Goal: Task Accomplishment & Management: Manage account settings

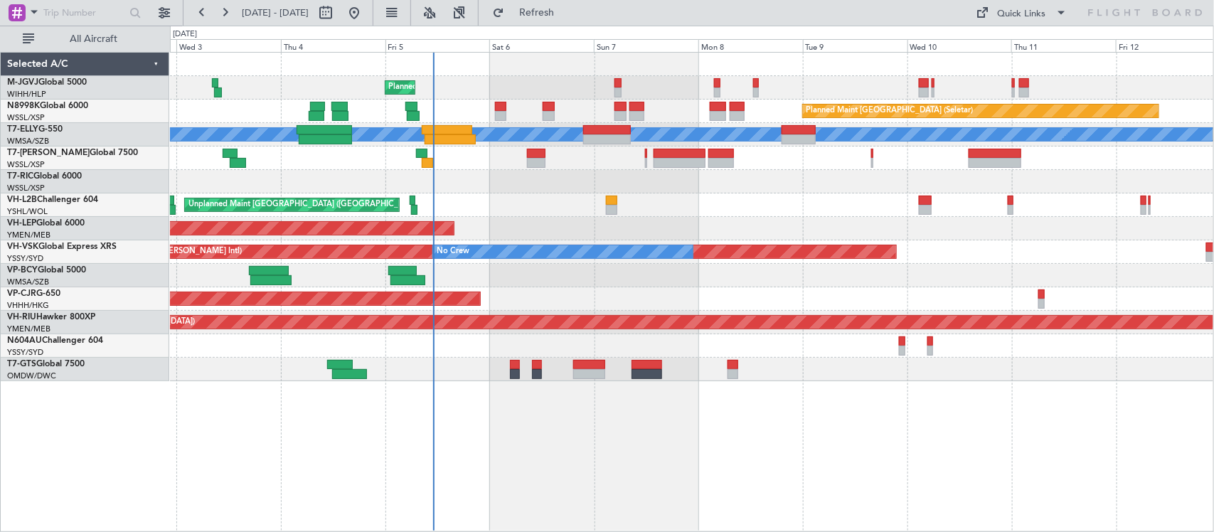
click at [673, 276] on div "Planned Maint [GEOGRAPHIC_DATA] (Seletar) Planned Maint [GEOGRAPHIC_DATA] (Sele…" at bounding box center [691, 217] width 1043 height 329
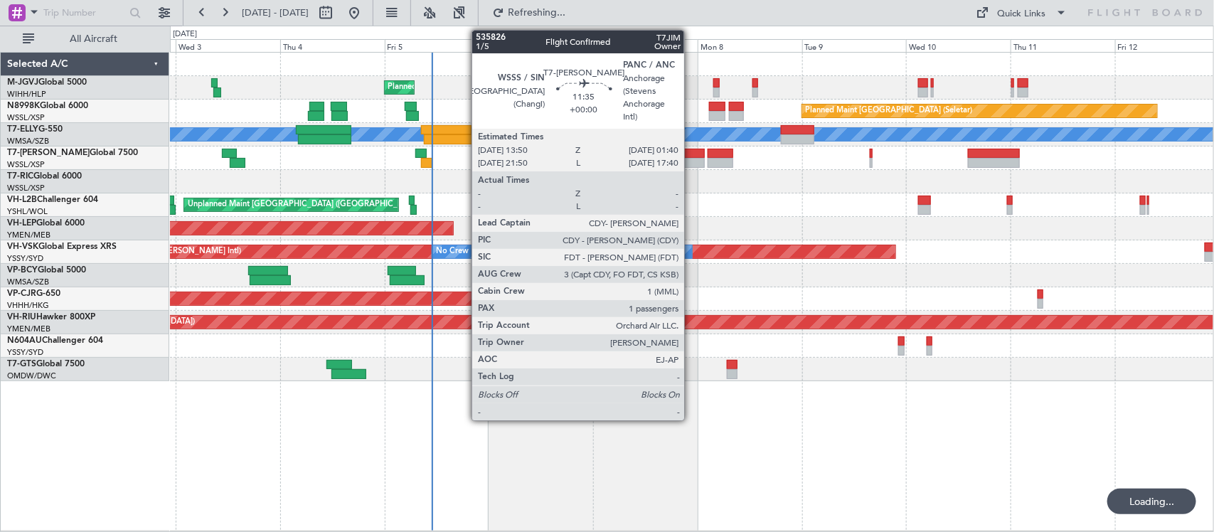
click at [691, 161] on div at bounding box center [679, 163] width 52 height 10
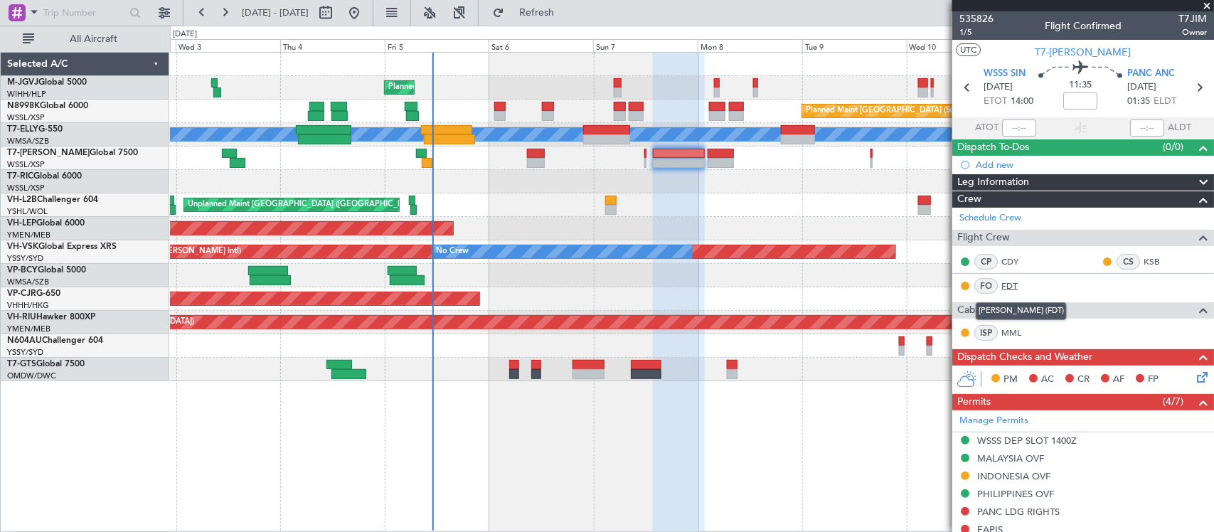
click at [1017, 285] on link "FDT" at bounding box center [1017, 285] width 32 height 13
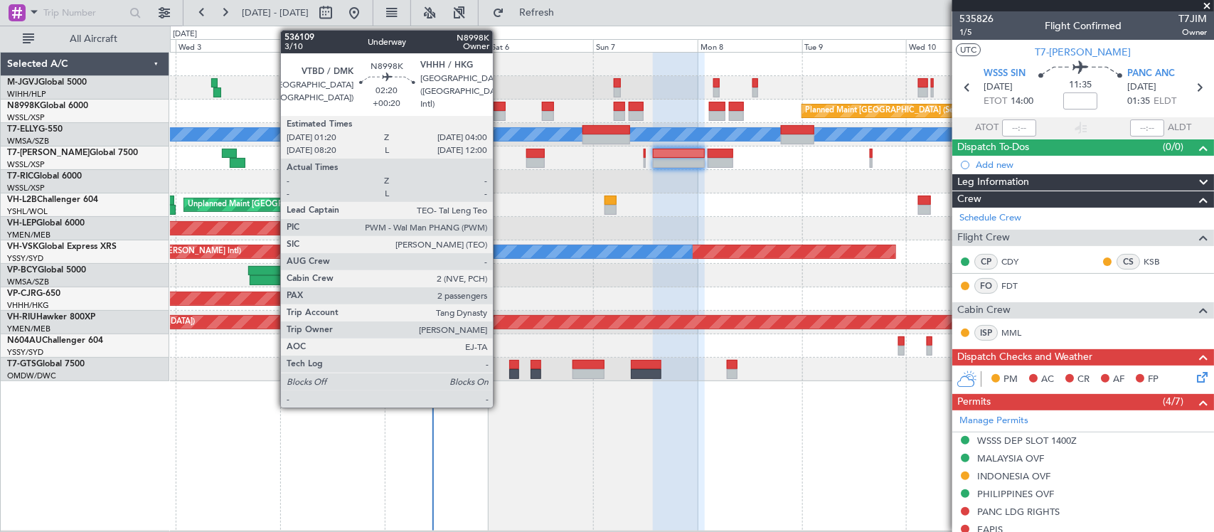
click at [500, 112] on div at bounding box center [500, 116] width 12 height 10
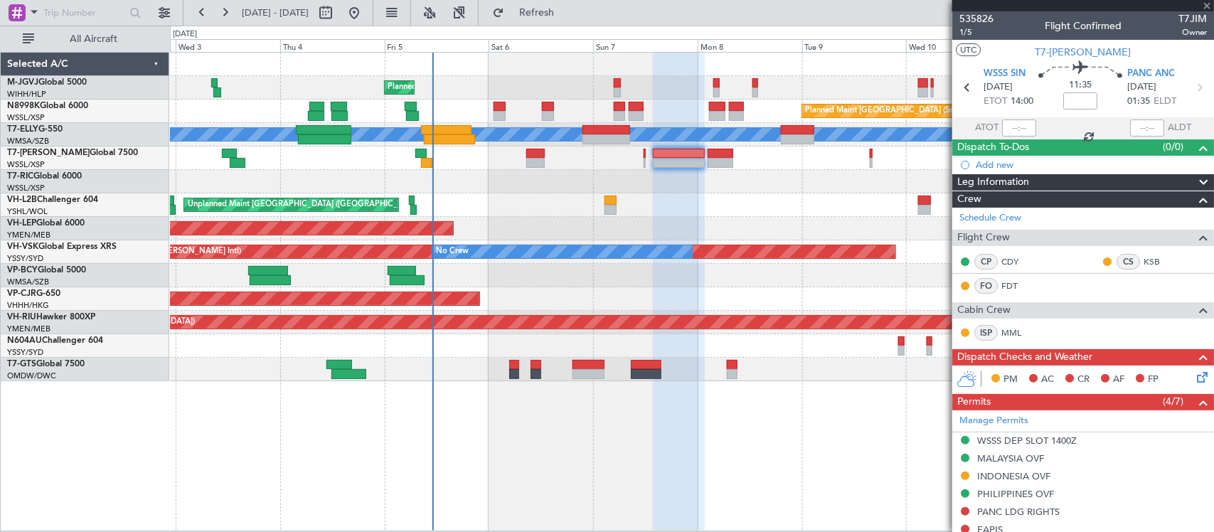
type input "+00:20"
type input "2"
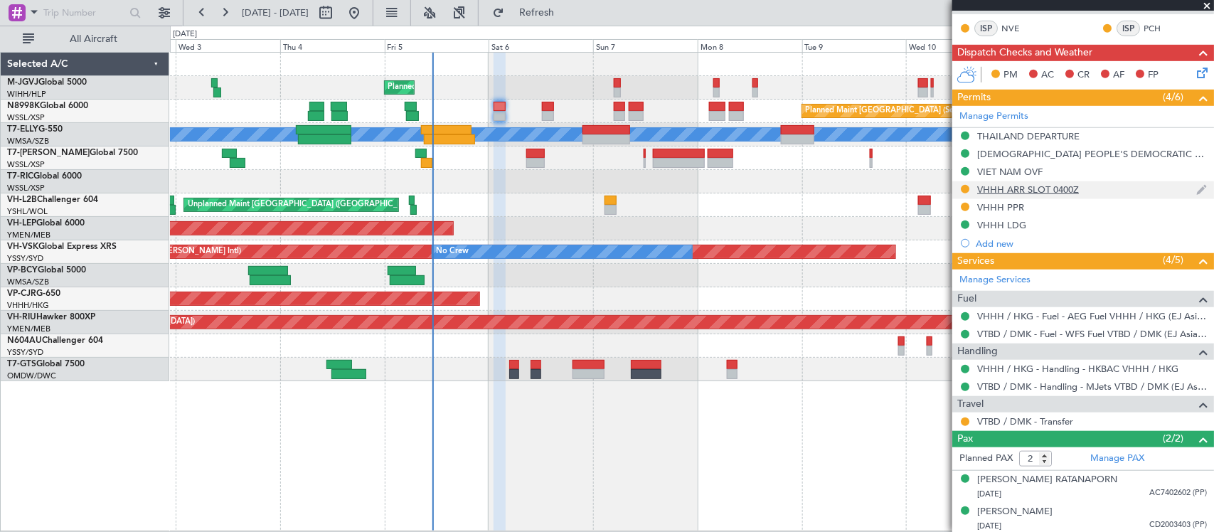
scroll to position [371, 0]
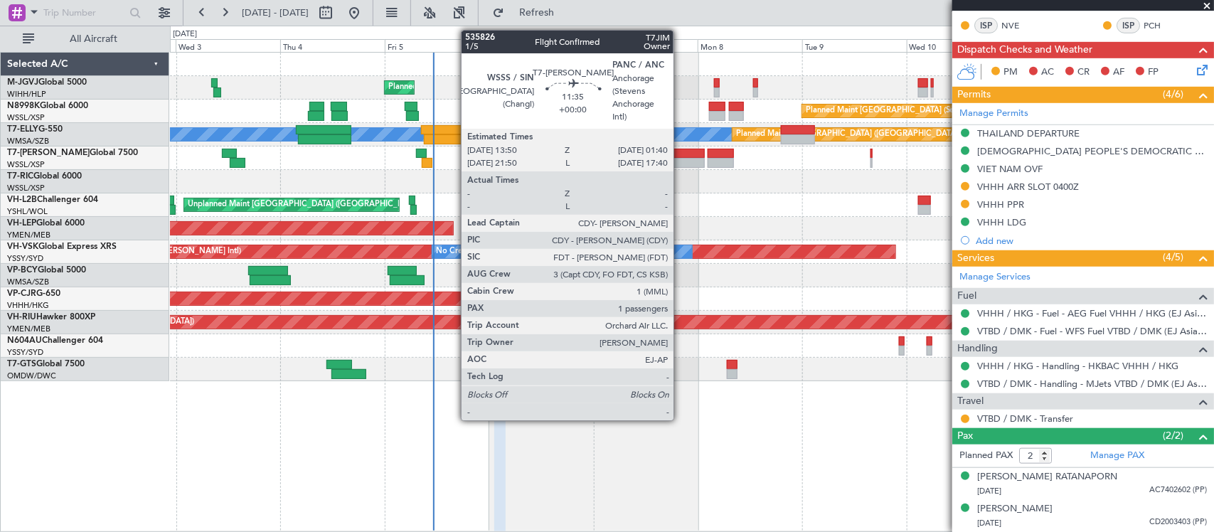
click at [681, 153] on div at bounding box center [679, 154] width 52 height 10
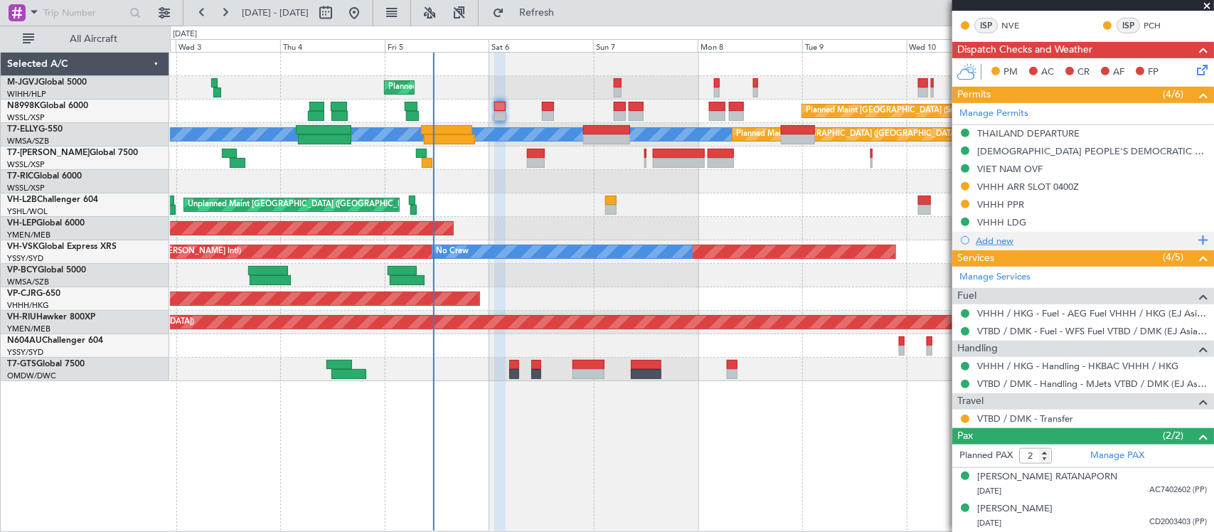
scroll to position [0, 0]
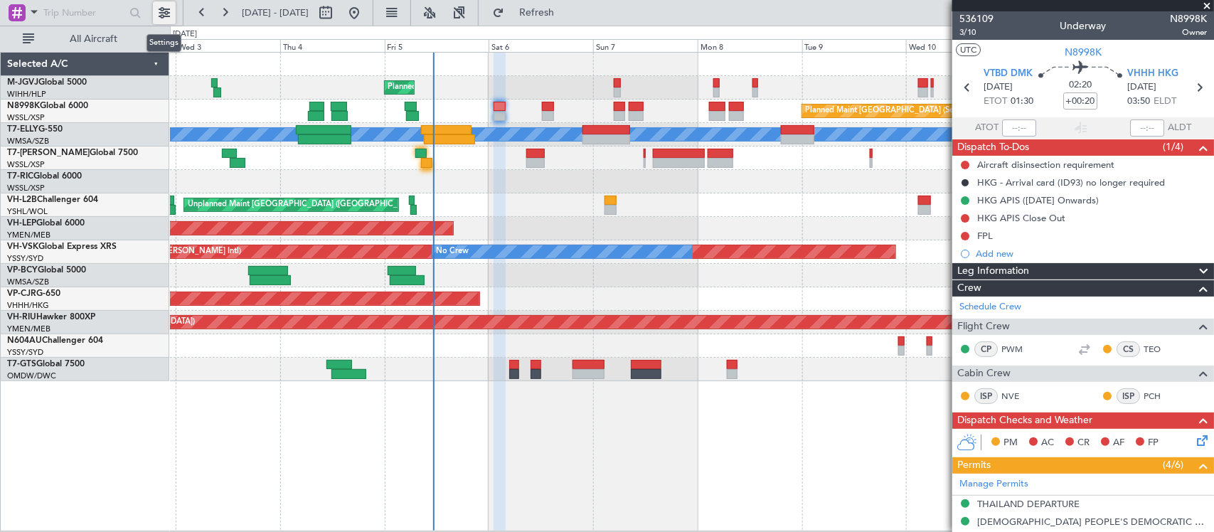
click at [154, 11] on button at bounding box center [164, 12] width 23 height 23
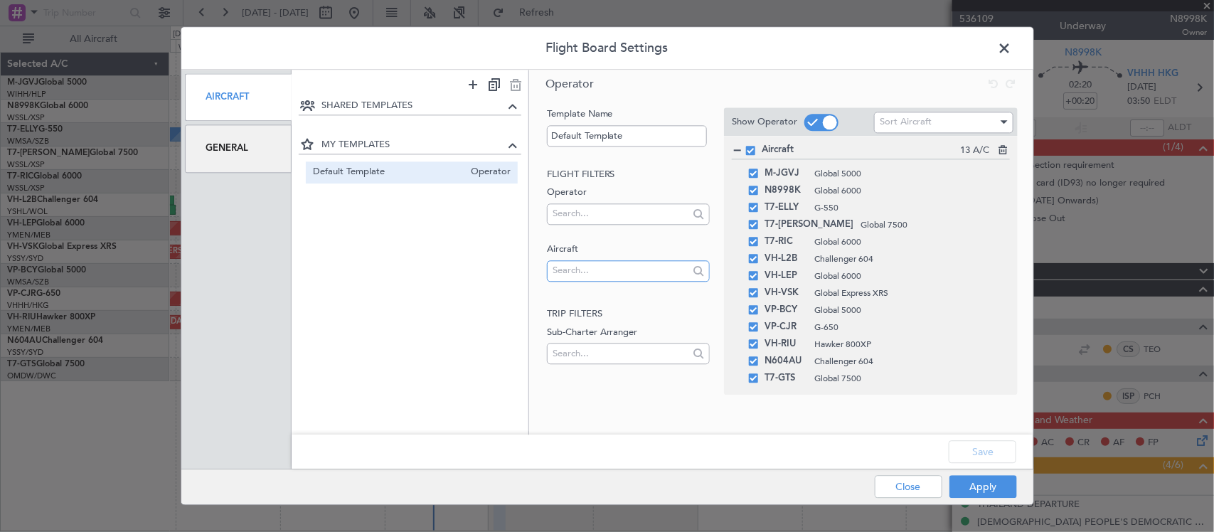
click at [617, 271] on input "text" at bounding box center [621, 270] width 136 height 21
type input "T7-PJ"
click at [604, 303] on span "T7-PJ29" at bounding box center [628, 293] width 140 height 21
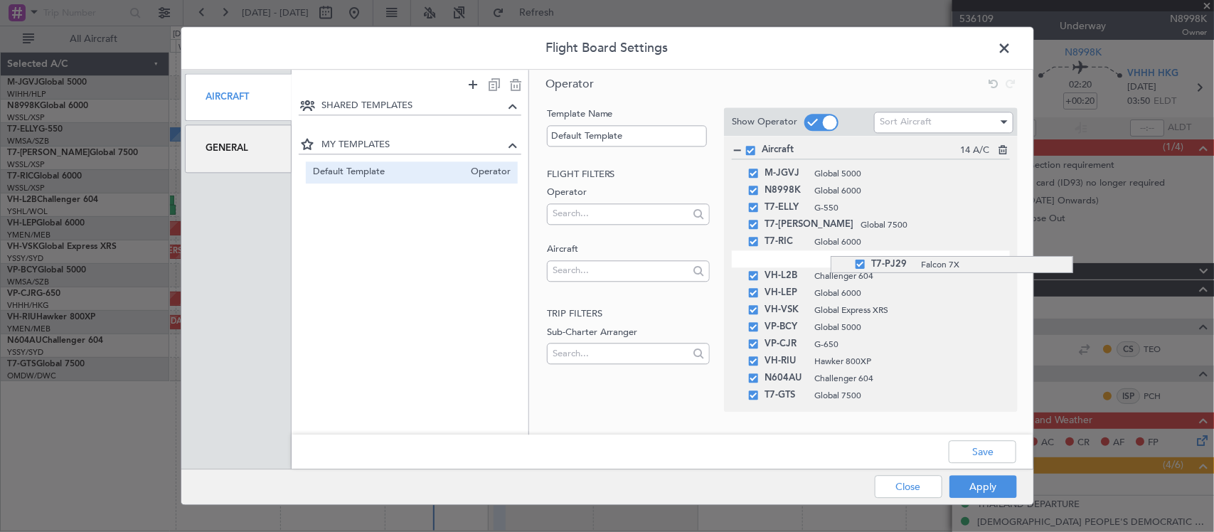
drag, startPoint x: 832, startPoint y: 403, endPoint x: 821, endPoint y: 256, distance: 146.9
click at [979, 454] on button "Save" at bounding box center [983, 452] width 68 height 23
click at [981, 486] on button "Apply" at bounding box center [983, 487] width 68 height 23
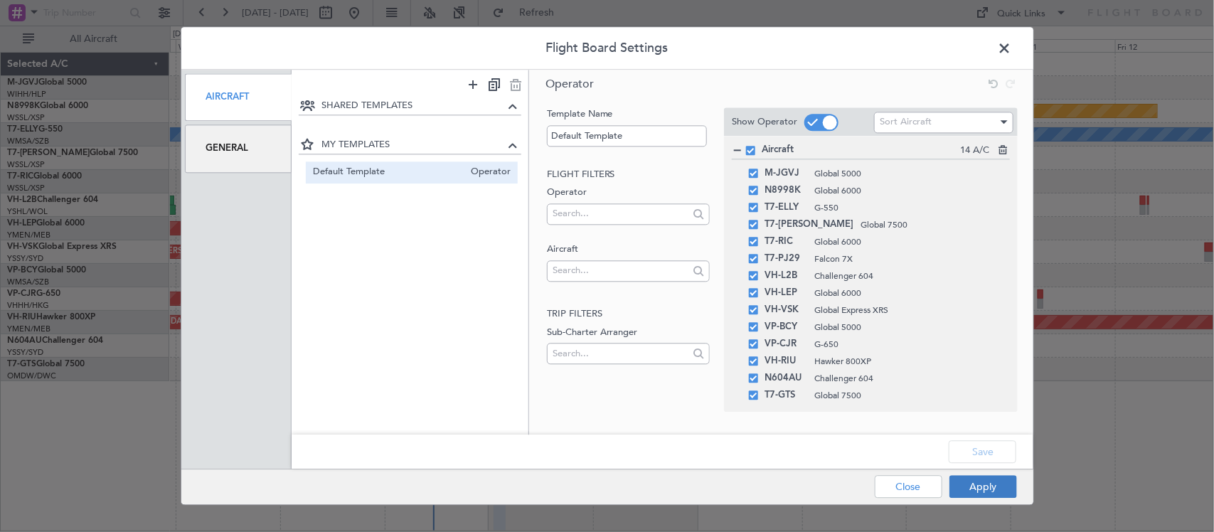
type input "0"
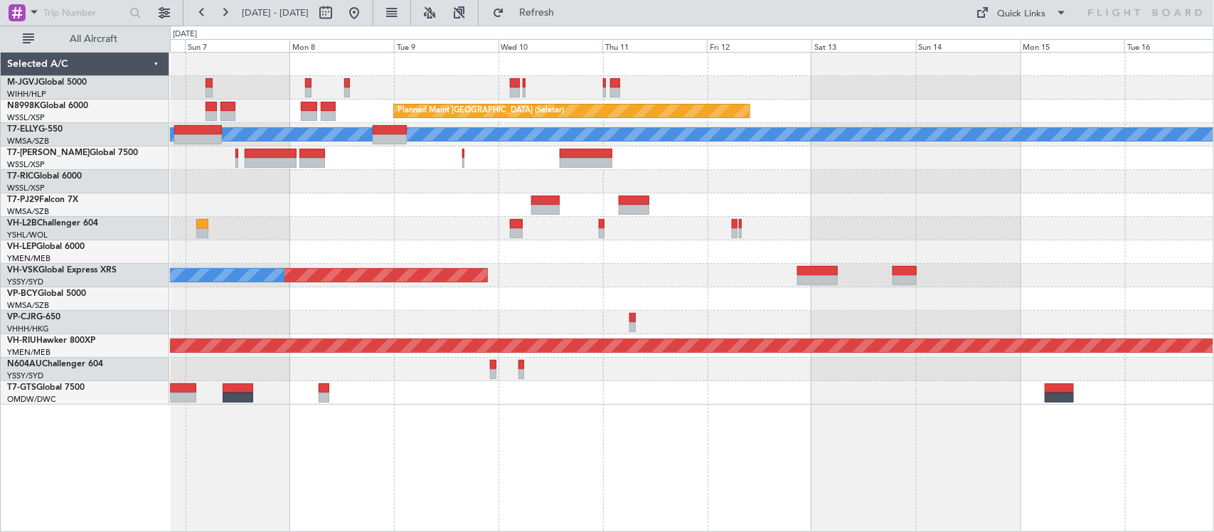
click at [525, 257] on div "Unplanned Maint Wichita (Wichita Mid-continent)" at bounding box center [691, 251] width 1043 height 23
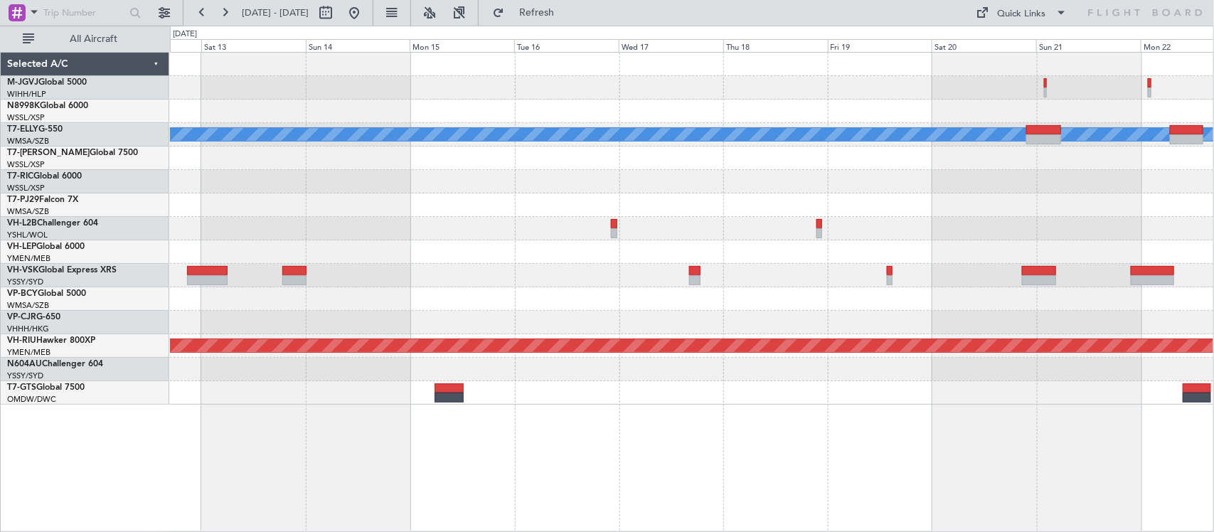
click at [441, 233] on div at bounding box center [691, 228] width 1043 height 23
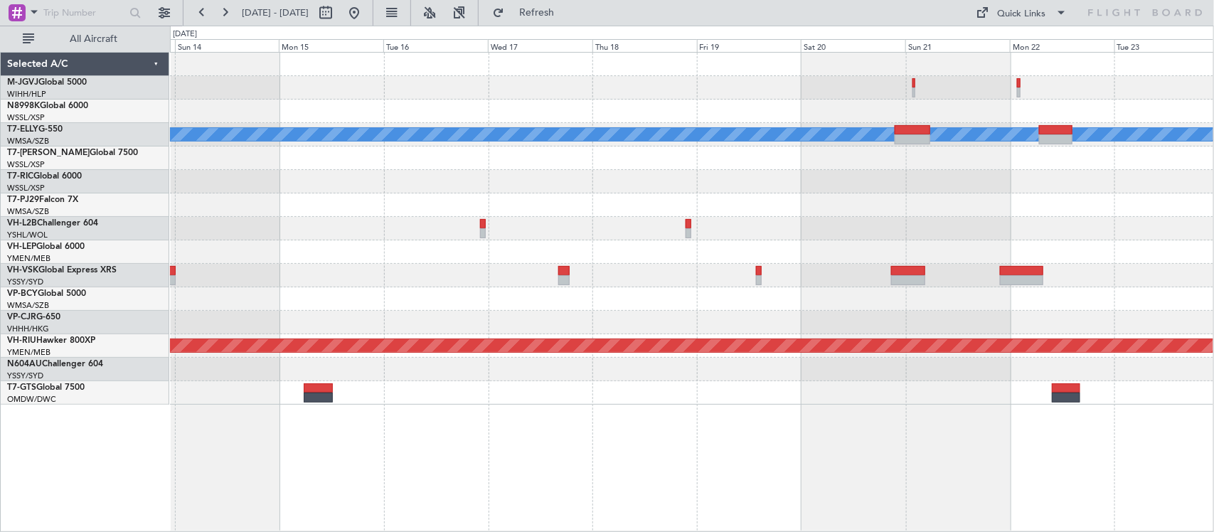
click at [424, 225] on div at bounding box center [691, 228] width 1043 height 23
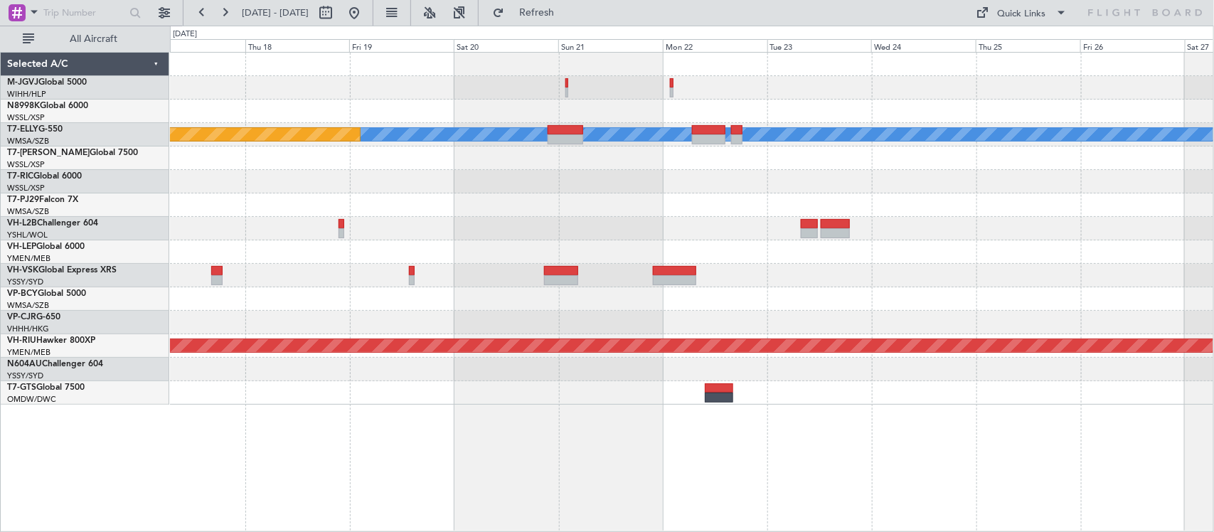
click at [745, 203] on div at bounding box center [691, 204] width 1043 height 23
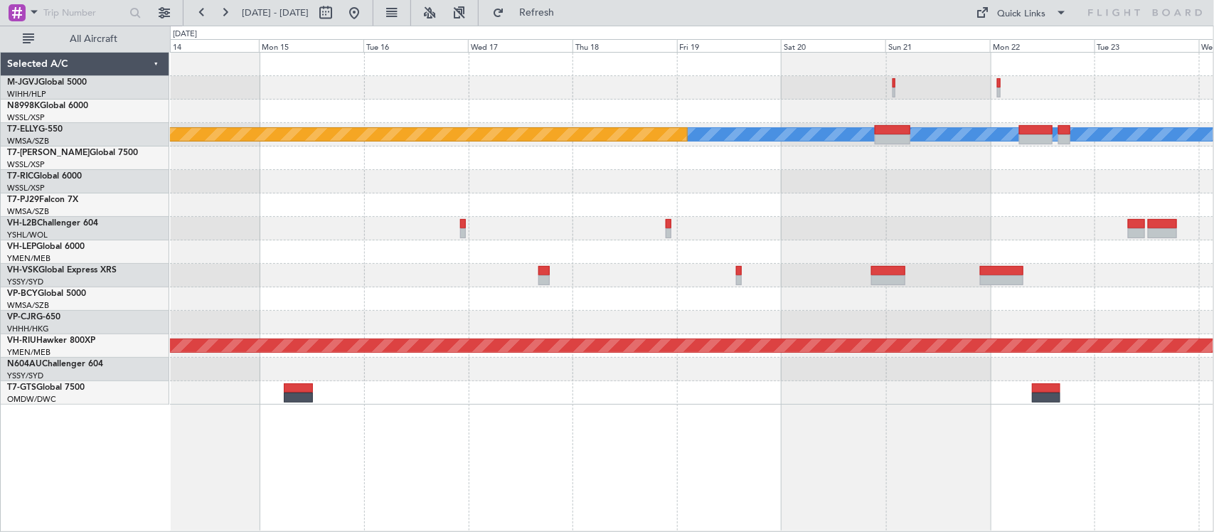
click at [992, 235] on div "Planned Maint [GEOGRAPHIC_DATA] (Seletar) [PERSON_NAME] Planned Maint [GEOGRAPH…" at bounding box center [691, 229] width 1043 height 352
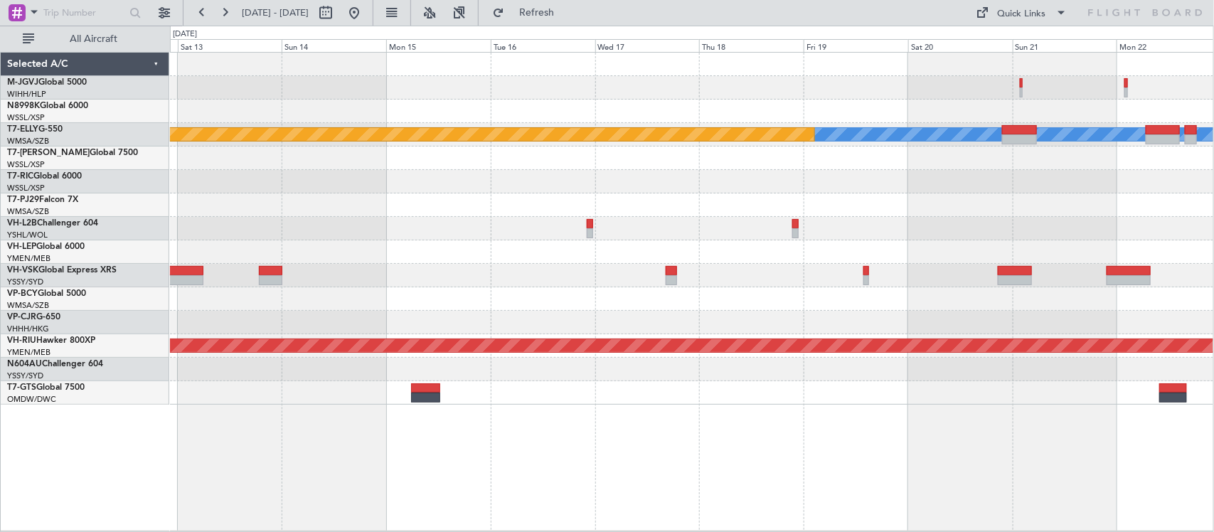
click at [946, 201] on div at bounding box center [691, 204] width 1043 height 23
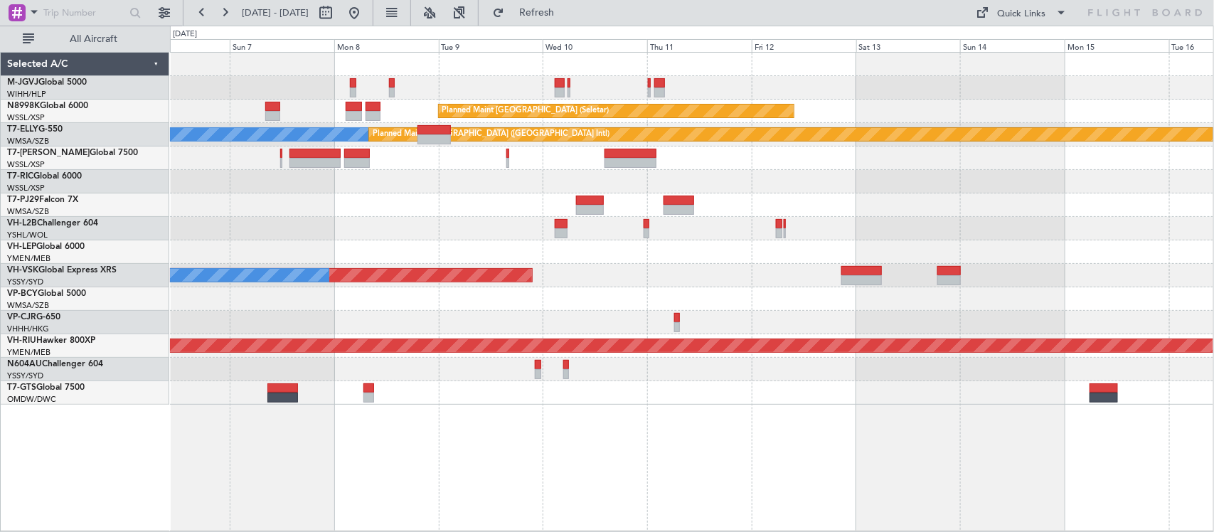
click at [709, 182] on div at bounding box center [691, 181] width 1043 height 23
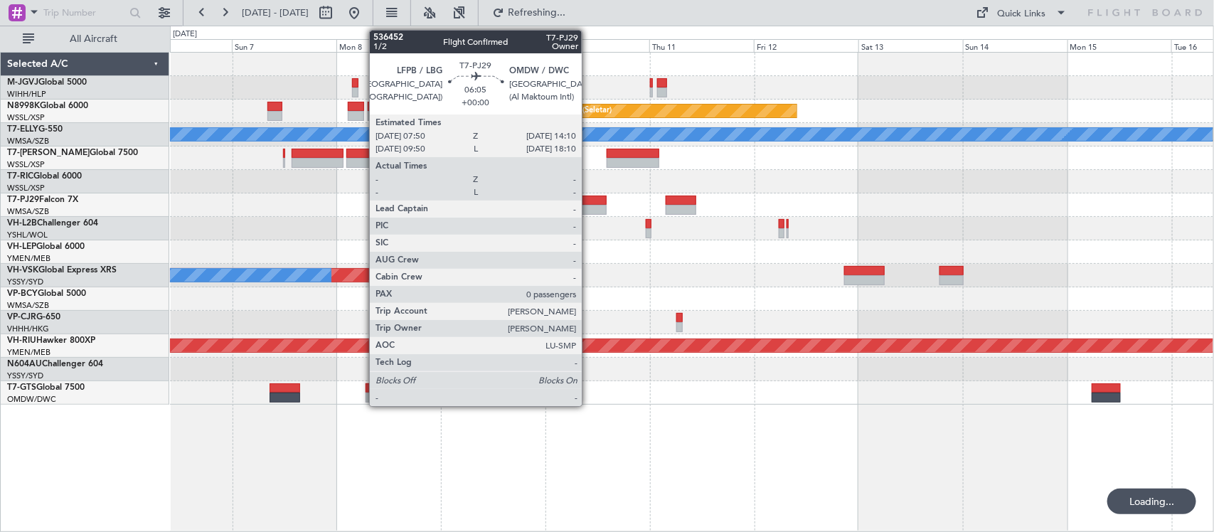
click at [589, 210] on div at bounding box center [592, 210] width 28 height 10
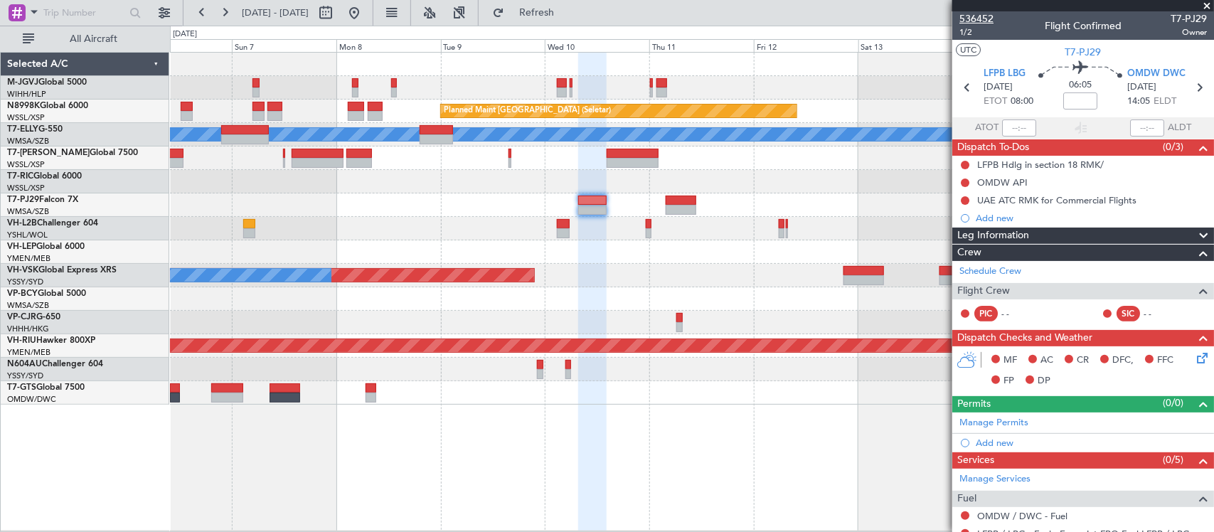
click at [985, 11] on span "536452" at bounding box center [976, 18] width 34 height 15
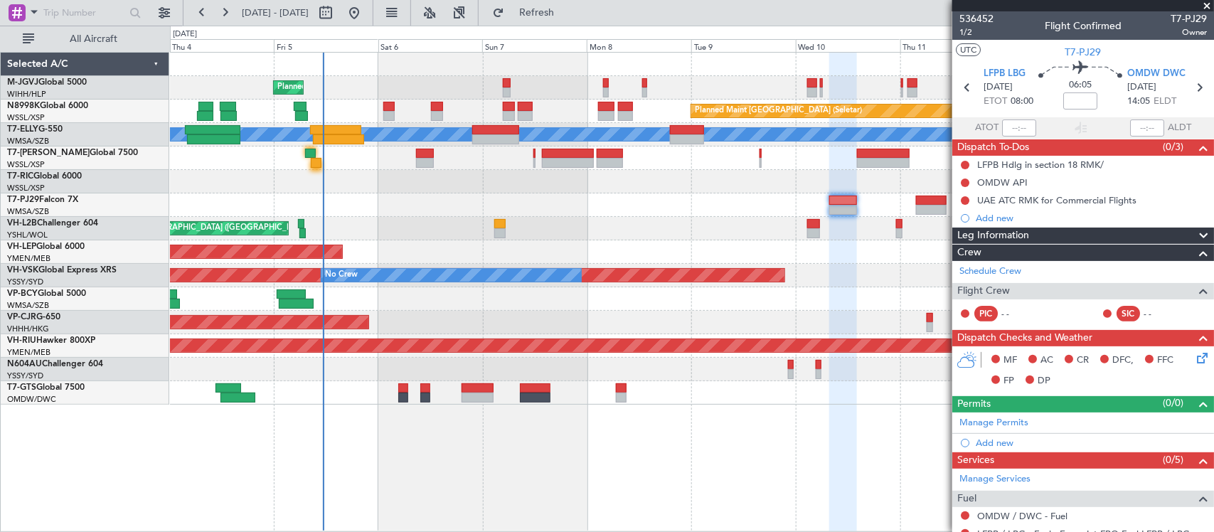
click at [791, 271] on div "Unplanned Maint Sydney ([PERSON_NAME] Intl) No Crew" at bounding box center [691, 275] width 1043 height 23
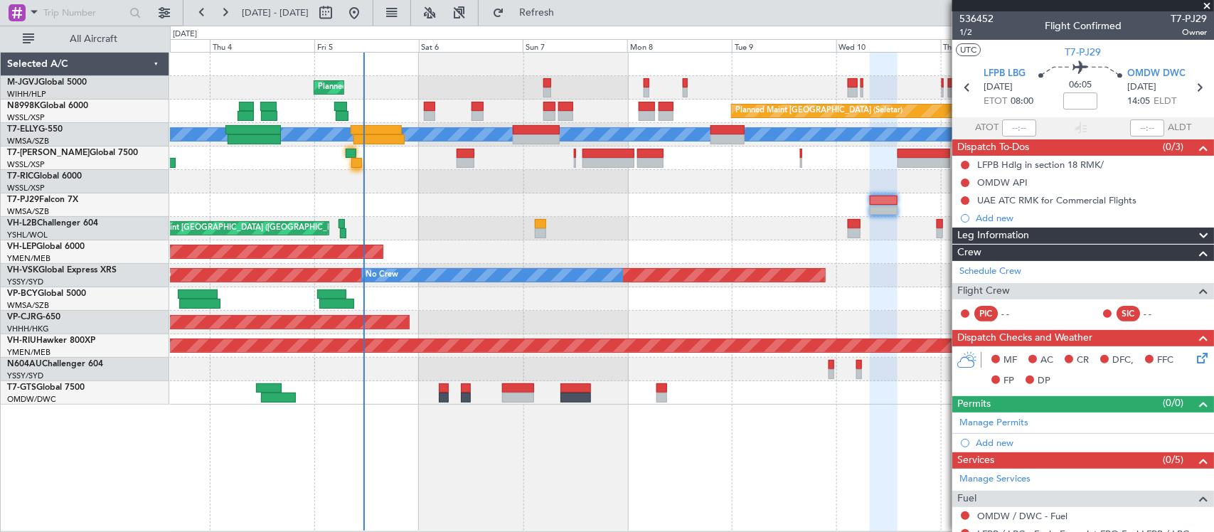
click at [467, 300] on div at bounding box center [691, 298] width 1043 height 23
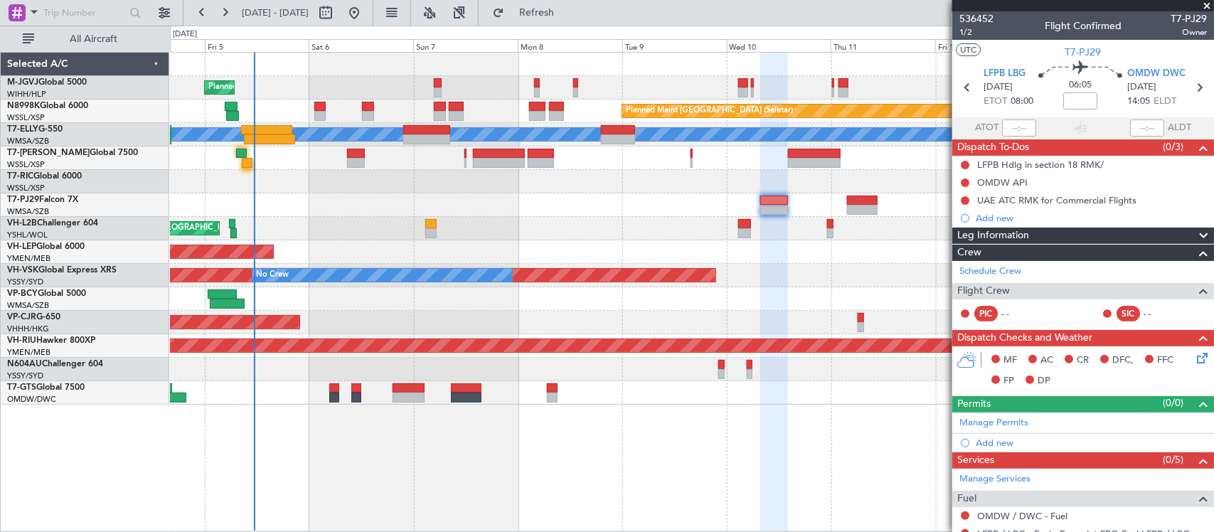
click at [660, 300] on div at bounding box center [691, 298] width 1043 height 23
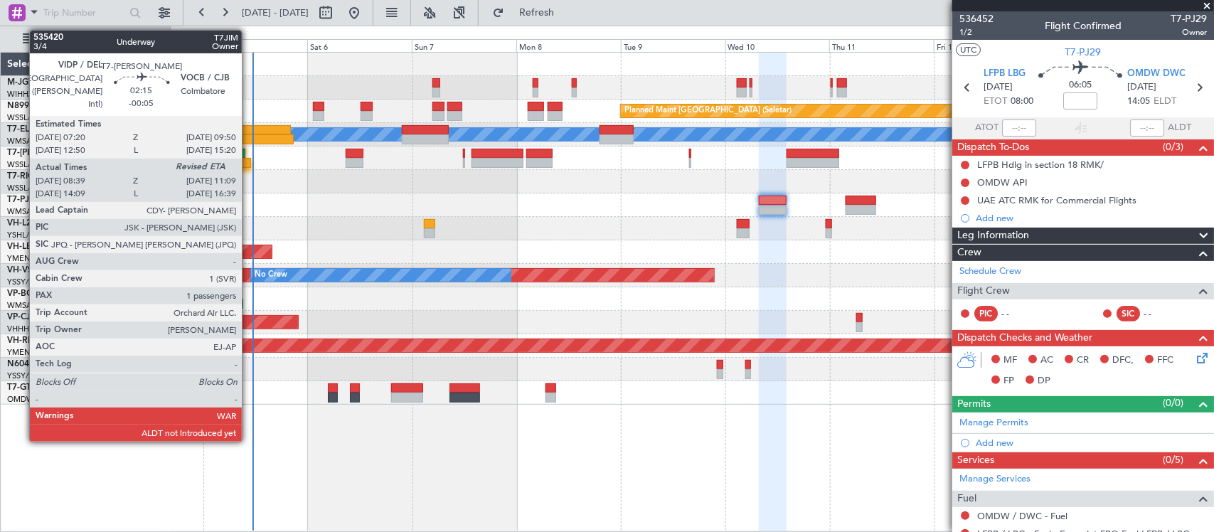
click at [249, 164] on div at bounding box center [245, 163] width 11 height 10
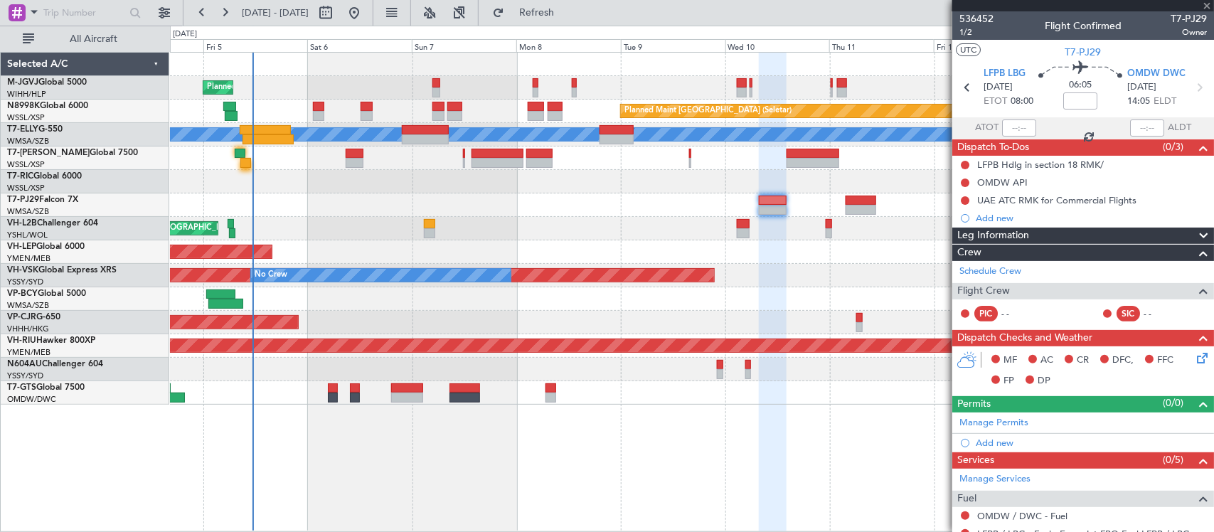
type input "-00:05"
type input "08:49"
type input "1"
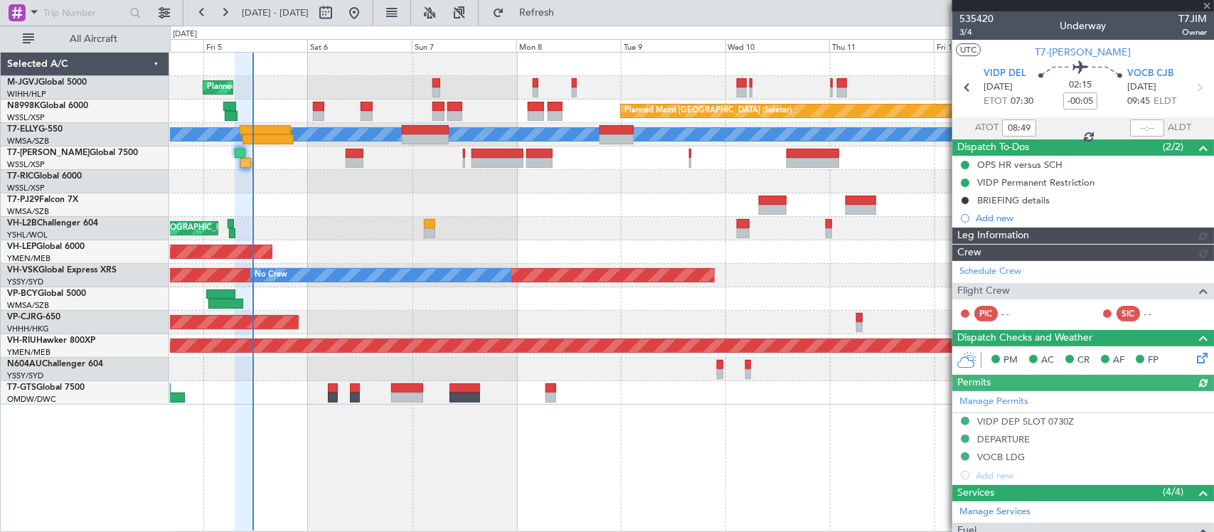
type input "[PERSON_NAME] (BTA)"
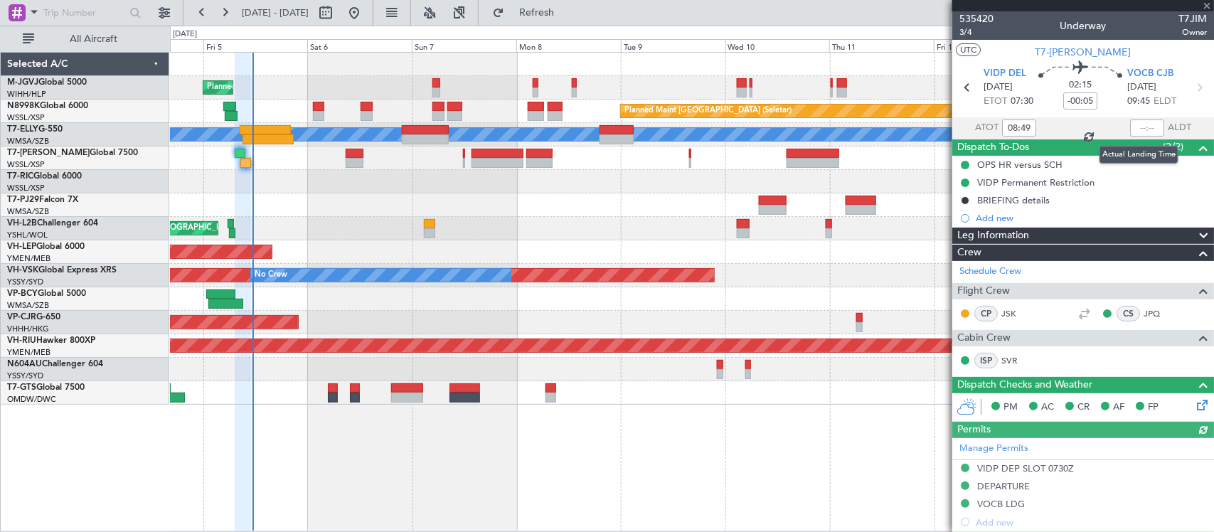
click at [1140, 129] on div at bounding box center [1147, 127] width 34 height 17
click at [1138, 128] on input "text" at bounding box center [1147, 127] width 34 height 17
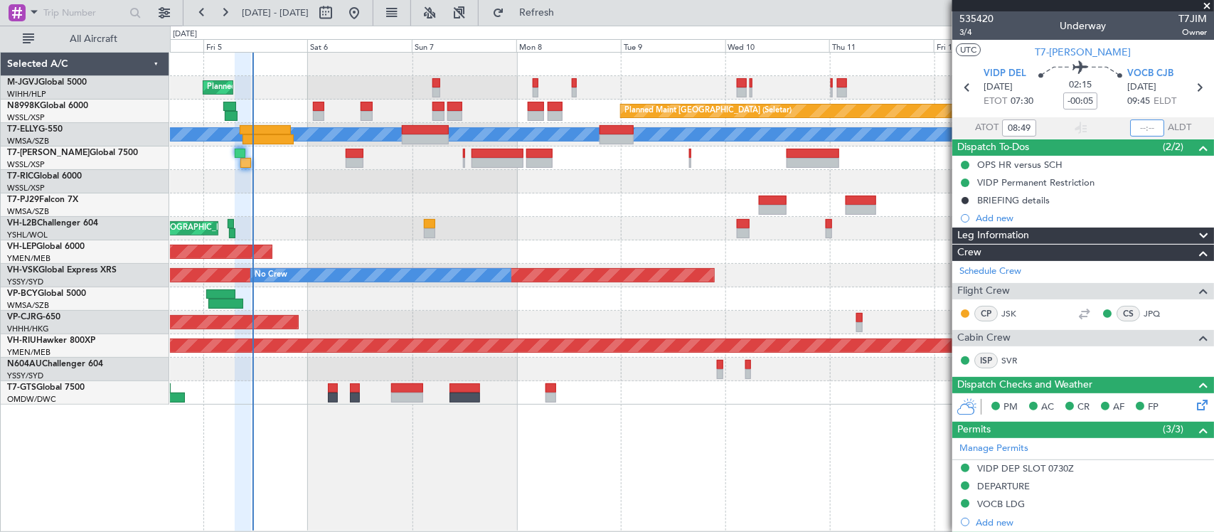
click at [1140, 128] on input "text" at bounding box center [1147, 127] width 34 height 17
type input "11:18"
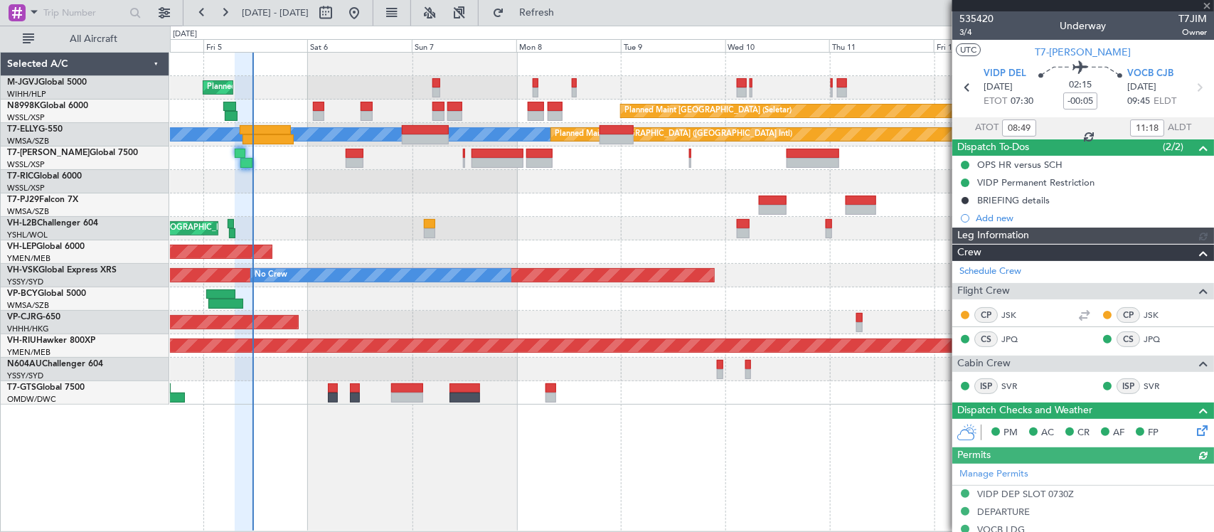
type input "[PERSON_NAME] (BTA)"
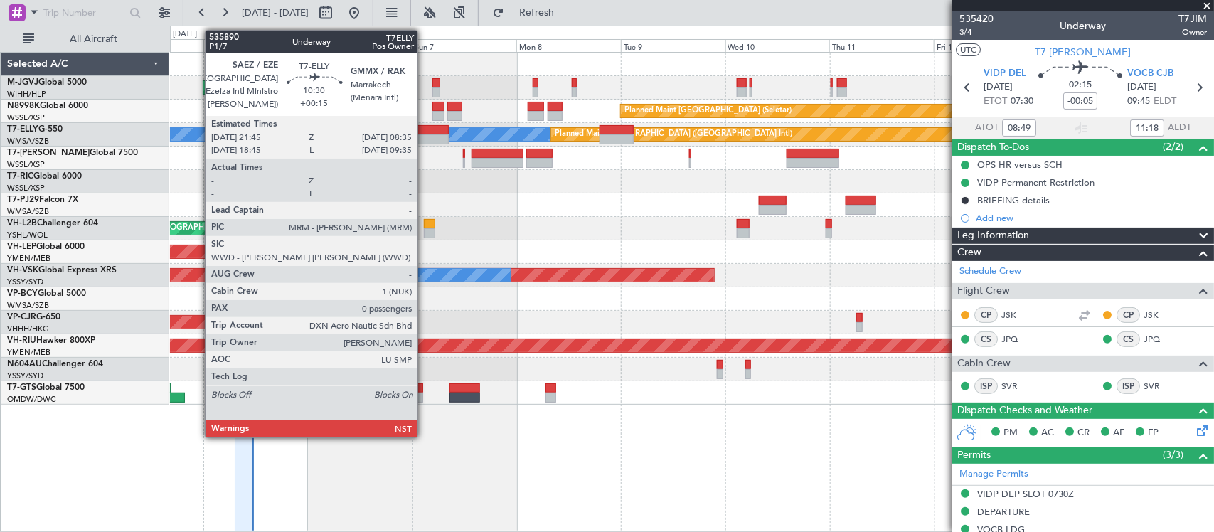
click at [425, 133] on div at bounding box center [426, 130] width 48 height 10
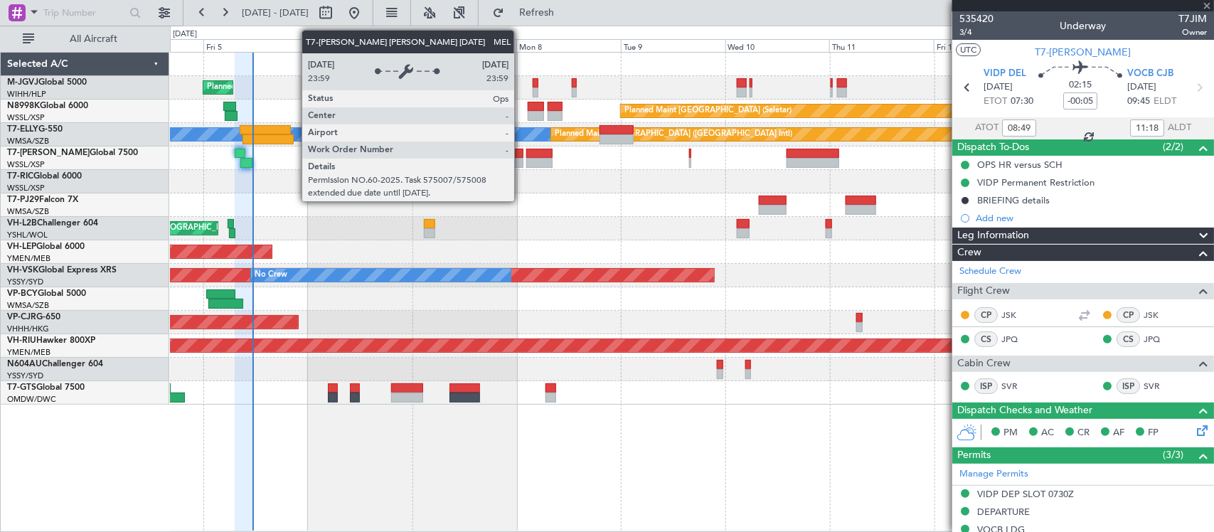
type input "+00:15"
type input "0"
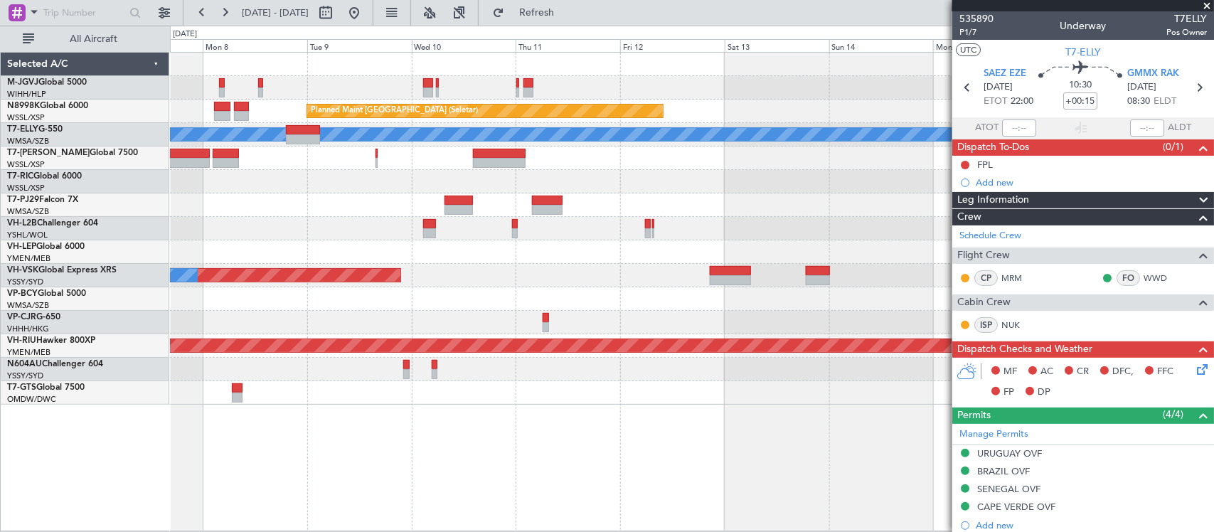
click at [437, 292] on div at bounding box center [691, 298] width 1043 height 23
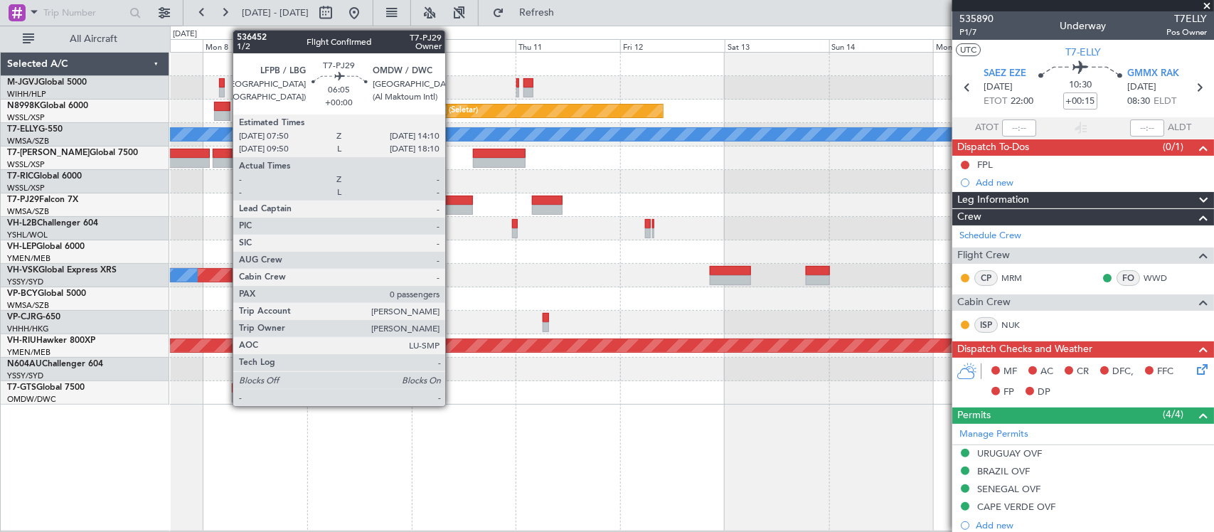
click at [452, 205] on div at bounding box center [458, 210] width 28 height 10
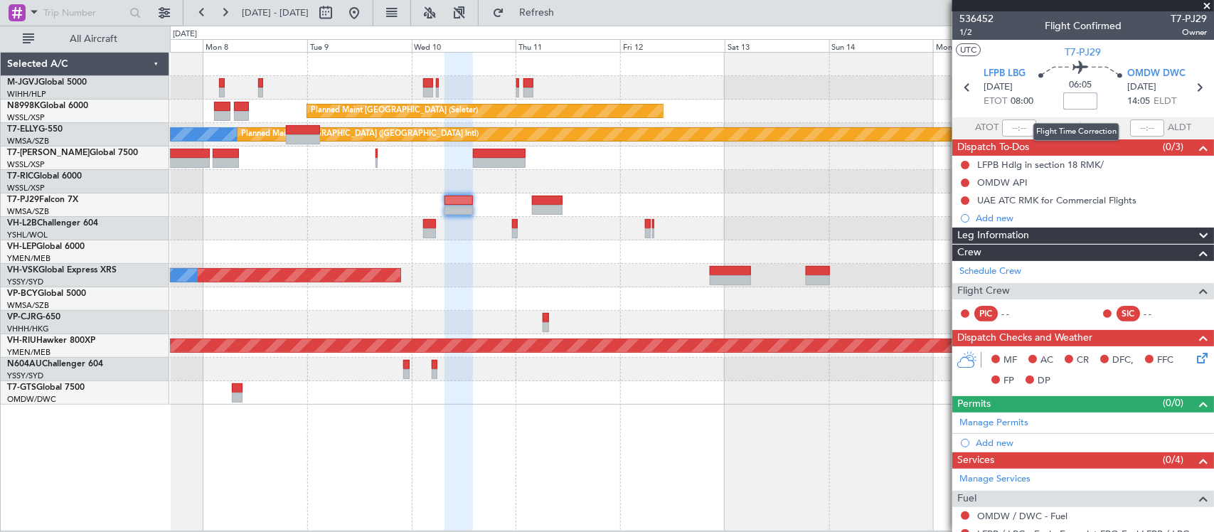
click at [1082, 100] on input at bounding box center [1080, 100] width 34 height 17
type input "+00:10"
click at [1190, 92] on icon at bounding box center [1199, 87] width 18 height 18
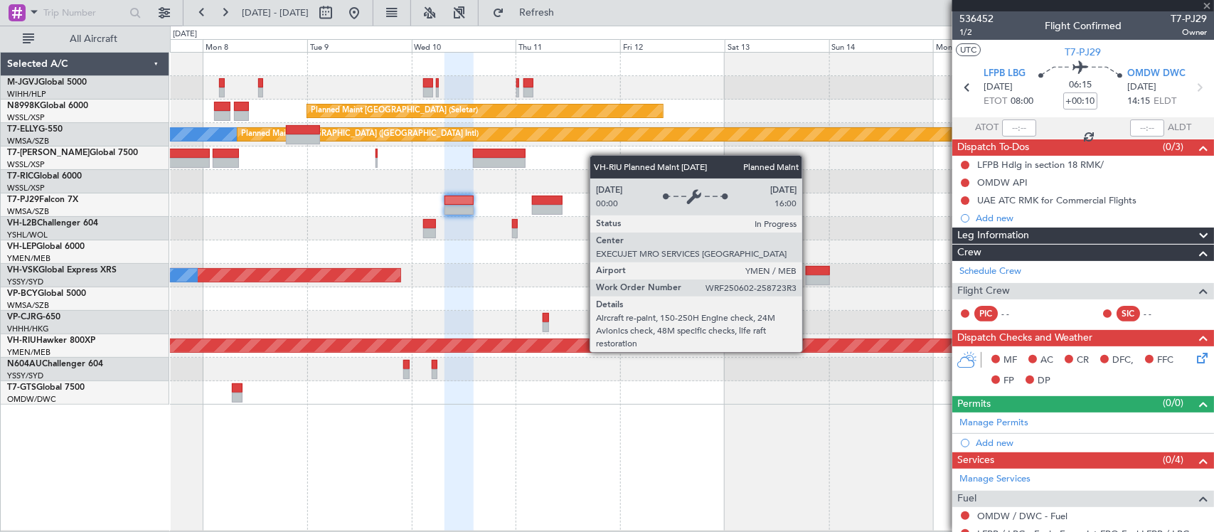
click at [755, 340] on div "Planned Maint [GEOGRAPHIC_DATA] ([GEOGRAPHIC_DATA])" at bounding box center [863, 345] width 2783 height 13
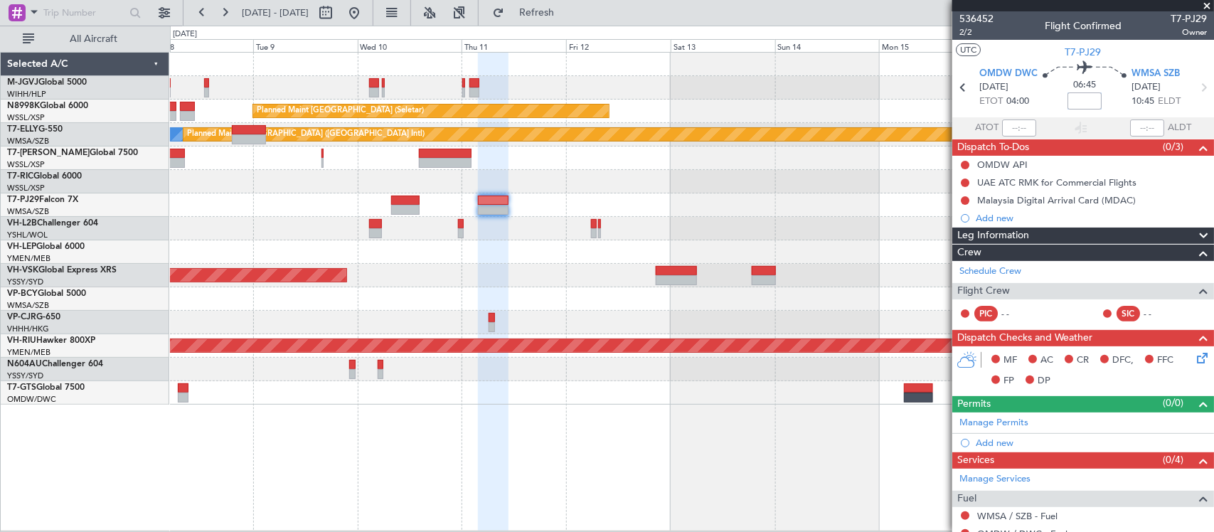
click at [1084, 104] on input at bounding box center [1084, 100] width 34 height 17
type input "+00:10"
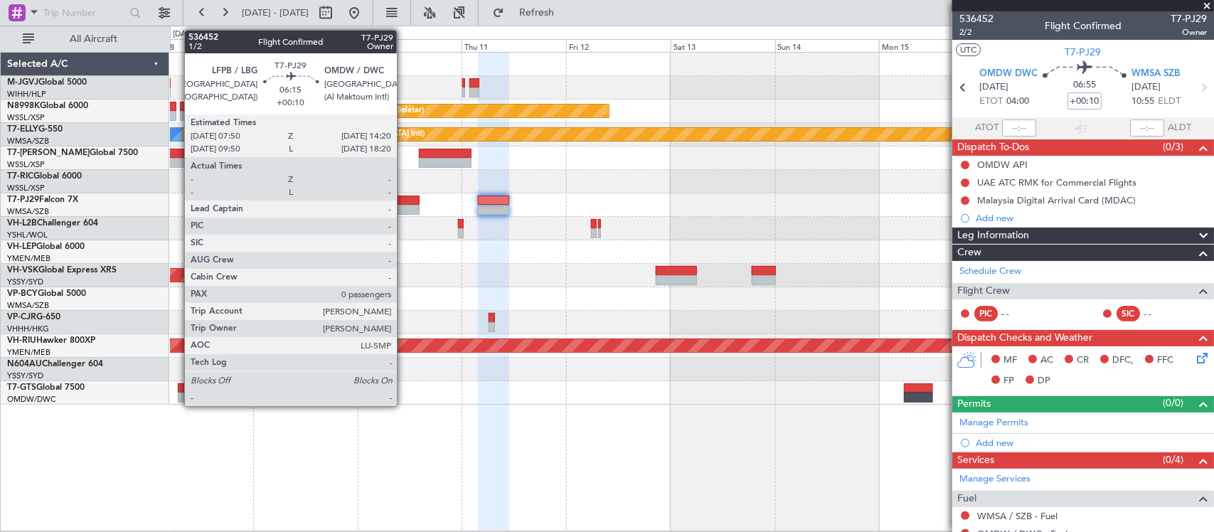
click at [747, 225] on div "Planned Maint [GEOGRAPHIC_DATA] (Seletar) [PERSON_NAME] Planned Maint [GEOGRAPH…" at bounding box center [691, 229] width 1043 height 352
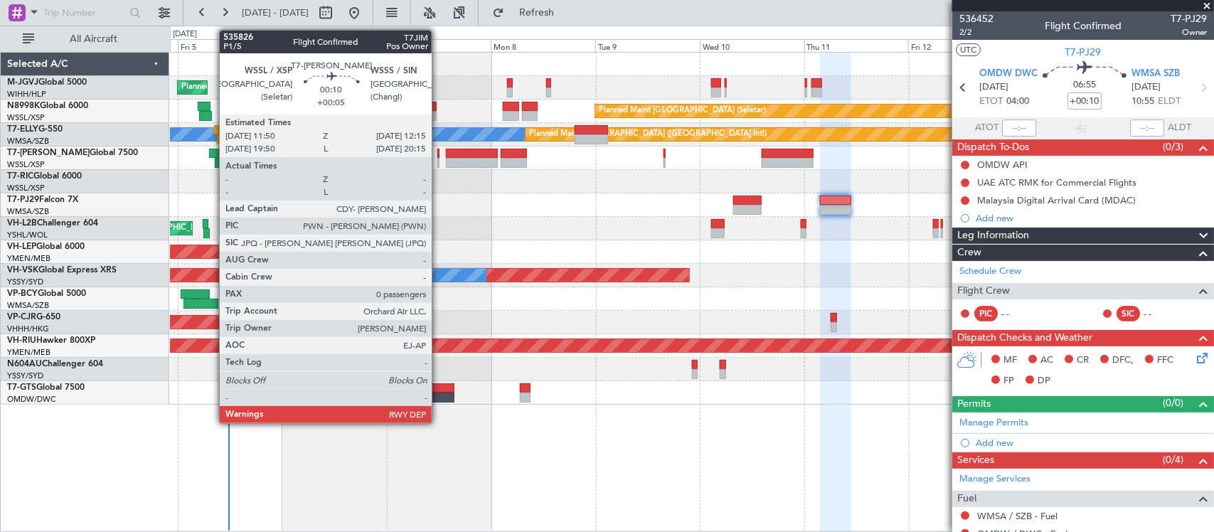
click at [439, 164] on div at bounding box center [438, 163] width 2 height 10
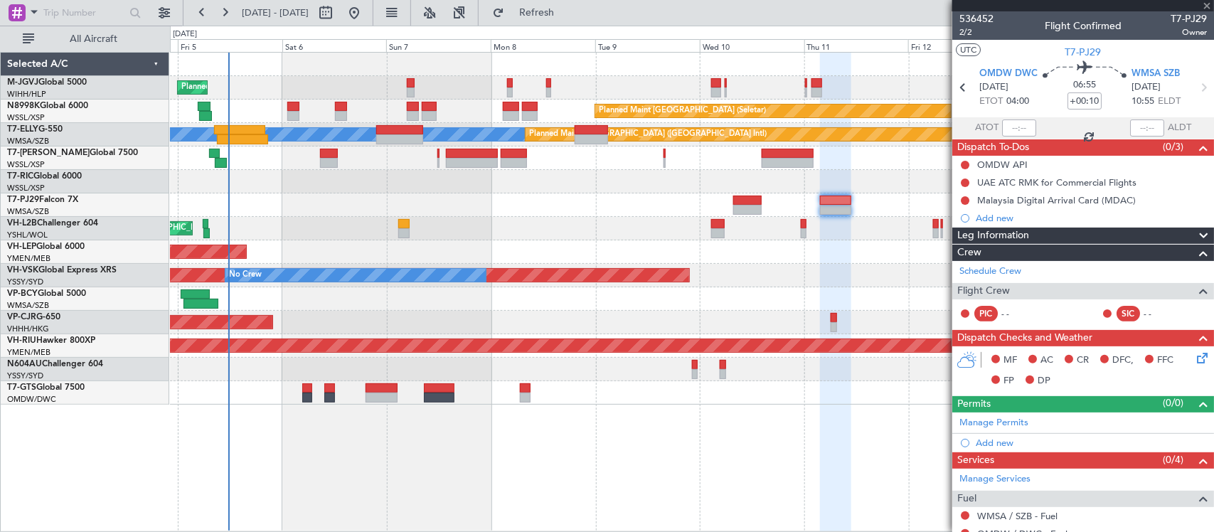
type input "+00:05"
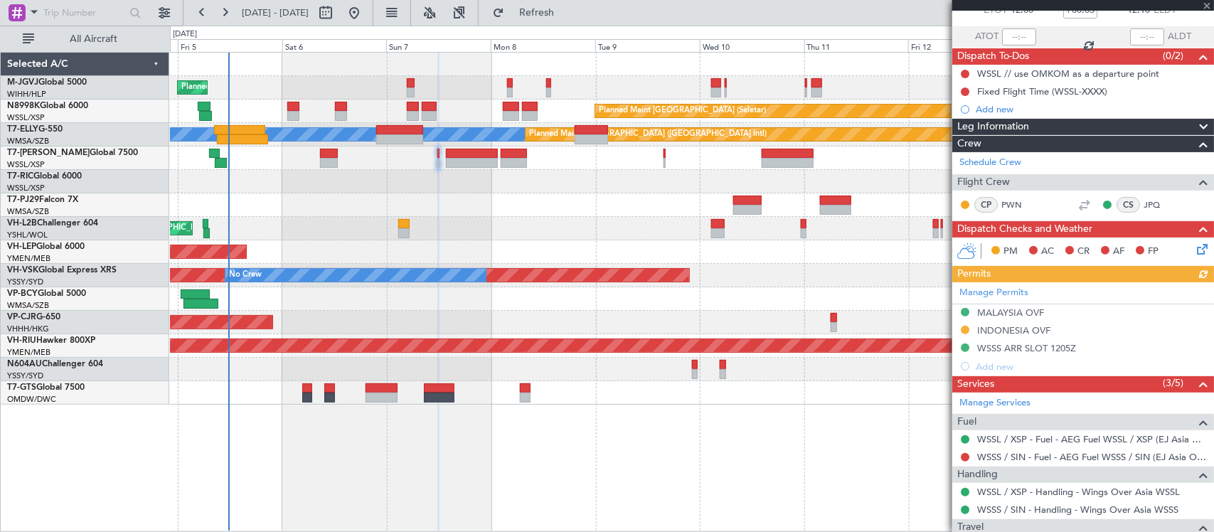
scroll to position [154, 0]
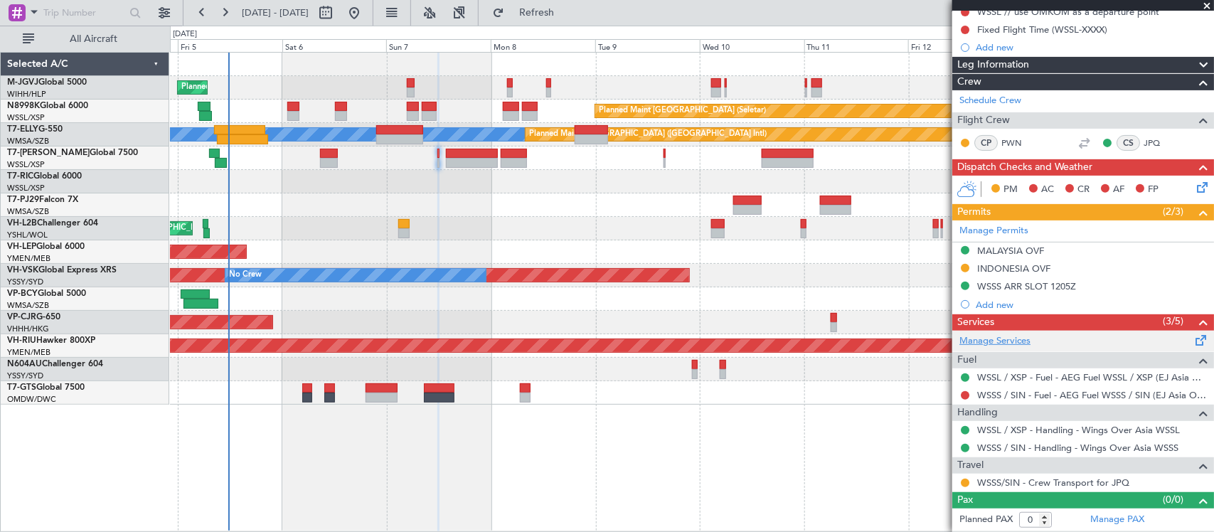
click at [1018, 339] on link "Manage Services" at bounding box center [994, 341] width 71 height 14
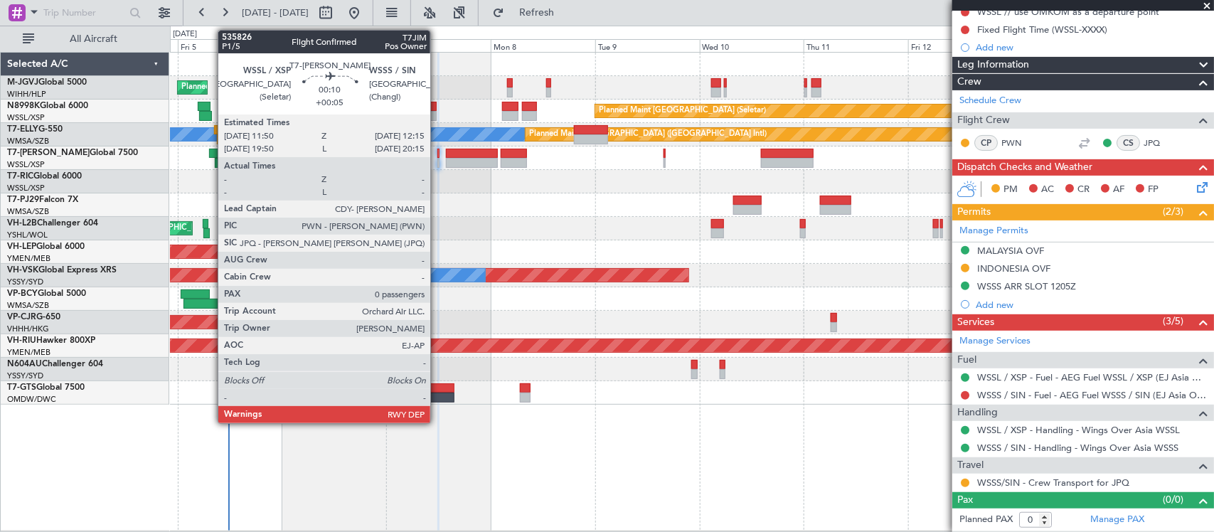
click at [437, 160] on div at bounding box center [438, 163] width 2 height 10
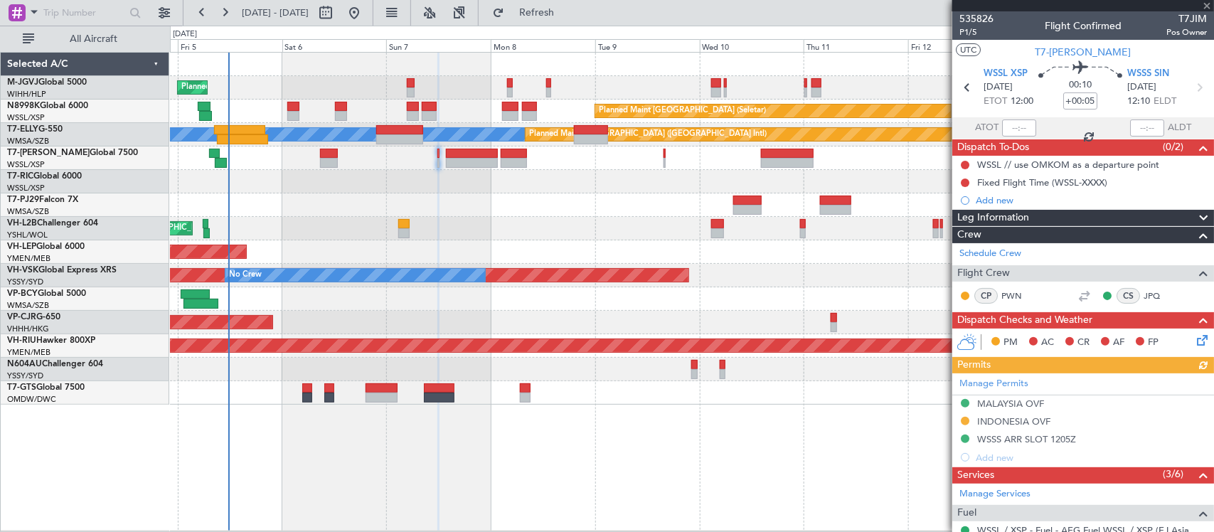
scroll to position [171, 0]
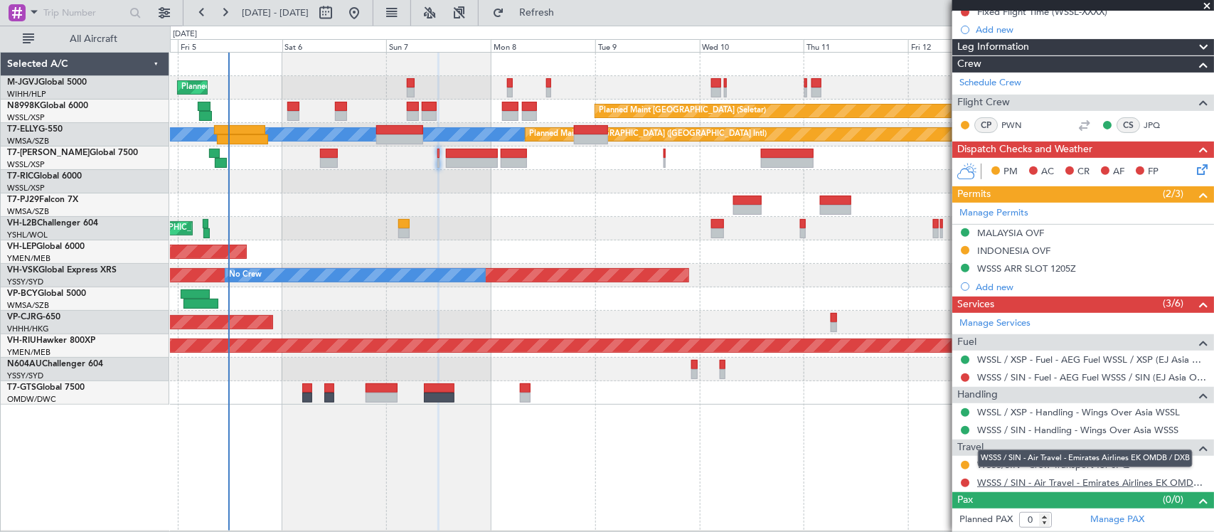
click at [980, 482] on link "WSSS / SIN - Air Travel - Emirates Airlines EK OMDB / DXB" at bounding box center [1092, 482] width 230 height 12
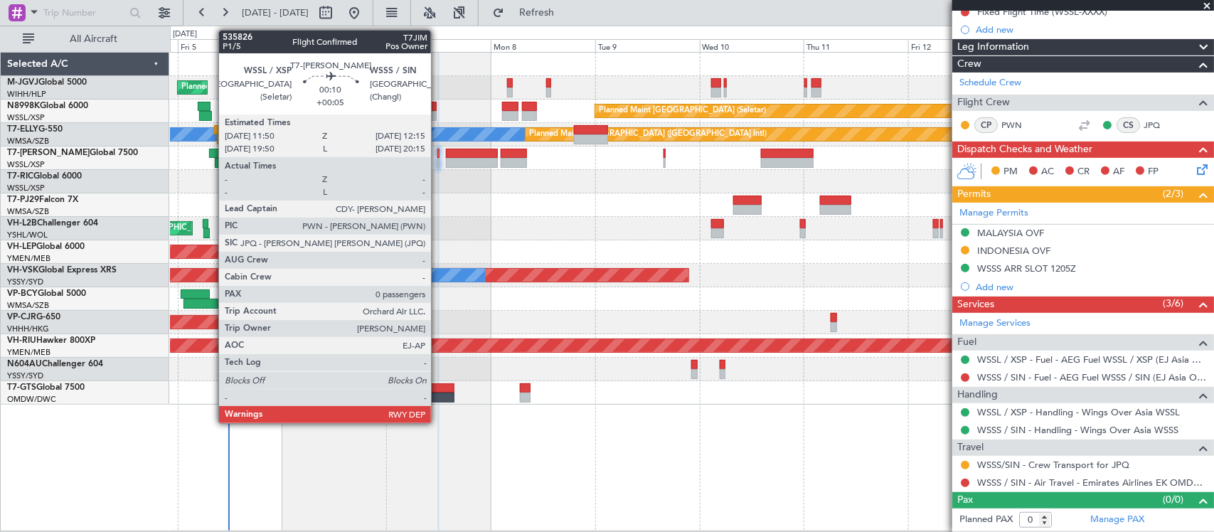
click at [438, 158] on div at bounding box center [438, 163] width 2 height 10
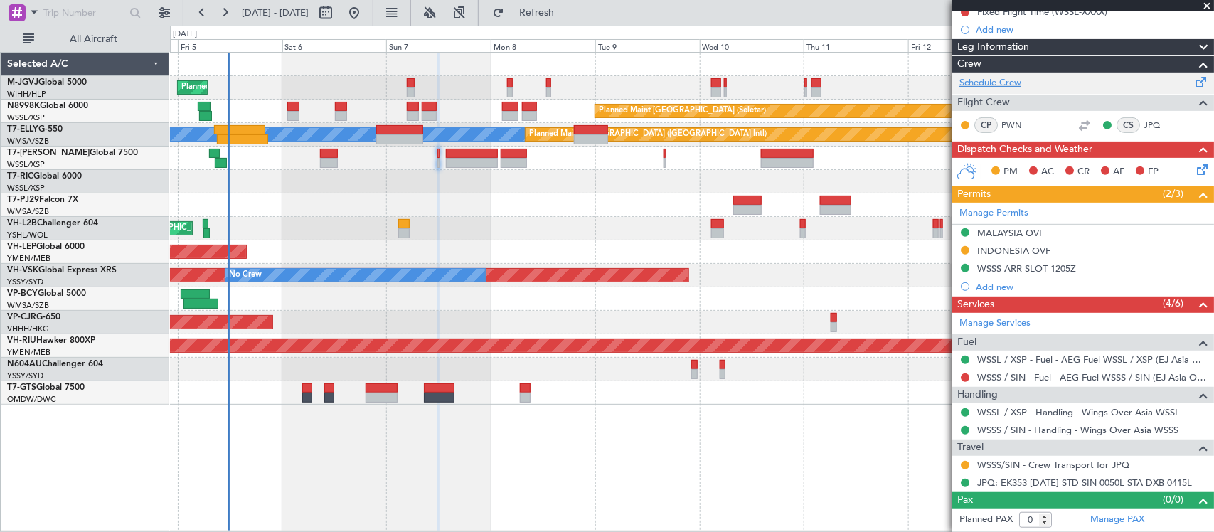
click at [1004, 83] on link "Schedule Crew" at bounding box center [990, 83] width 62 height 14
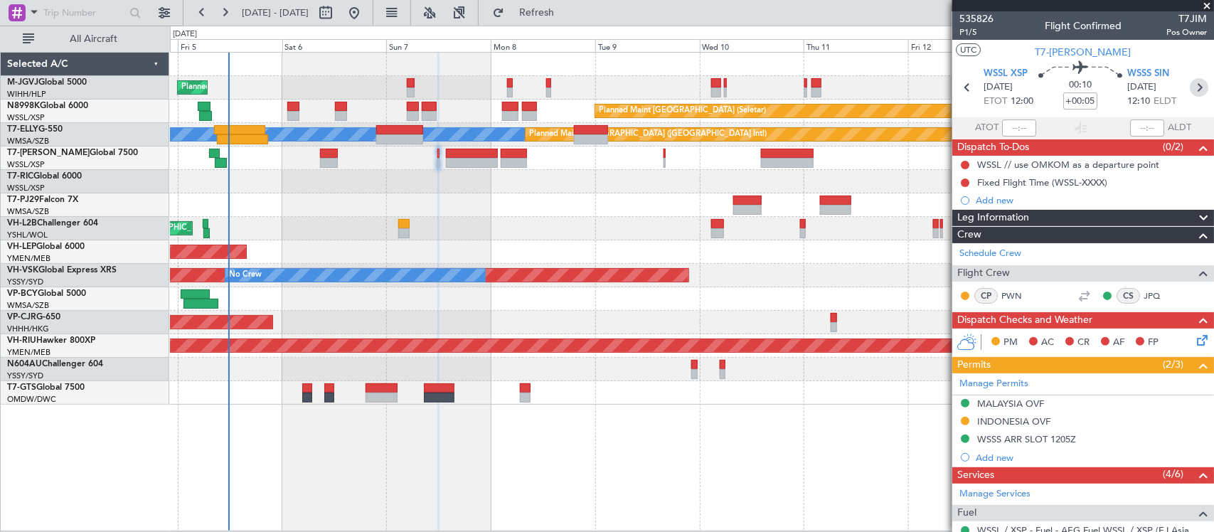
click at [1190, 92] on icon at bounding box center [1199, 87] width 18 height 18
type input "1"
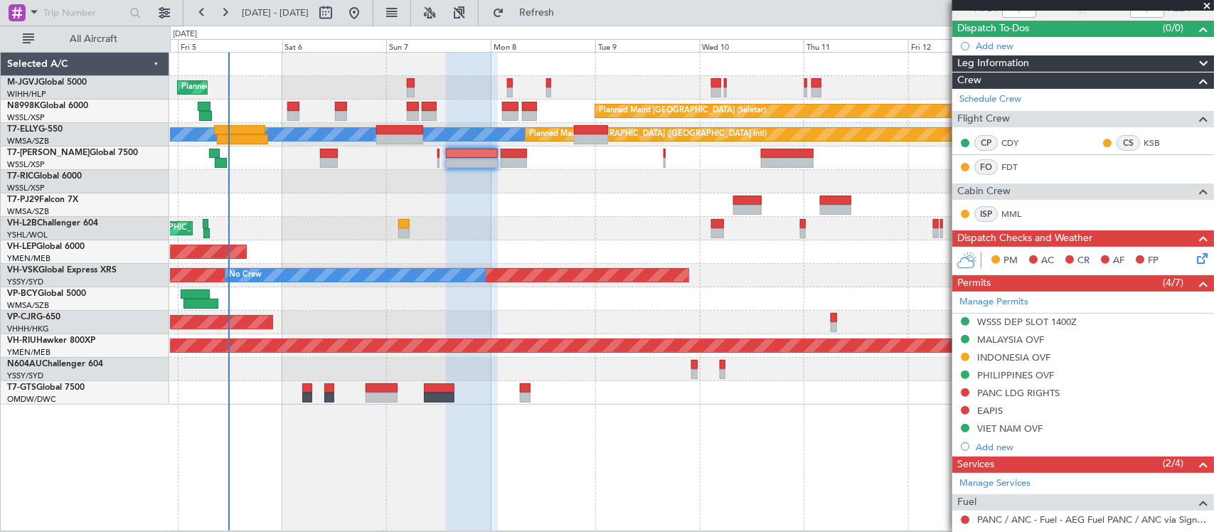
scroll to position [148, 0]
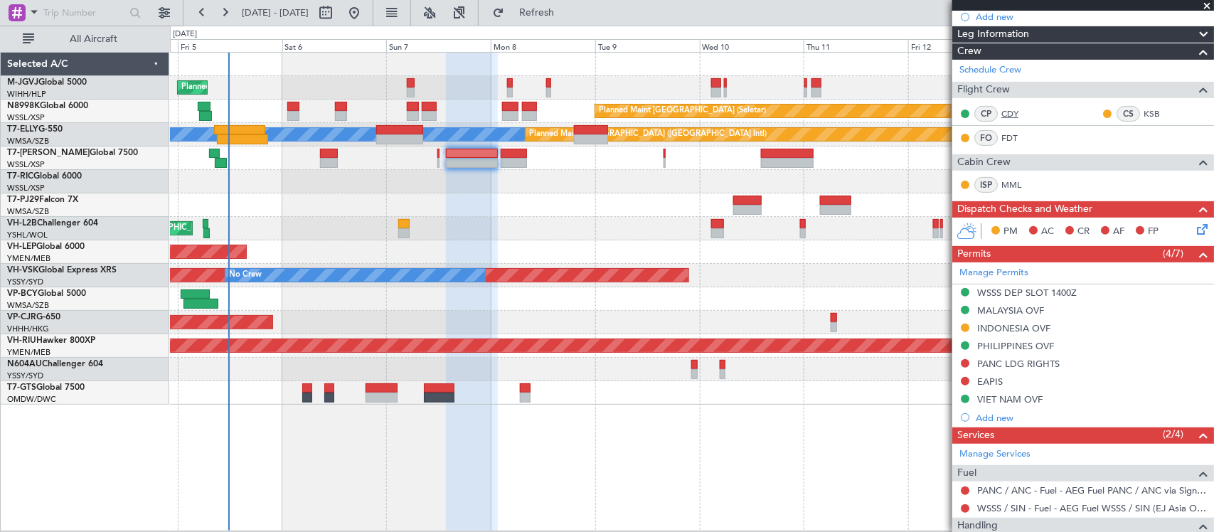
click at [1006, 115] on link "CDY" at bounding box center [1017, 113] width 32 height 13
click at [1144, 114] on link "KSB" at bounding box center [1160, 113] width 32 height 13
click at [1010, 139] on link "FDT" at bounding box center [1017, 138] width 32 height 13
click at [1013, 183] on link "MML" at bounding box center [1017, 184] width 32 height 13
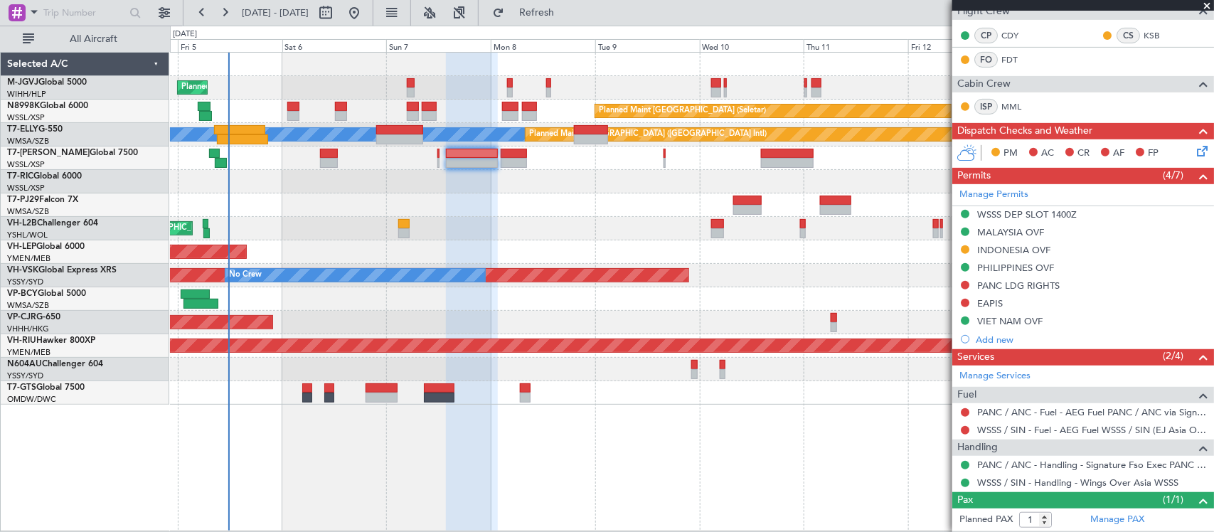
scroll to position [260, 0]
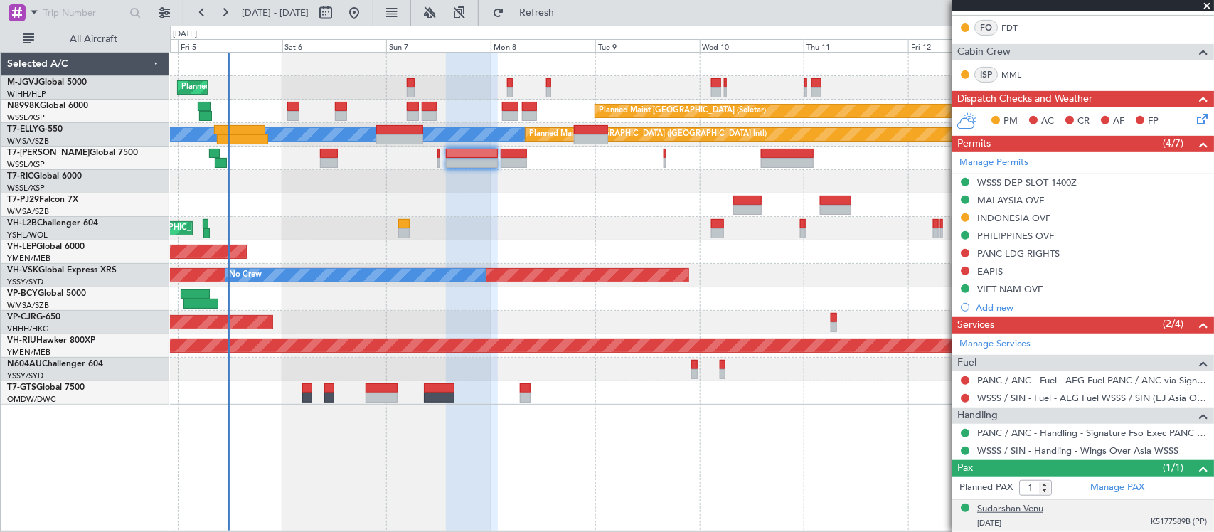
click at [1004, 505] on div "Sudarshan Venu" at bounding box center [1010, 509] width 66 height 14
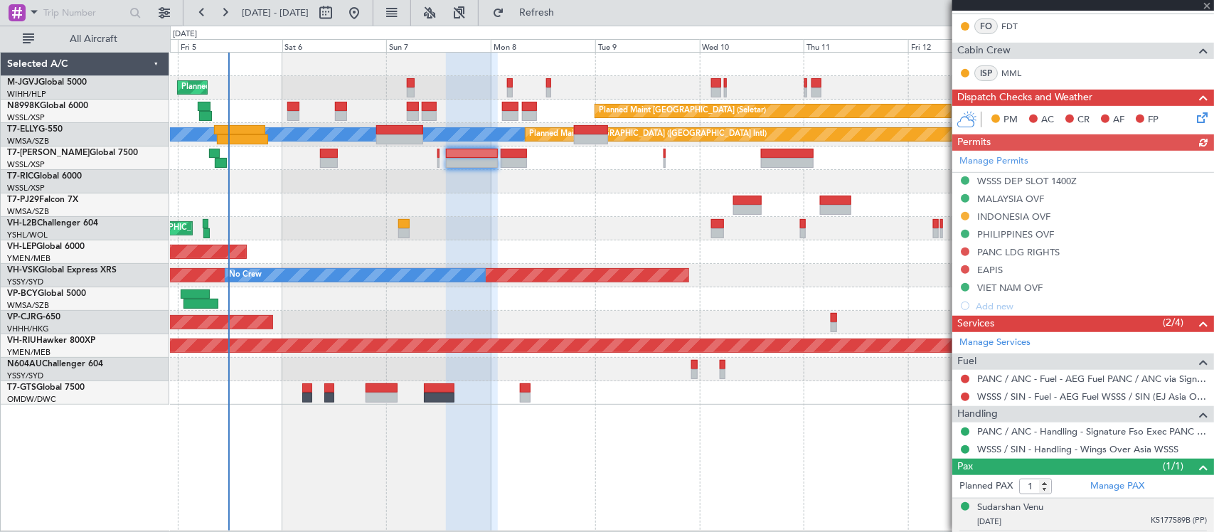
scroll to position [0, 0]
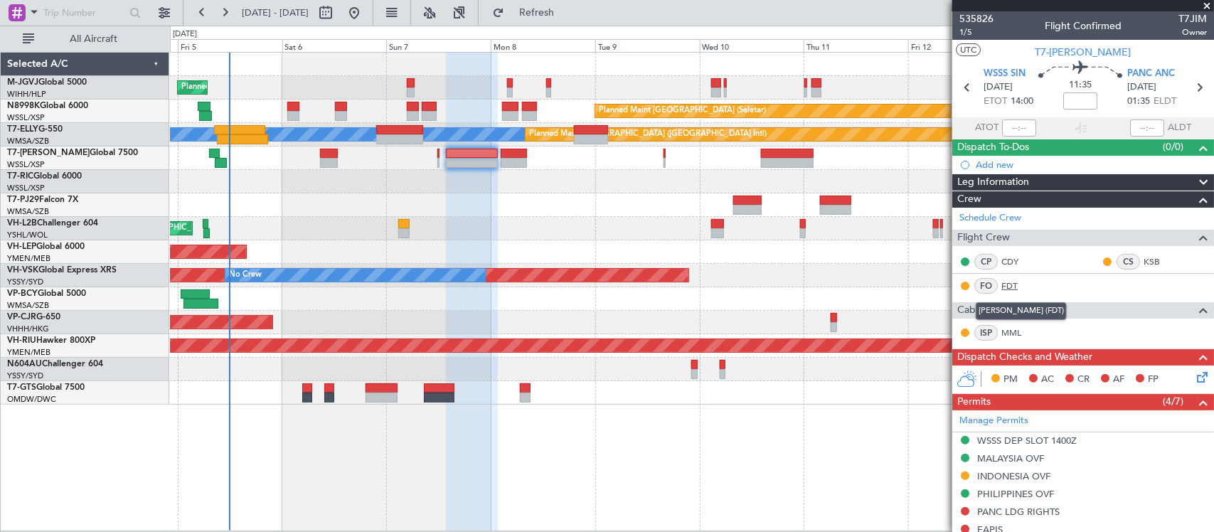
click at [1014, 287] on link "FDT" at bounding box center [1017, 285] width 32 height 13
click at [1011, 328] on link "MML" at bounding box center [1017, 332] width 32 height 13
click at [1007, 258] on link "CDY" at bounding box center [1017, 261] width 32 height 13
click at [1144, 260] on link "KSB" at bounding box center [1160, 261] width 32 height 13
click at [1001, 281] on link "FDT" at bounding box center [1017, 285] width 32 height 13
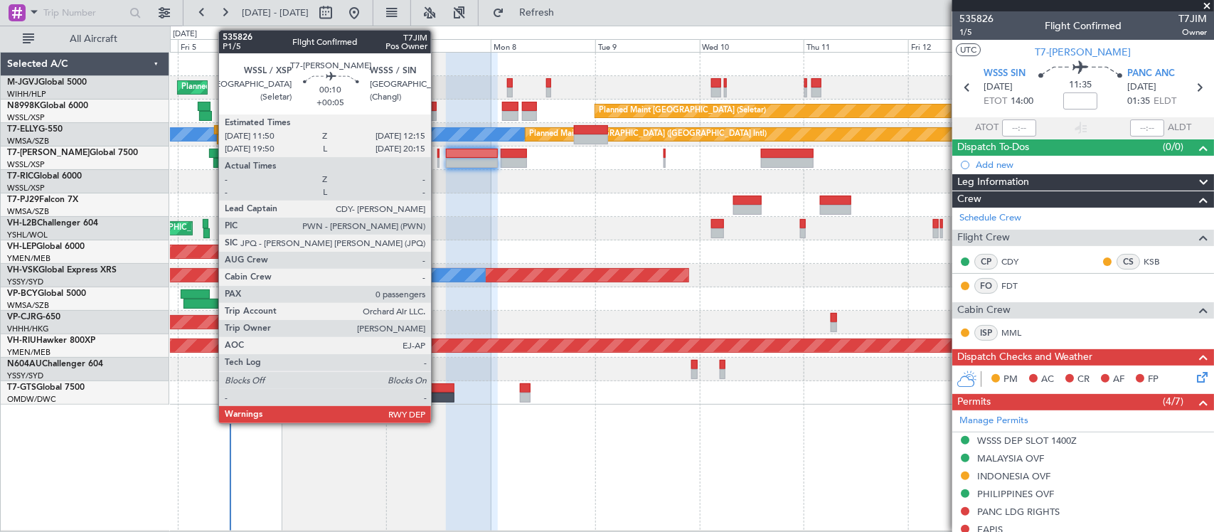
click at [438, 158] on div at bounding box center [438, 163] width 2 height 10
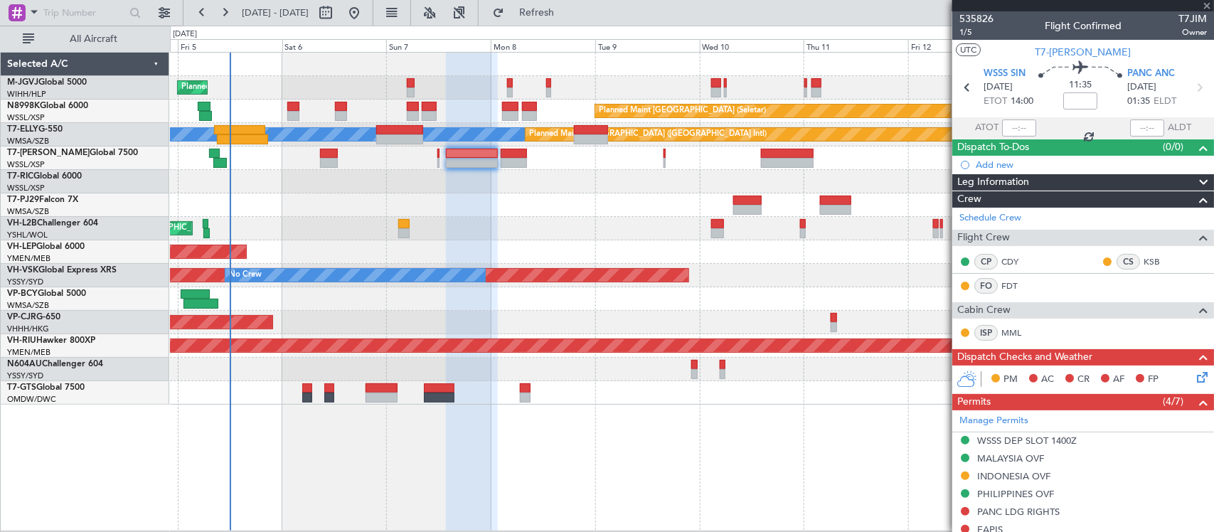
type input "+00:05"
type input "0"
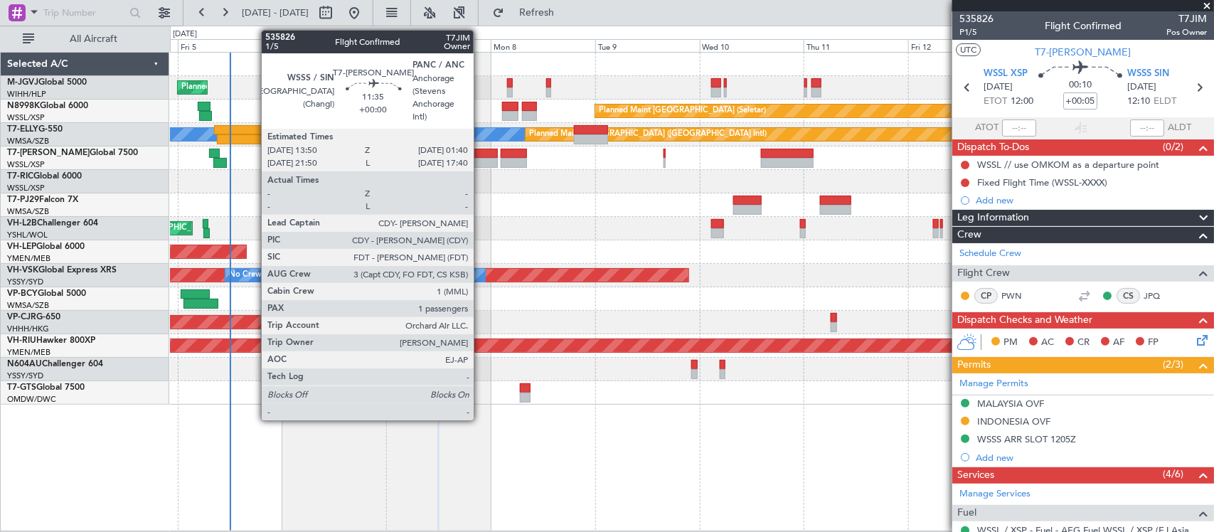
click at [481, 158] on div at bounding box center [472, 163] width 52 height 10
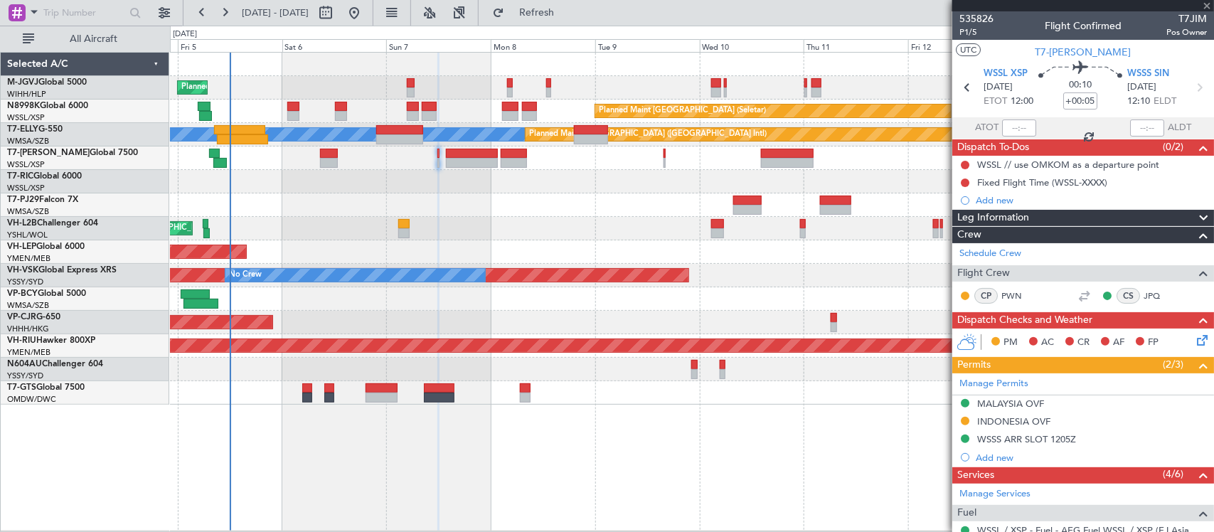
type input "1"
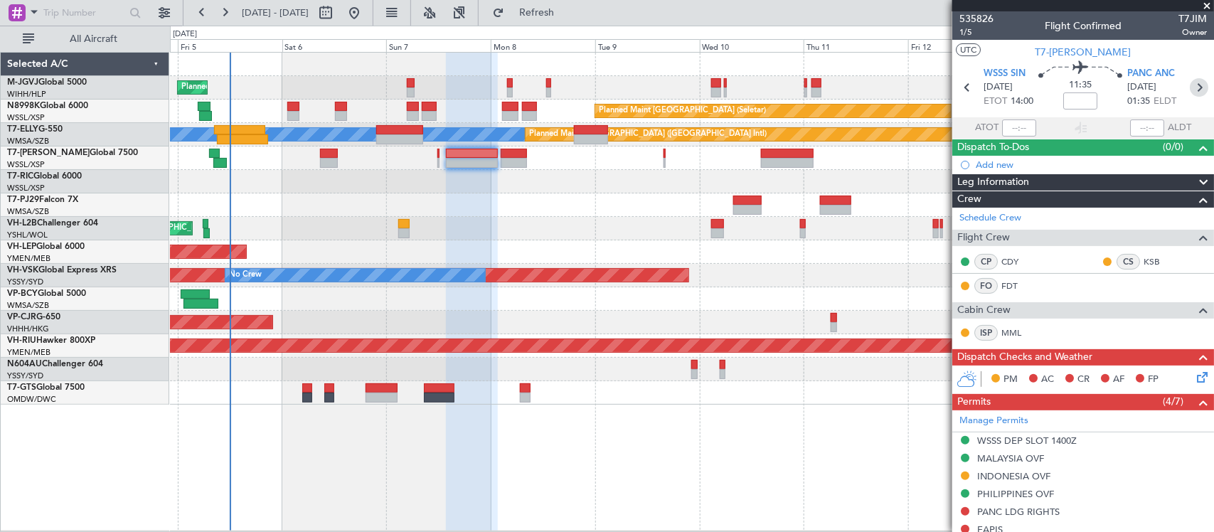
click at [1190, 90] on icon at bounding box center [1199, 87] width 18 height 18
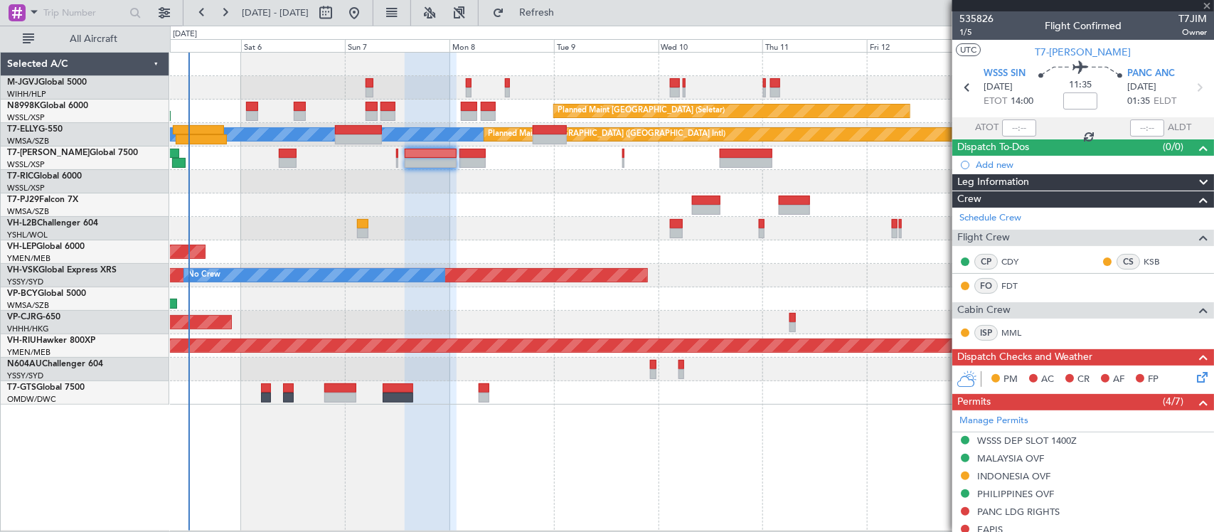
click at [678, 267] on div "Unplanned Maint Sydney ([PERSON_NAME] Intl) No Crew" at bounding box center [691, 275] width 1043 height 23
type input "-00:15"
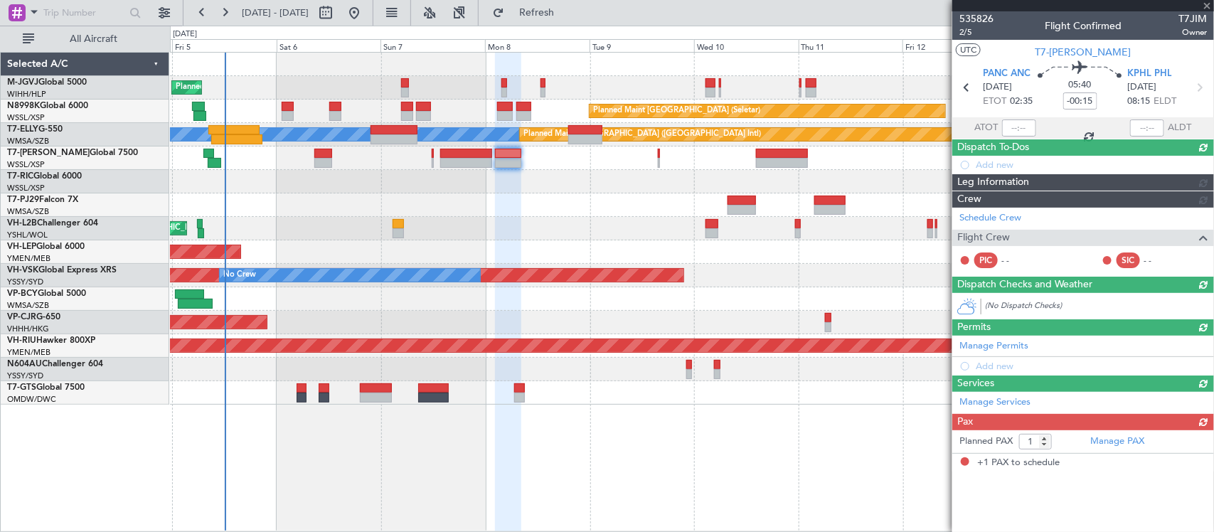
click at [761, 254] on div "Unplanned Maint Wichita (Wichita Mid-continent)" at bounding box center [691, 251] width 1043 height 23
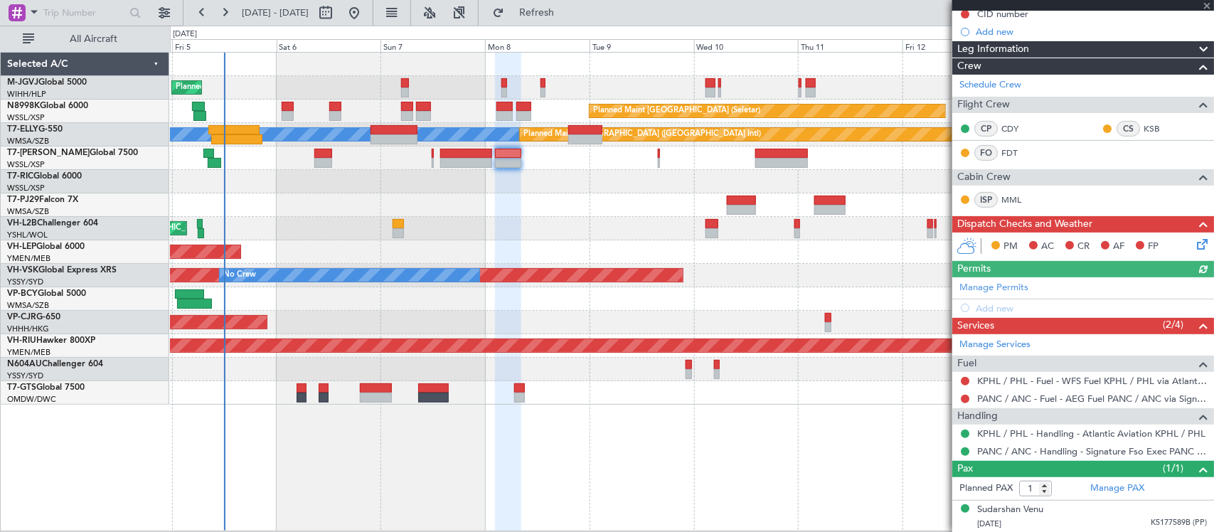
scroll to position [153, 0]
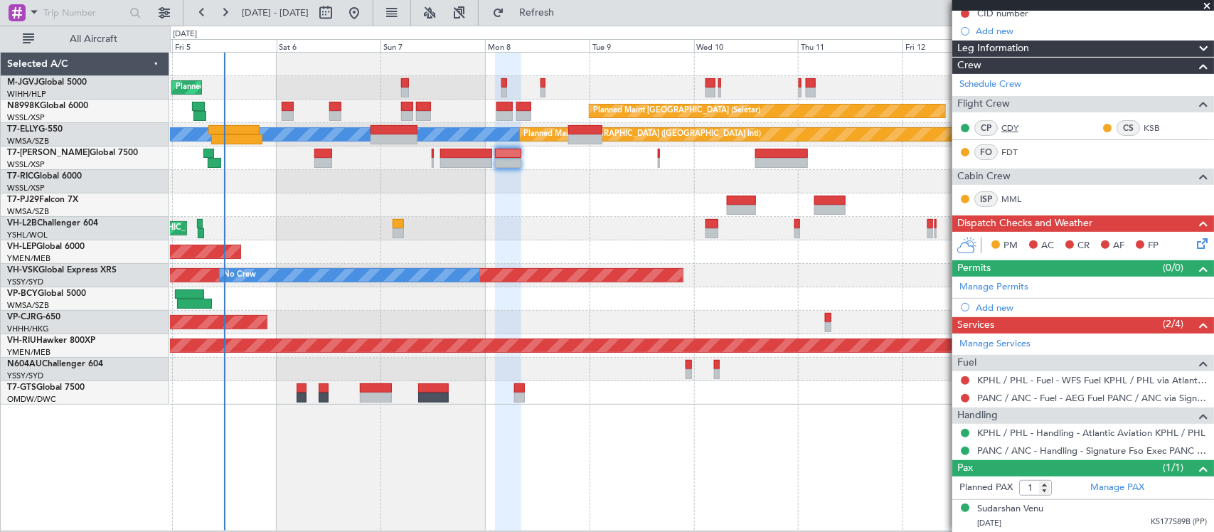
click at [1011, 122] on link "CDY" at bounding box center [1017, 128] width 32 height 13
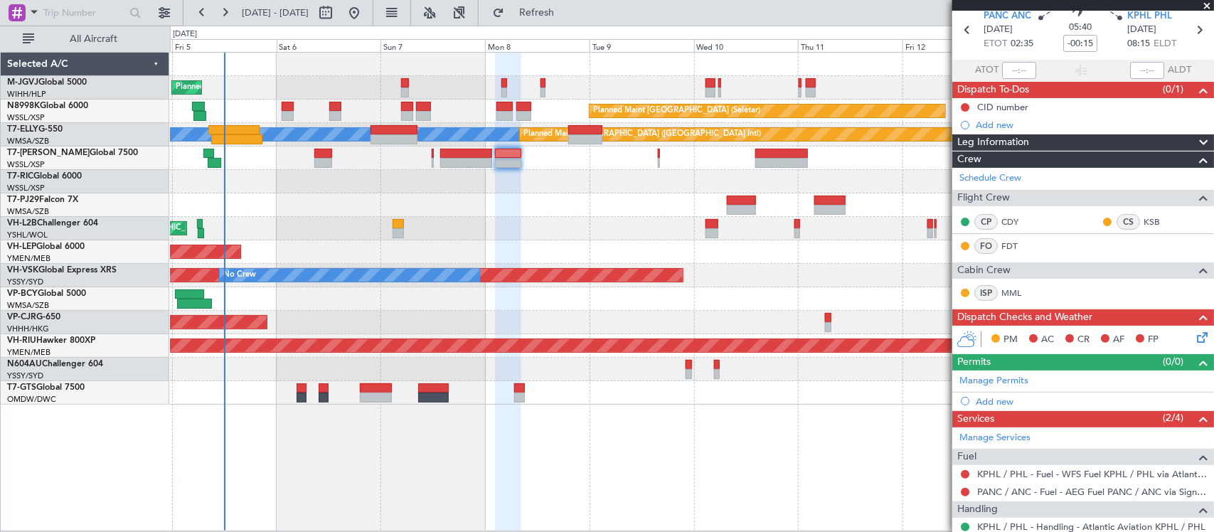
scroll to position [0, 0]
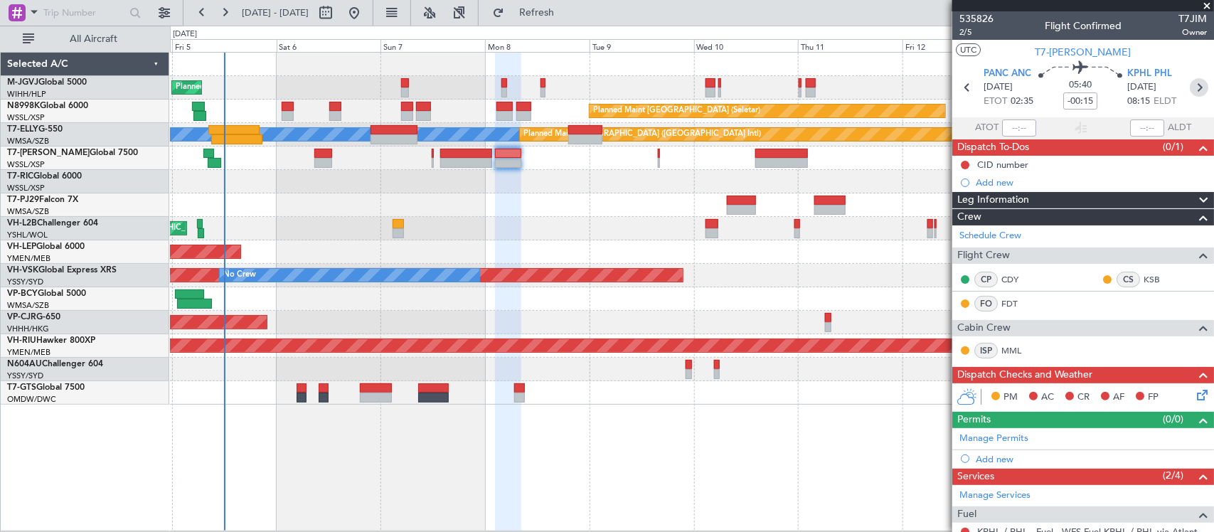
click at [1190, 83] on icon at bounding box center [1199, 87] width 18 height 18
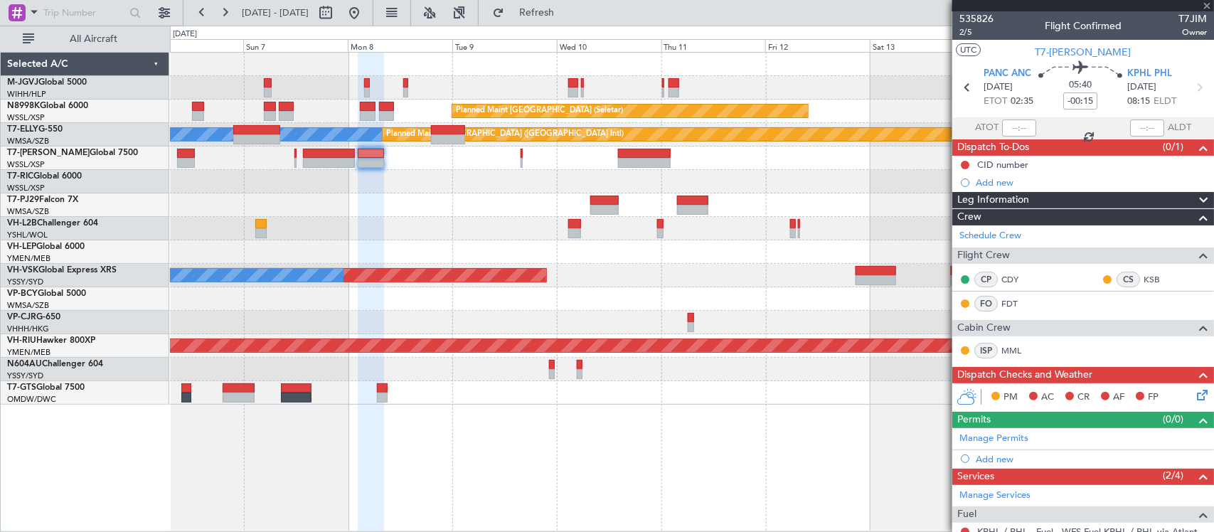
click at [633, 396] on div at bounding box center [691, 392] width 1043 height 23
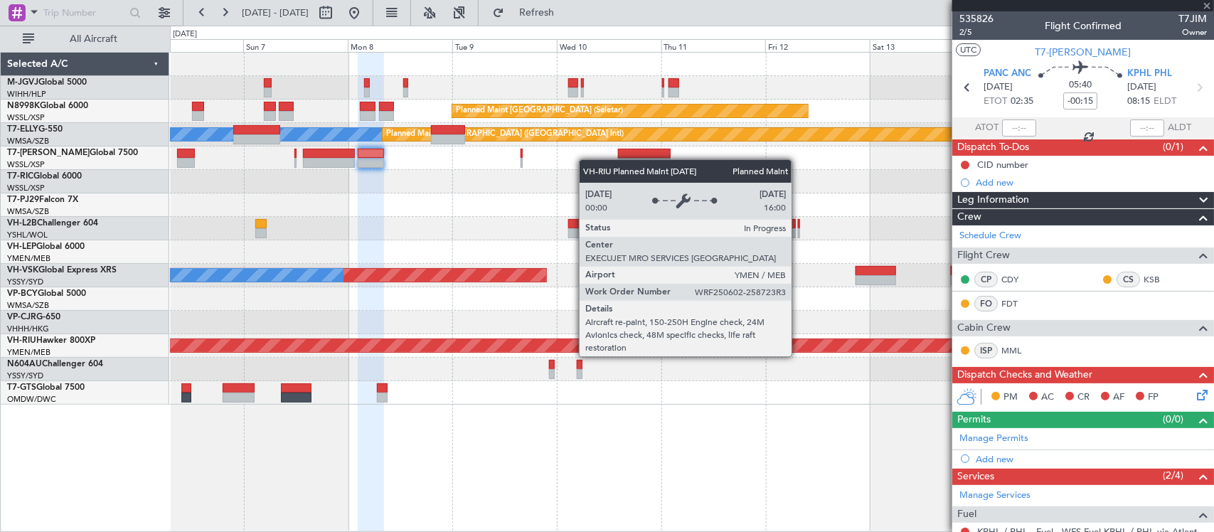
type input "0"
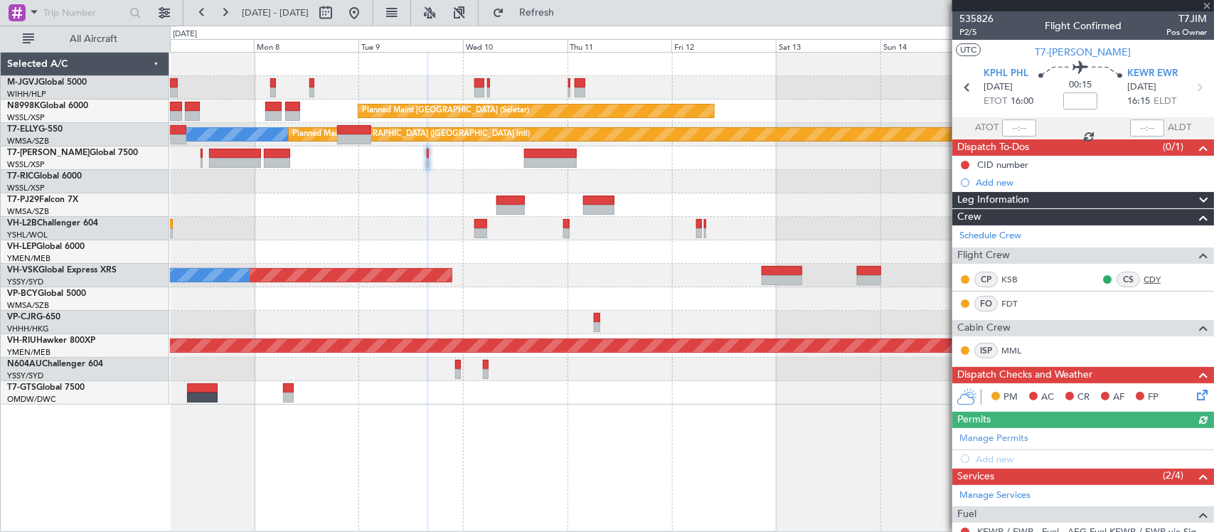
click at [1144, 279] on link "CDY" at bounding box center [1160, 279] width 32 height 13
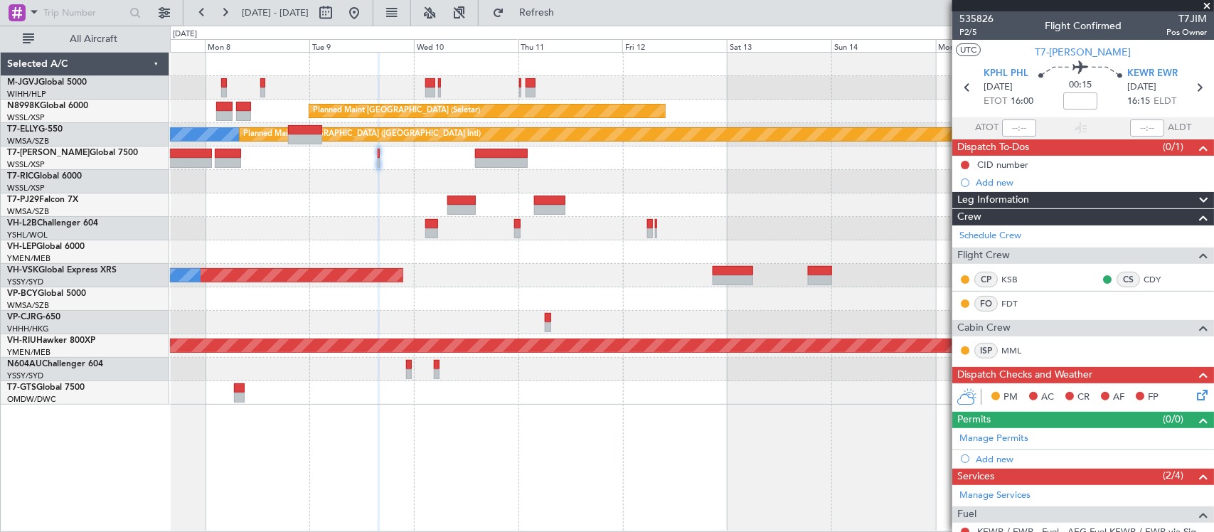
click at [604, 375] on div at bounding box center [691, 369] width 1043 height 23
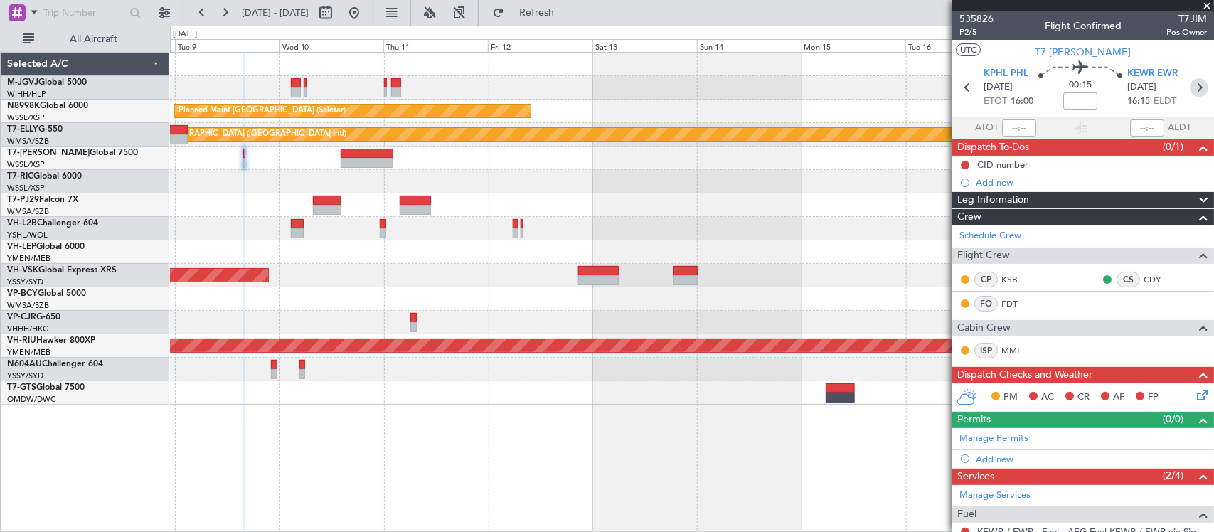
click at [1190, 84] on icon at bounding box center [1199, 87] width 18 height 18
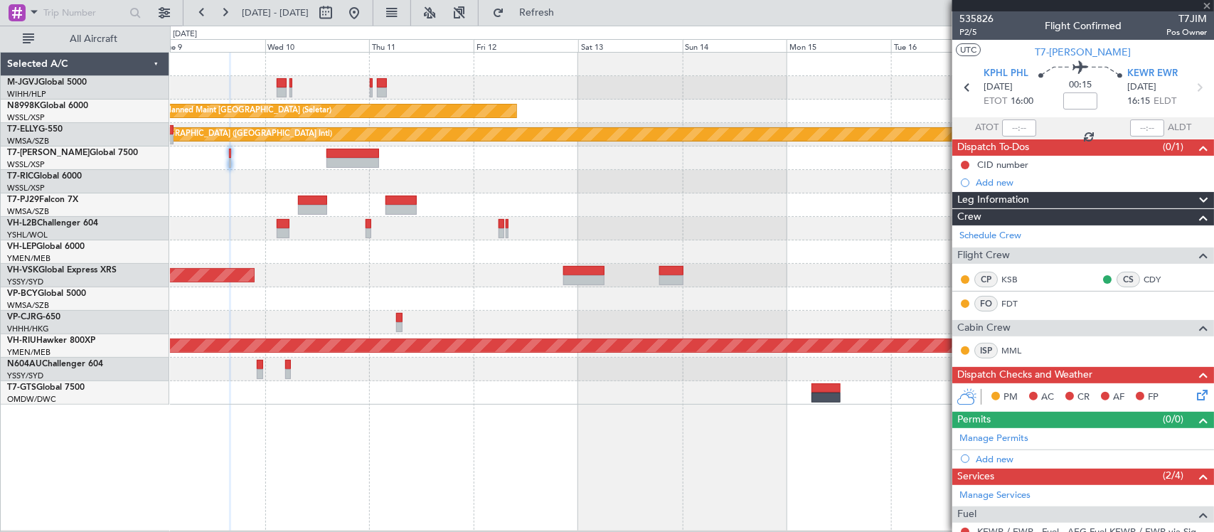
click at [685, 393] on div at bounding box center [691, 392] width 1043 height 23
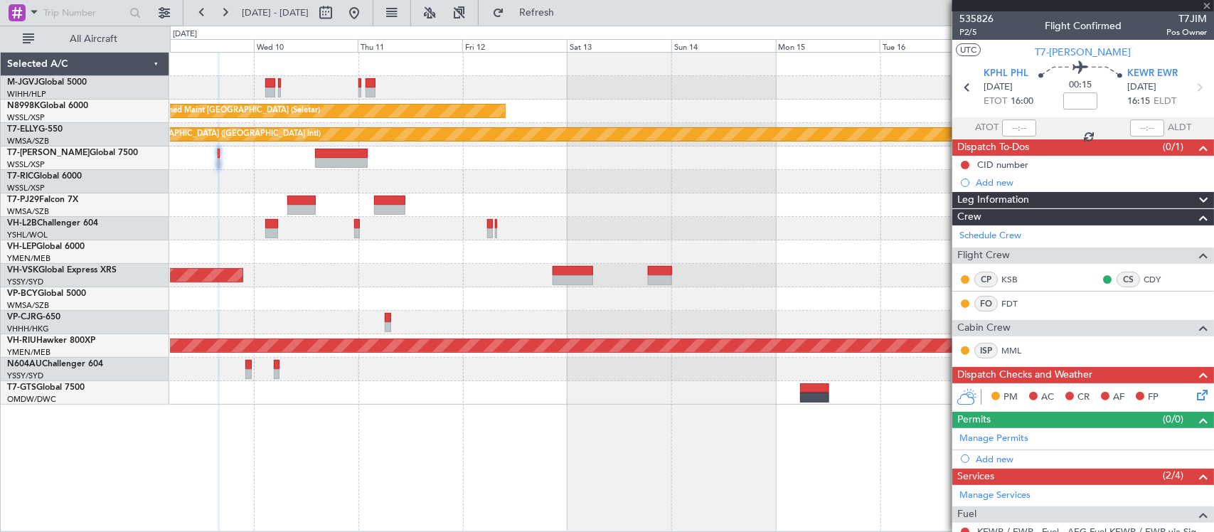
type input "-01:05"
type input "2"
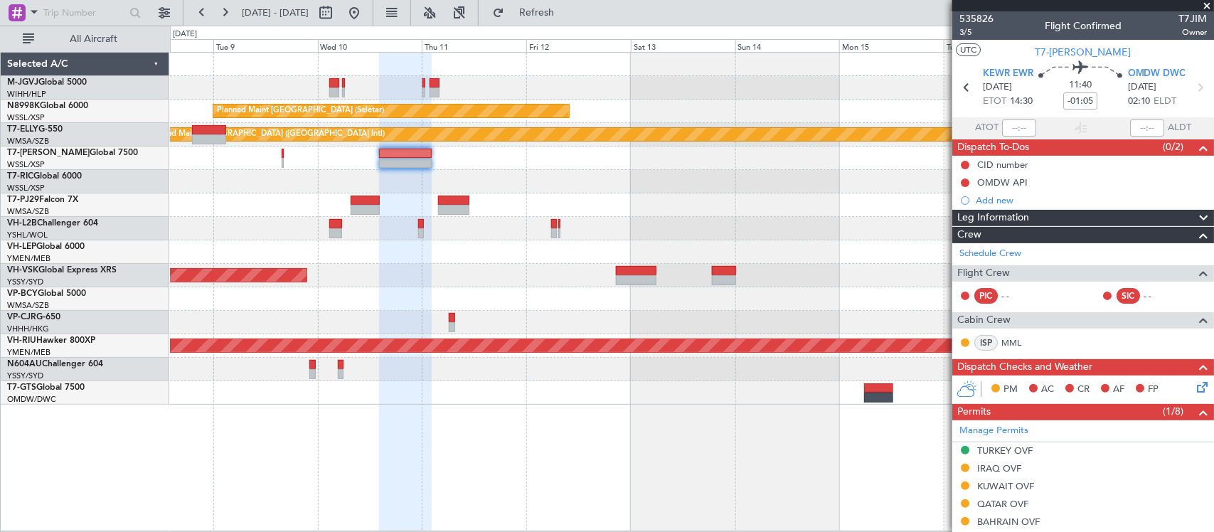
click at [897, 245] on div at bounding box center [691, 251] width 1043 height 23
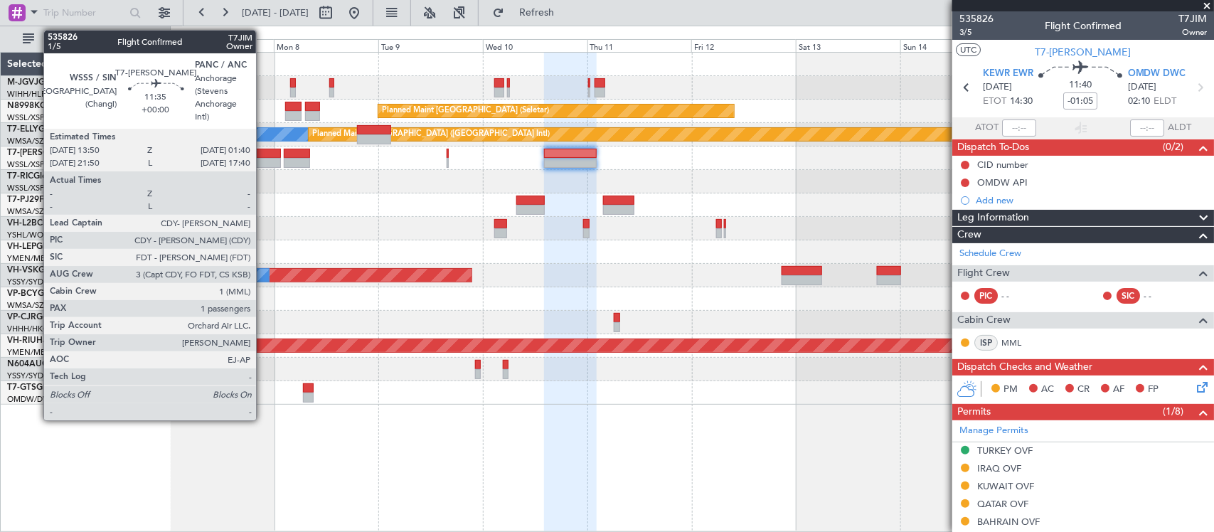
click at [263, 150] on div at bounding box center [255, 154] width 52 height 10
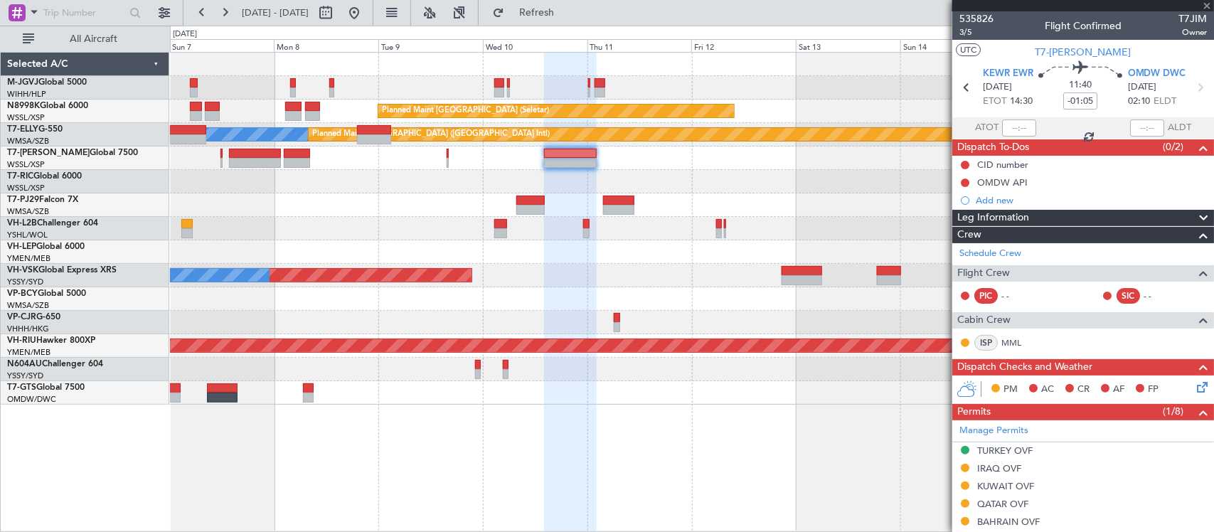
type input "1"
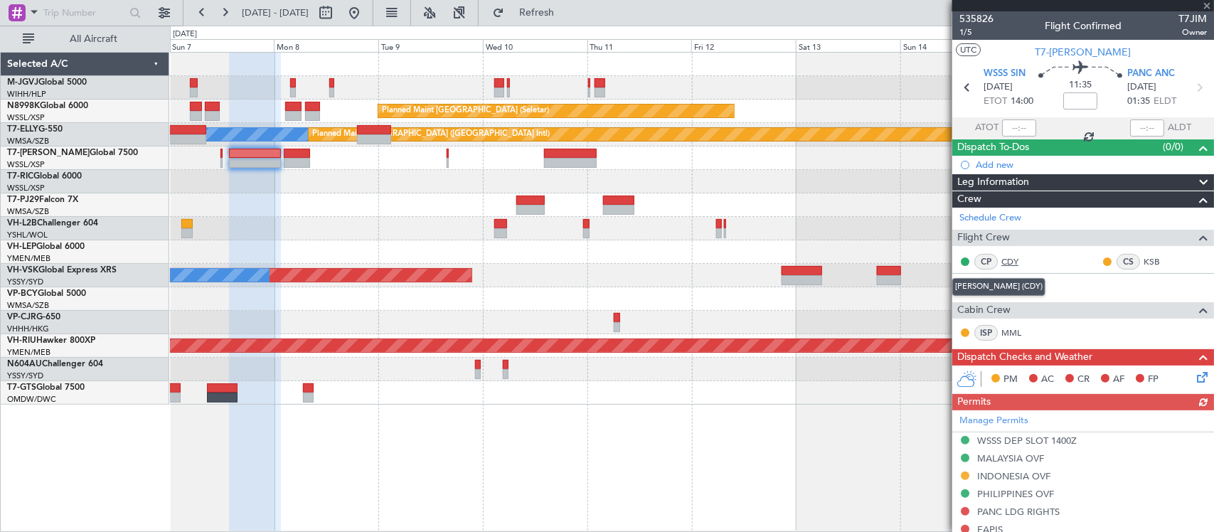
click at [1003, 260] on link "CDY" at bounding box center [1017, 261] width 32 height 13
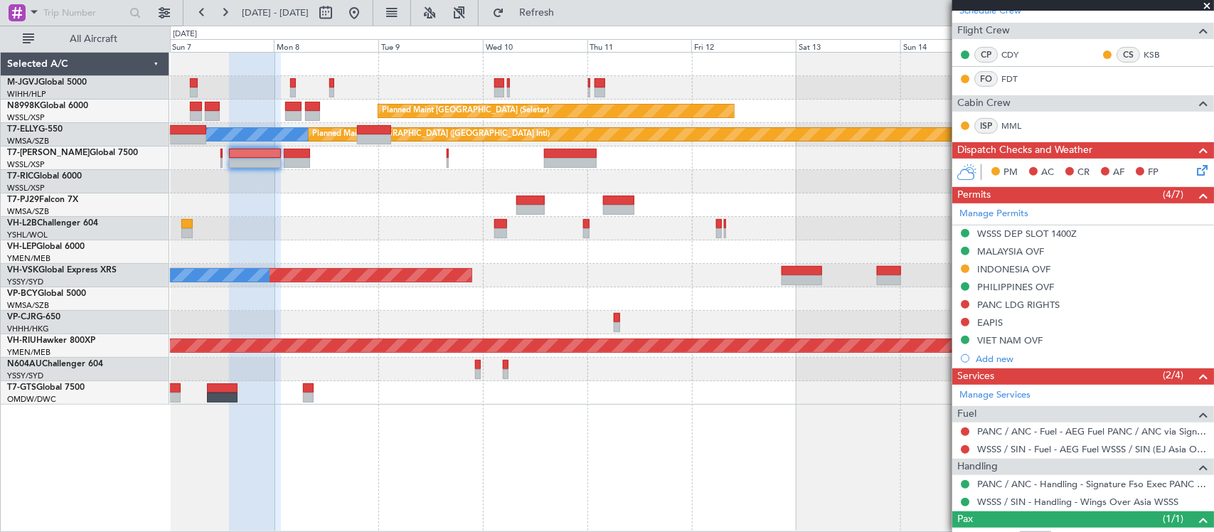
scroll to position [294, 0]
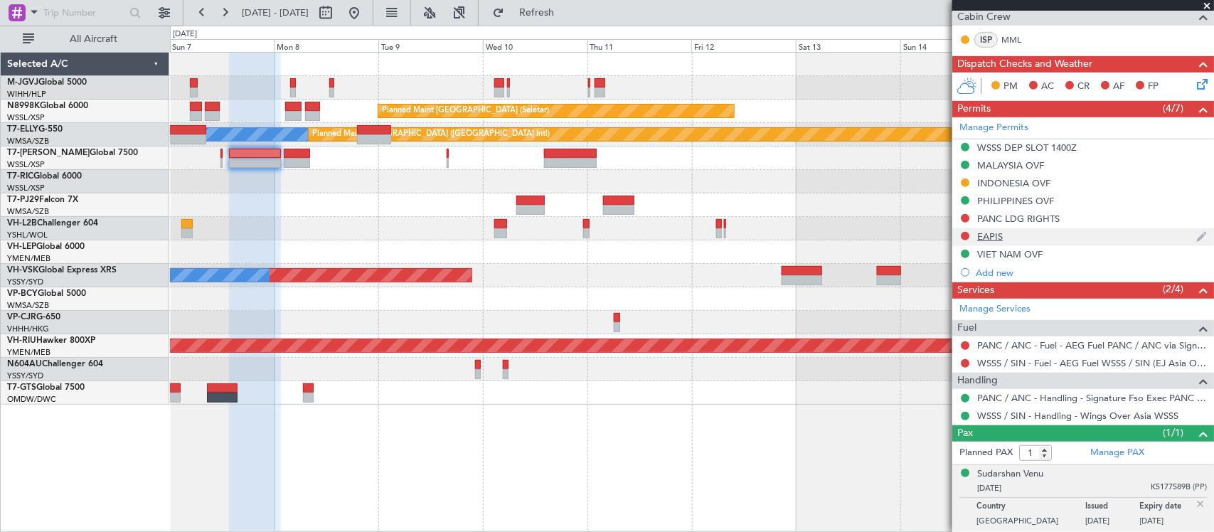
click at [979, 238] on div "EAPIS" at bounding box center [990, 236] width 26 height 12
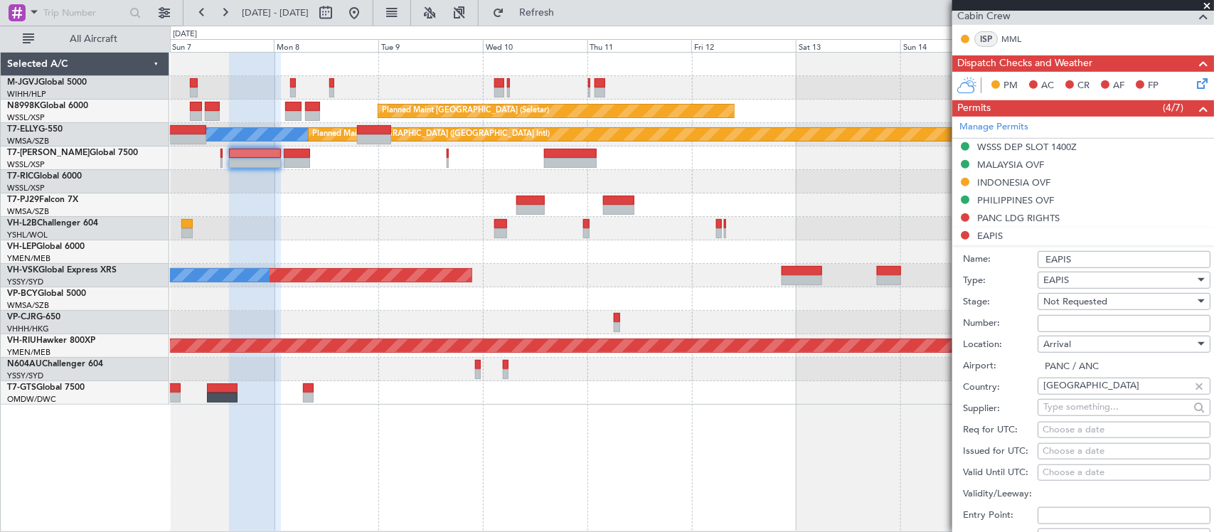
click at [1072, 329] on input "Number:" at bounding box center [1124, 323] width 173 height 17
paste input "EAPIS-17689538"
type input "EAPIS-17689538"
click at [1050, 299] on span "Not Requested" at bounding box center [1075, 301] width 64 height 13
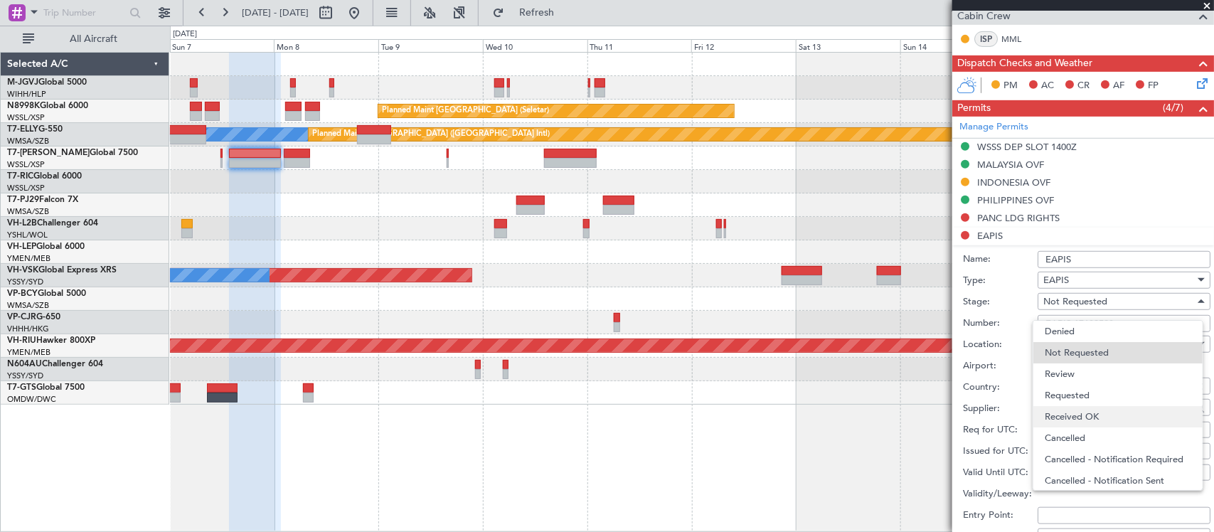
click at [1067, 415] on span "Received OK" at bounding box center [1118, 416] width 146 height 21
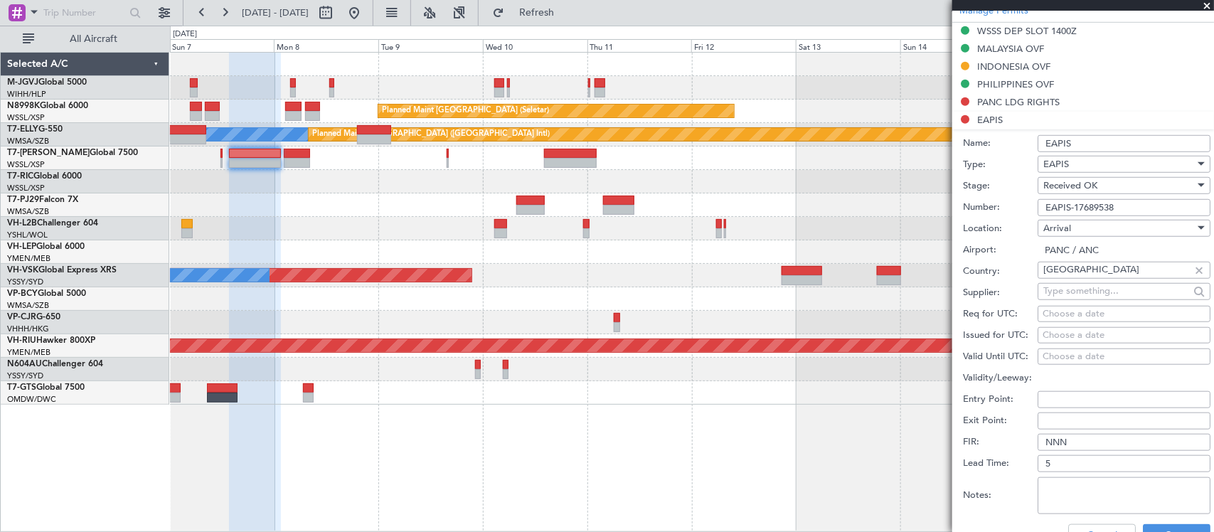
scroll to position [719, 0]
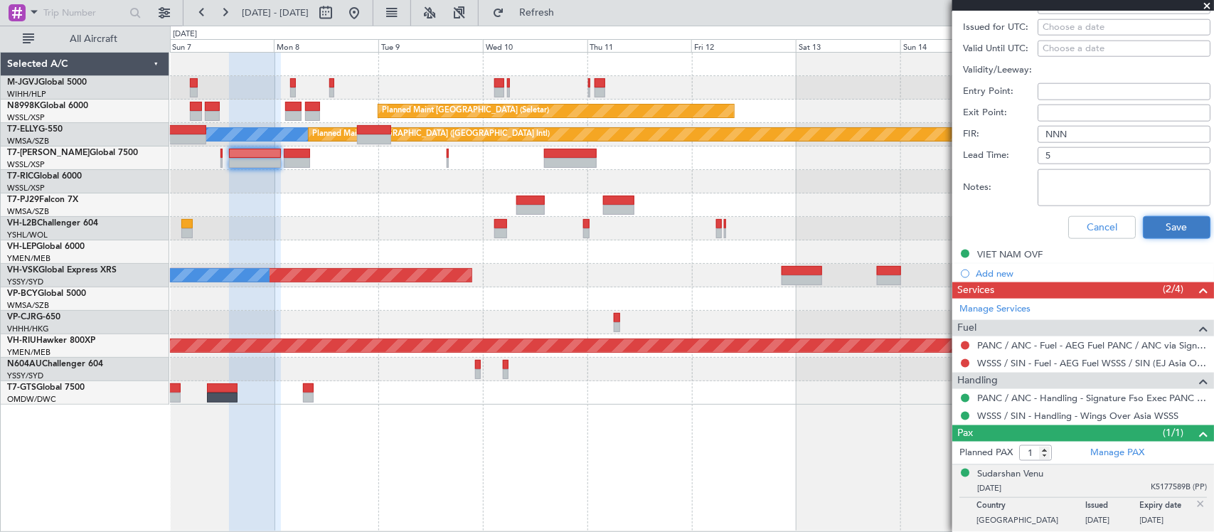
click at [1160, 225] on button "Save" at bounding box center [1177, 227] width 68 height 23
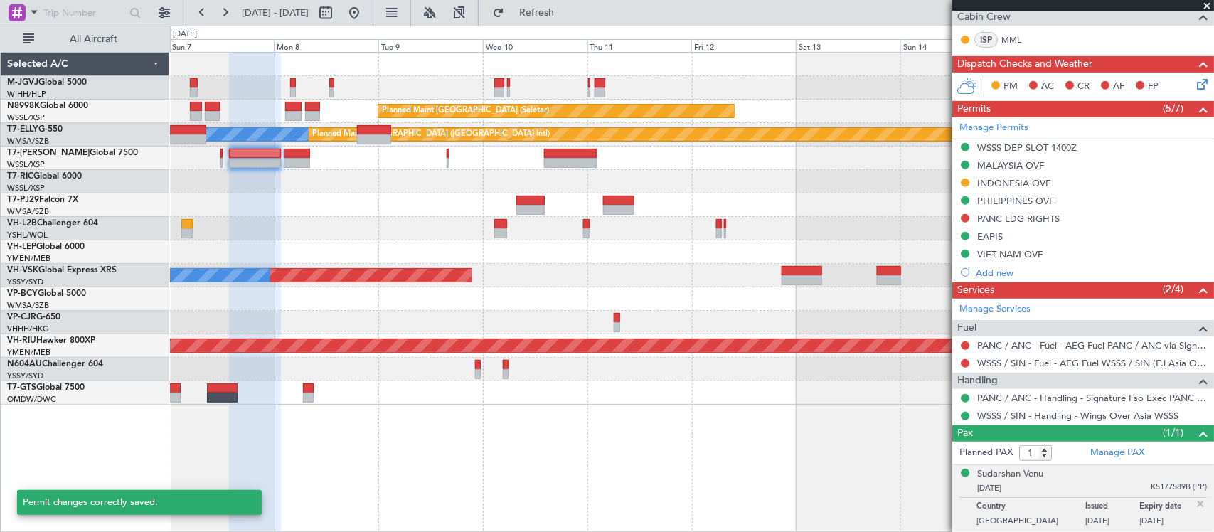
scroll to position [294, 0]
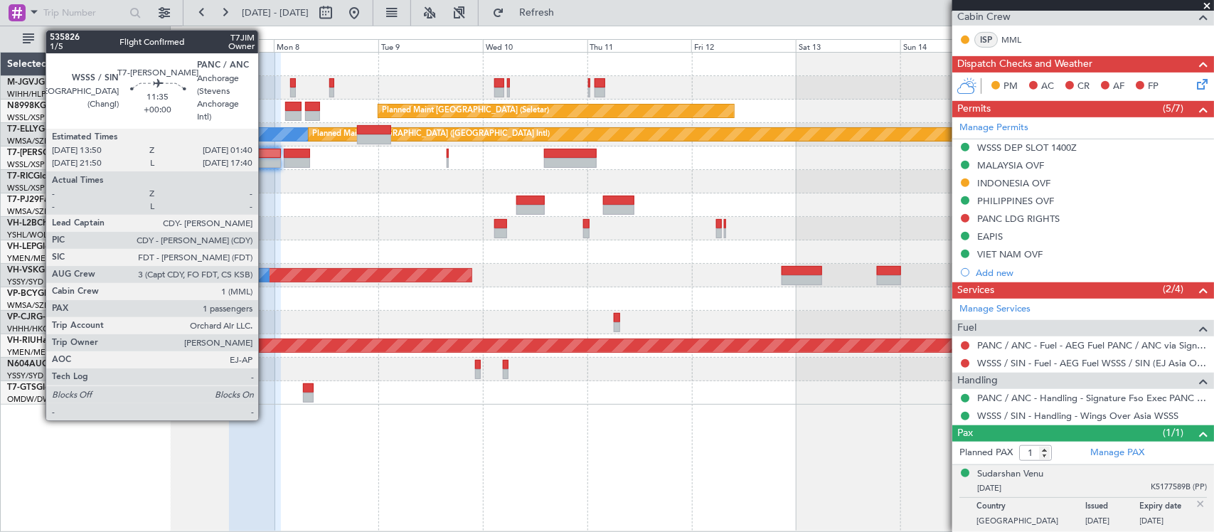
click at [265, 150] on div at bounding box center [255, 154] width 52 height 10
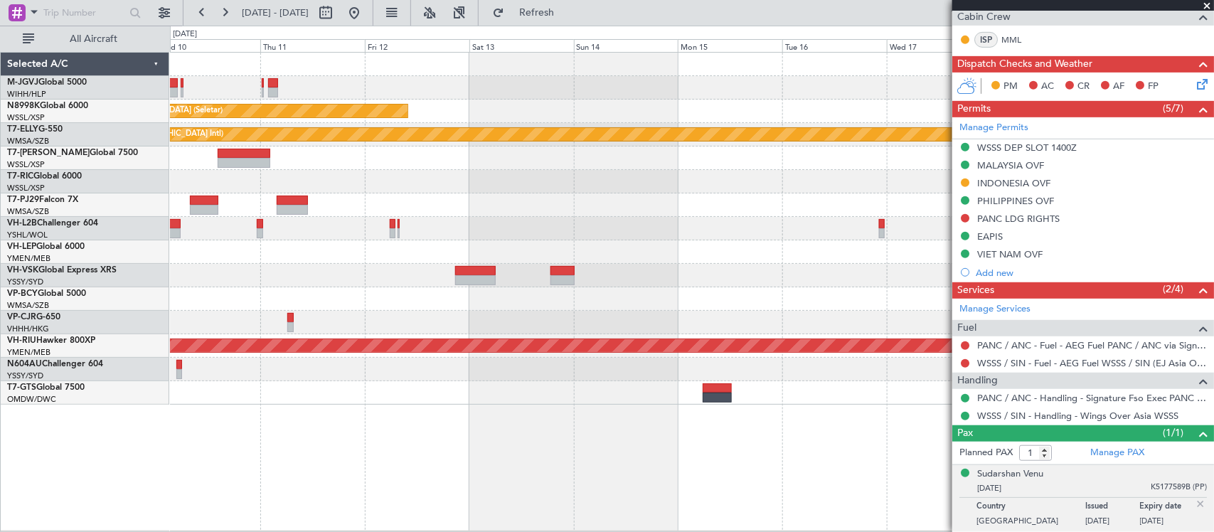
click at [466, 162] on div at bounding box center [691, 157] width 1043 height 23
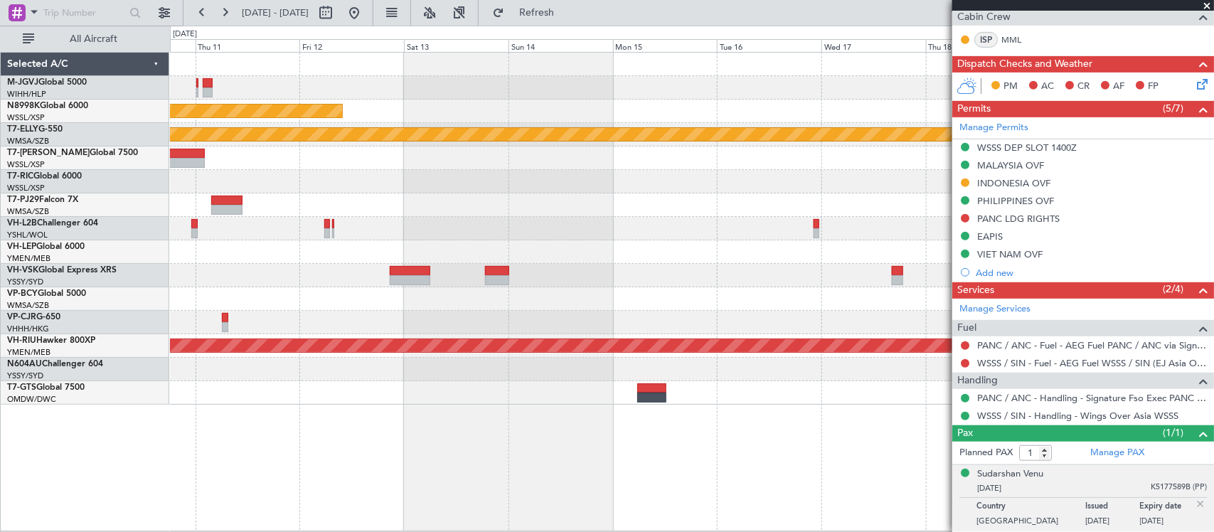
click at [613, 183] on div at bounding box center [691, 181] width 1043 height 23
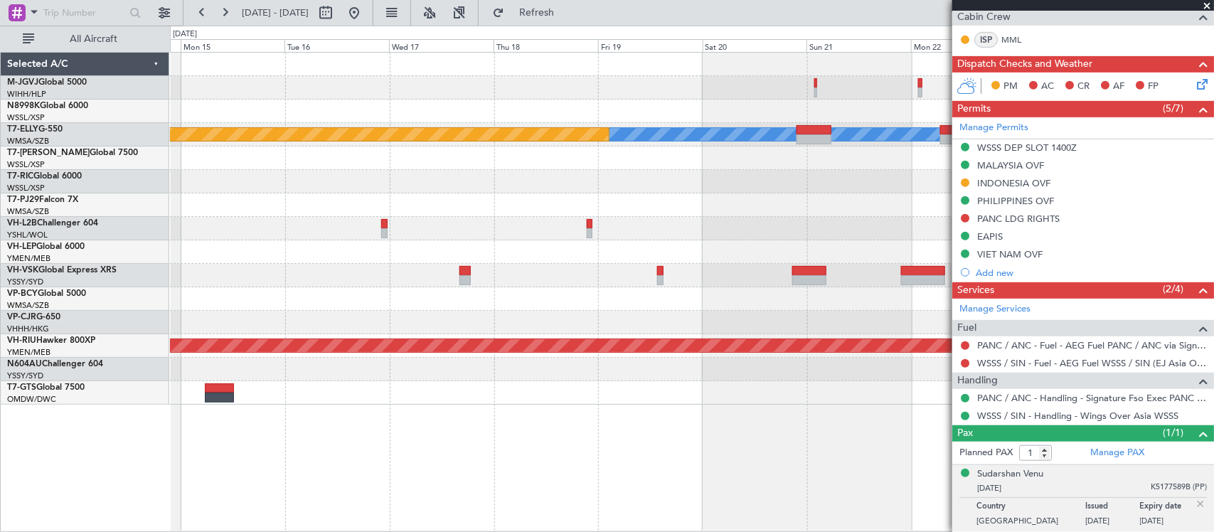
click at [512, 181] on div at bounding box center [691, 181] width 1043 height 23
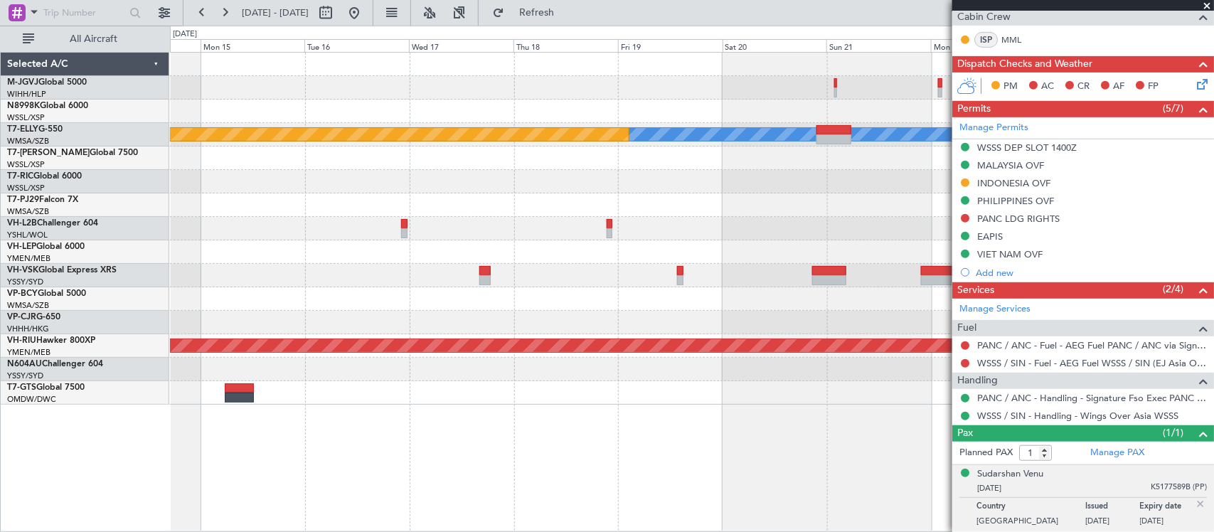
click at [729, 178] on div at bounding box center [691, 181] width 1043 height 23
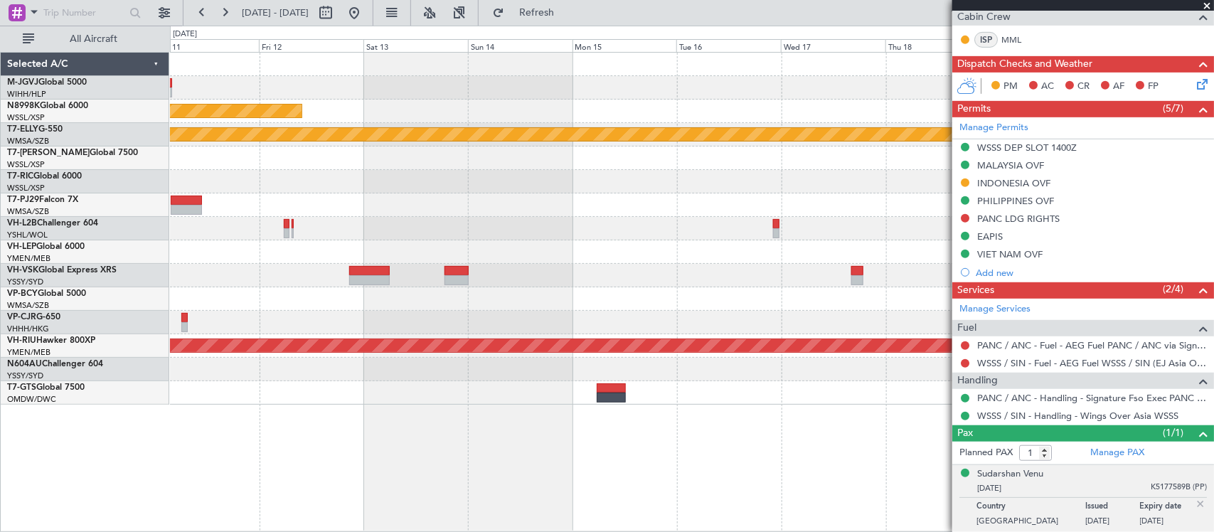
click at [534, 174] on div at bounding box center [691, 181] width 1043 height 23
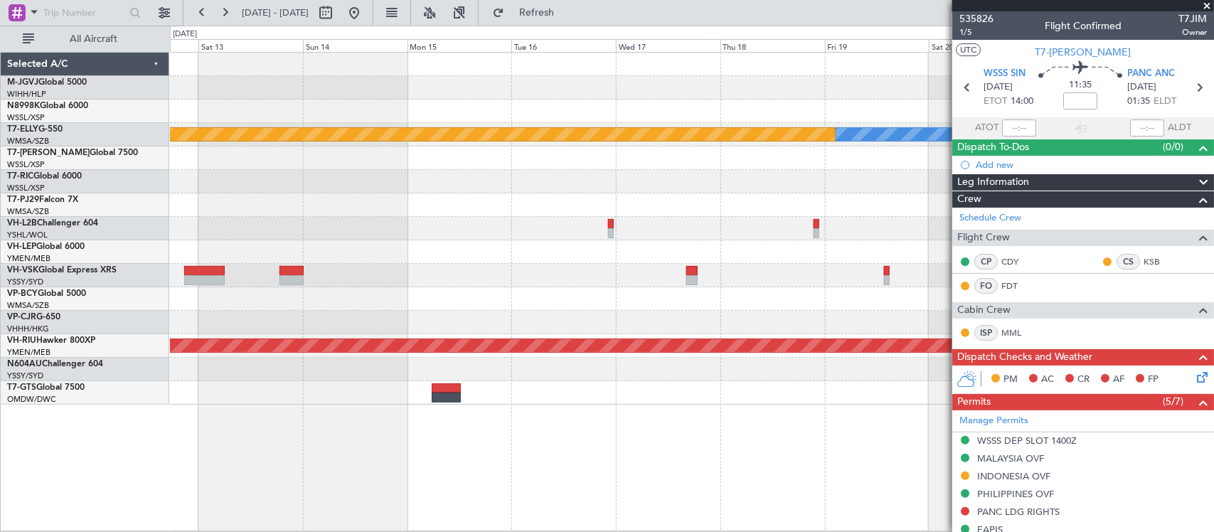
scroll to position [294, 0]
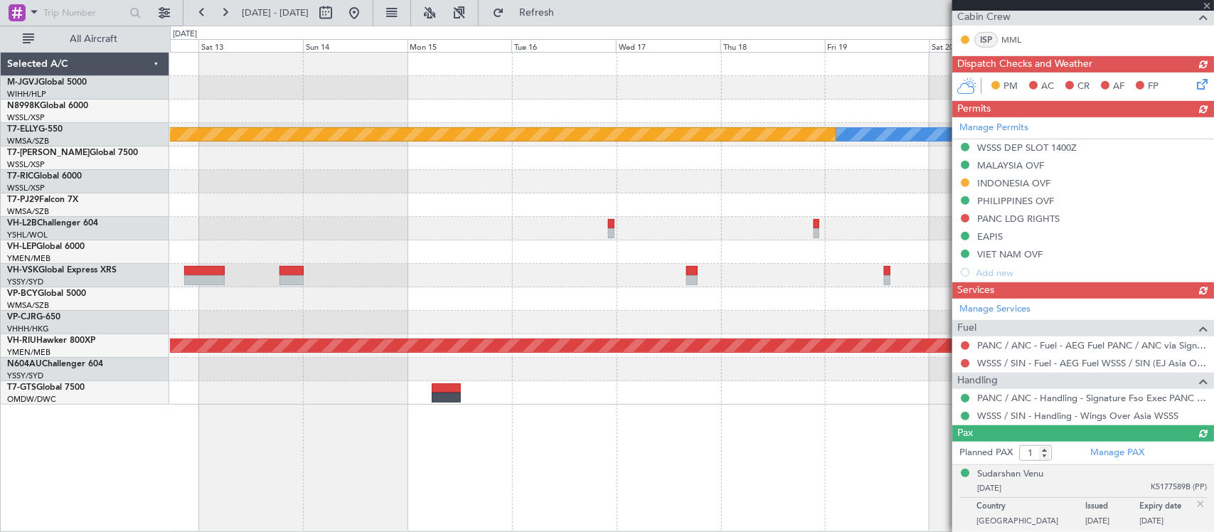
click at [859, 237] on div at bounding box center [691, 228] width 1043 height 23
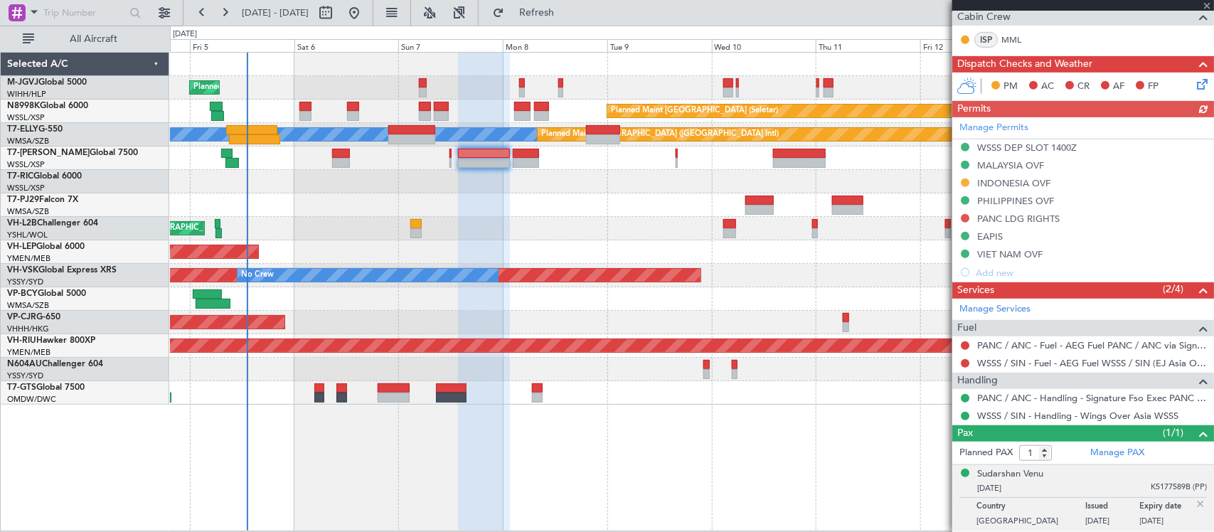
click at [511, 171] on div at bounding box center [691, 181] width 1043 height 23
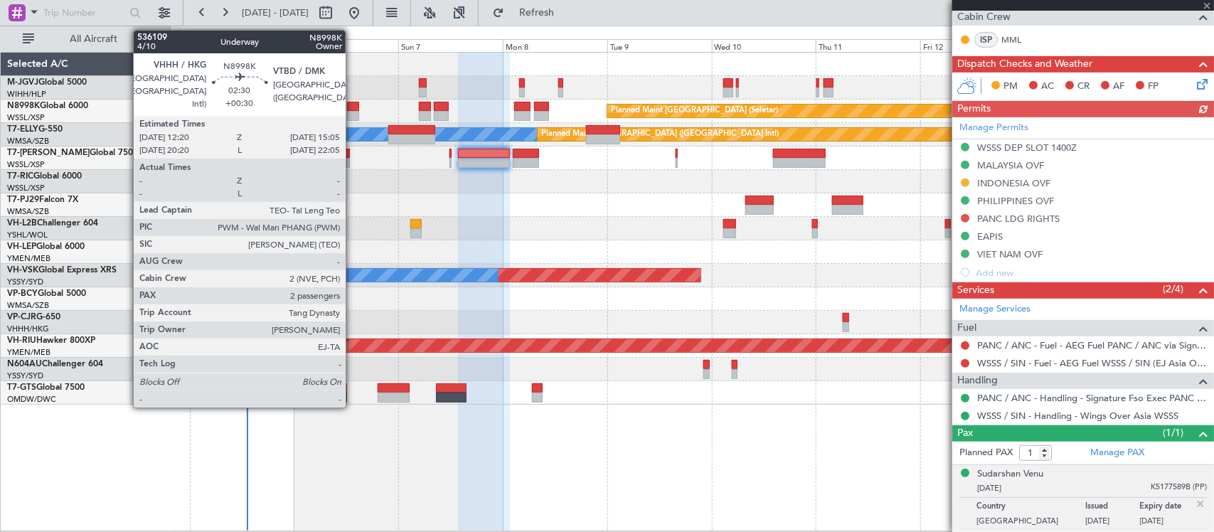
click at [353, 114] on div at bounding box center [353, 116] width 12 height 10
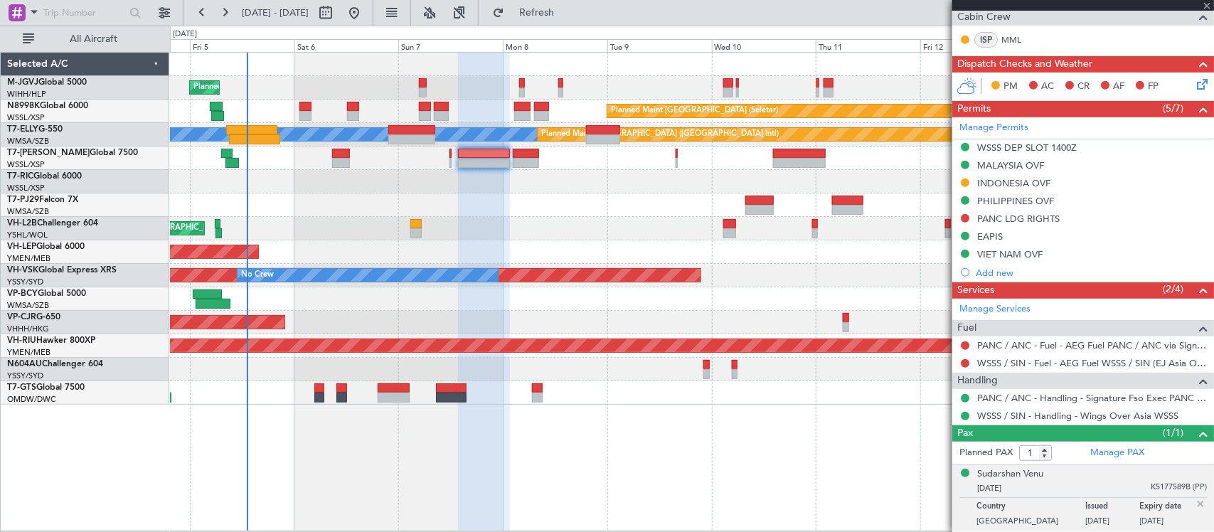
type input "+00:30"
type input "2"
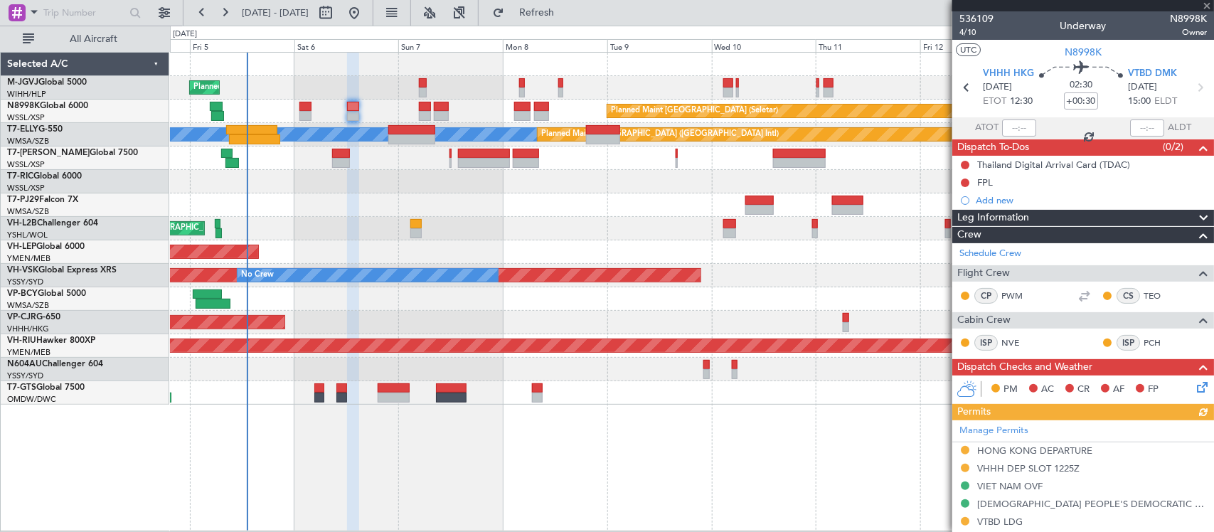
scroll to position [318, 0]
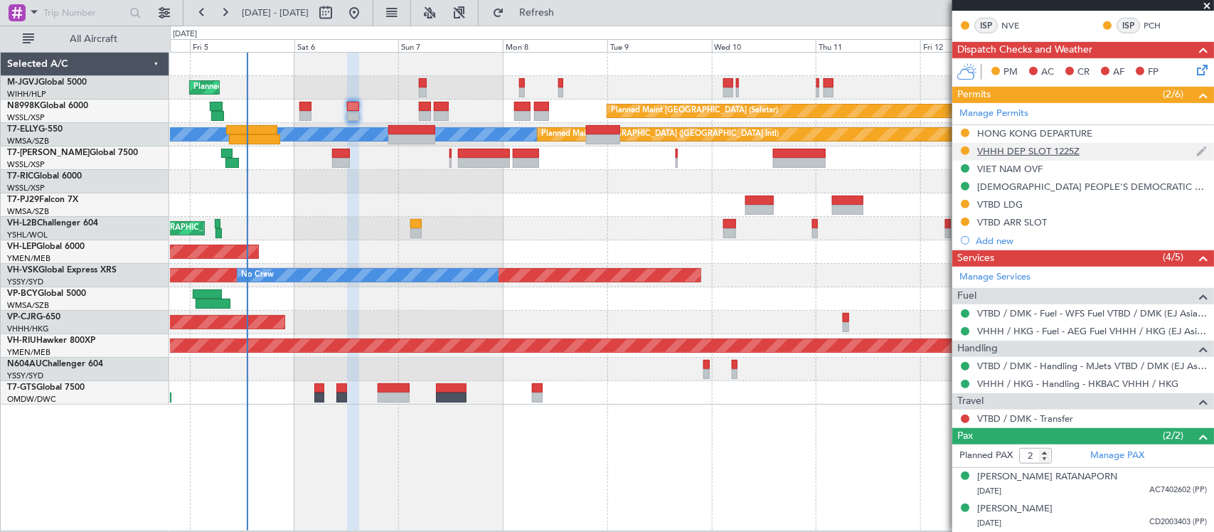
click at [1014, 151] on div "VHHH DEP SLOT 1225Z" at bounding box center [1028, 151] width 102 height 12
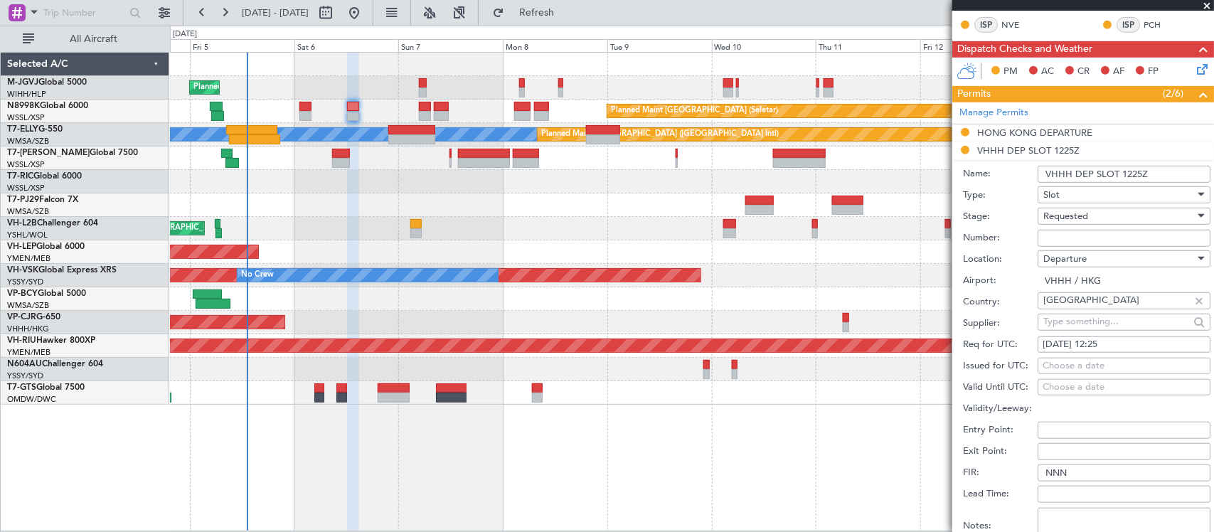
scroll to position [614, 0]
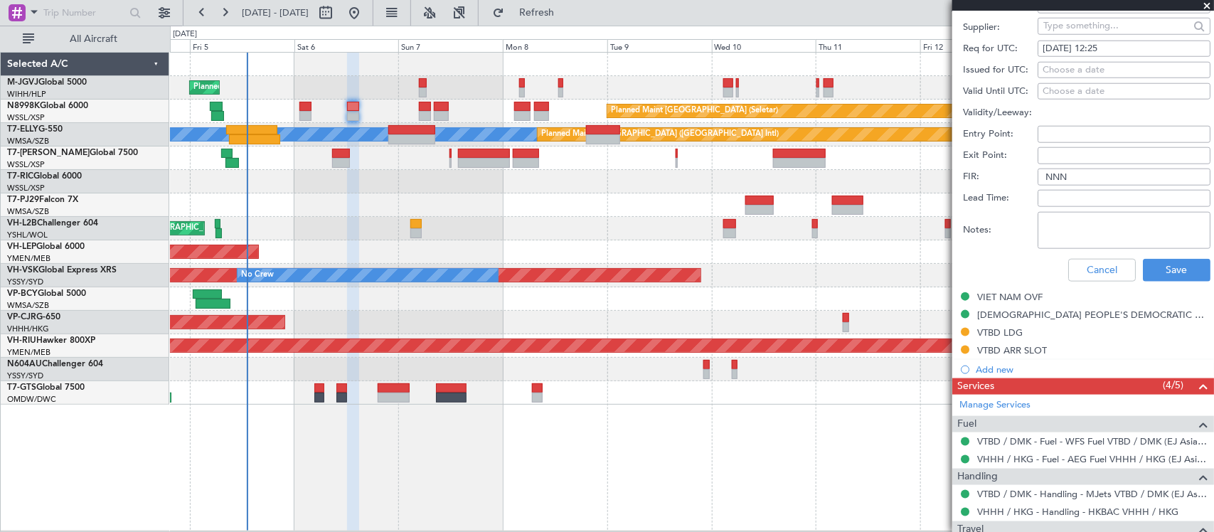
click at [1099, 212] on textarea "Notes:" at bounding box center [1124, 230] width 173 height 37
paste textarea "K N8998K [DATE] 014GLEX 1225VTBD D / RE.N8998K IDD.VHHHDGN0110000/"
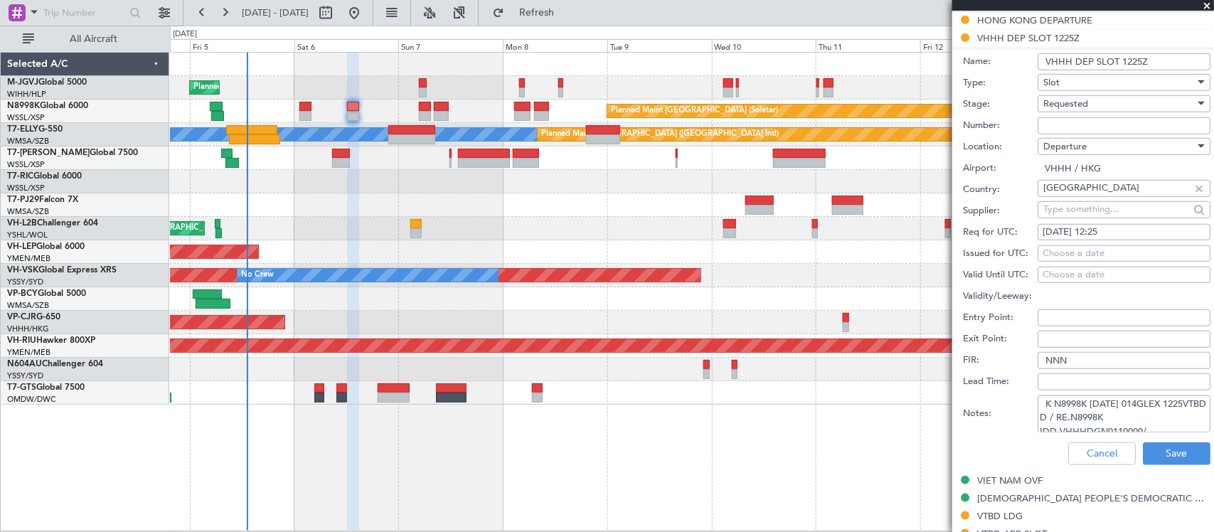
scroll to position [444, 0]
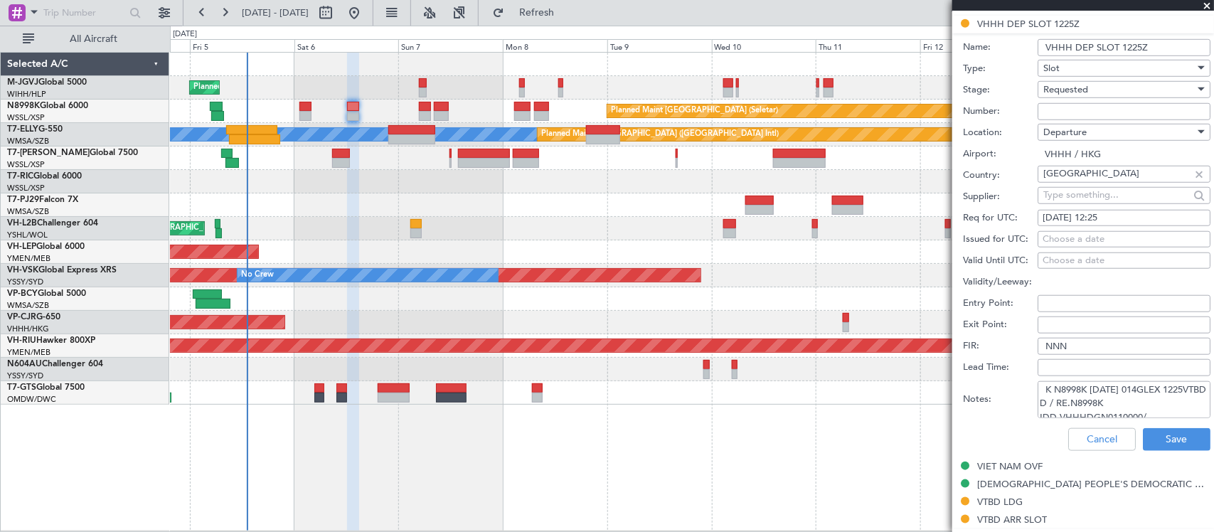
type textarea "K N8998K [DATE] 014GLEX 1225VTBD D / RE.N8998K IDD.VHHHDGN0110000/"
click at [1107, 240] on div "Choose a date" at bounding box center [1124, 240] width 163 height 14
select select "9"
select select "2025"
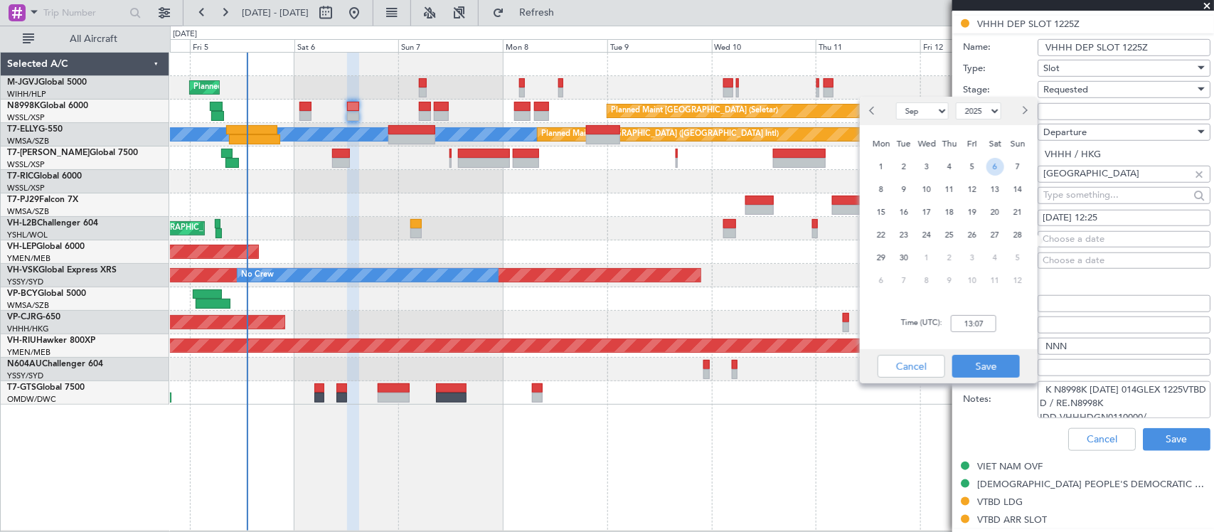
click at [997, 168] on span "6" at bounding box center [995, 167] width 18 height 18
click at [975, 324] on input "00:00" at bounding box center [974, 323] width 46 height 17
type input "12:25"
click at [996, 364] on button "Save" at bounding box center [986, 366] width 68 height 23
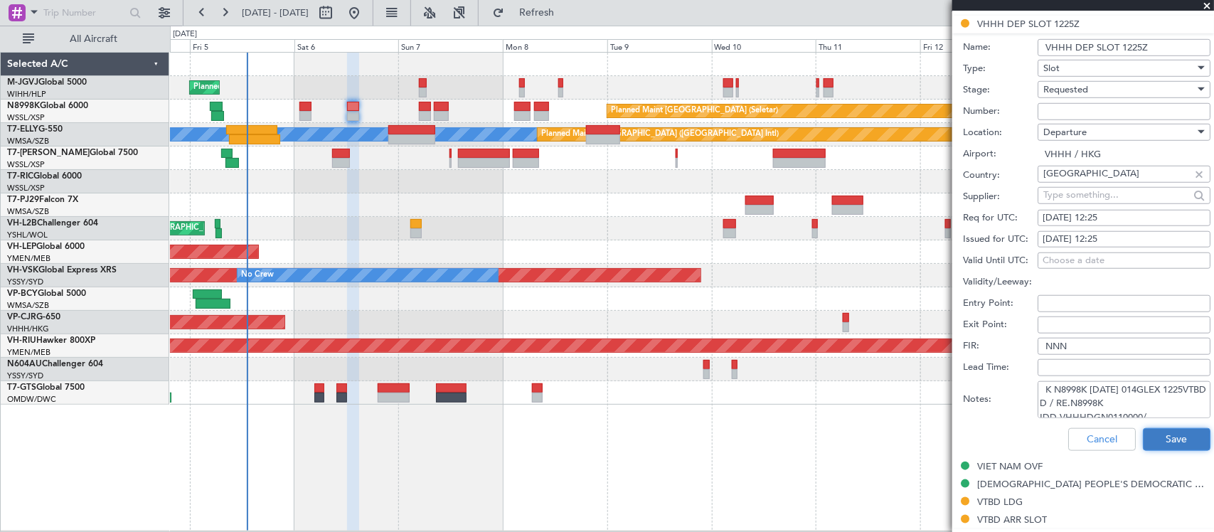
click at [1153, 437] on button "Save" at bounding box center [1177, 439] width 68 height 23
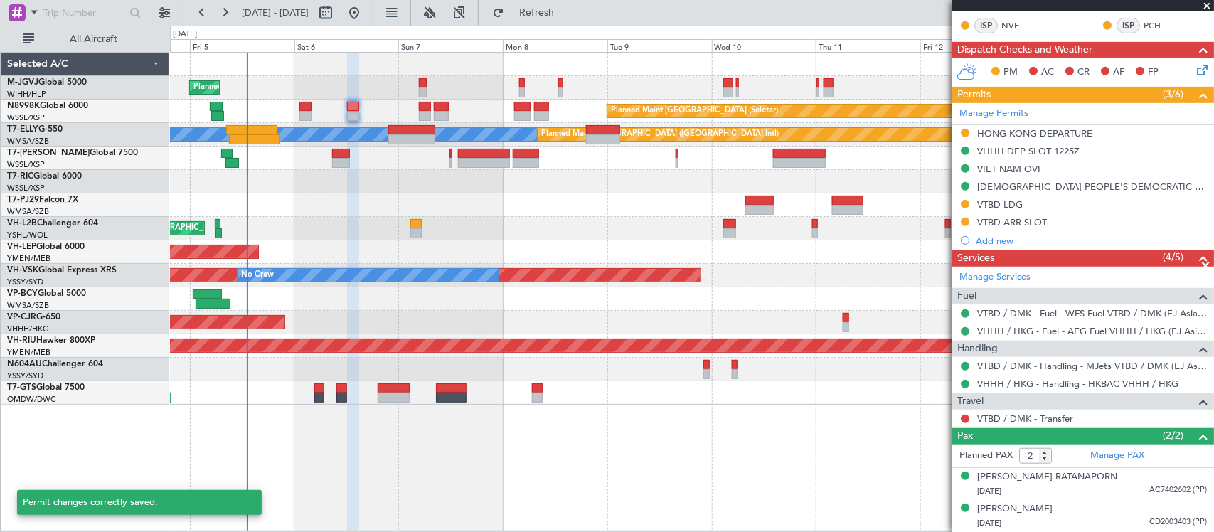
scroll to position [318, 0]
click at [965, 134] on button at bounding box center [965, 133] width 9 height 9
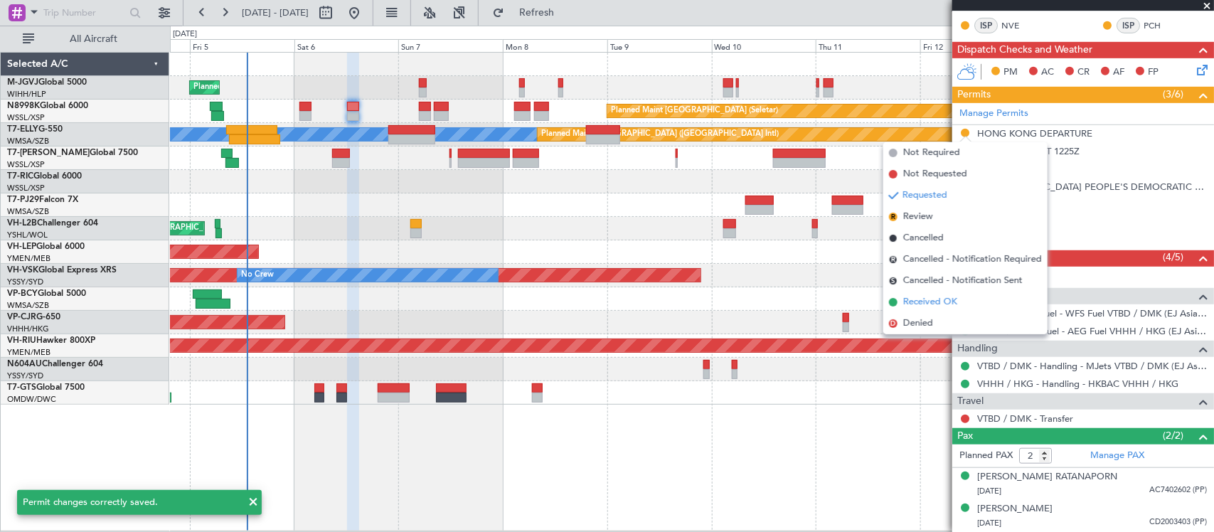
click at [932, 299] on span "Received OK" at bounding box center [930, 302] width 54 height 14
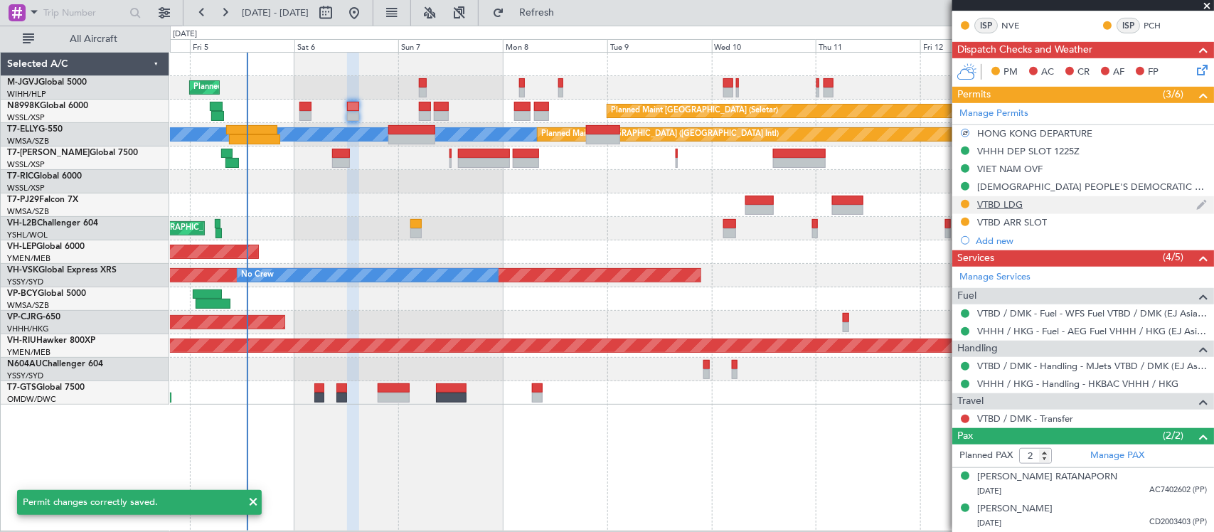
scroll to position [0, 0]
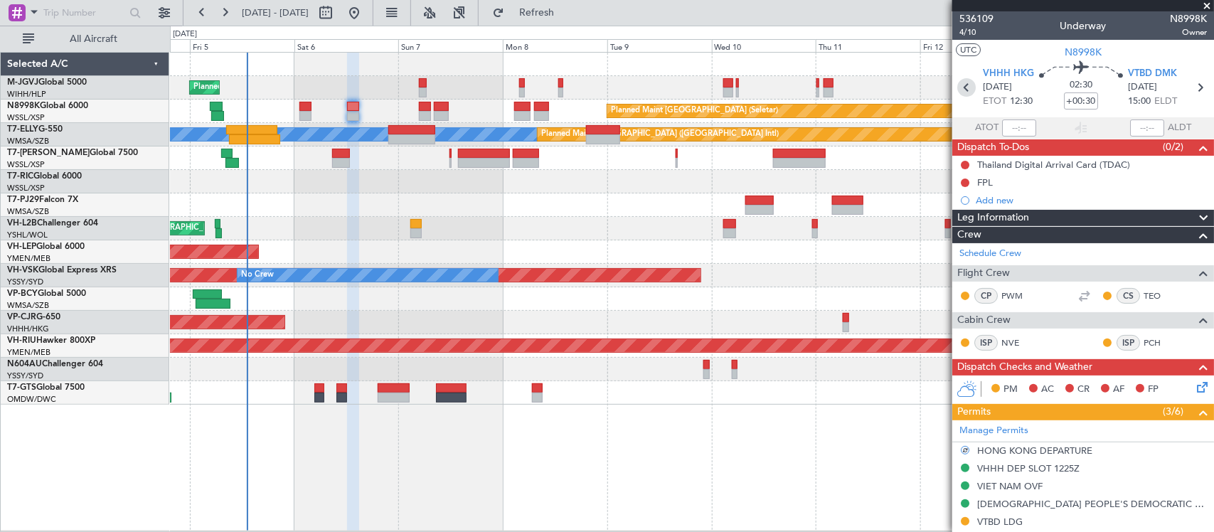
click at [965, 87] on icon at bounding box center [966, 87] width 18 height 18
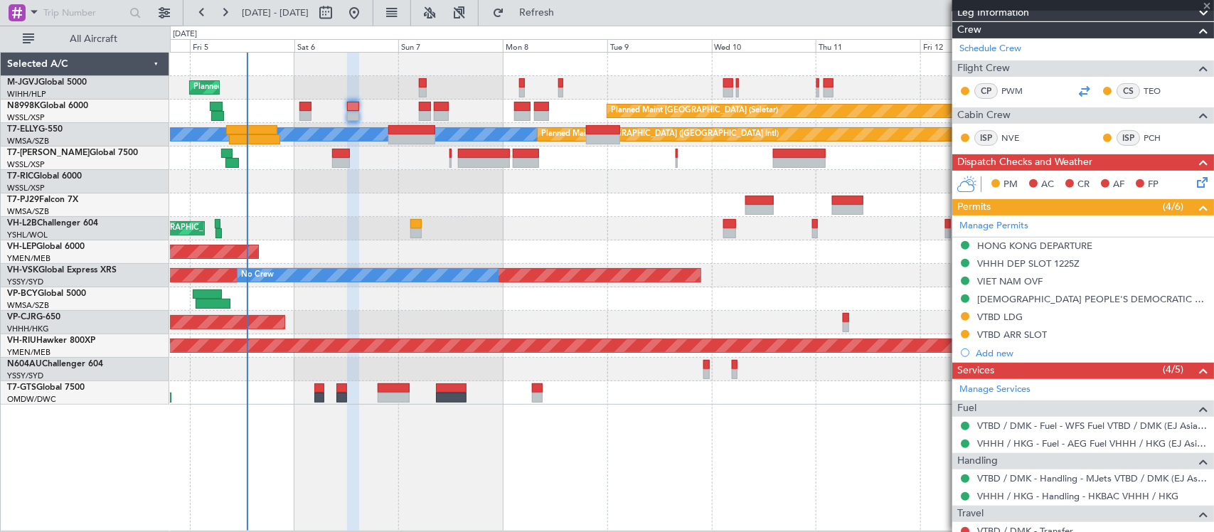
scroll to position [318, 0]
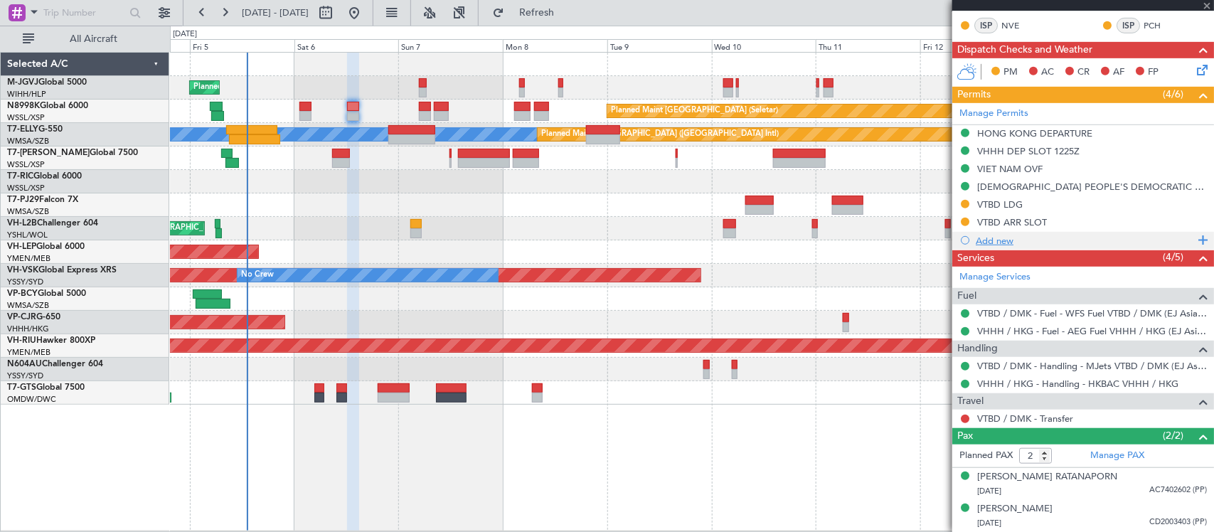
type input "+00:20"
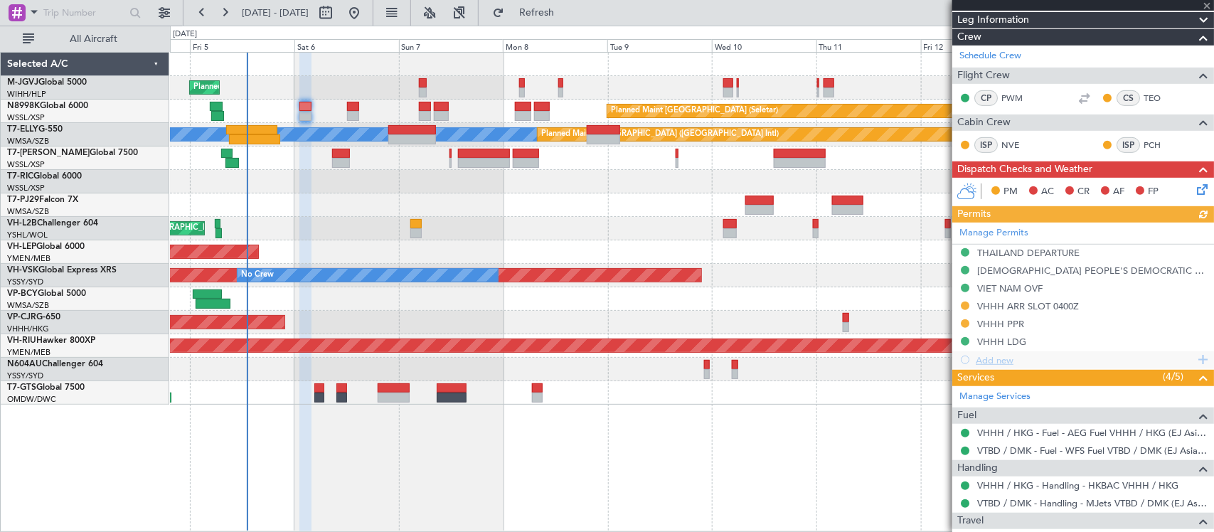
scroll to position [371, 0]
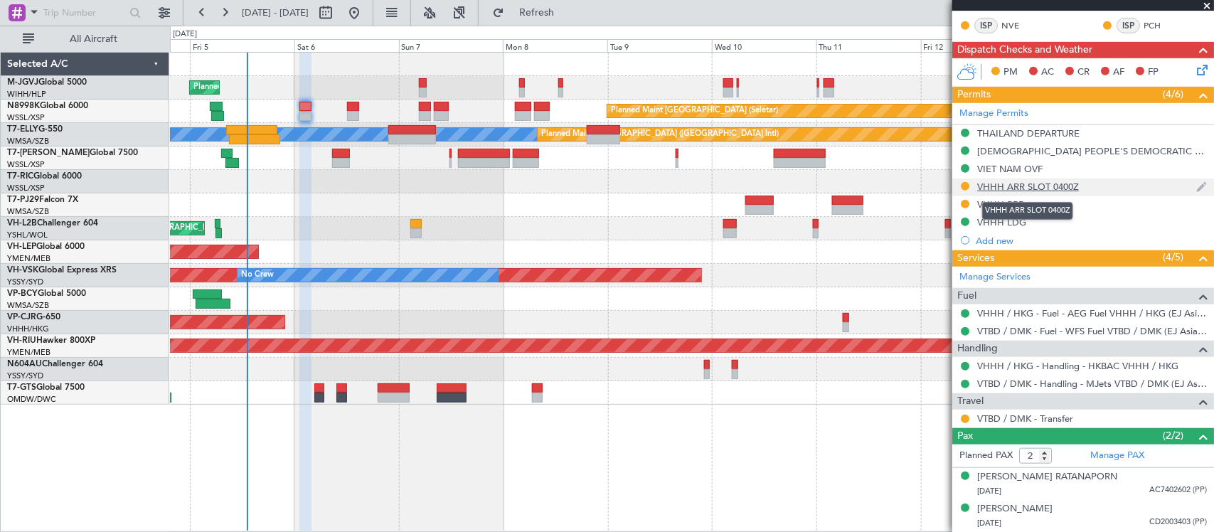
click at [989, 182] on div "VHHH ARR SLOT 0400Z" at bounding box center [1028, 187] width 102 height 12
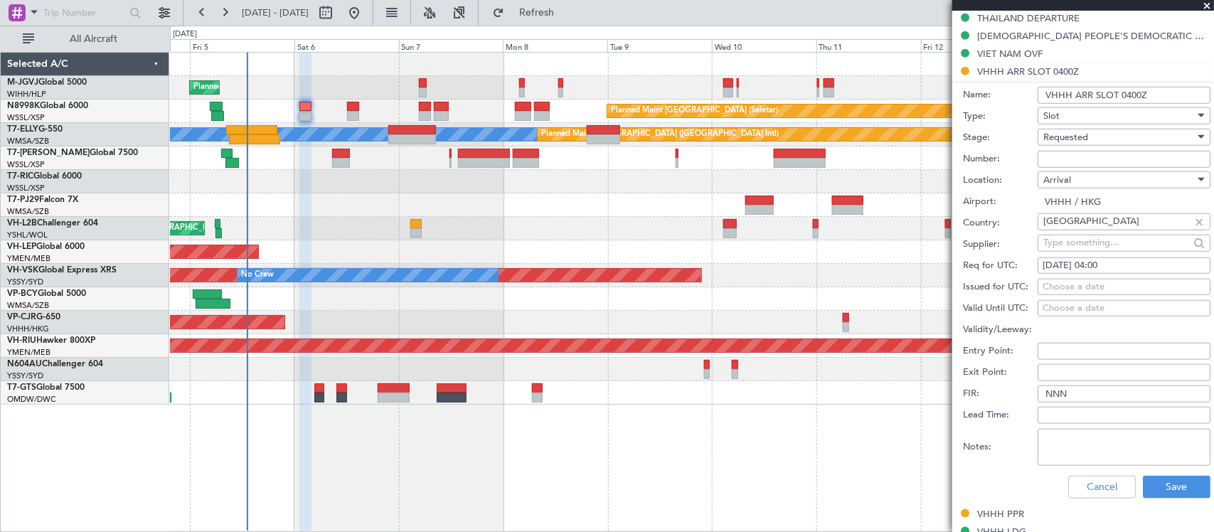
scroll to position [520, 0]
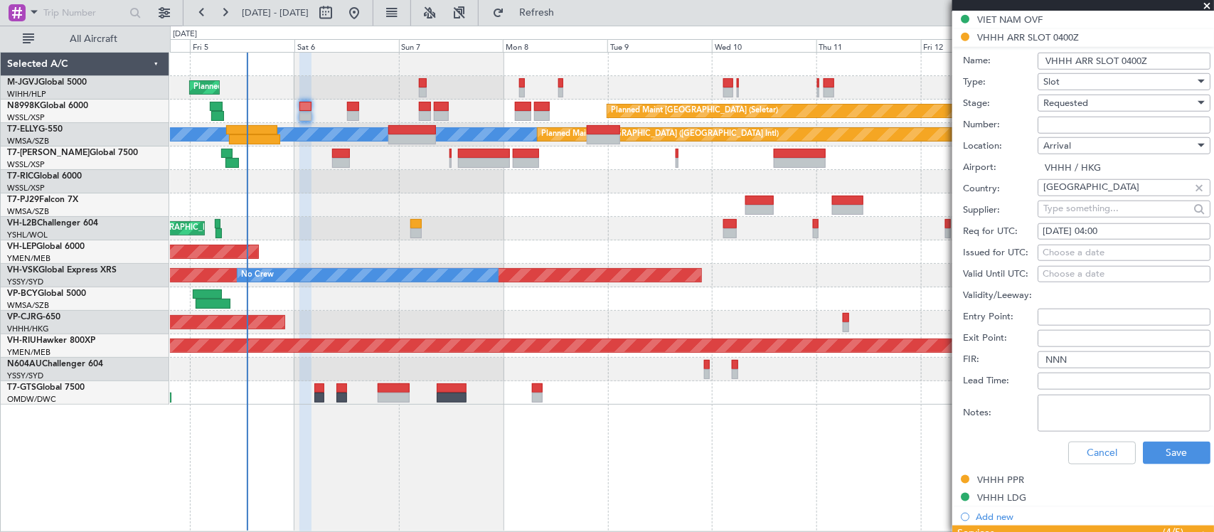
click at [1089, 420] on textarea "Notes:" at bounding box center [1124, 413] width 173 height 37
paste textarea "KN8998K 06SEP 014GLEX VTBD0400 D / RE.N8998K IDA.VHHHAGN0107000/"
type textarea "KN8998K 06SEP 014GLEX VTBD0400 D / RE.N8998K IDA.VHHHAGN0107000/"
click at [1093, 257] on div "Choose a date" at bounding box center [1124, 253] width 163 height 14
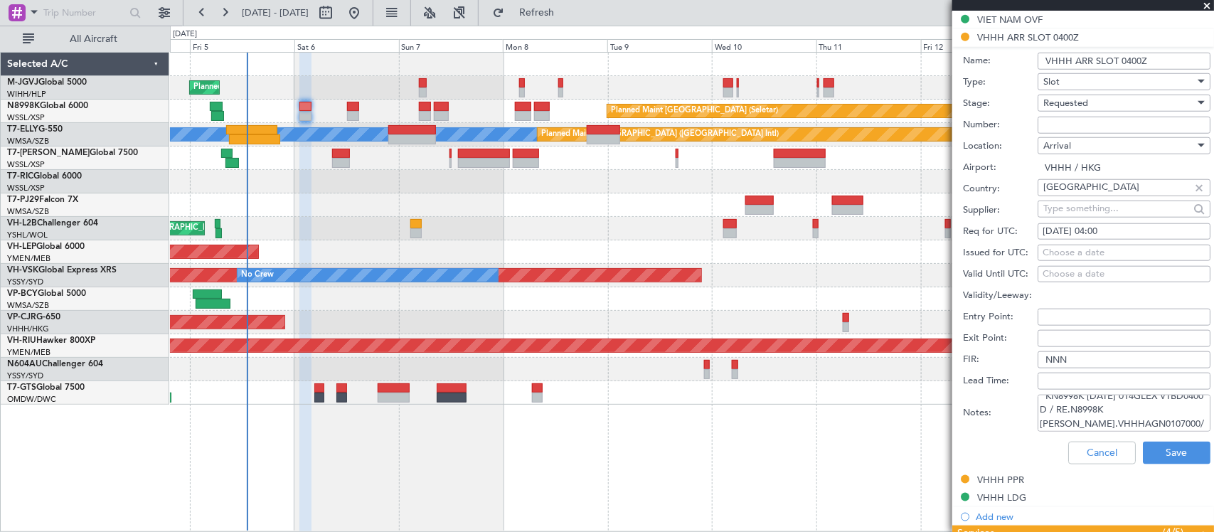
select select "9"
select select "2025"
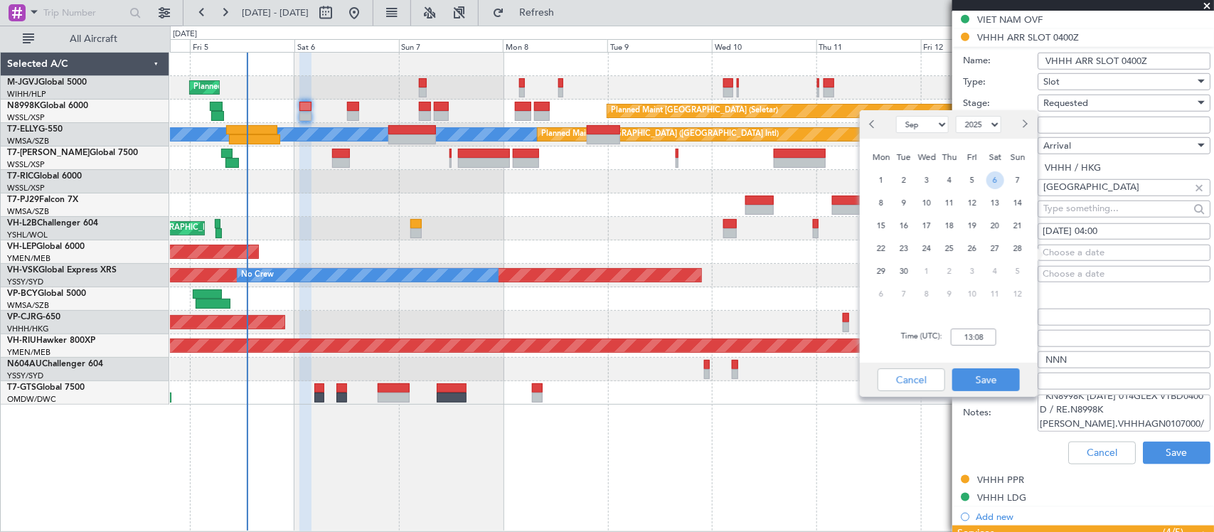
click at [992, 175] on span "6" at bounding box center [995, 180] width 18 height 18
click at [972, 339] on input "00:00" at bounding box center [974, 337] width 46 height 17
type input "04:00"
click at [976, 361] on div "Time (UTC): 04:00" at bounding box center [949, 336] width 178 height 51
click at [982, 367] on div "Cancel Save" at bounding box center [949, 380] width 178 height 34
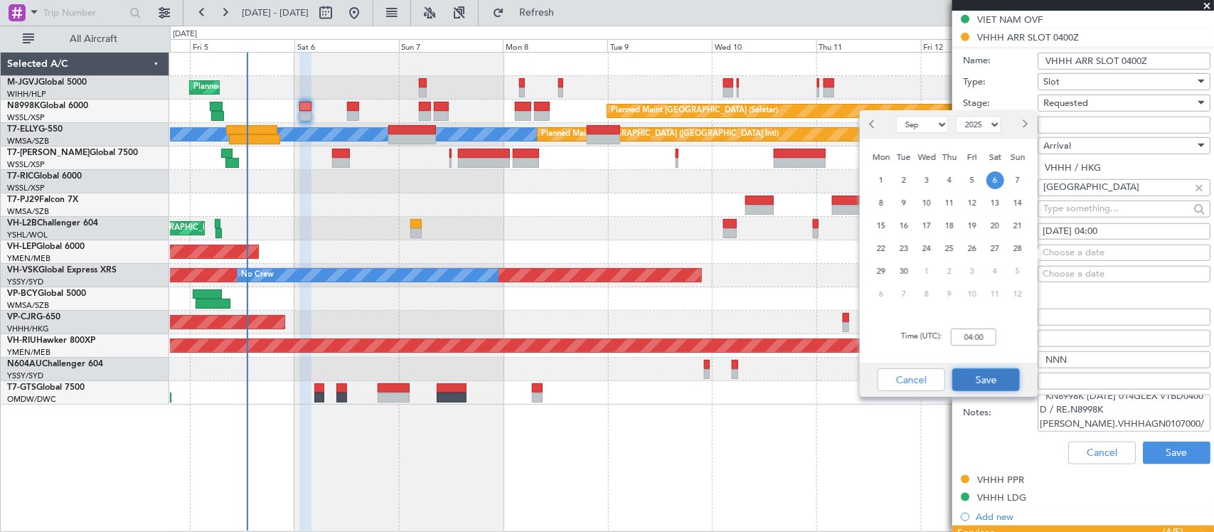
click at [985, 371] on button "Save" at bounding box center [986, 379] width 68 height 23
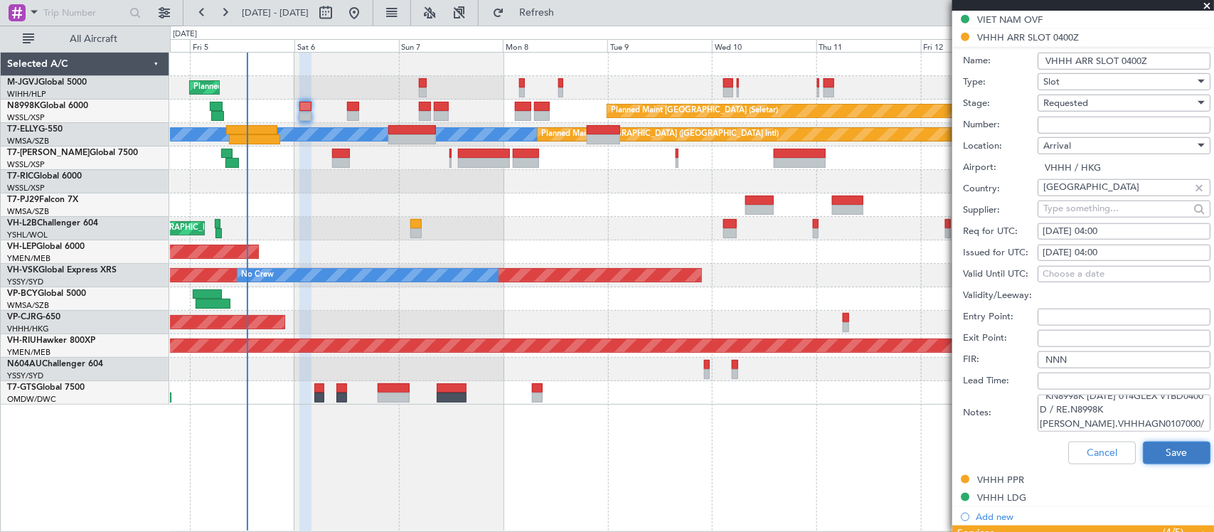
click at [1150, 452] on button "Save" at bounding box center [1177, 453] width 68 height 23
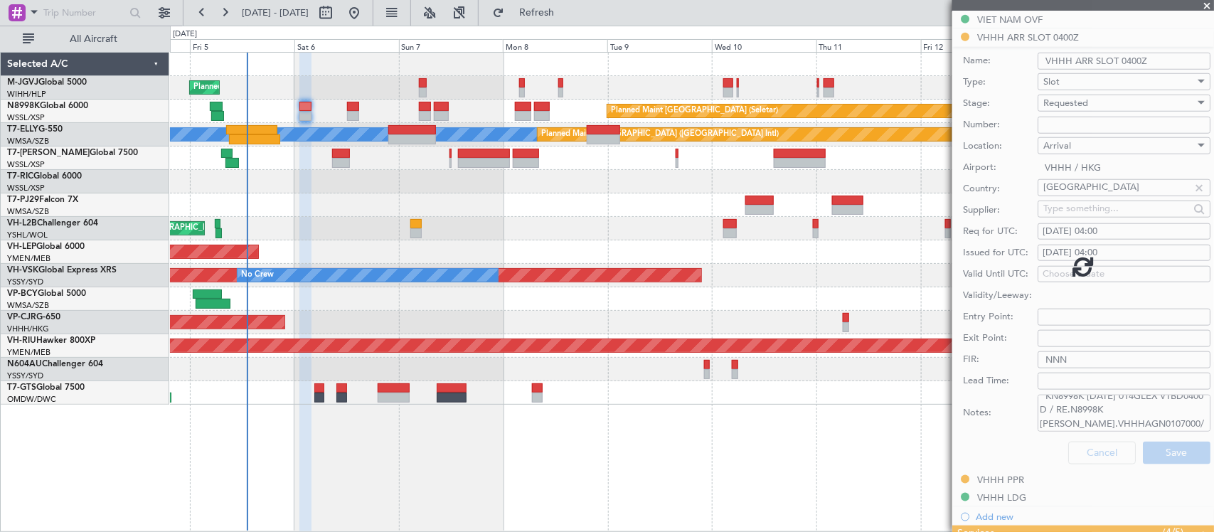
scroll to position [371, 0]
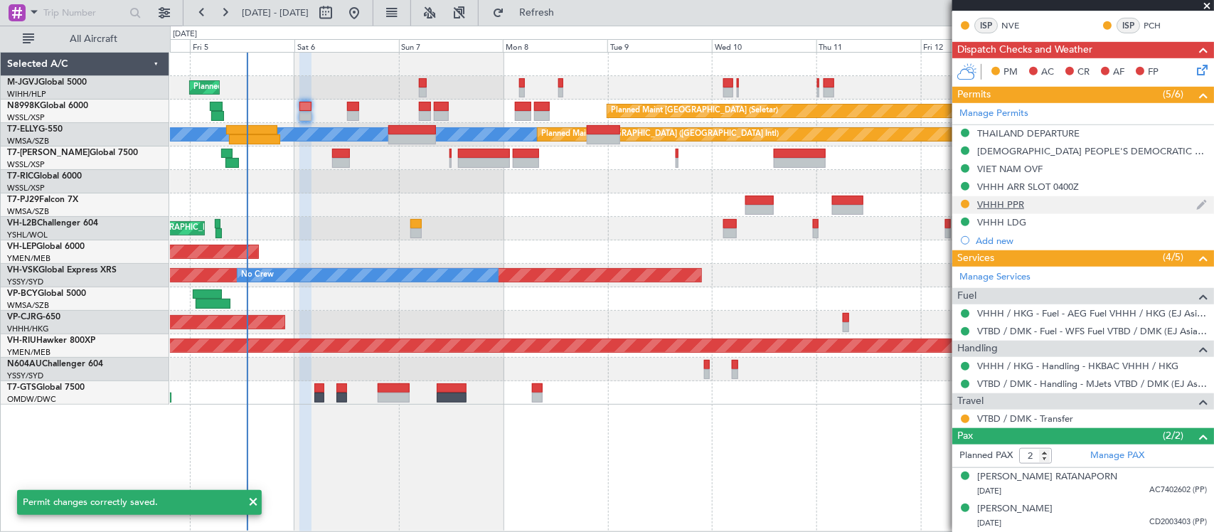
click at [1007, 208] on div "VHHH PPR" at bounding box center [1000, 204] width 47 height 12
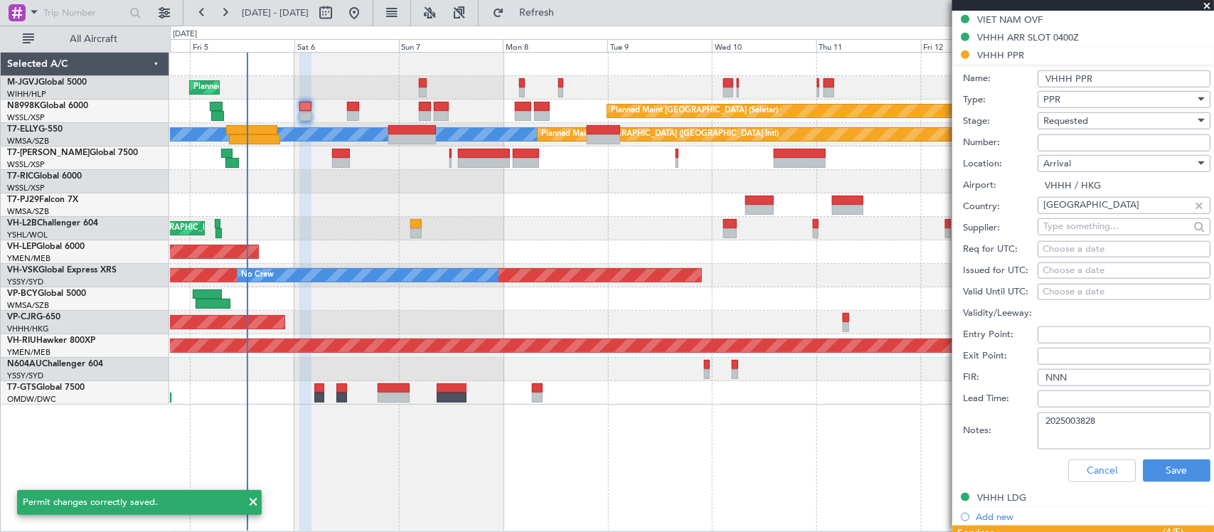
click at [1124, 121] on div "Requested" at bounding box center [1118, 120] width 151 height 21
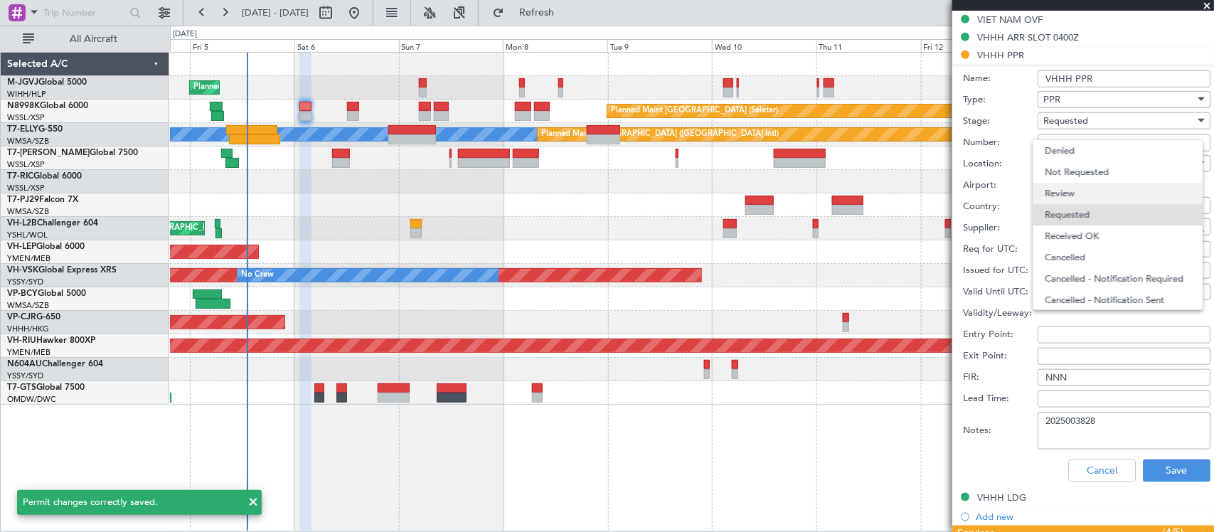
scroll to position [6, 0]
click at [1089, 231] on span "Received OK" at bounding box center [1118, 230] width 146 height 21
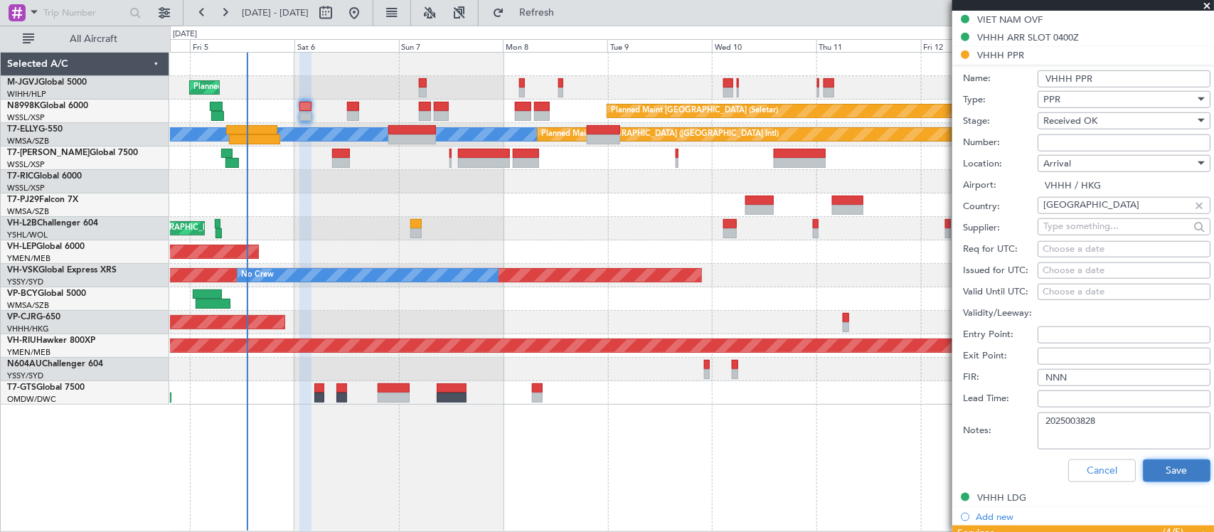
click at [1143, 469] on button "Save" at bounding box center [1177, 470] width 68 height 23
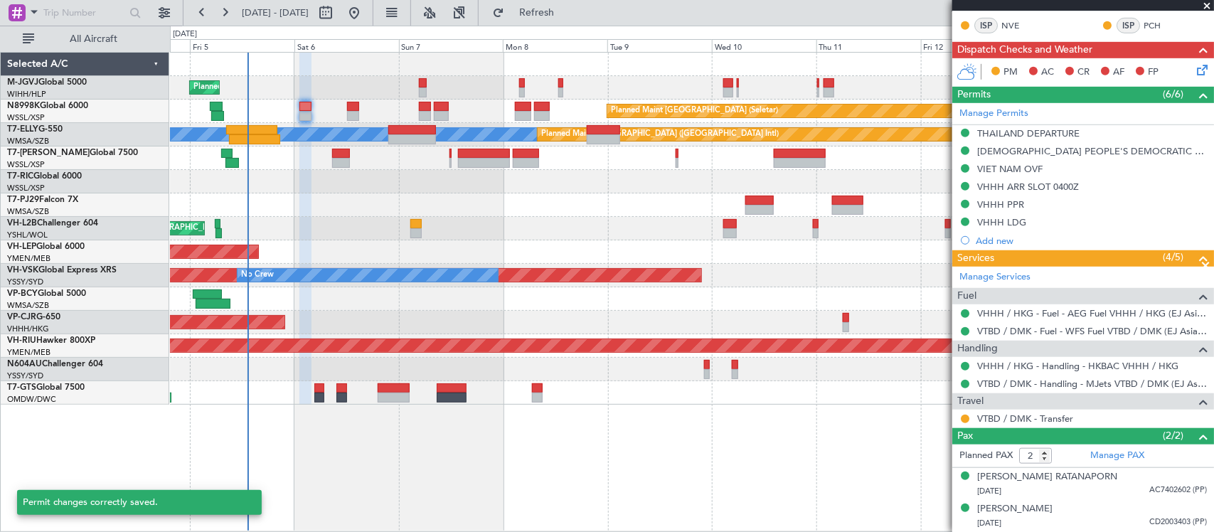
scroll to position [371, 0]
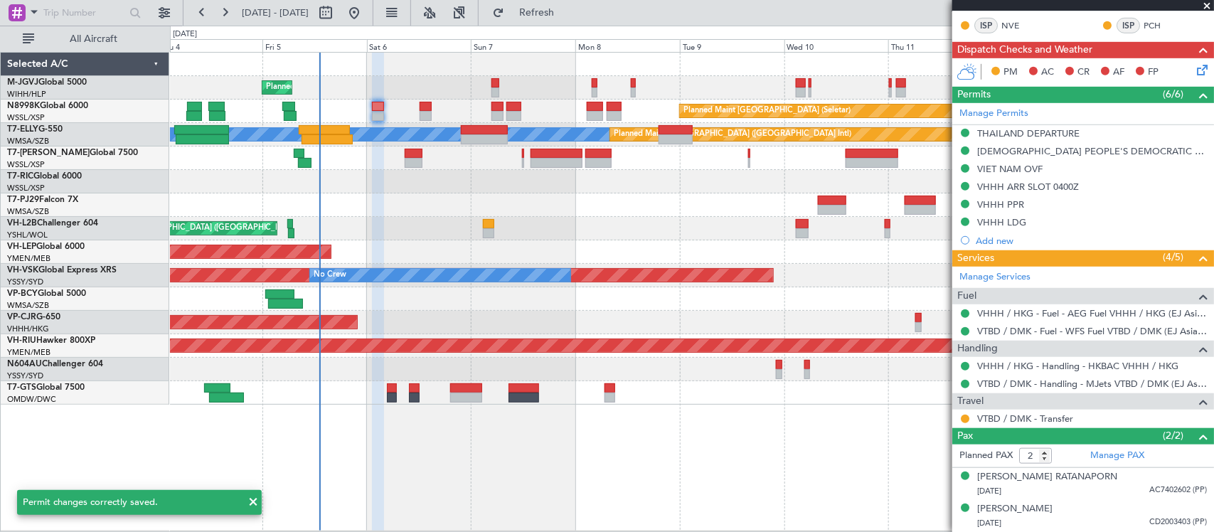
click at [581, 183] on div at bounding box center [691, 181] width 1043 height 23
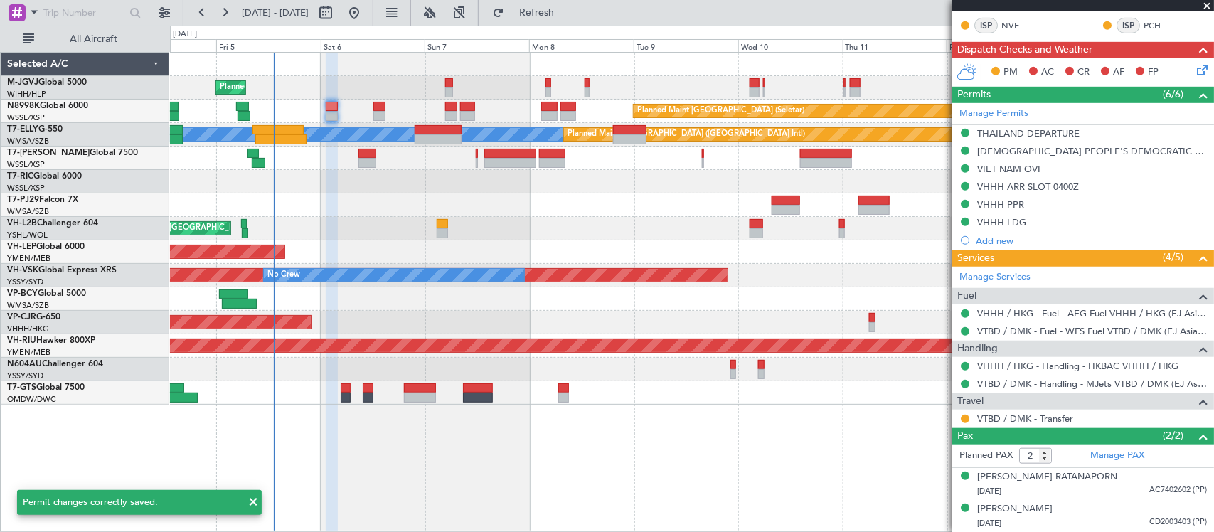
click at [552, 193] on div at bounding box center [691, 204] width 1043 height 23
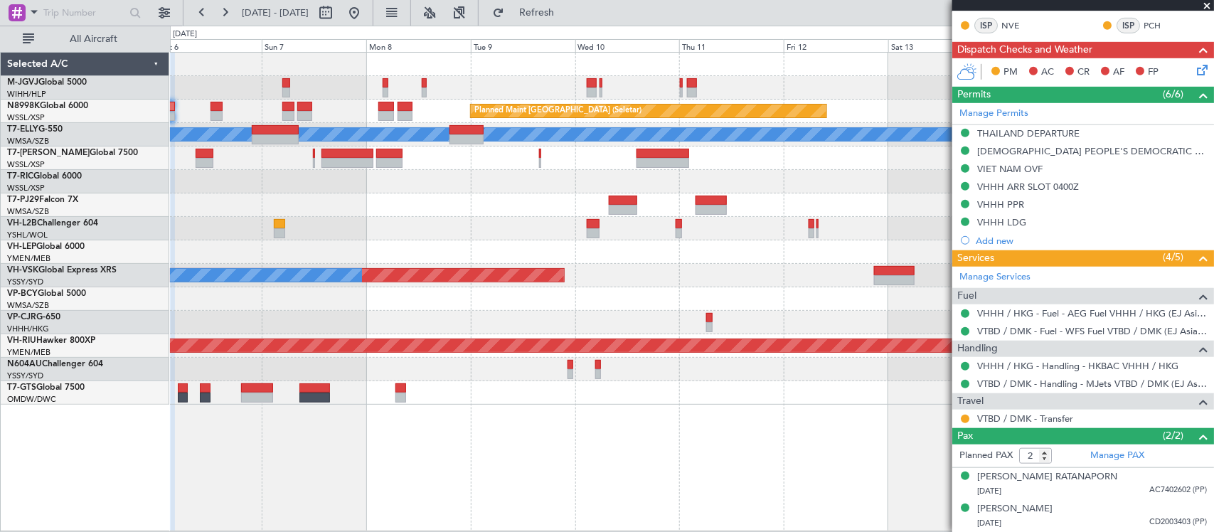
click at [672, 203] on div "Planned Maint Singapore (Seletar) Planned Maint Singapore (Seletar) Planned Mai…" at bounding box center [691, 229] width 1043 height 352
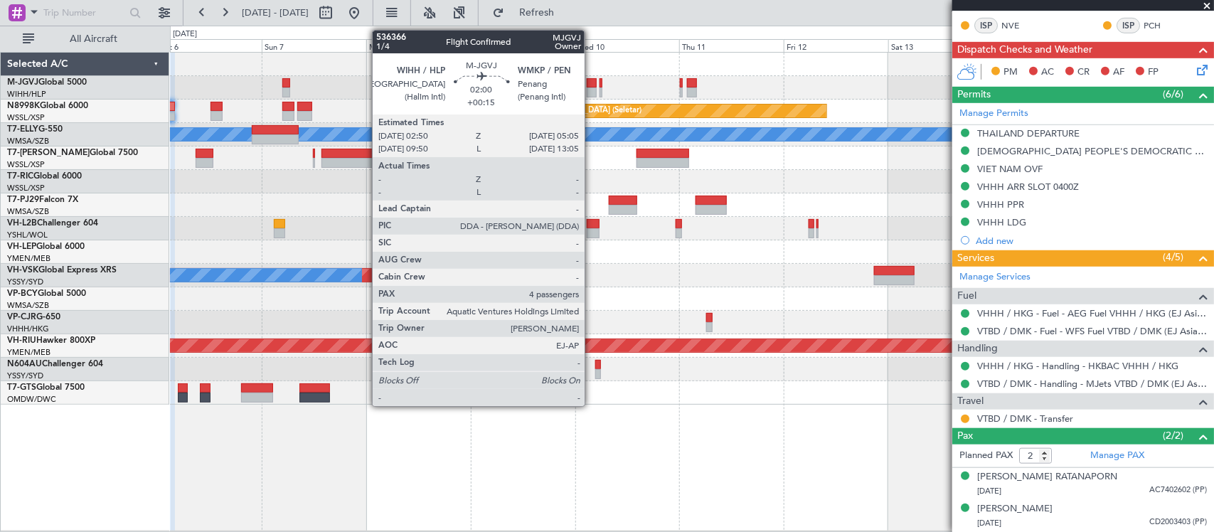
click at [592, 89] on div at bounding box center [592, 92] width 10 height 10
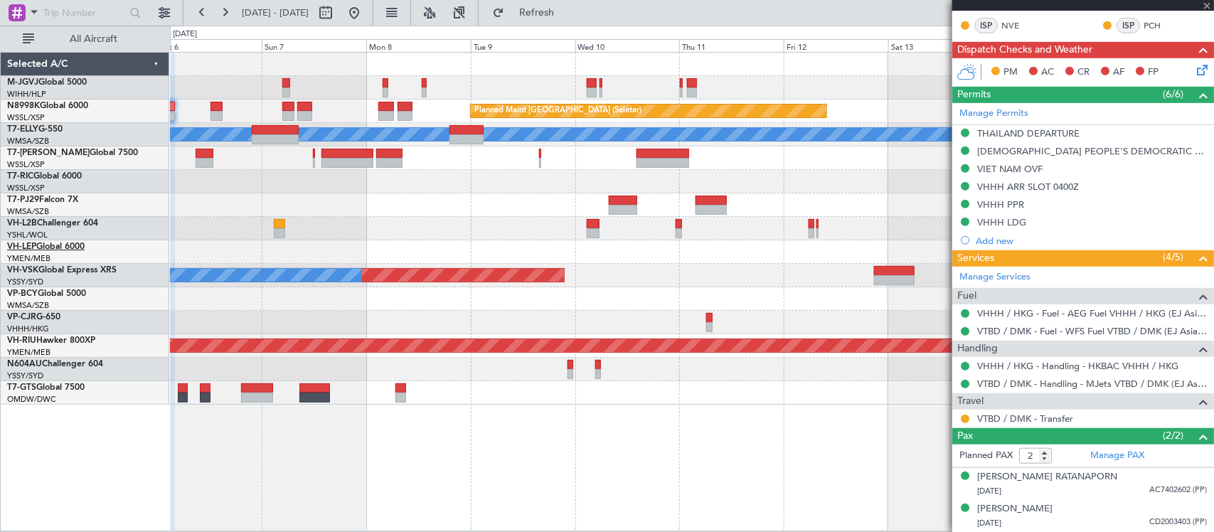
type input "+00:15"
type input "4"
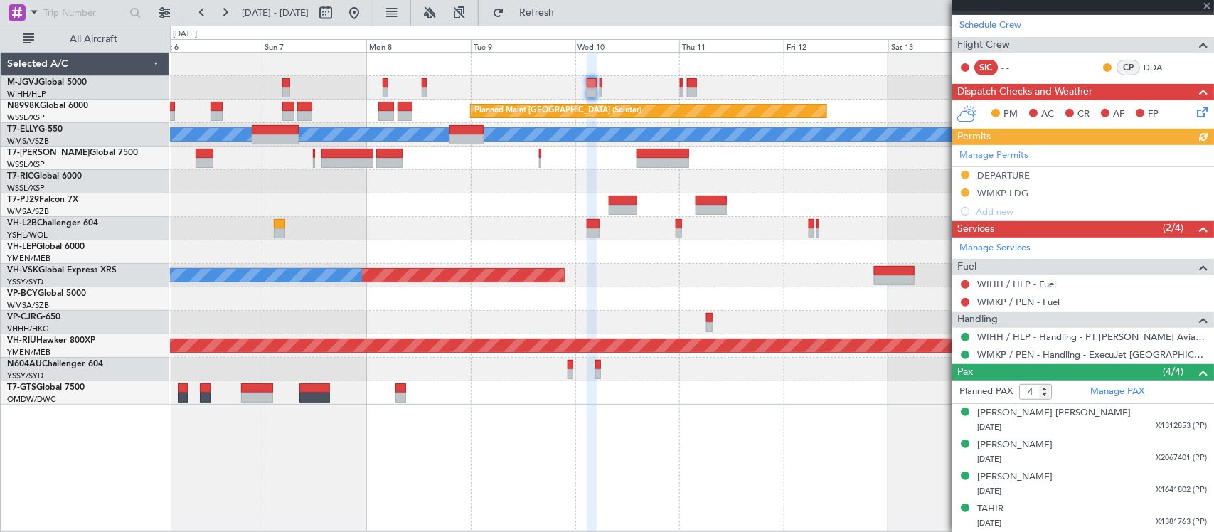
scroll to position [0, 0]
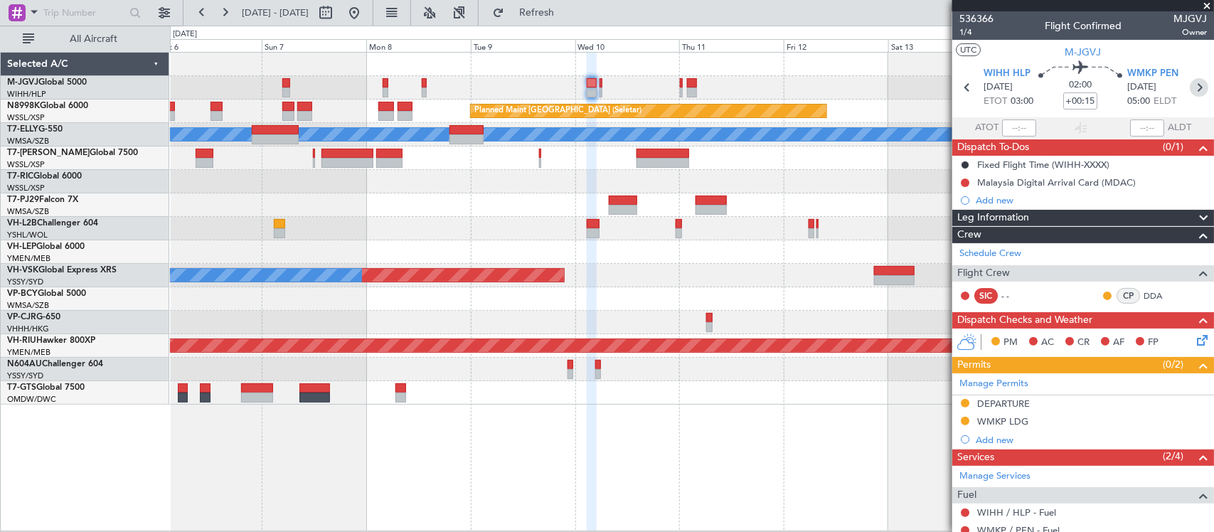
click at [1190, 87] on icon at bounding box center [1199, 87] width 18 height 18
type input "+00:05"
type input "0"
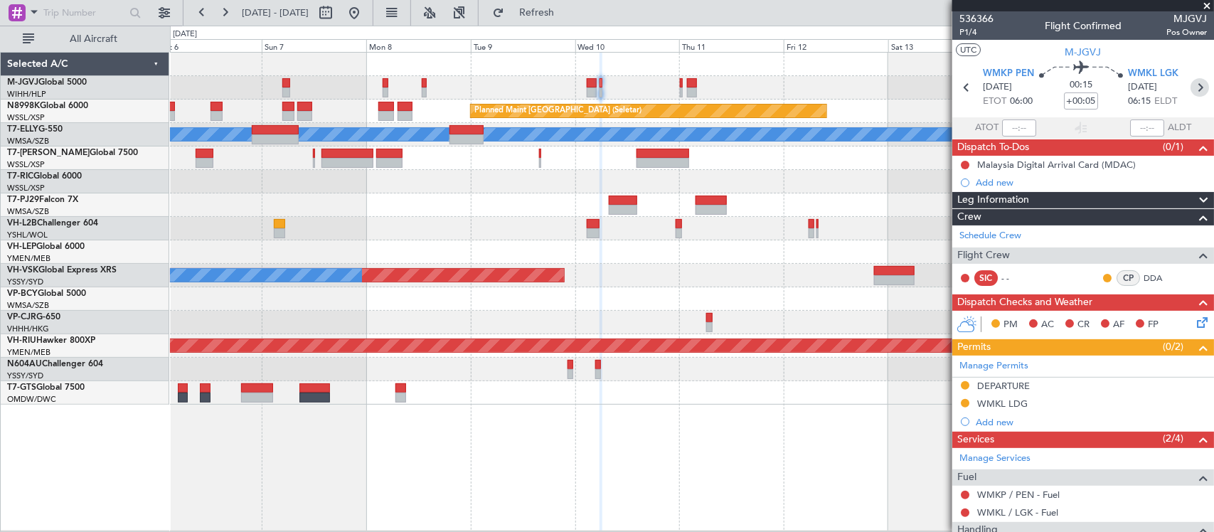
click at [1192, 92] on icon at bounding box center [1199, 87] width 18 height 18
click at [1190, 86] on icon at bounding box center [1199, 87] width 18 height 18
type input "+00:20"
type input "4"
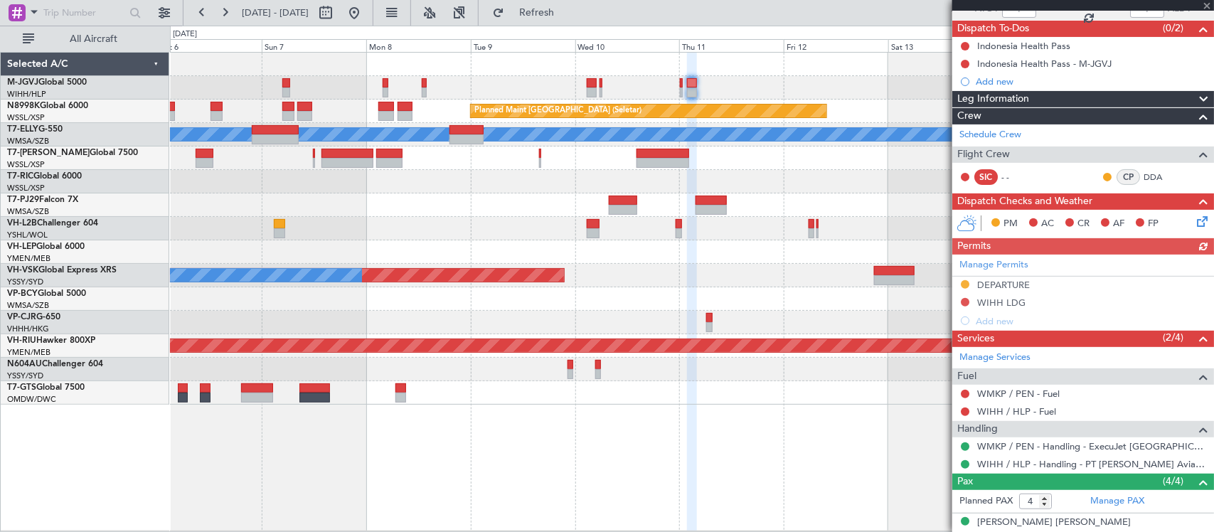
scroll to position [229, 0]
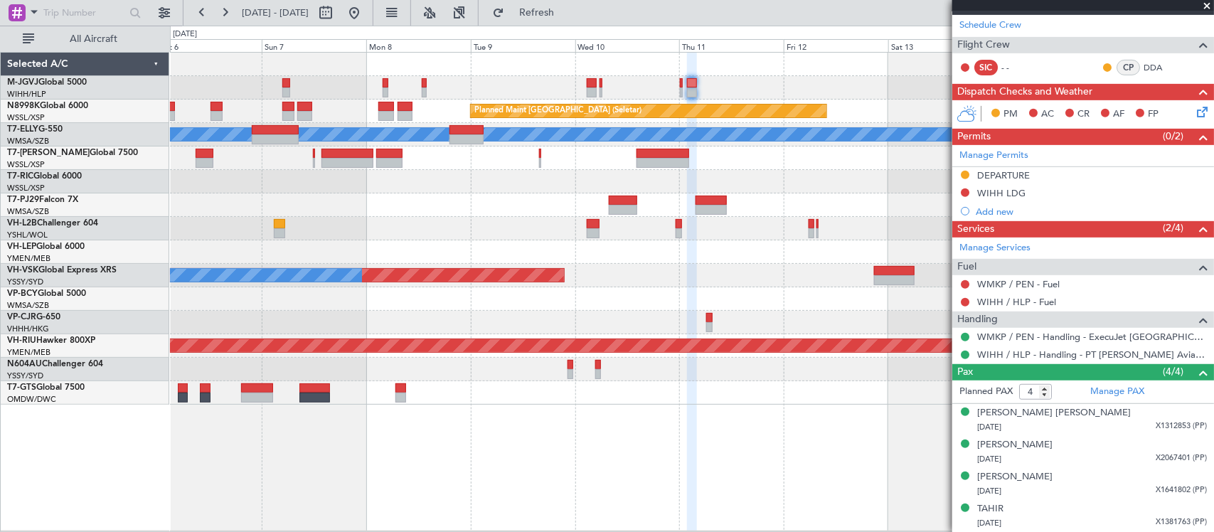
click at [871, 187] on div "Planned Maint Singapore (Seletar) Planned Maint Singapore (Seletar) Planned Mai…" at bounding box center [691, 229] width 1043 height 352
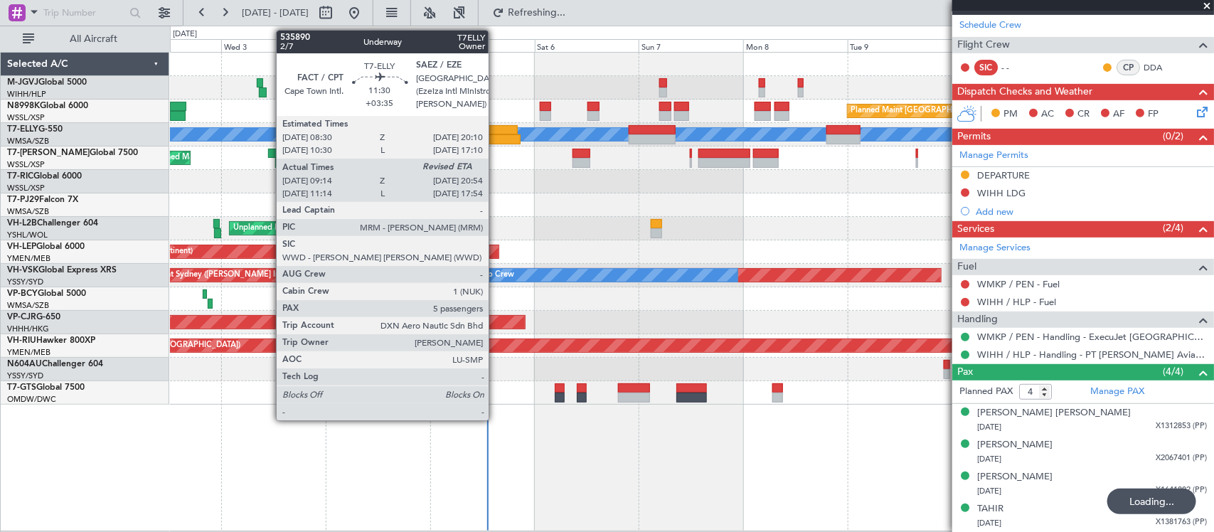
click at [496, 127] on div at bounding box center [492, 130] width 51 height 10
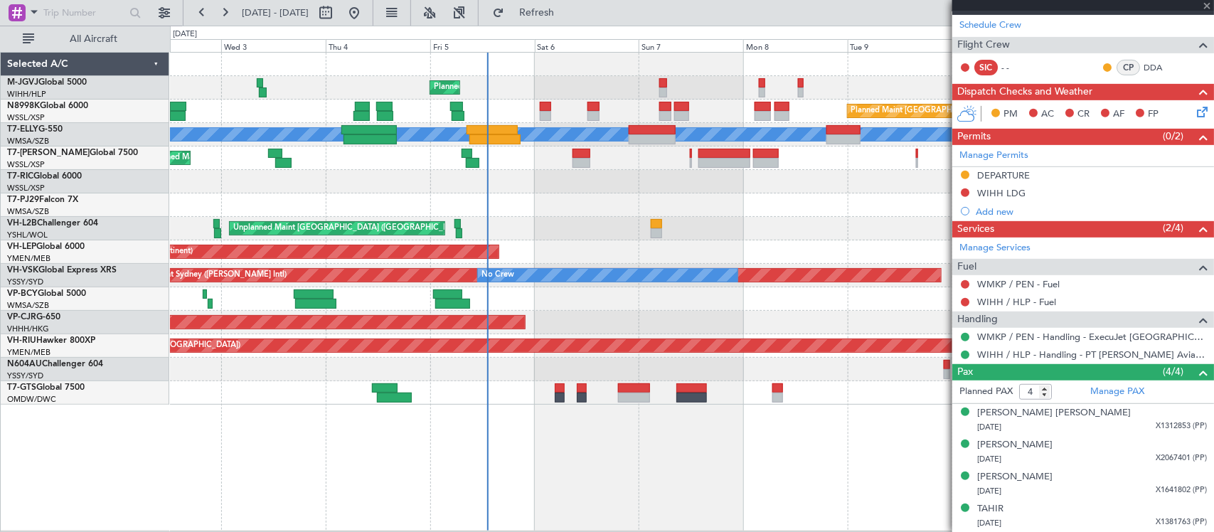
type input "+03:35"
type input "09:14"
type input "5"
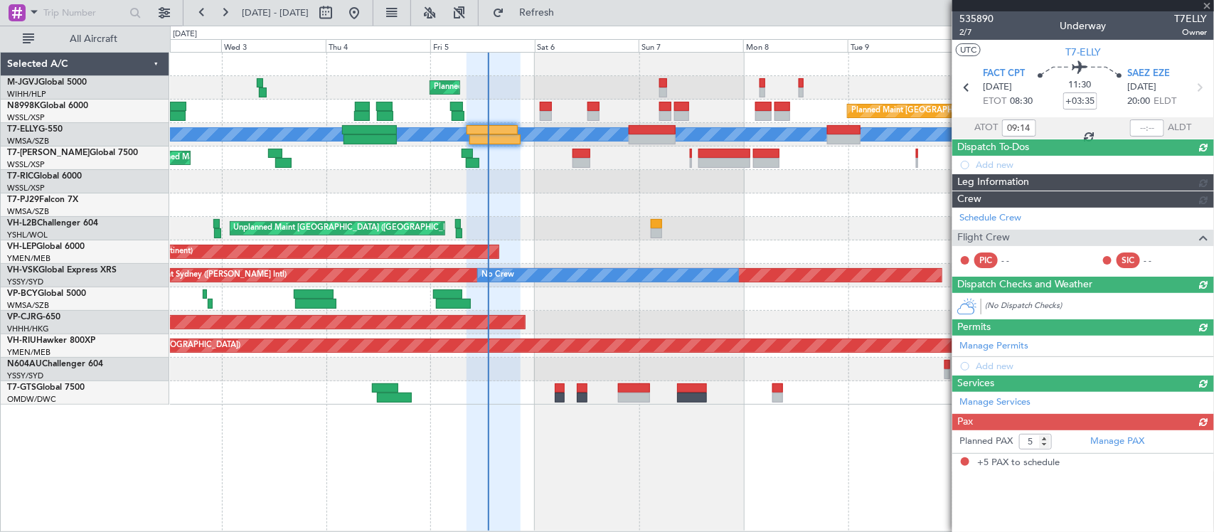
scroll to position [0, 0]
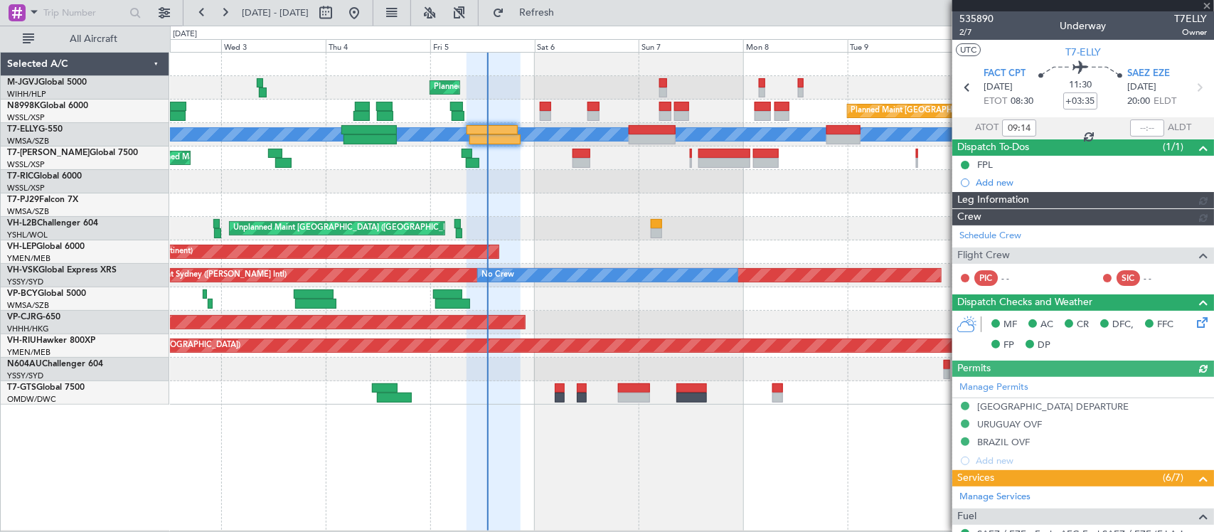
type input "Hafiz Sapuwan (HHAFI)"
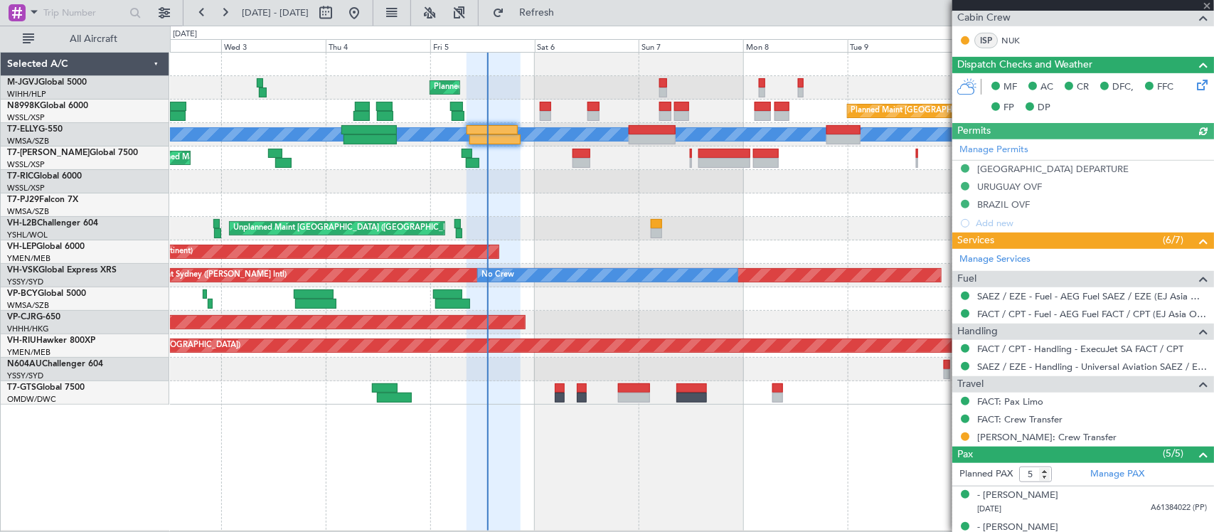
scroll to position [400, 0]
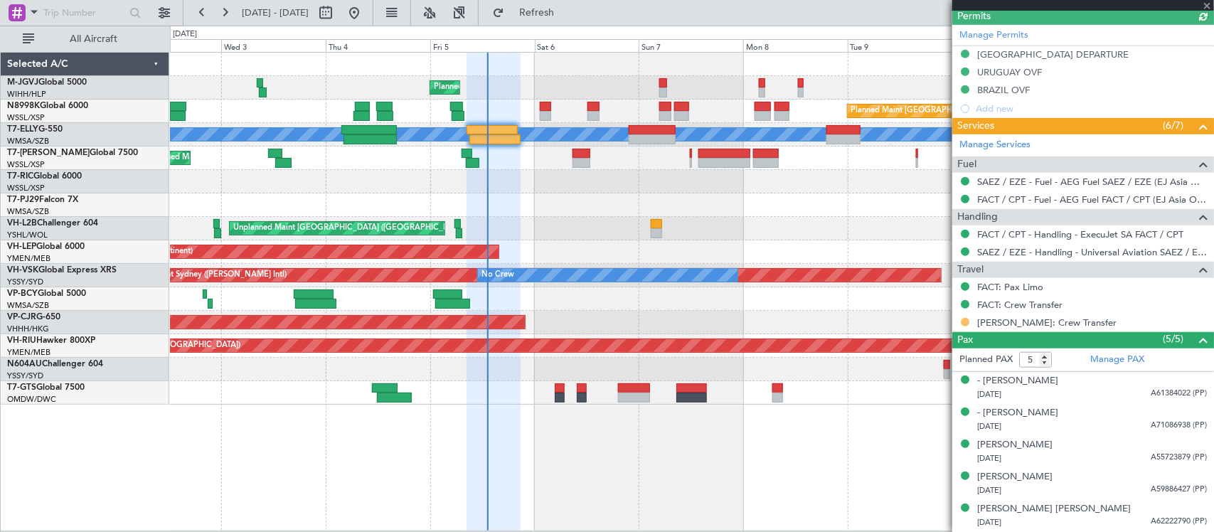
click at [961, 321] on button at bounding box center [965, 322] width 9 height 9
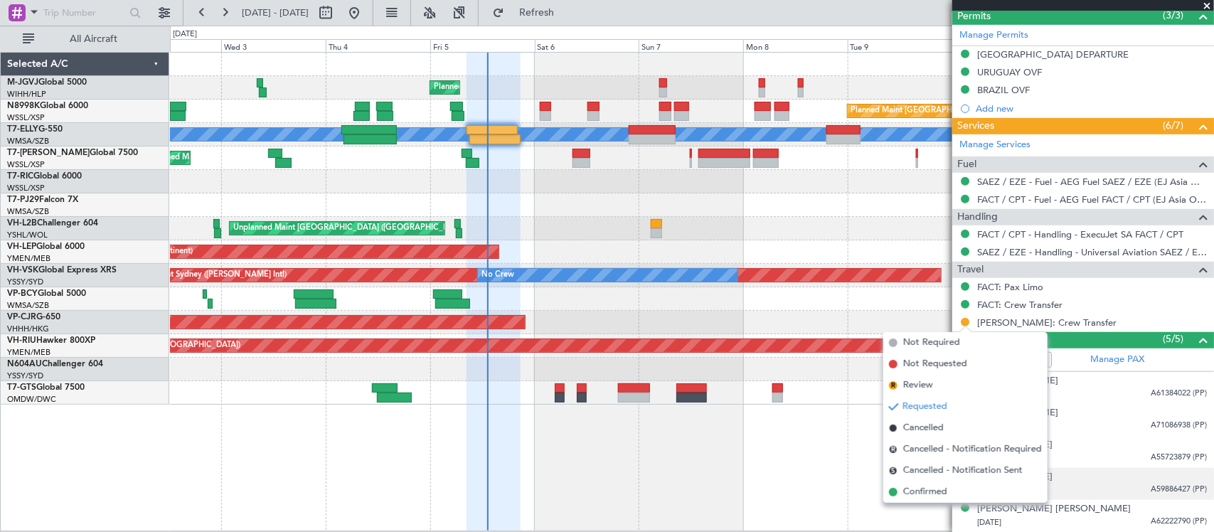
click at [948, 491] on li "Confirmed" at bounding box center [965, 491] width 164 height 21
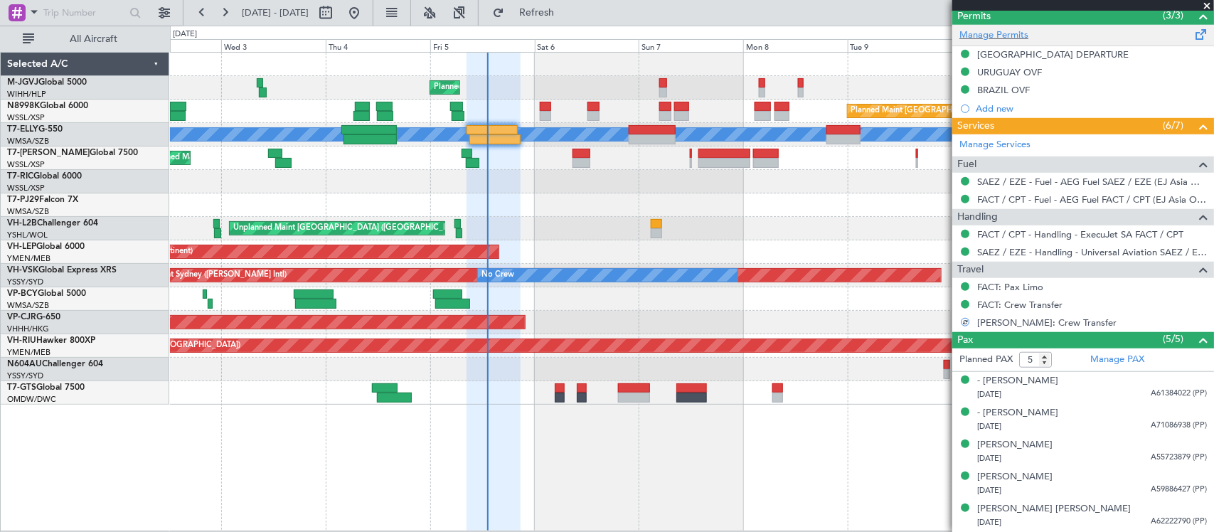
scroll to position [0, 0]
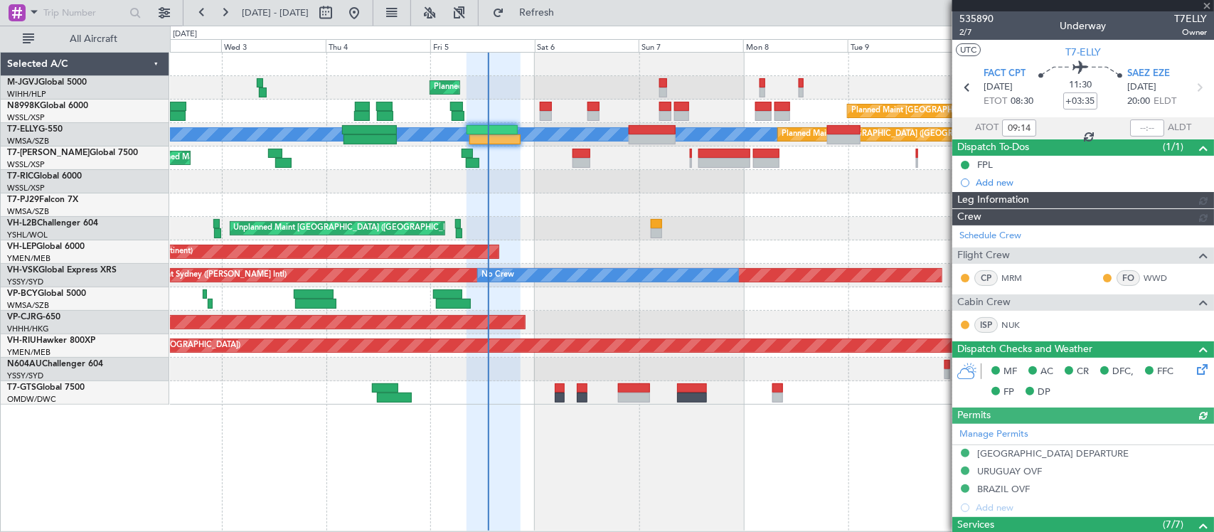
type input "Hafiz Sapuwan (HHAFI)"
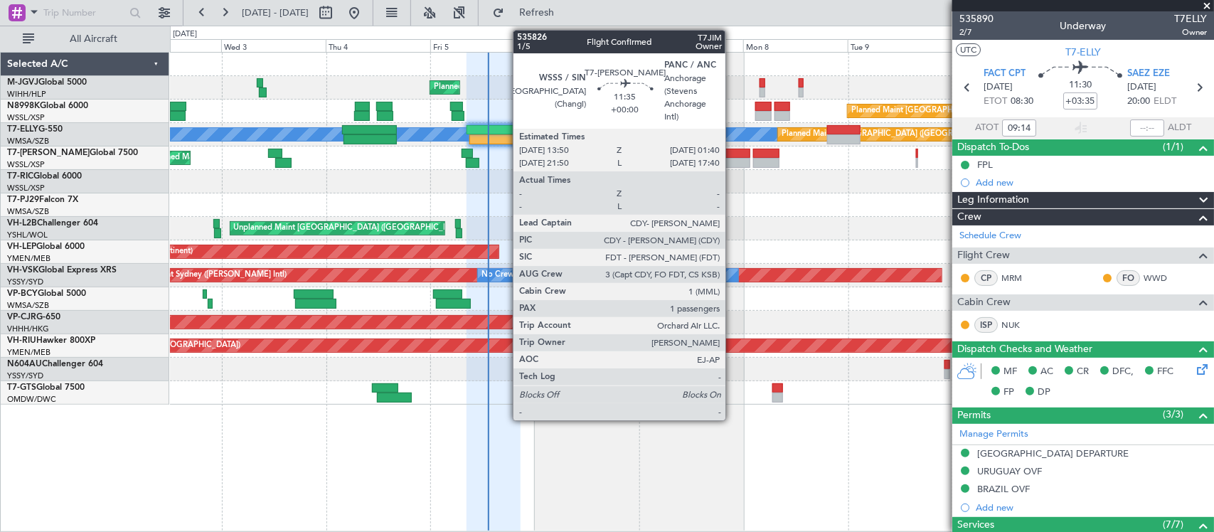
click at [732, 156] on div at bounding box center [724, 154] width 52 height 10
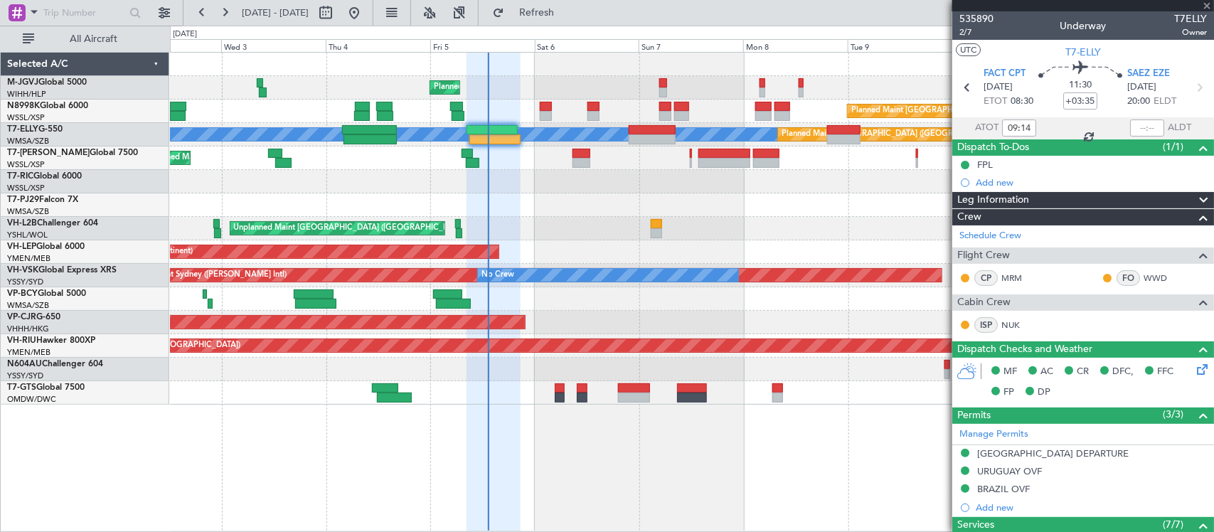
type input "1"
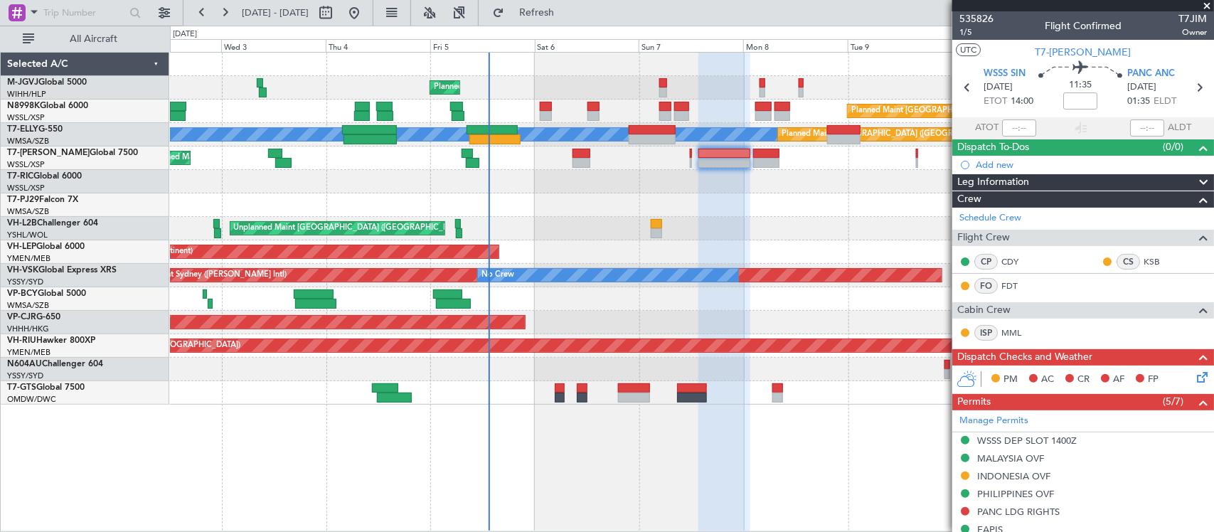
click at [762, 244] on div "Unplanned Maint Wichita (Wichita Mid-continent) Unplanned Maint Wichita (Wichit…" at bounding box center [691, 251] width 1043 height 23
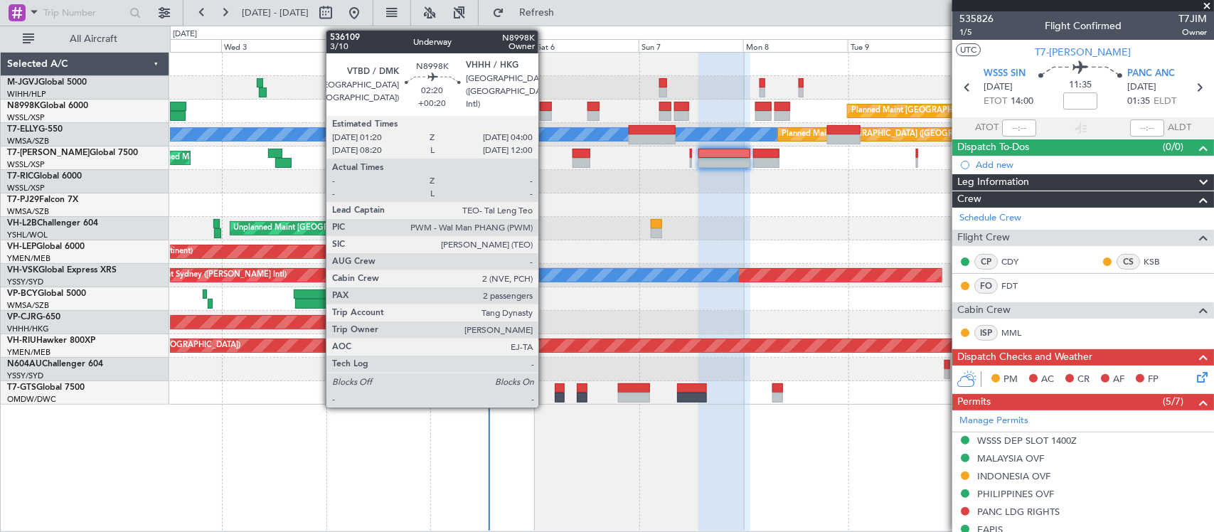
click at [545, 112] on div at bounding box center [546, 116] width 12 height 10
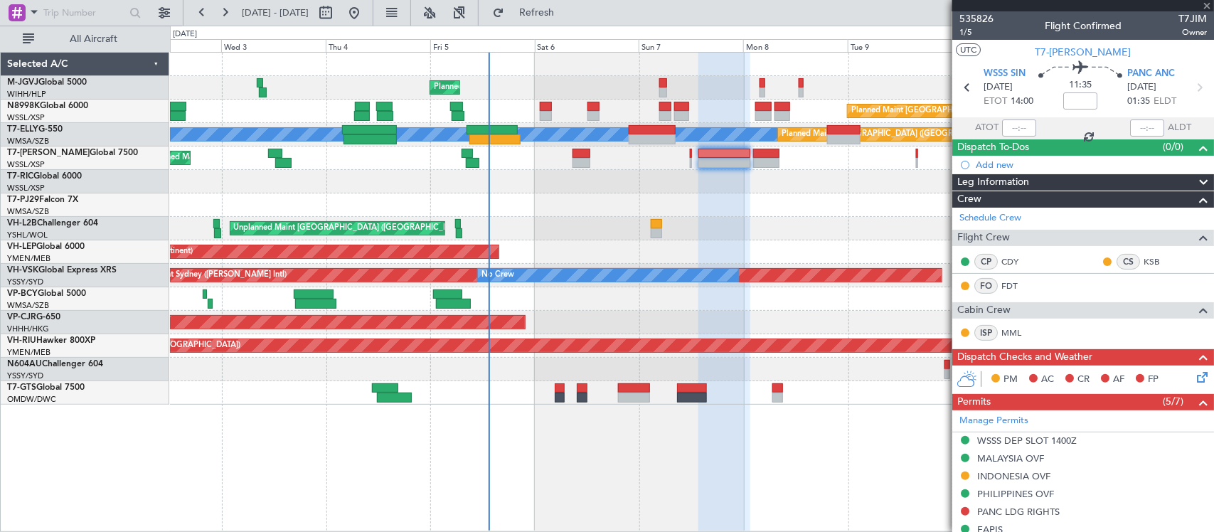
type input "+00:20"
type input "2"
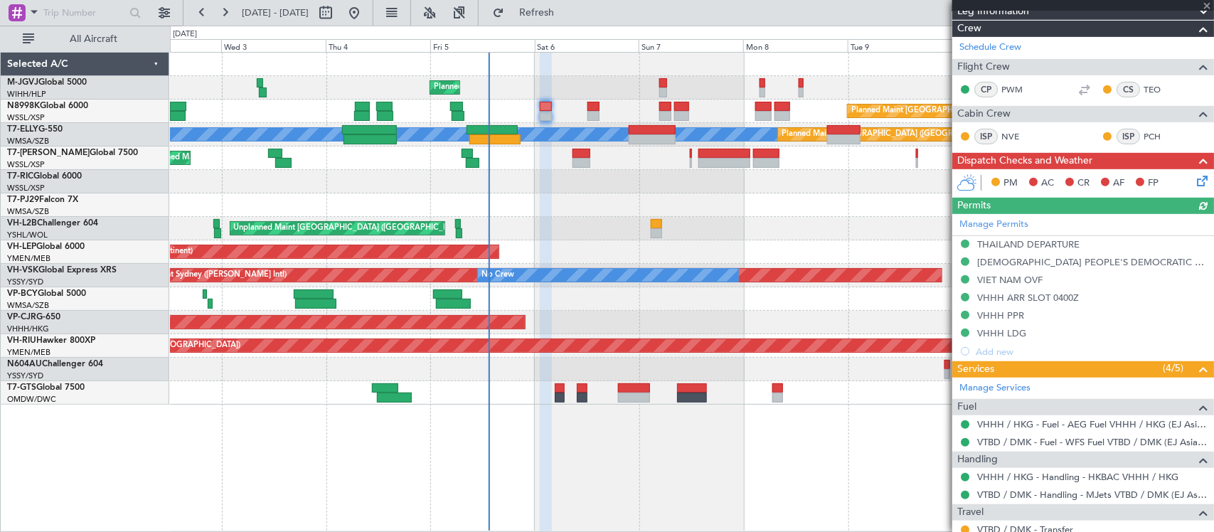
scroll to position [371, 0]
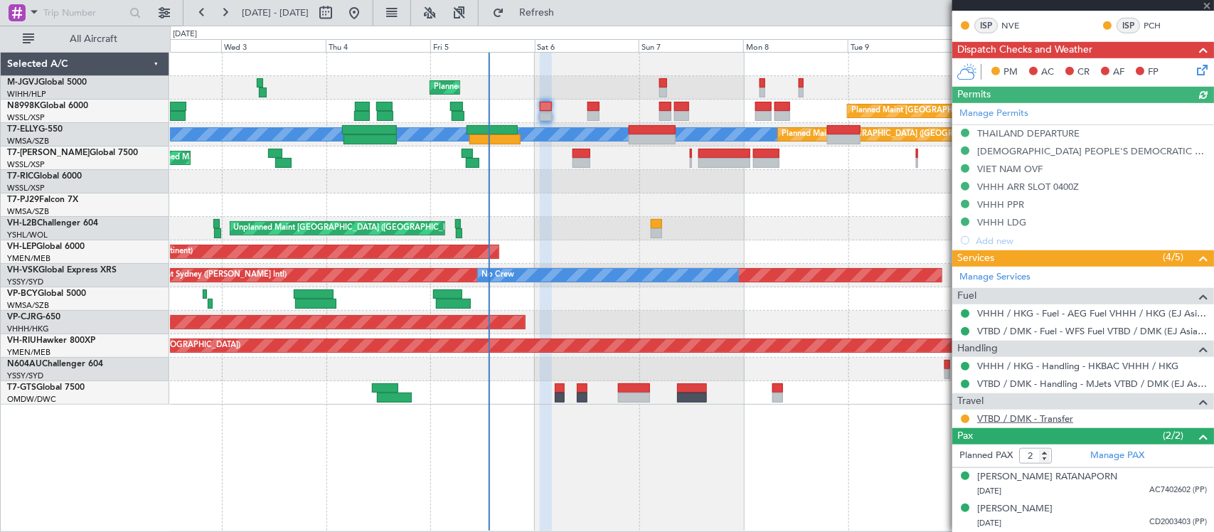
click at [1021, 420] on link "VTBD / DMK - Transfer" at bounding box center [1025, 418] width 96 height 12
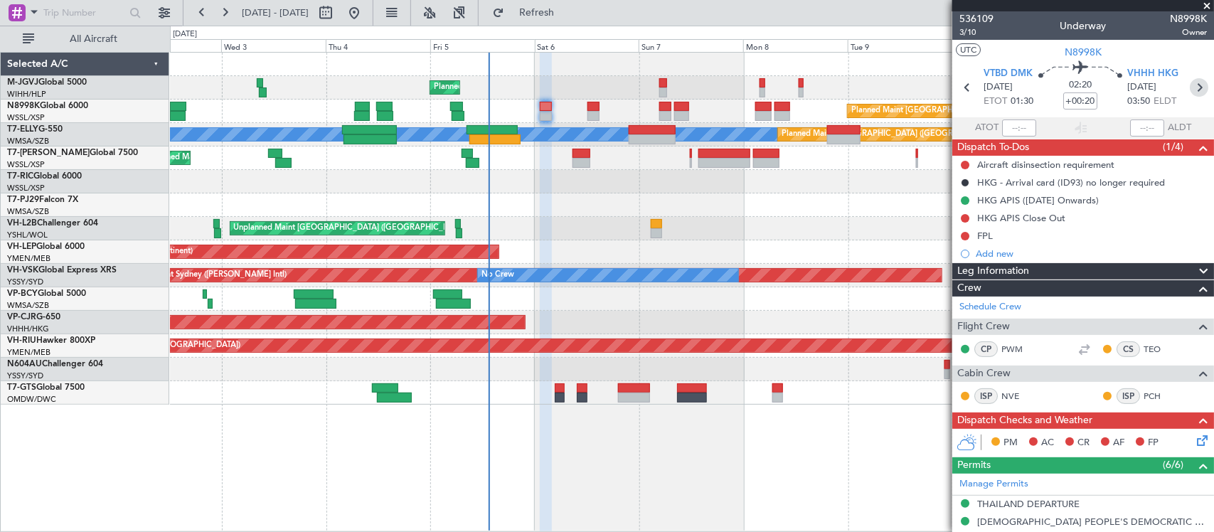
click at [1190, 84] on icon at bounding box center [1199, 87] width 18 height 18
type input "+00:30"
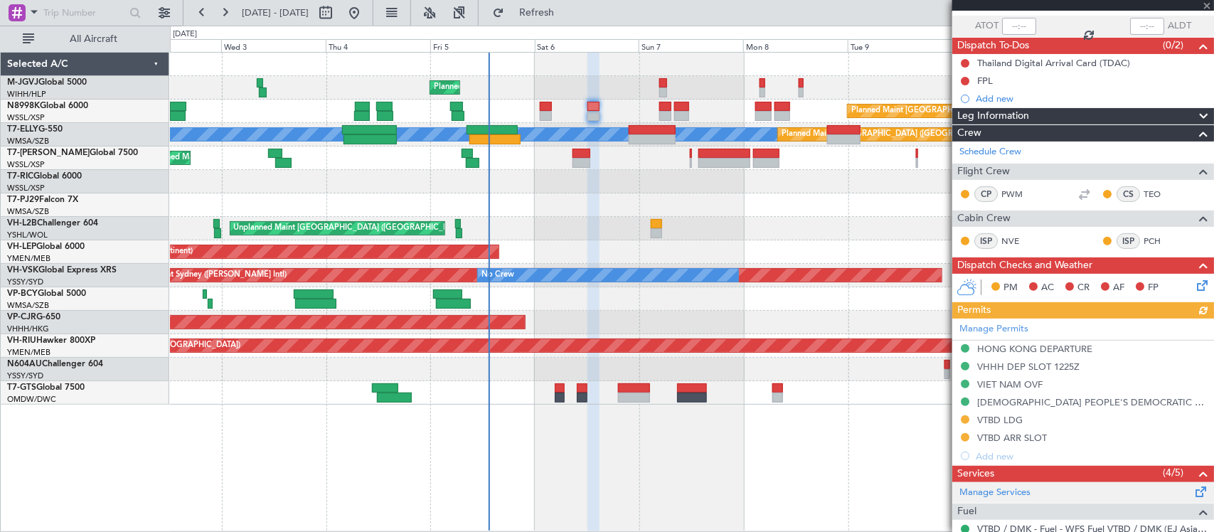
scroll to position [296, 0]
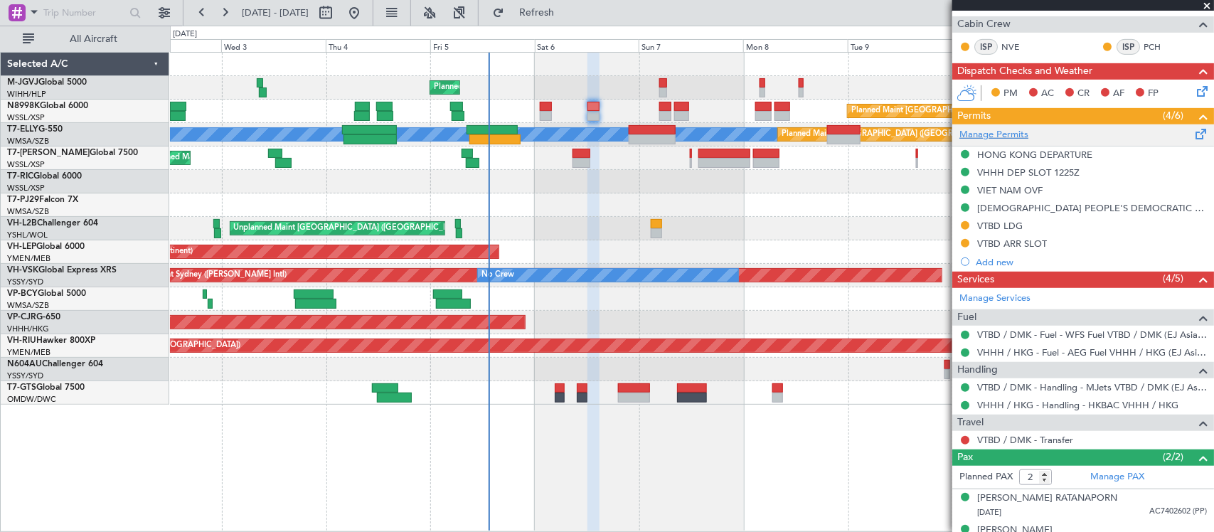
click at [1001, 135] on link "Manage Permits" at bounding box center [993, 135] width 69 height 14
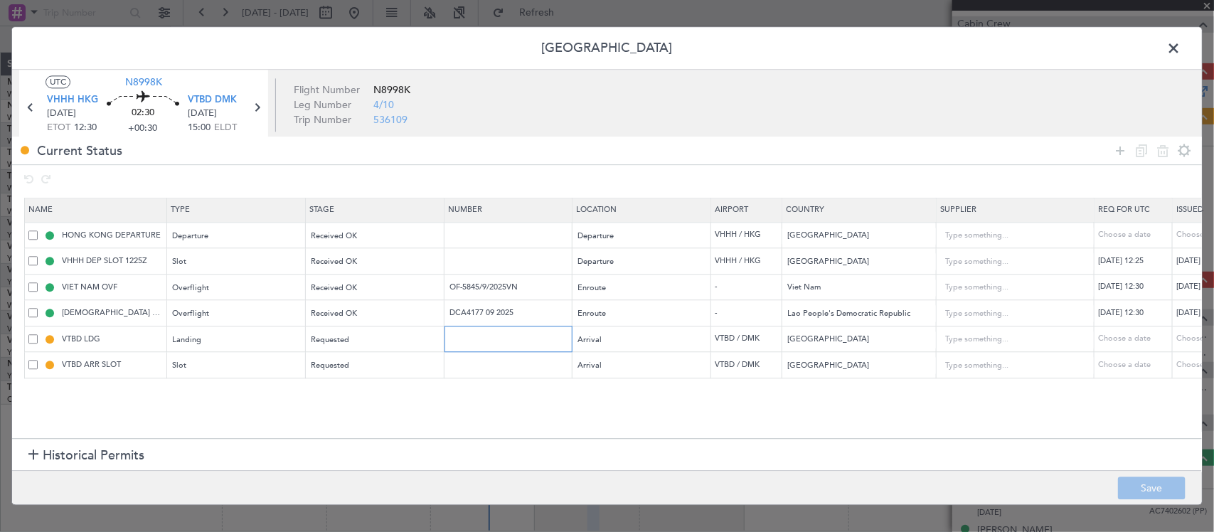
click at [485, 343] on input "text" at bounding box center [510, 339] width 124 height 12
paste input "ATD 10523/09/2025"
type input "ATD 10523/09/2025"
click at [489, 366] on input "text" at bounding box center [510, 365] width 124 height 12
click at [1184, 343] on div "Choose a date" at bounding box center [1213, 340] width 74 height 12
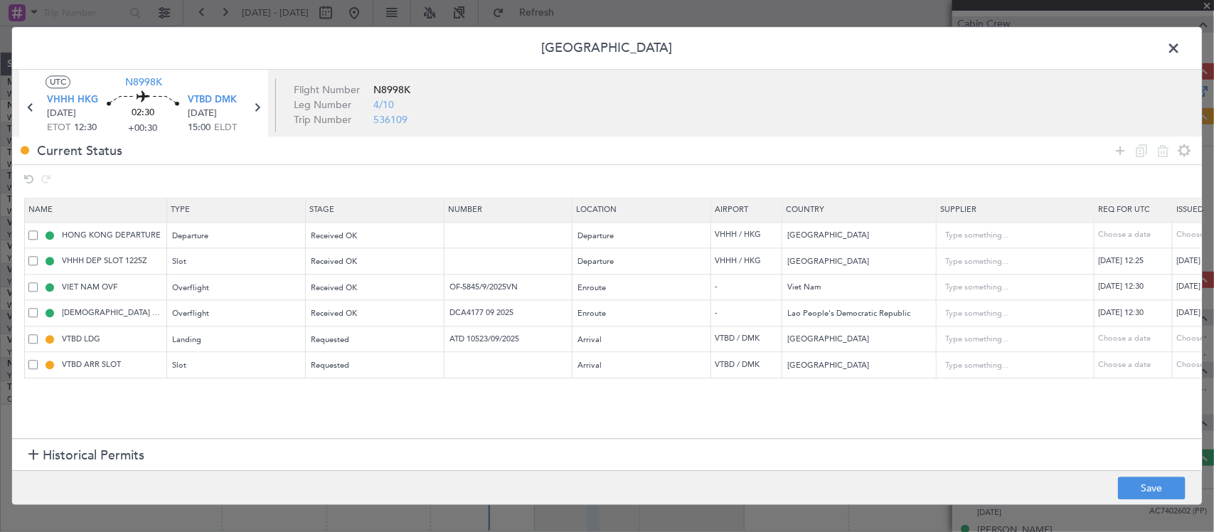
select select "9"
select select "2025"
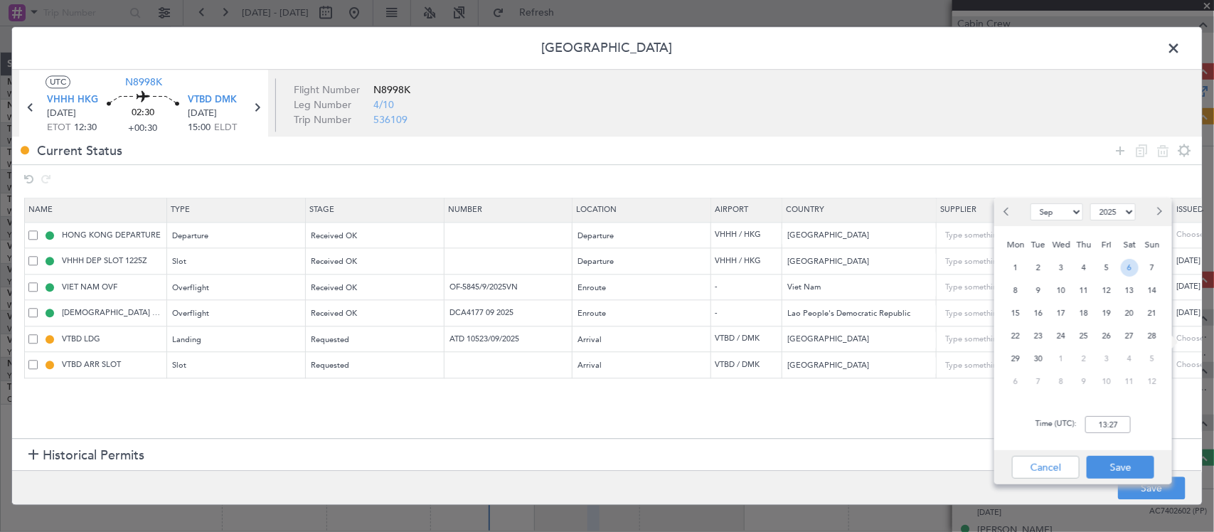
click at [1124, 265] on span "6" at bounding box center [1130, 268] width 18 height 18
click at [1110, 427] on input "00:00" at bounding box center [1108, 424] width 46 height 17
click at [1113, 429] on input "15:00" at bounding box center [1108, 424] width 46 height 17
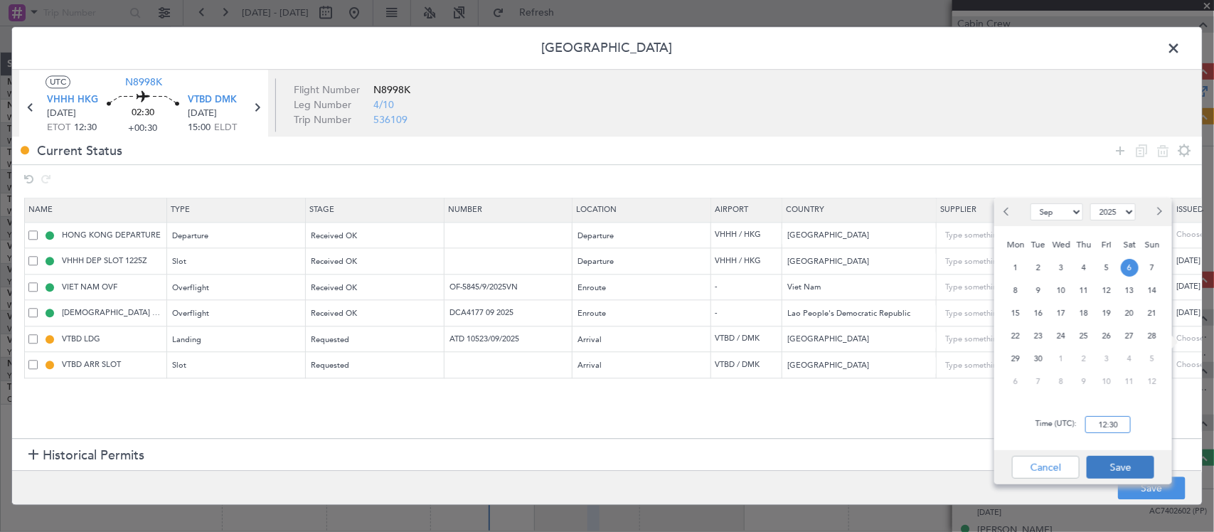
type input "12:30"
click at [1120, 463] on button "Save" at bounding box center [1121, 467] width 68 height 23
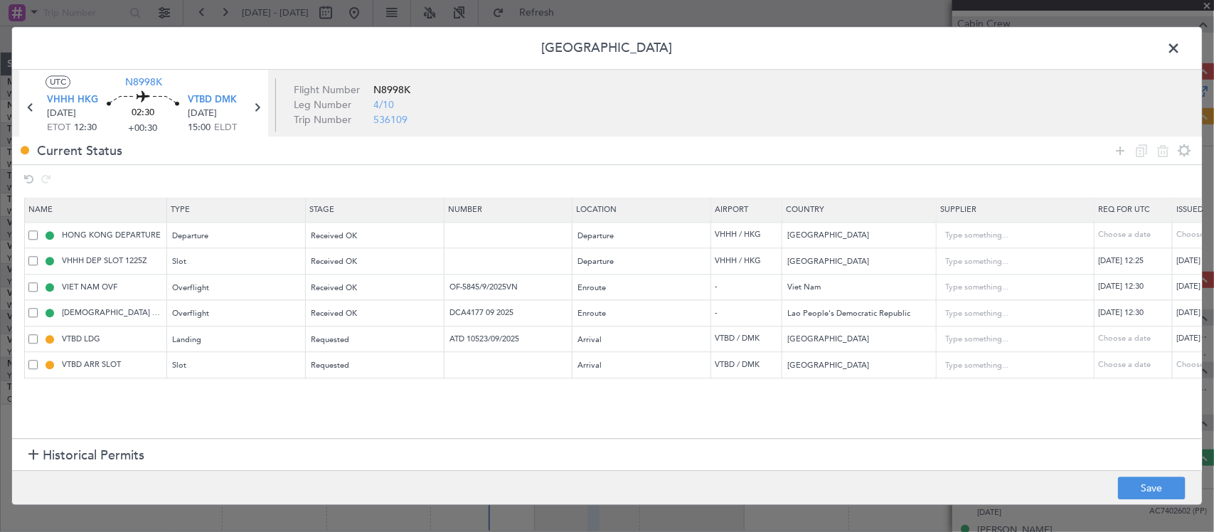
click at [1188, 361] on div "Choose a date" at bounding box center [1213, 365] width 74 height 12
select select "9"
select select "2025"
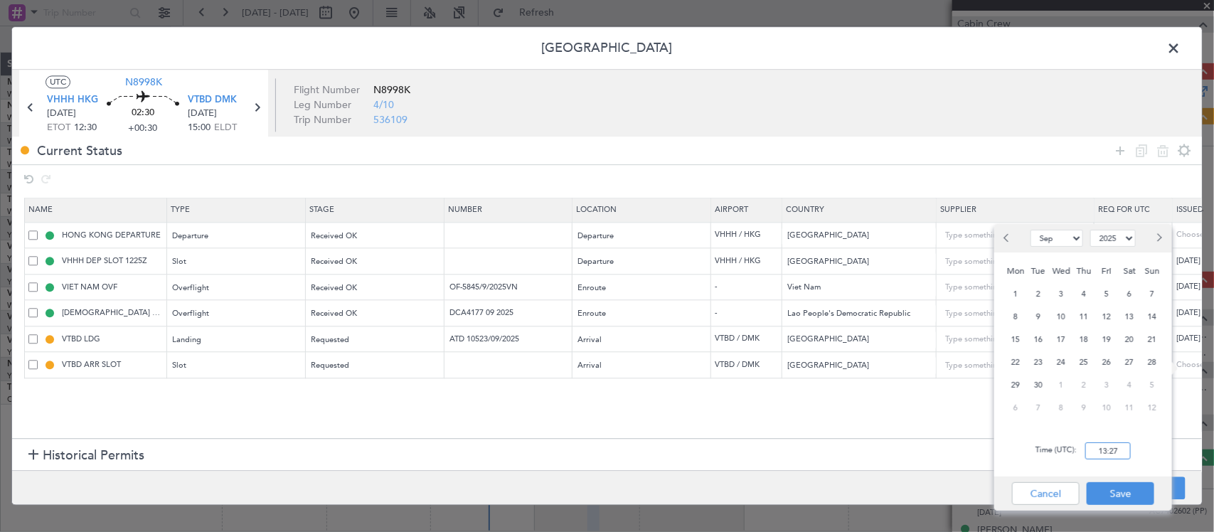
click at [1110, 448] on input "13:27" at bounding box center [1108, 450] width 46 height 17
click at [1127, 296] on span "6" at bounding box center [1130, 294] width 18 height 18
click at [1113, 446] on input "00:00" at bounding box center [1108, 450] width 46 height 17
type input "15:00"
click at [1112, 498] on button "Save" at bounding box center [1121, 493] width 68 height 23
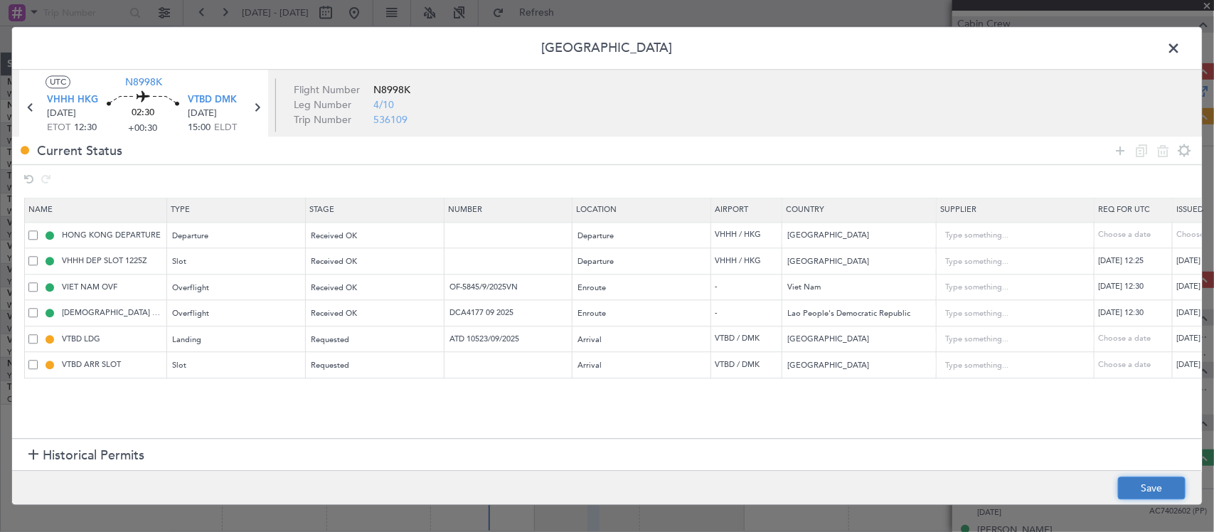
click at [1121, 481] on button "Save" at bounding box center [1152, 488] width 68 height 23
type input "ATD 10523/09/2025"
type input "VTBD ARR SLOT 1500Z"
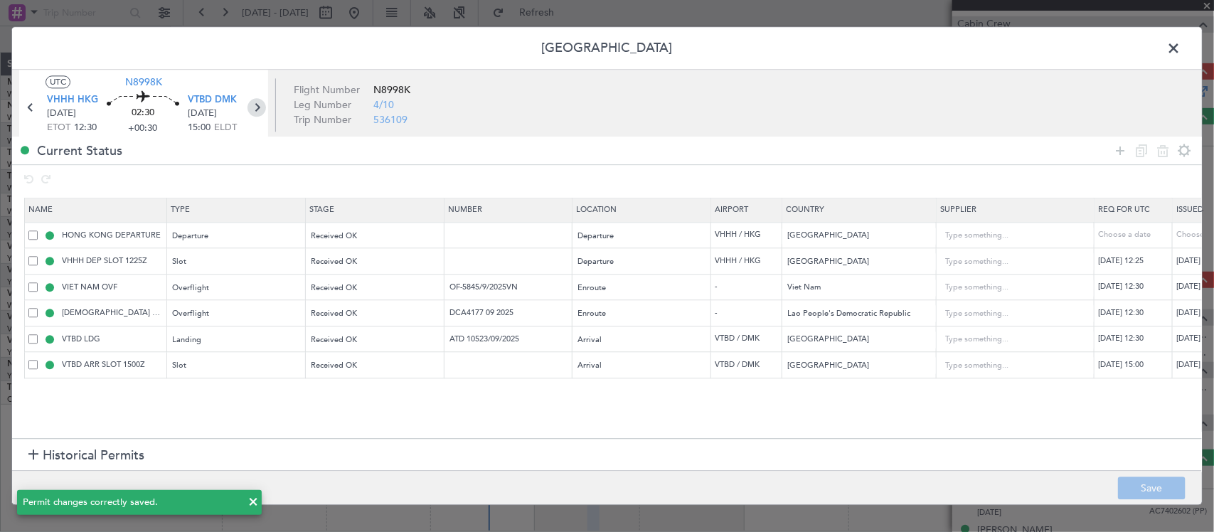
click at [257, 107] on icon at bounding box center [256, 108] width 18 height 18
type input "+00:20"
type input "0"
type input "+00:20"
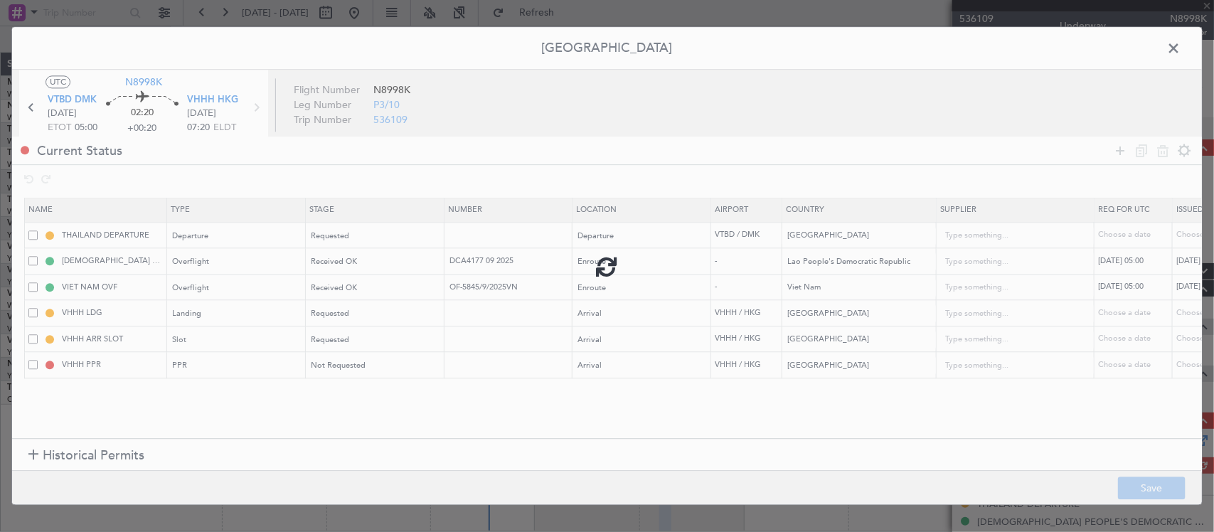
click at [492, 238] on div at bounding box center [607, 265] width 1190 height 477
click at [492, 238] on input "text" at bounding box center [510, 235] width 124 height 12
paste input "ATD 10523/09/2025"
type input "ATD 10523/09/2025"
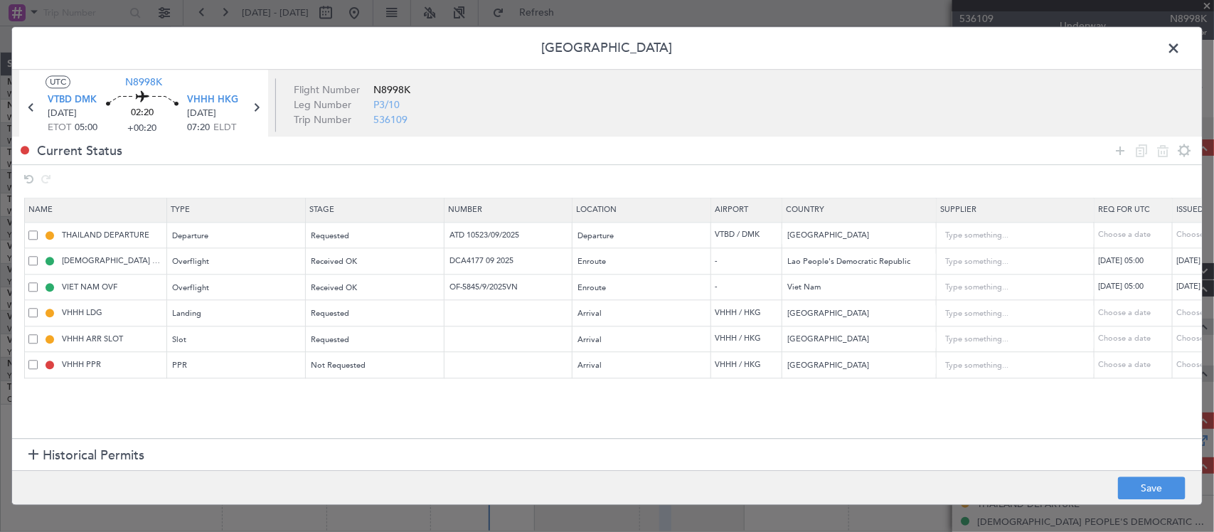
click at [1179, 233] on div "Choose a date" at bounding box center [1213, 236] width 74 height 12
select select "9"
select select "2025"
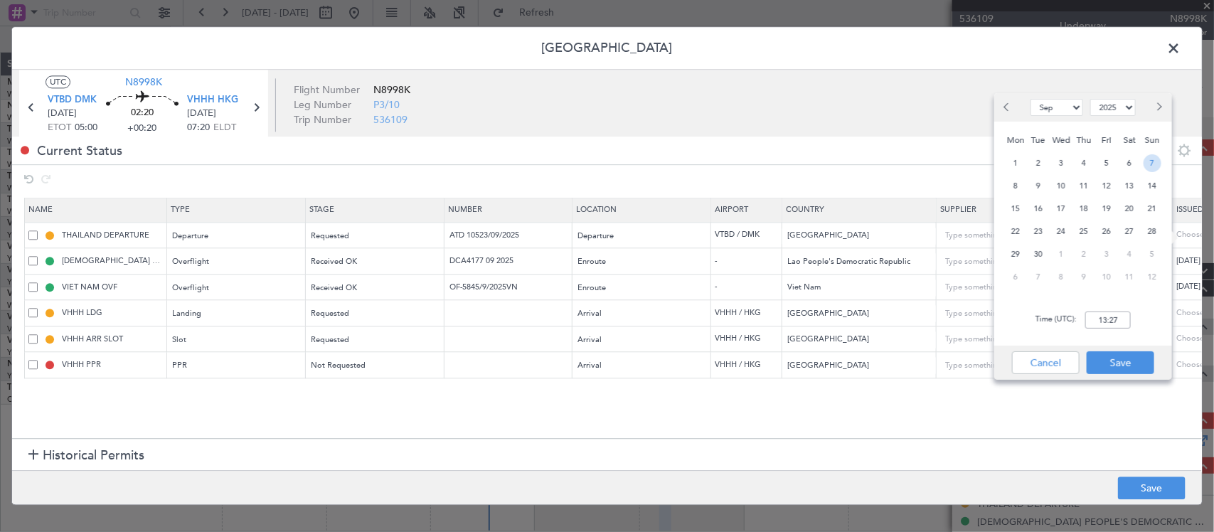
click at [1150, 162] on span "7" at bounding box center [1153, 163] width 18 height 18
click at [1104, 316] on input "00:00" at bounding box center [1108, 319] width 46 height 17
type input "05:00"
click at [1127, 353] on button "Save" at bounding box center [1121, 362] width 68 height 23
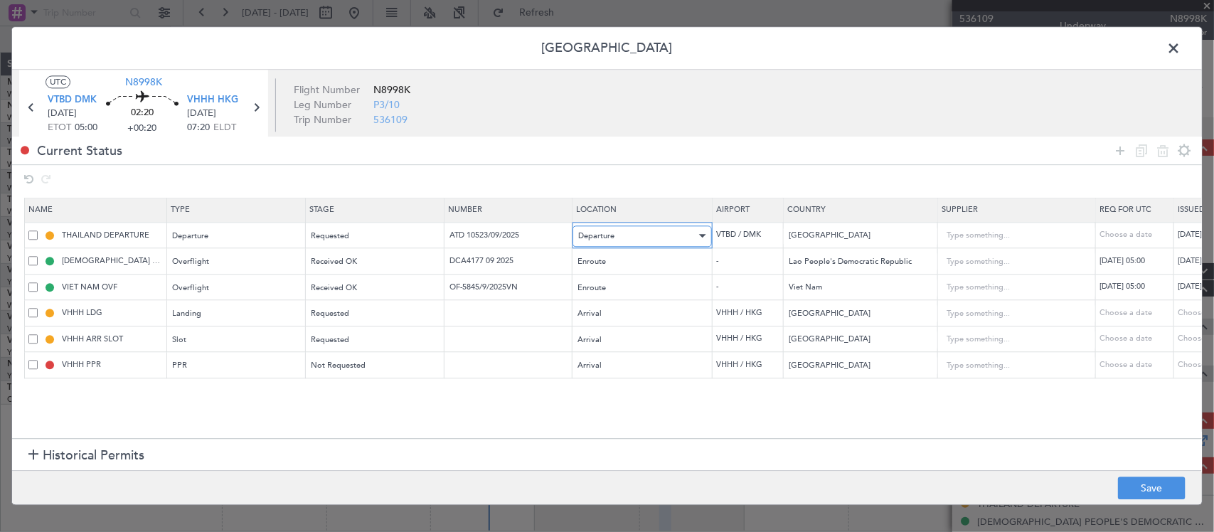
click at [622, 238] on div "Departure" at bounding box center [637, 235] width 118 height 21
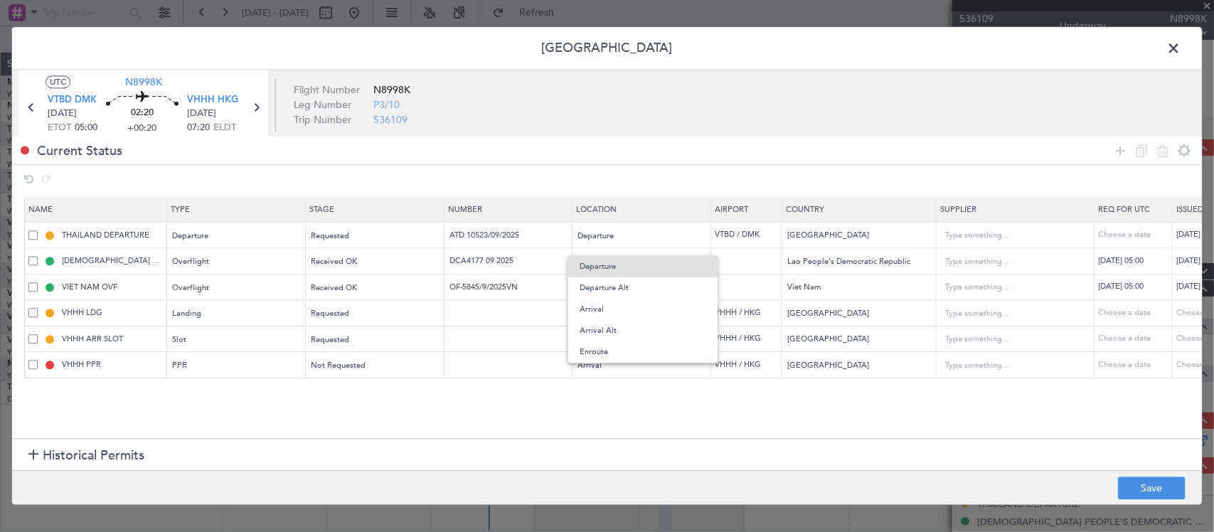
click at [416, 238] on div at bounding box center [607, 266] width 1214 height 532
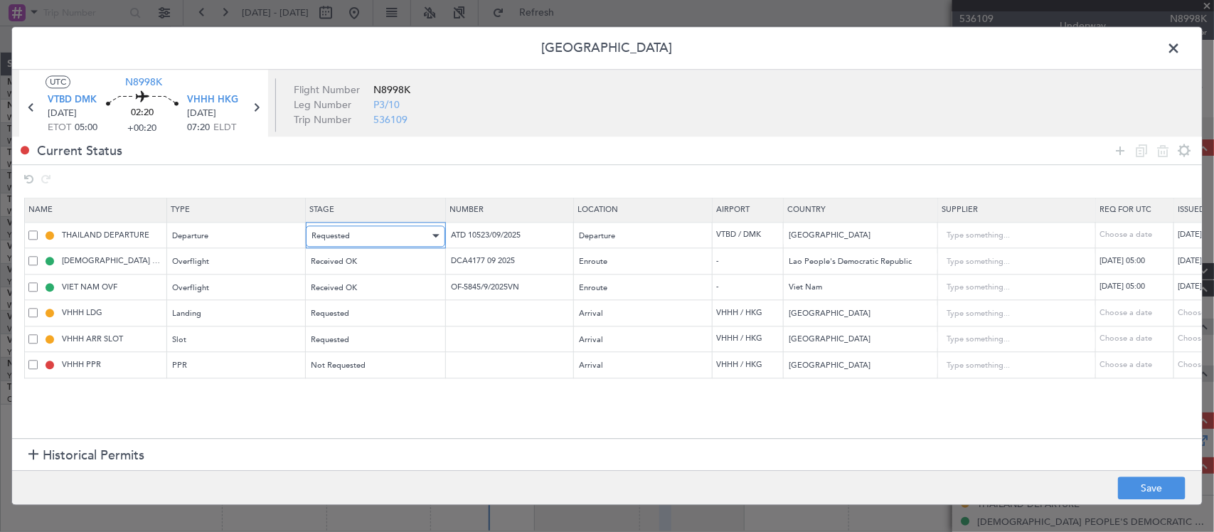
click at [404, 238] on div "Requested" at bounding box center [370, 235] width 118 height 21
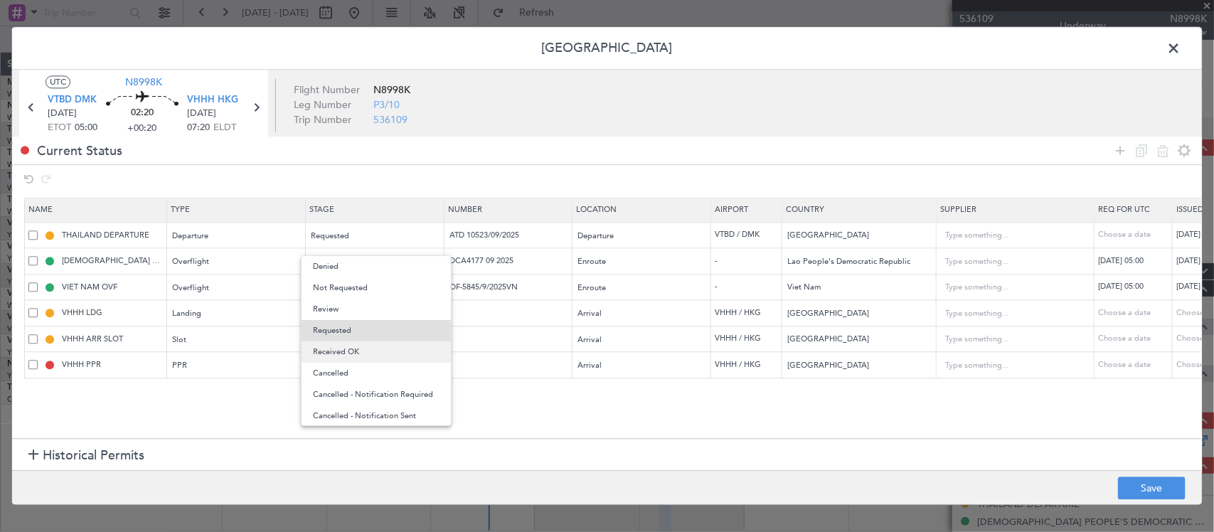
click at [417, 345] on span "Received OK" at bounding box center [376, 351] width 127 height 21
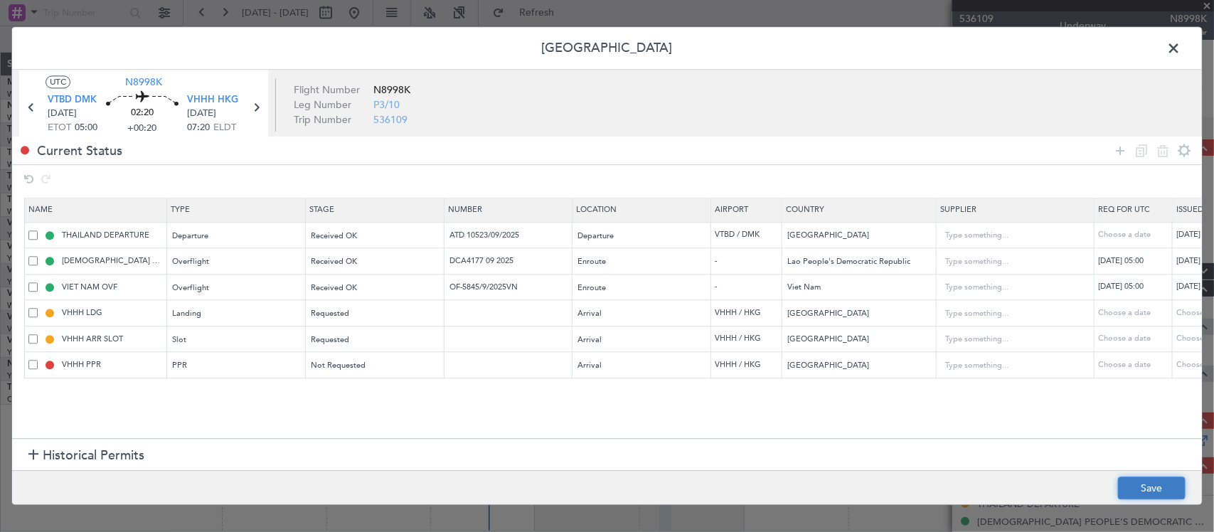
click at [1131, 484] on button "Save" at bounding box center [1152, 488] width 68 height 23
type input "ATD 10523/09/2025"
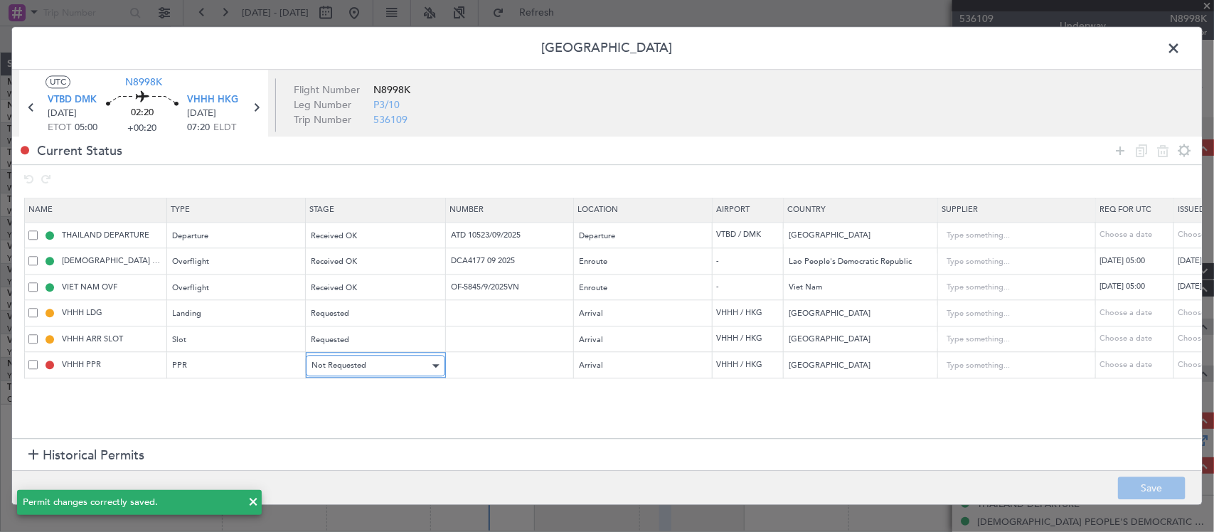
click at [357, 371] on span "Not Requested" at bounding box center [338, 366] width 55 height 11
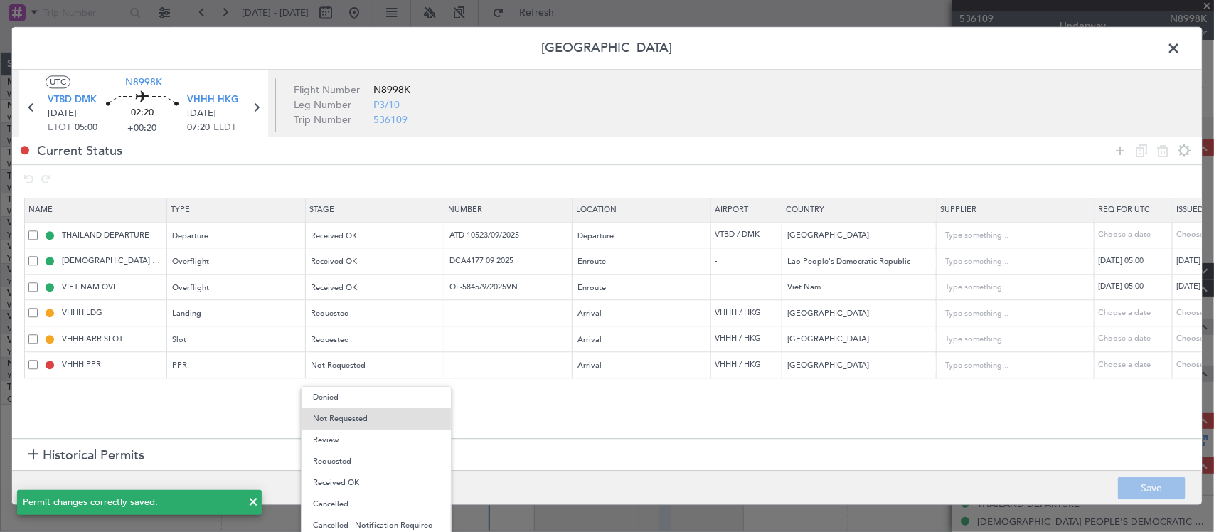
click at [357, 468] on span "Requested" at bounding box center [376, 461] width 127 height 21
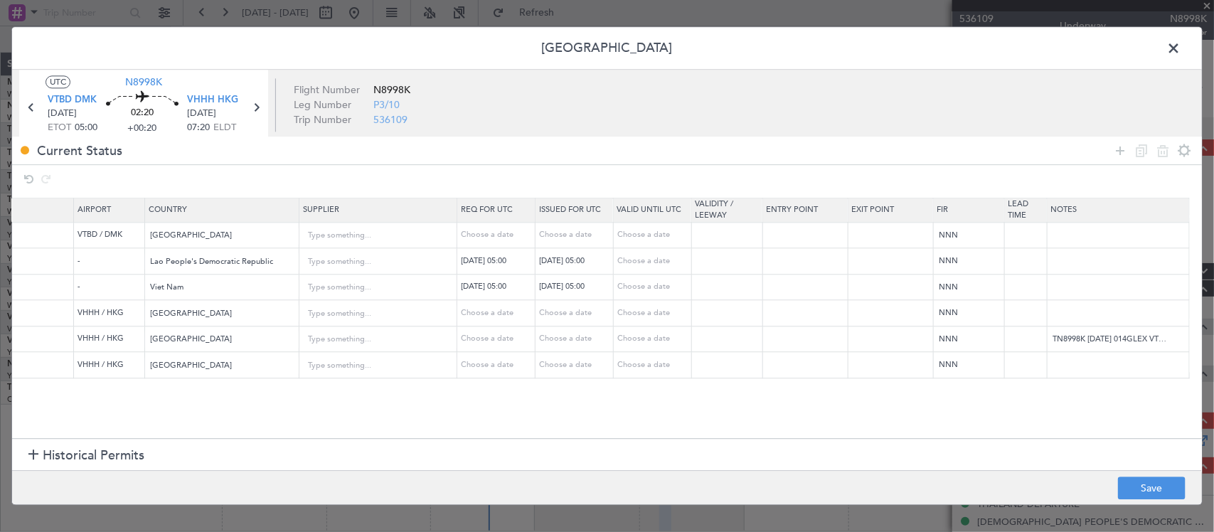
scroll to position [0, 639]
click at [1082, 363] on input "text" at bounding box center [1119, 364] width 142 height 21
paste input "2025003842"
type input "2025003842"
click at [1139, 479] on button "Save" at bounding box center [1152, 488] width 68 height 23
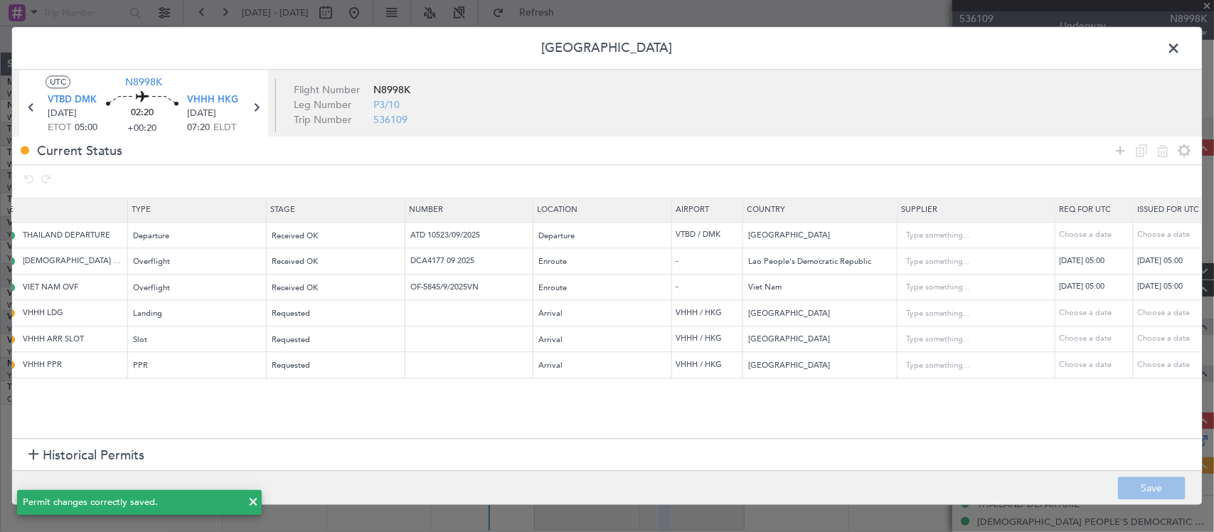
scroll to position [0, 0]
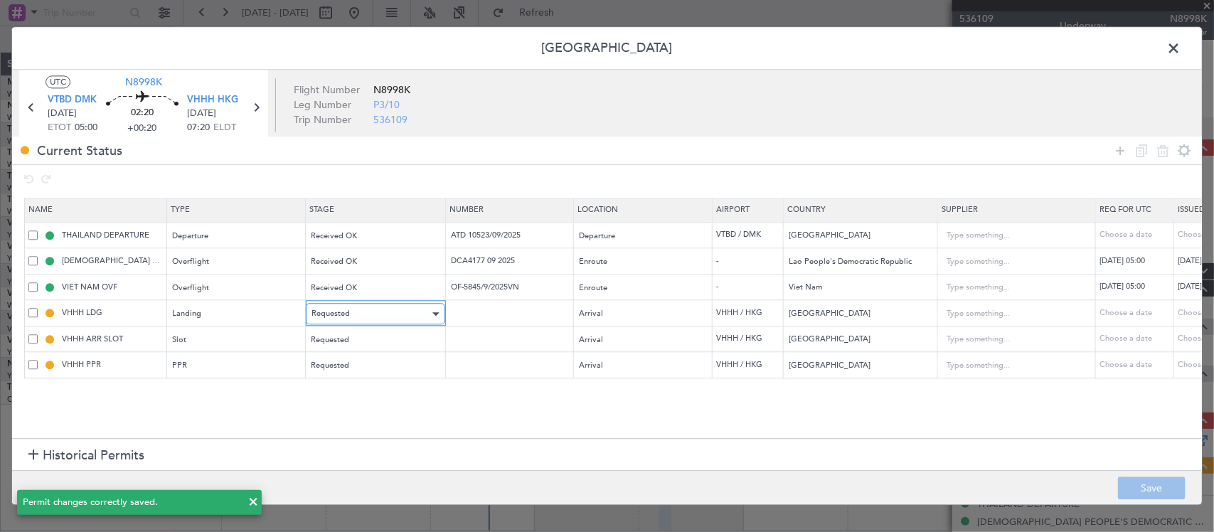
click at [371, 324] on div "Requested" at bounding box center [370, 314] width 118 height 21
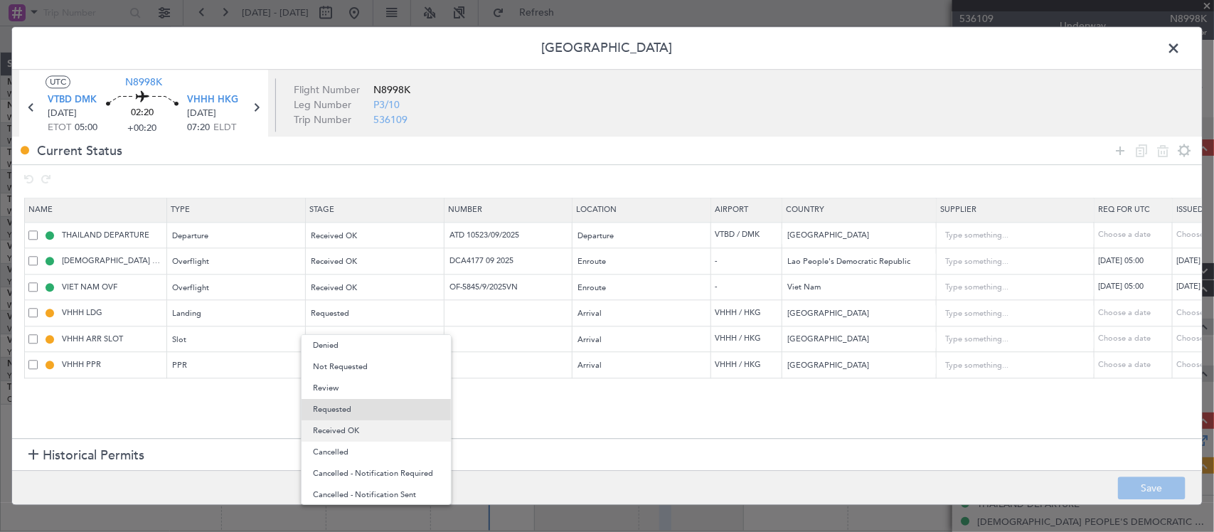
click at [392, 434] on span "Received OK" at bounding box center [376, 430] width 127 height 21
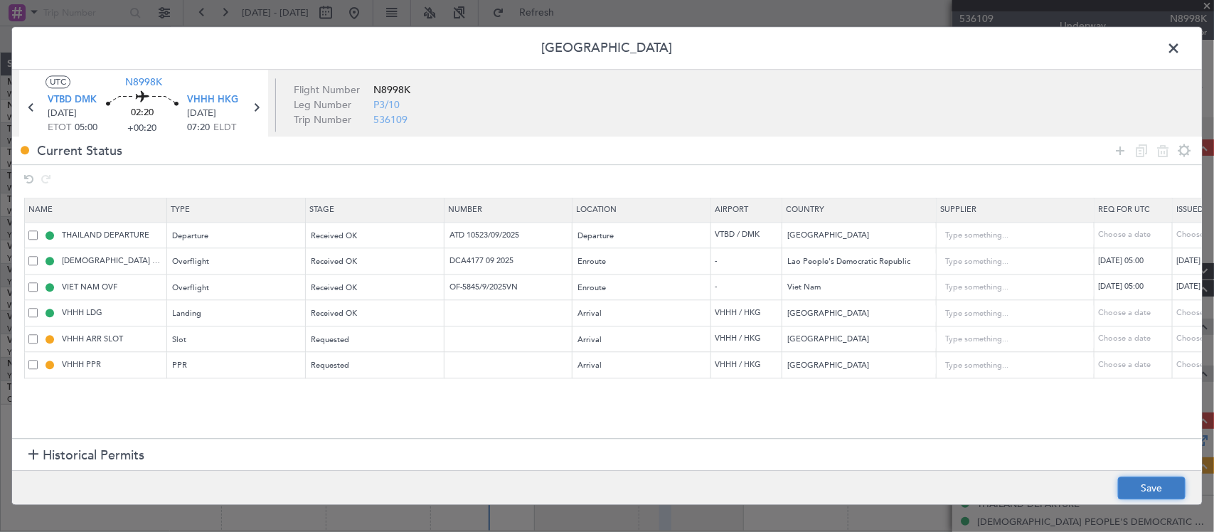
click at [1122, 487] on button "Save" at bounding box center [1152, 488] width 68 height 23
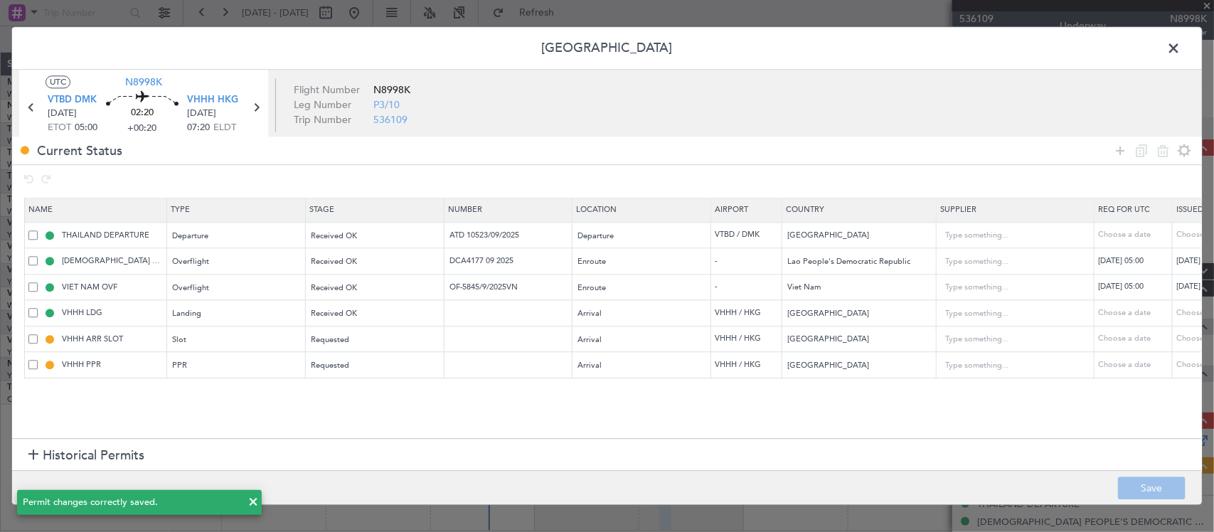
click at [254, 107] on icon at bounding box center [256, 108] width 18 height 18
type input "+00:05"
type input "2"
type input "+00:05"
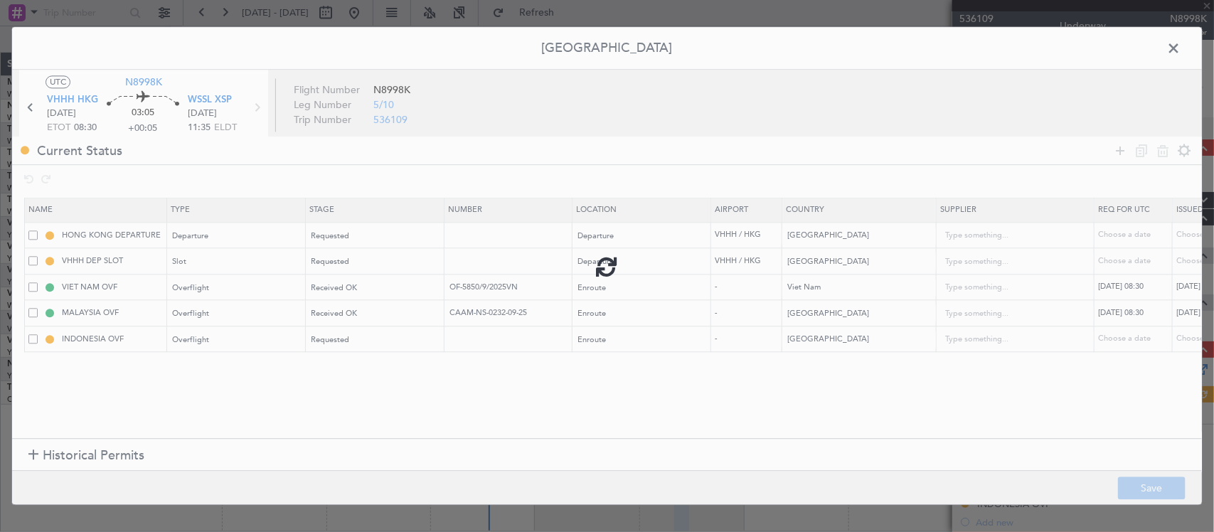
click at [403, 235] on div at bounding box center [607, 265] width 1190 height 477
click at [403, 235] on div "Requested" at bounding box center [370, 235] width 118 height 21
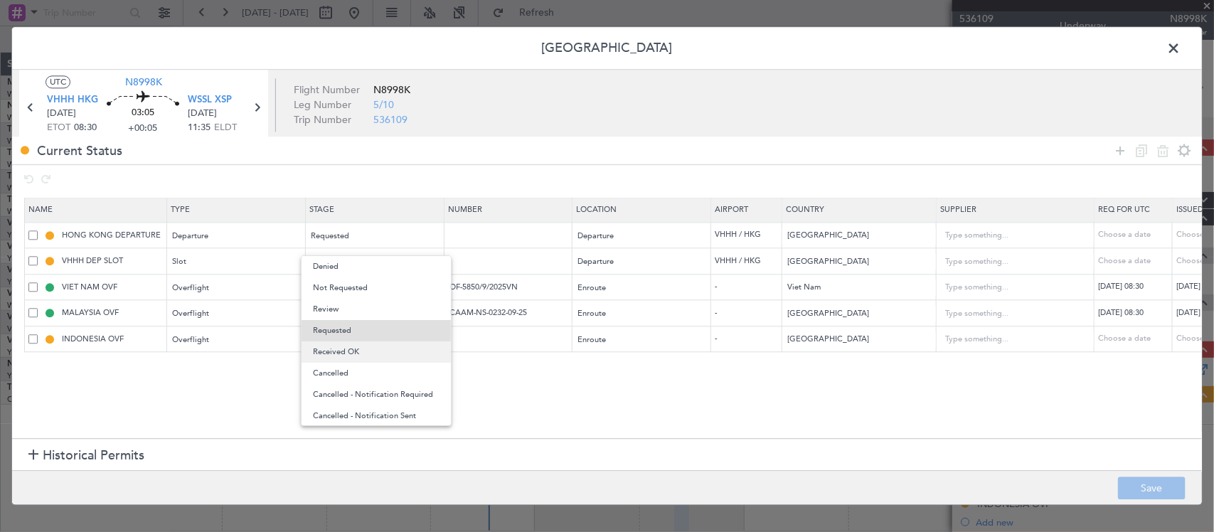
click at [405, 354] on span "Received OK" at bounding box center [376, 351] width 127 height 21
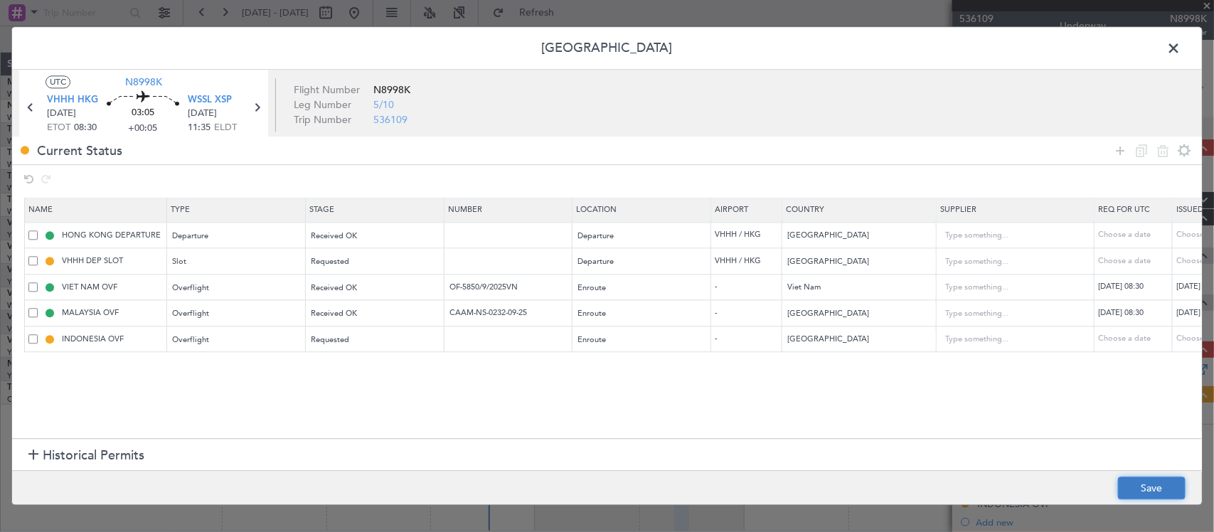
click at [1140, 485] on button "Save" at bounding box center [1152, 488] width 68 height 23
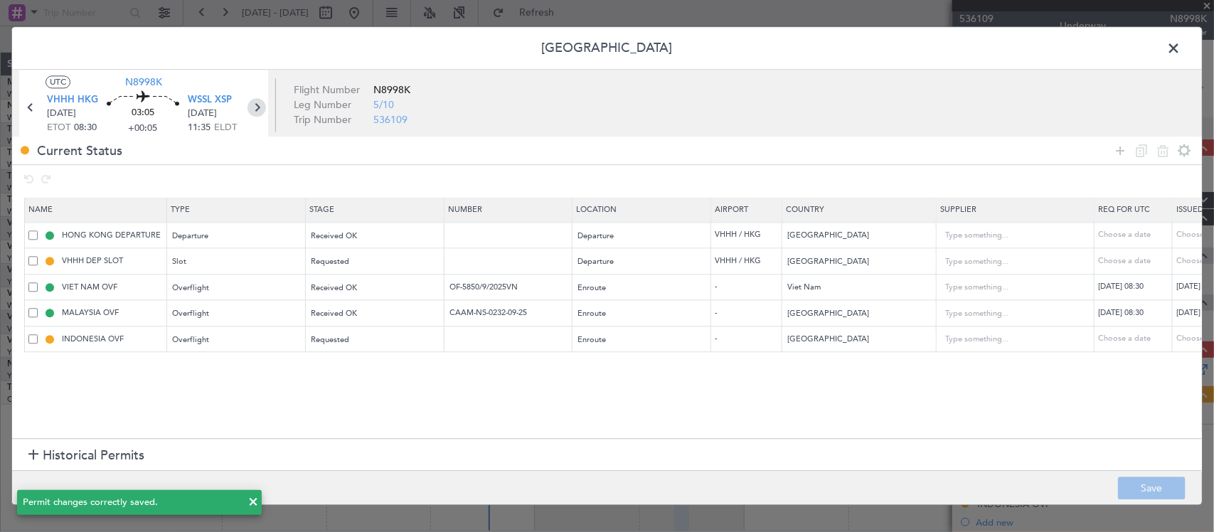
click at [254, 112] on icon at bounding box center [256, 108] width 18 height 18
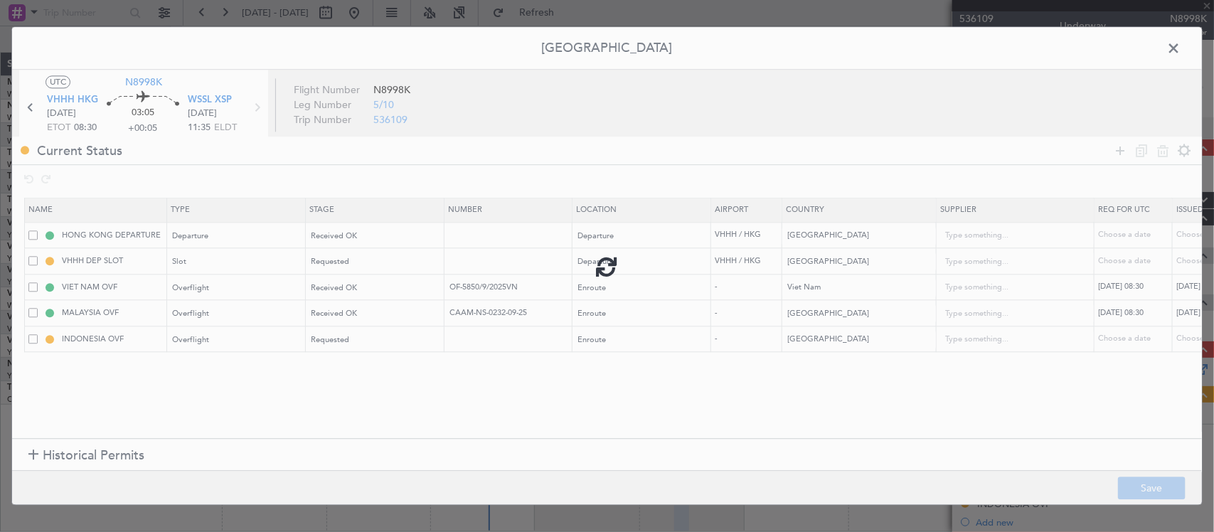
type input "+00:15"
type input "0"
type input "+00:15"
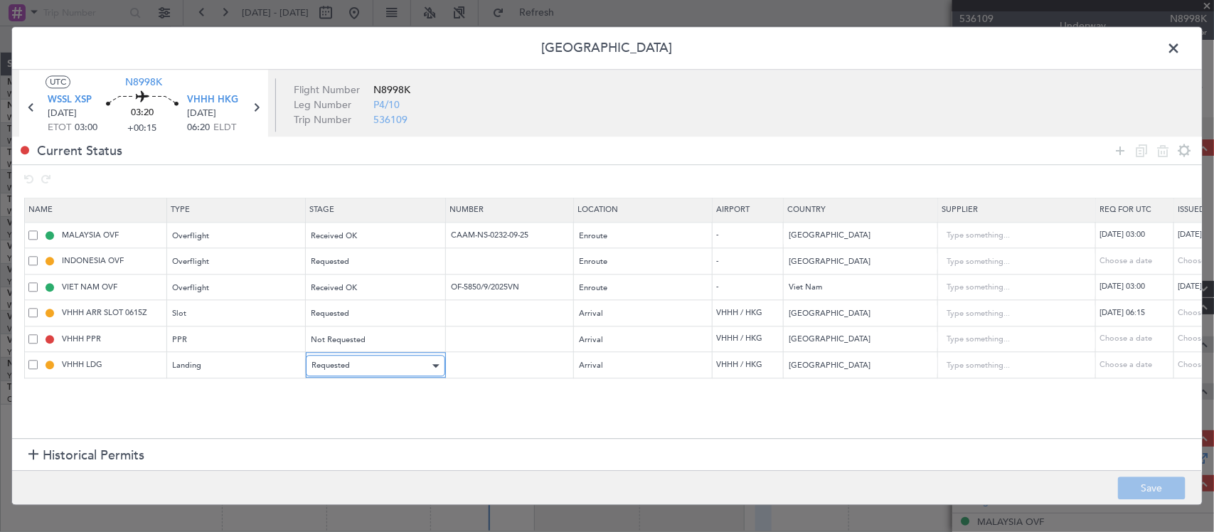
click at [352, 371] on div "Requested" at bounding box center [370, 366] width 118 height 21
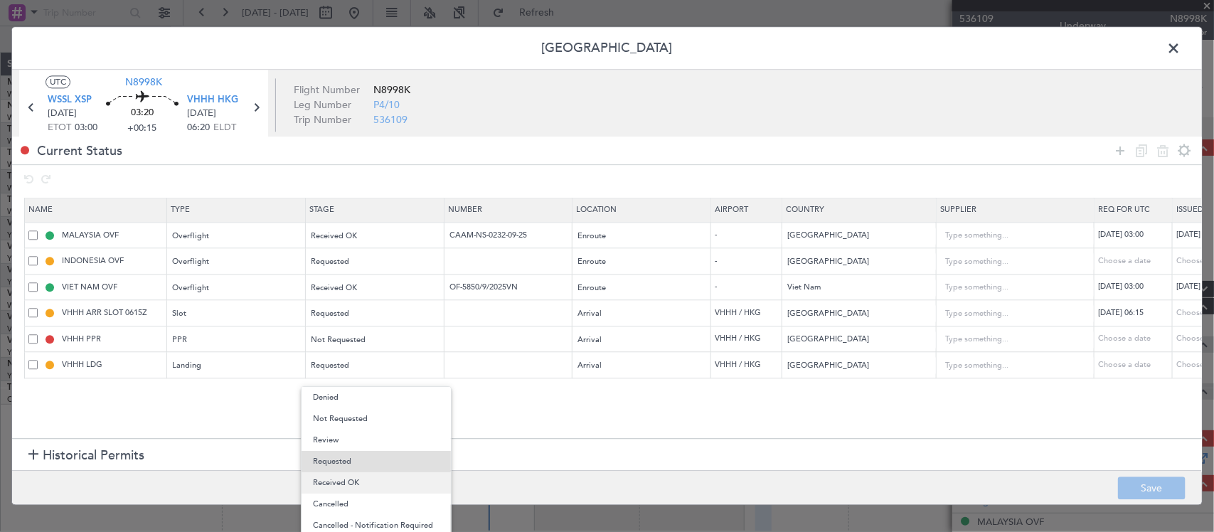
click at [378, 484] on span "Received OK" at bounding box center [376, 482] width 127 height 21
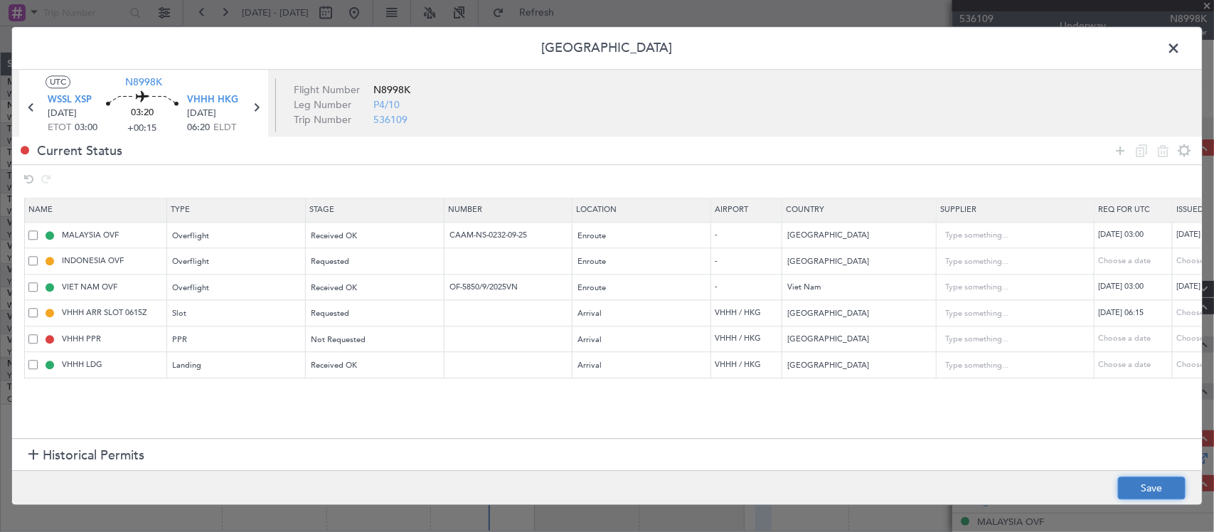
click at [1145, 491] on button "Save" at bounding box center [1152, 488] width 68 height 23
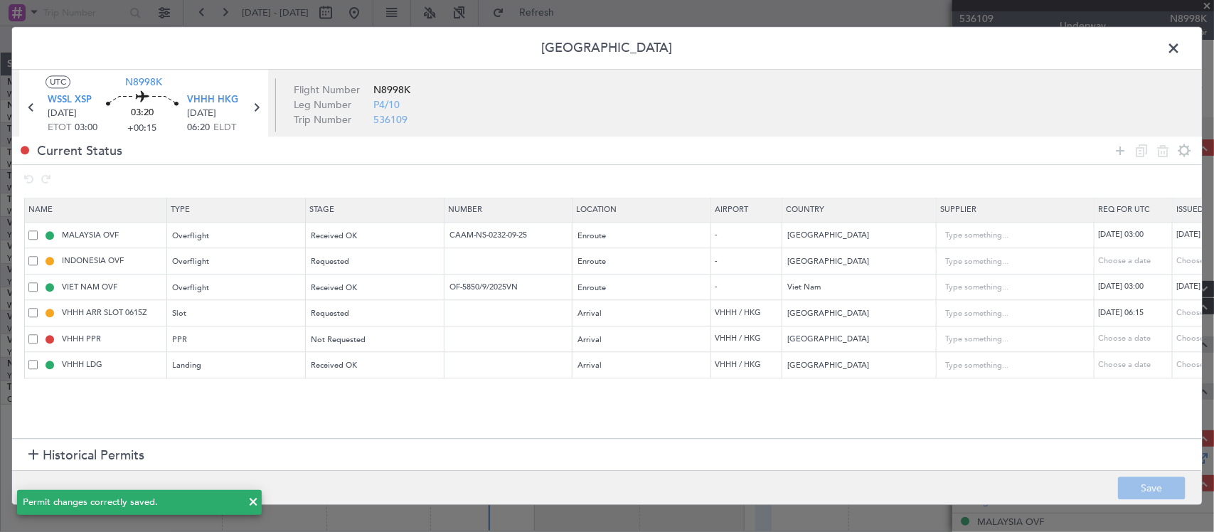
click at [1189, 41] on header "Permit Center" at bounding box center [607, 48] width 1190 height 43
click at [1180, 46] on span at bounding box center [1180, 52] width 0 height 28
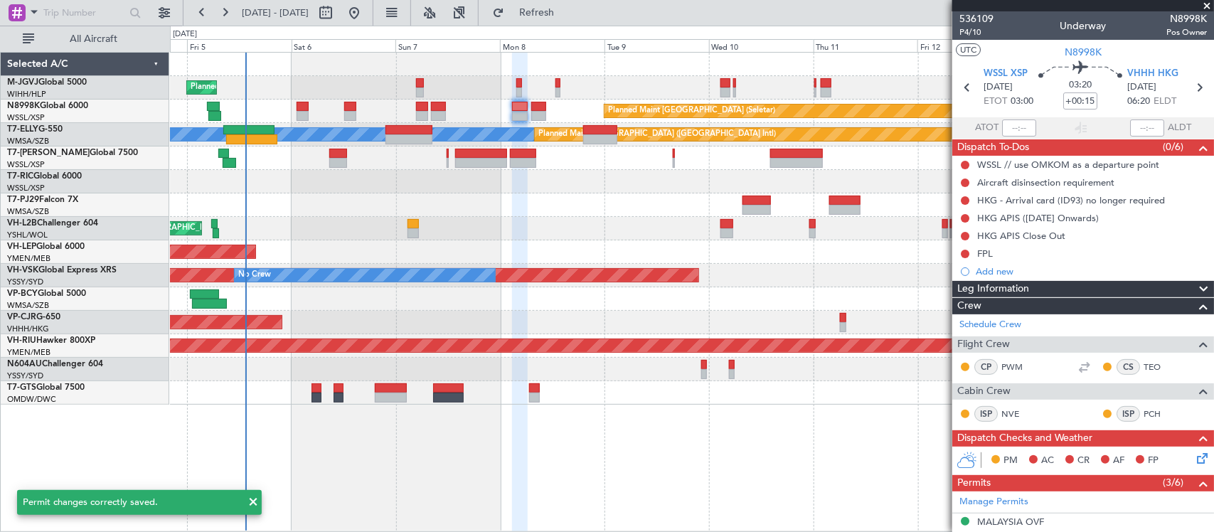
click at [692, 225] on div "Unplanned Maint [GEOGRAPHIC_DATA] ([GEOGRAPHIC_DATA])" at bounding box center [691, 228] width 1043 height 23
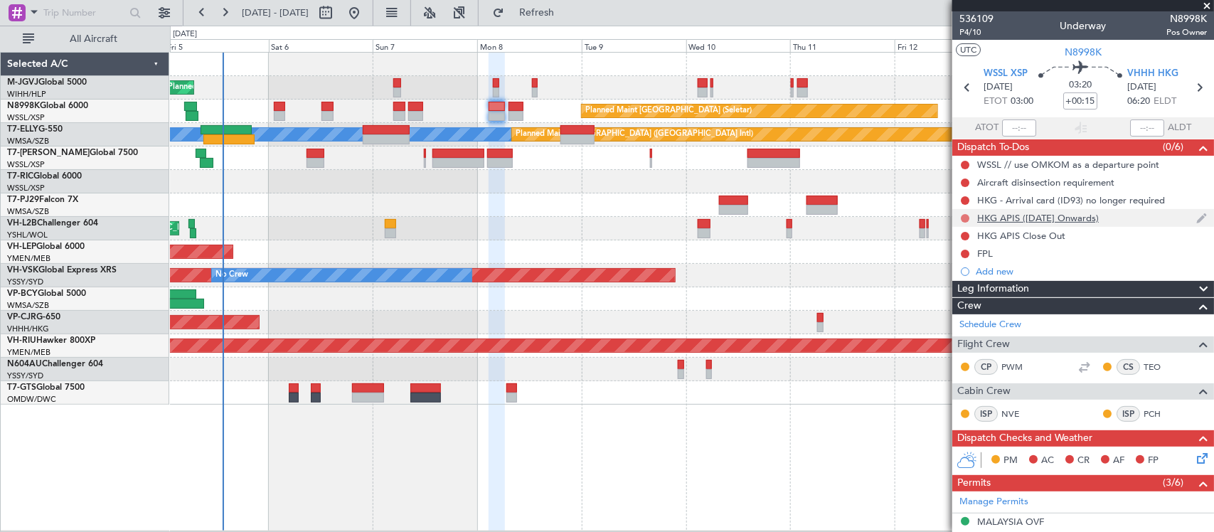
click at [964, 215] on button at bounding box center [965, 218] width 9 height 9
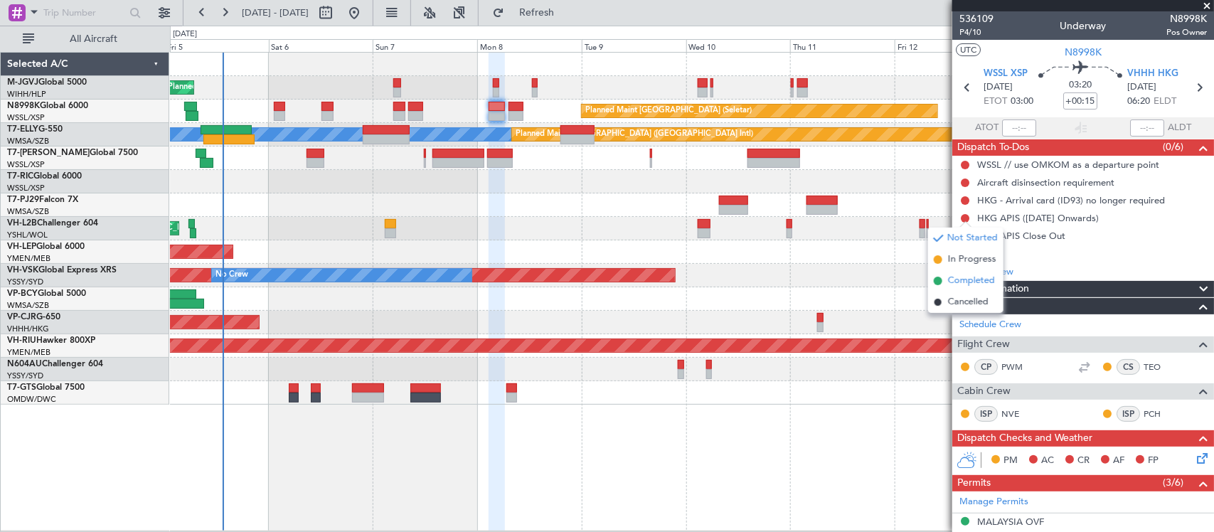
click at [957, 282] on span "Completed" at bounding box center [971, 281] width 47 height 14
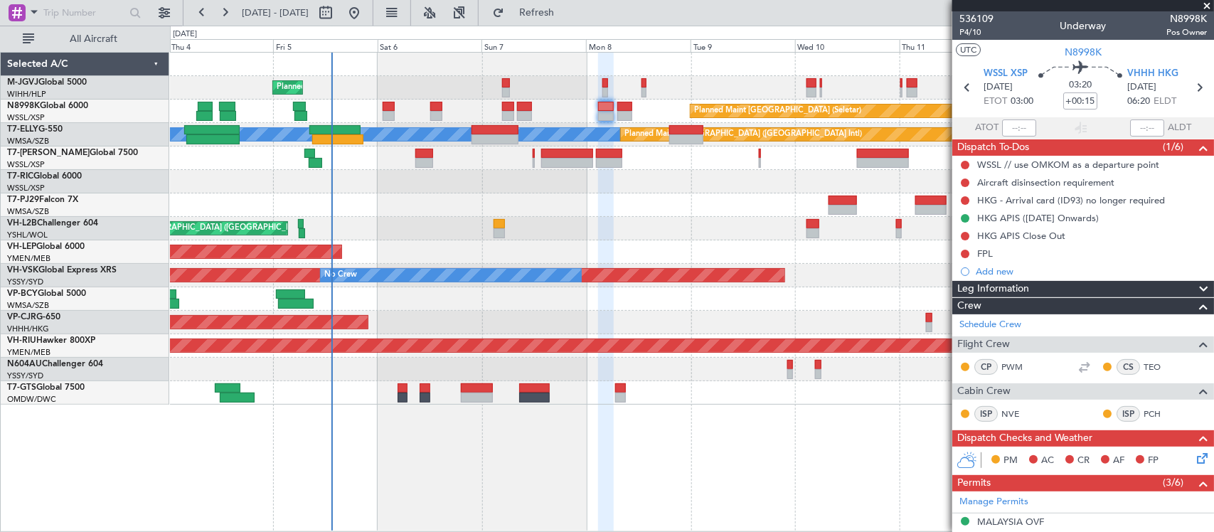
click at [612, 317] on div "Planned Maint [GEOGRAPHIC_DATA] ([GEOGRAPHIC_DATA] Intl)" at bounding box center [691, 322] width 1043 height 23
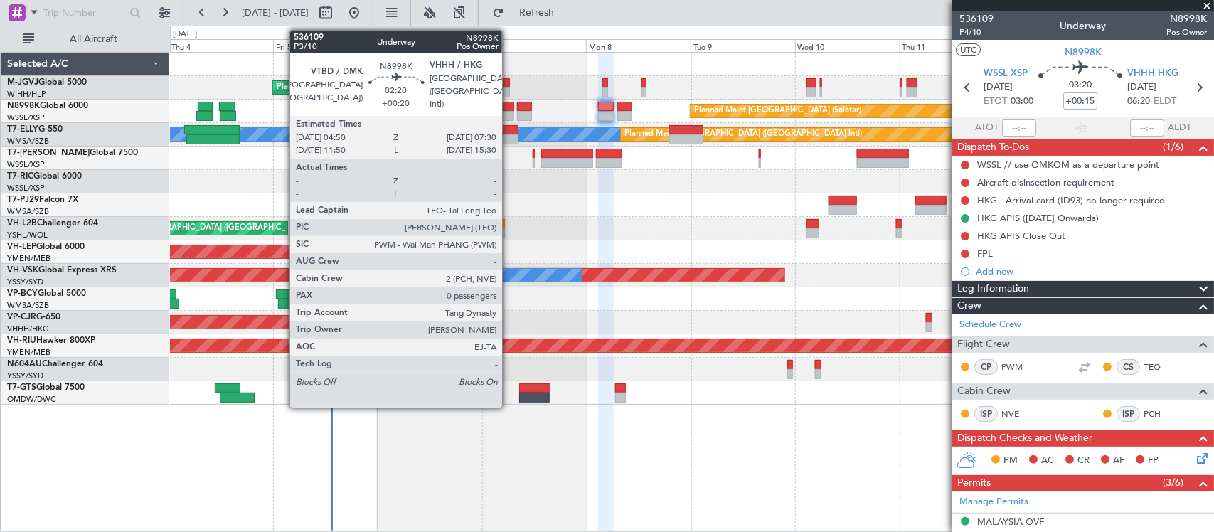
click at [509, 114] on div at bounding box center [508, 116] width 12 height 10
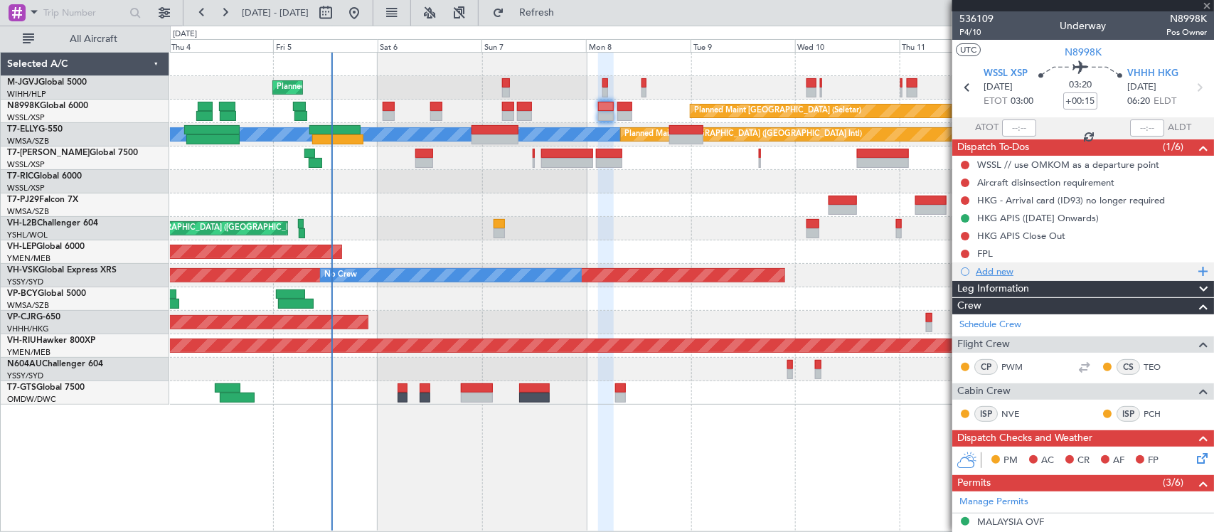
type input "+00:20"
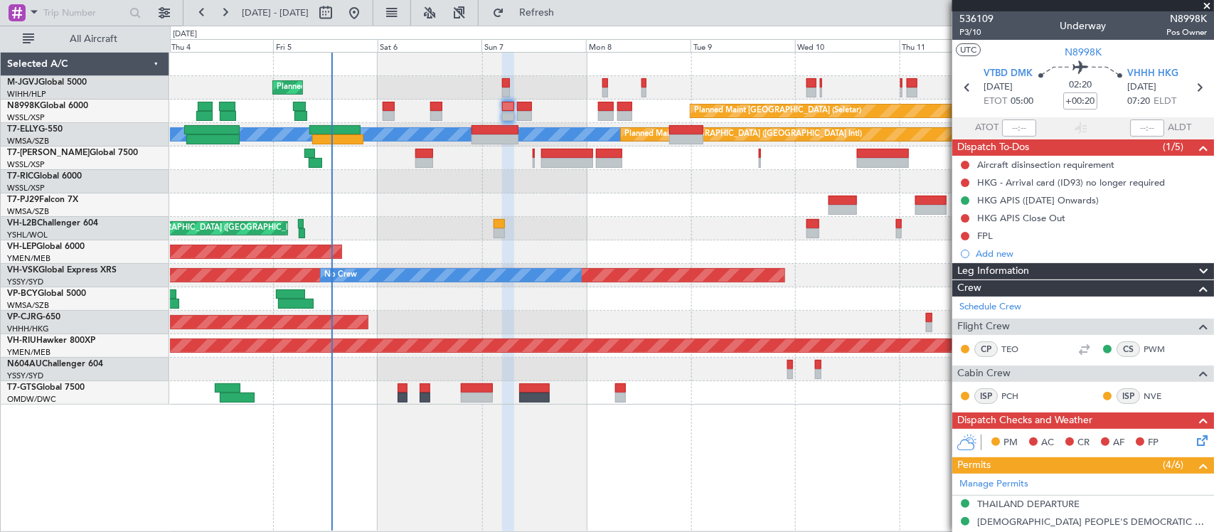
click at [1202, 7] on span at bounding box center [1207, 6] width 14 height 13
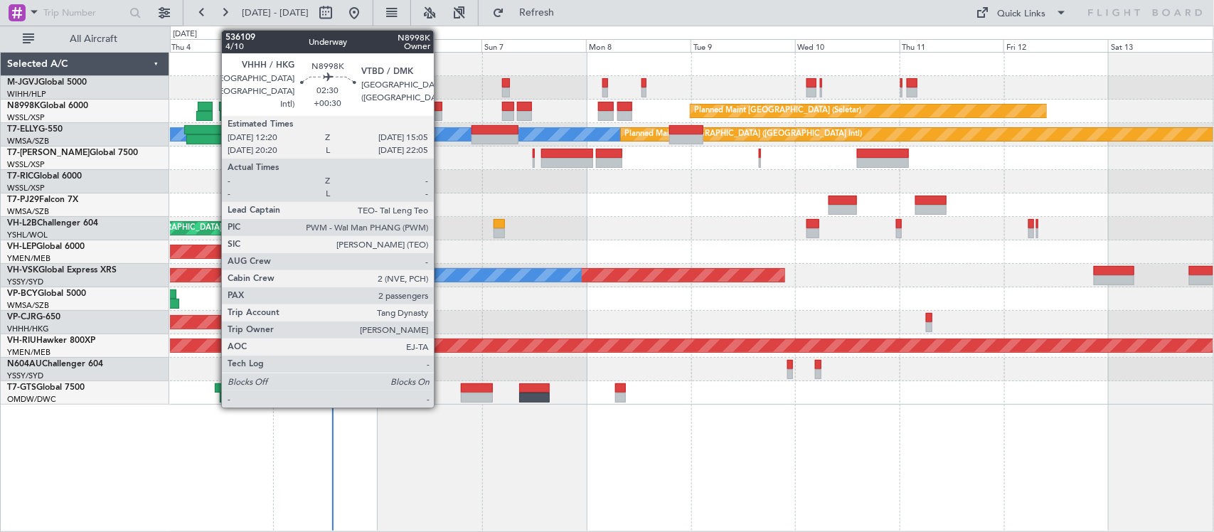
click at [441, 112] on div at bounding box center [436, 116] width 12 height 10
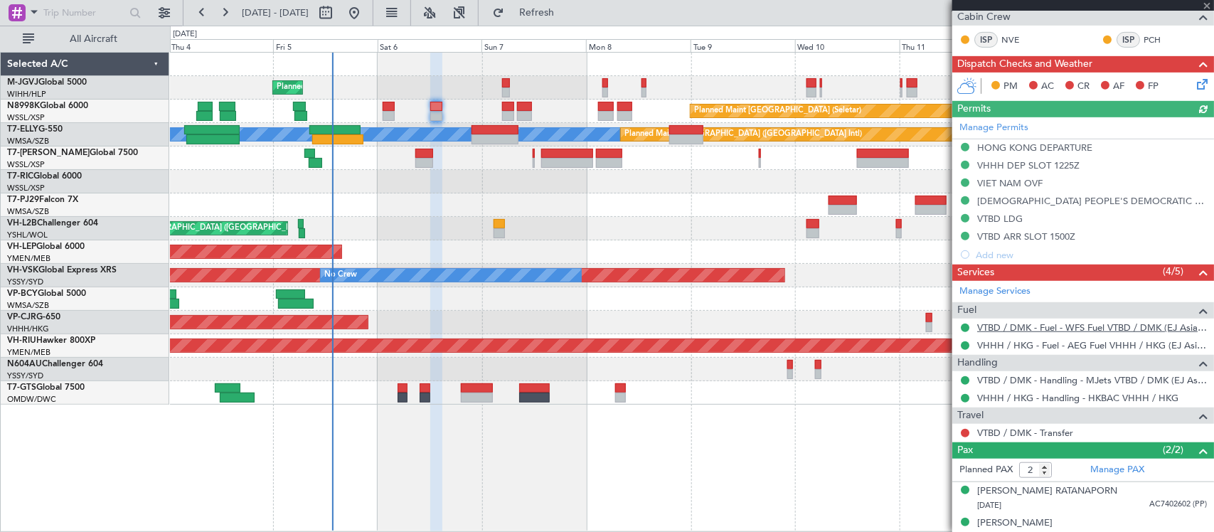
scroll to position [318, 0]
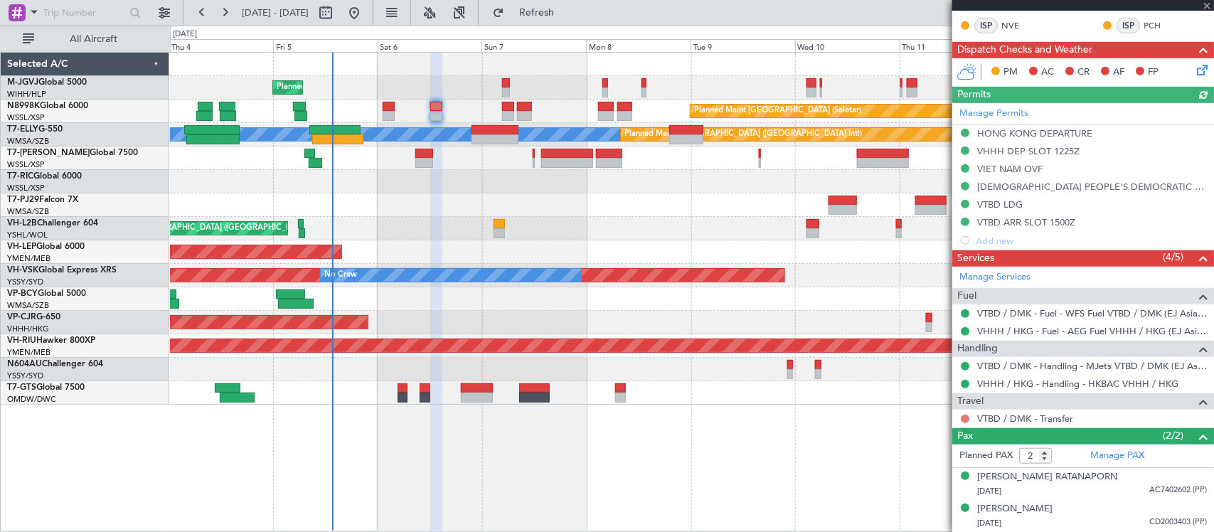
click at [964, 416] on button at bounding box center [965, 419] width 9 height 9
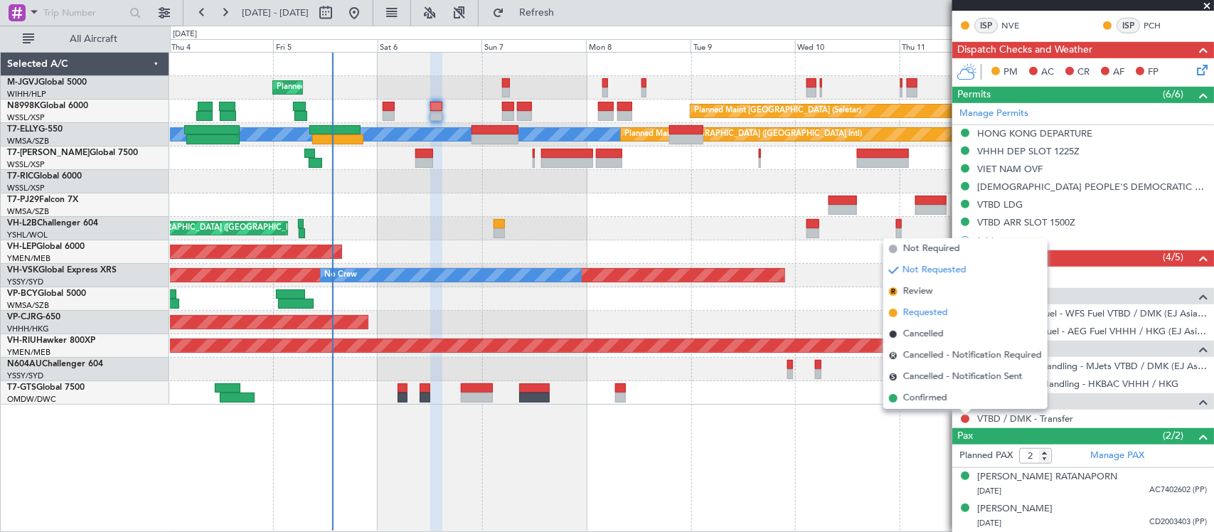
click at [932, 314] on span "Requested" at bounding box center [925, 313] width 45 height 14
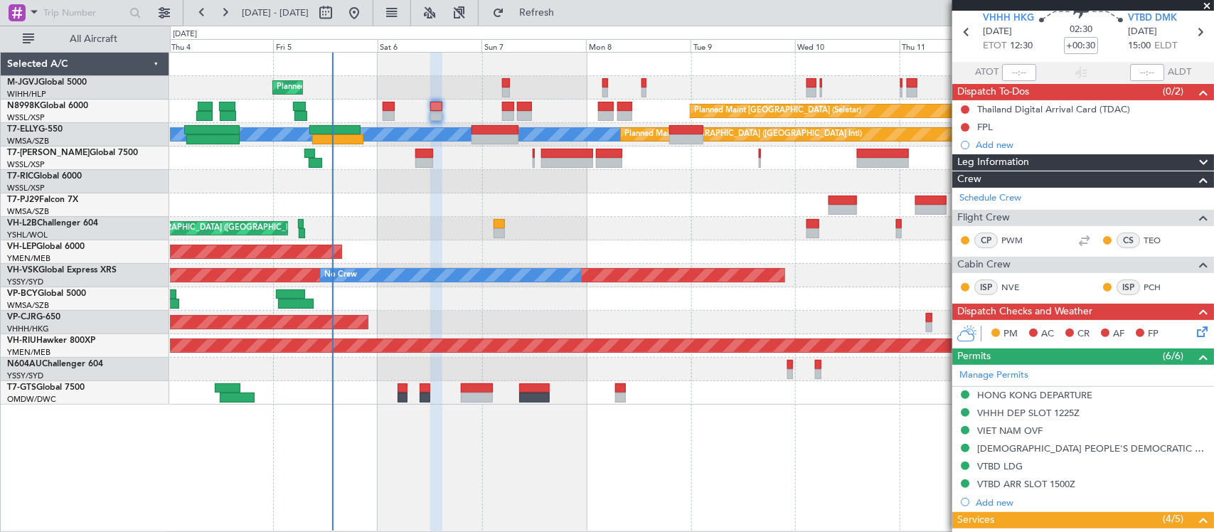
scroll to position [0, 0]
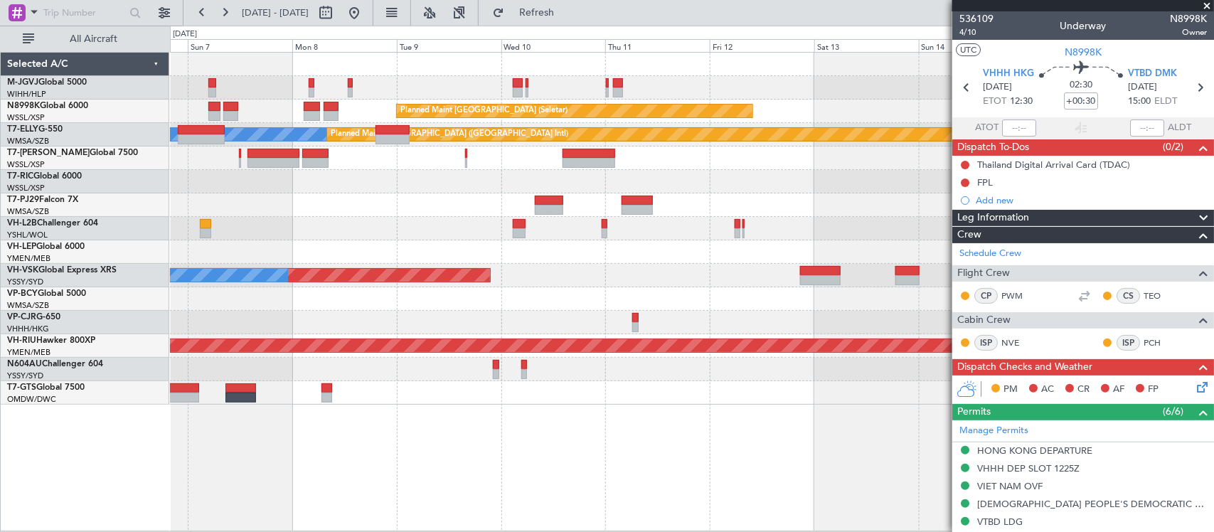
click at [399, 207] on div at bounding box center [691, 204] width 1043 height 23
click at [534, 242] on div "Unplanned Maint Wichita (Wichita Mid-continent)" at bounding box center [691, 251] width 1043 height 23
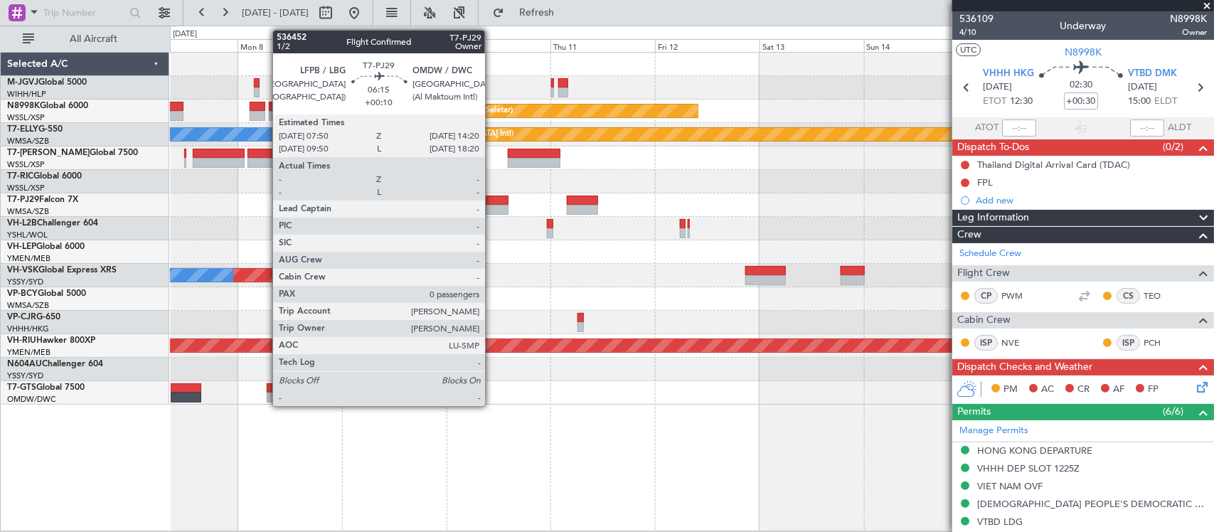
click at [492, 199] on div at bounding box center [494, 201] width 28 height 10
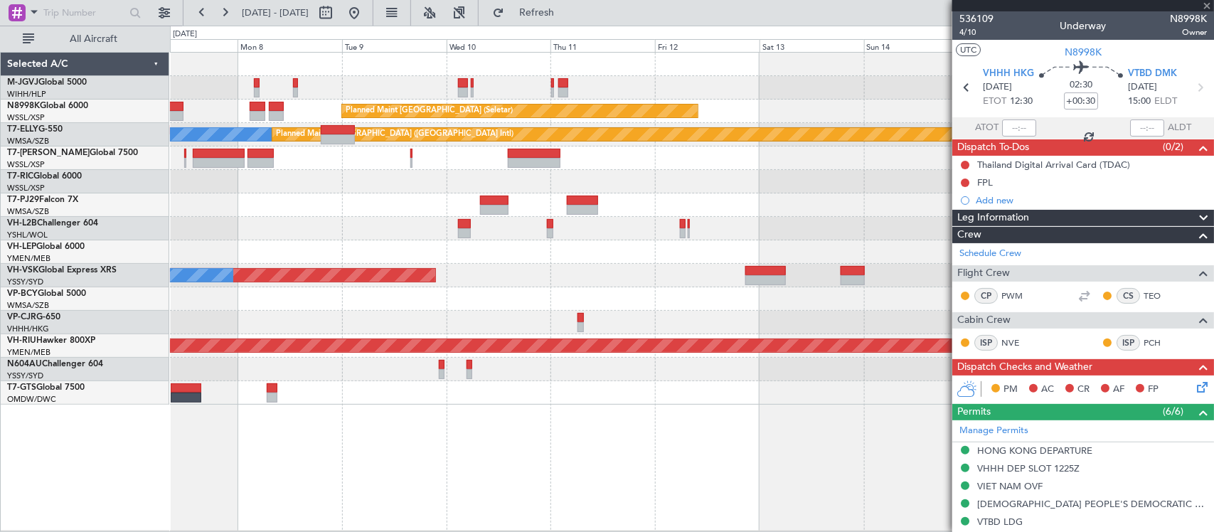
type input "+00:10"
type input "0"
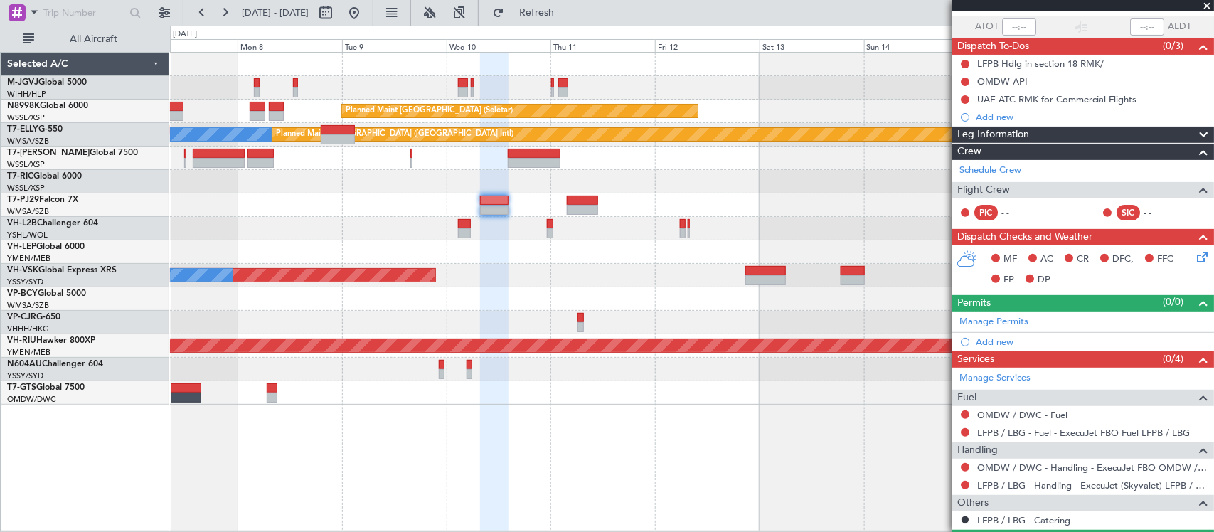
scroll to position [139, 0]
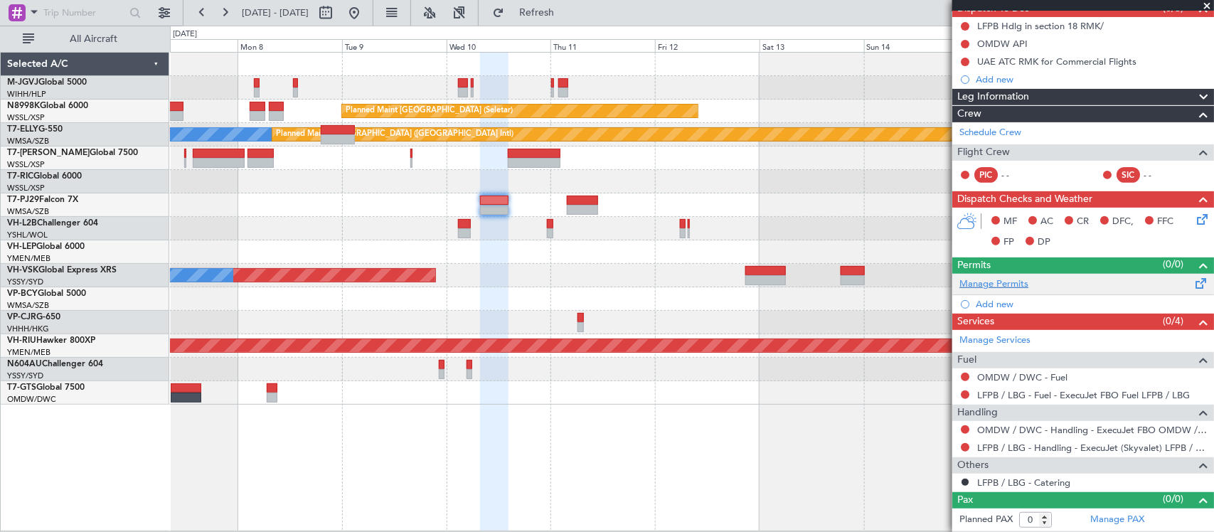
click at [1013, 282] on link "Manage Permits" at bounding box center [993, 284] width 69 height 14
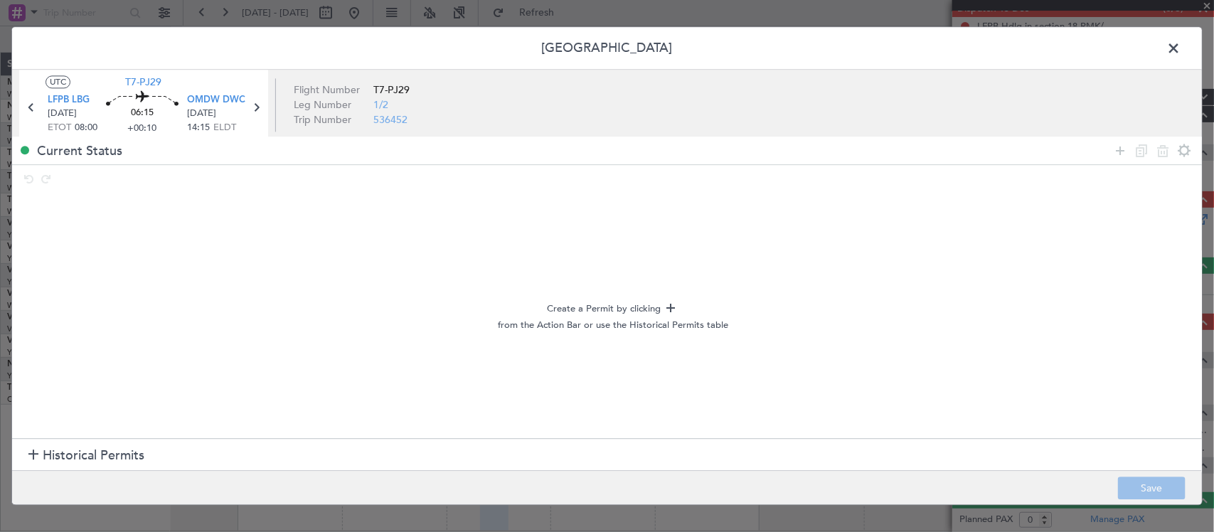
click at [289, 455] on section "Historical Permits" at bounding box center [607, 455] width 1190 height 34
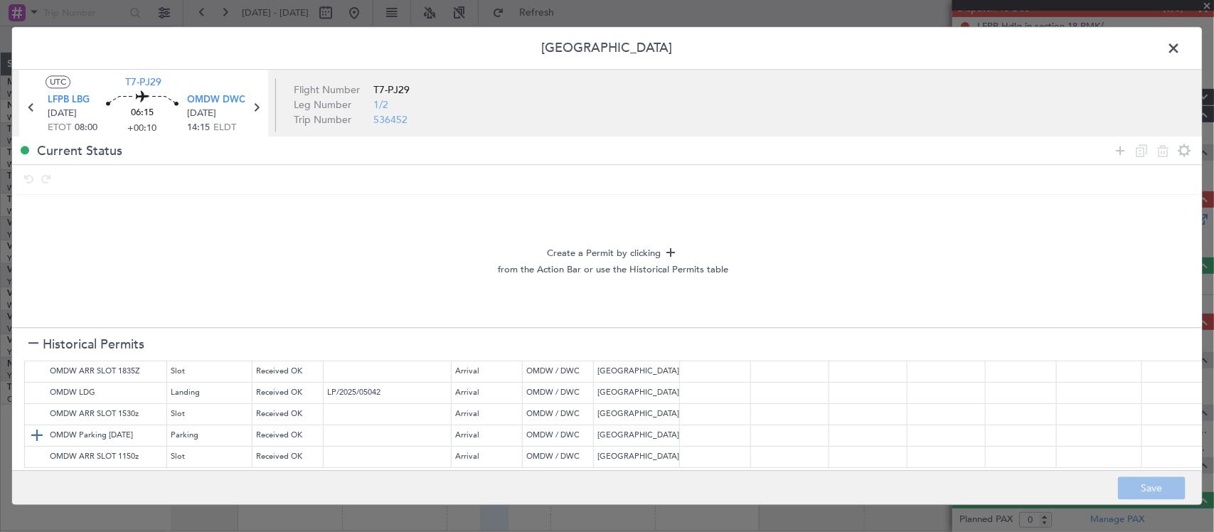
scroll to position [0, 0]
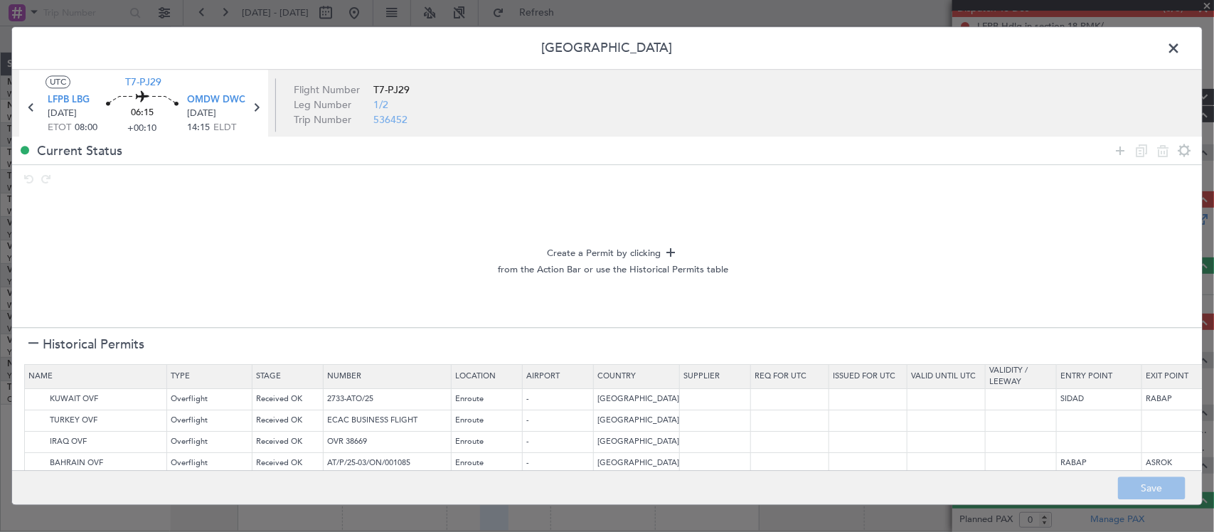
click at [1180, 43] on span at bounding box center [1180, 52] width 0 height 28
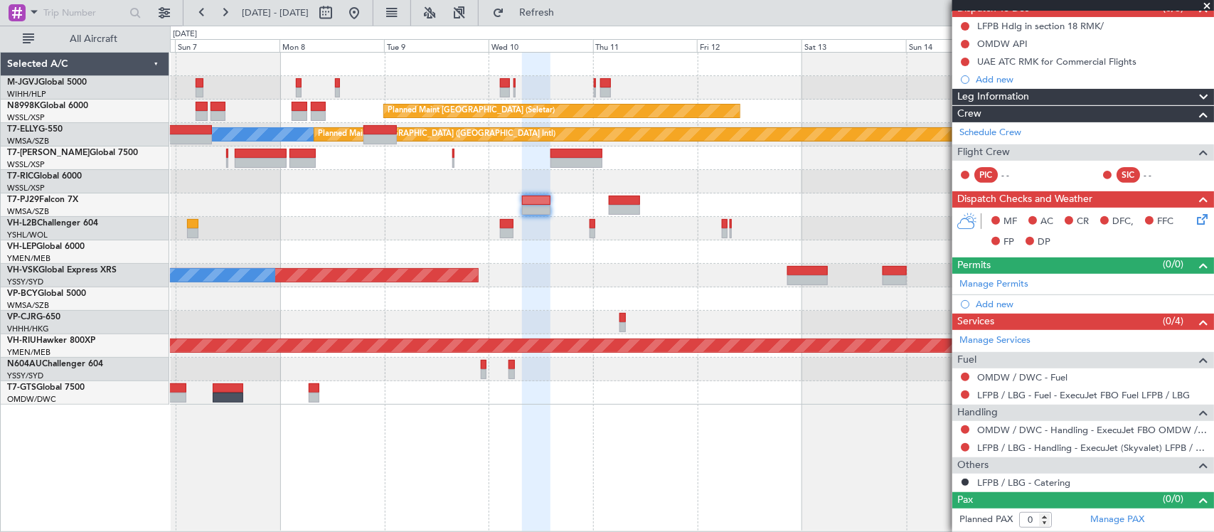
click at [745, 274] on div "Unplanned Maint Sydney ([PERSON_NAME] Intl) No Crew" at bounding box center [691, 275] width 1043 height 23
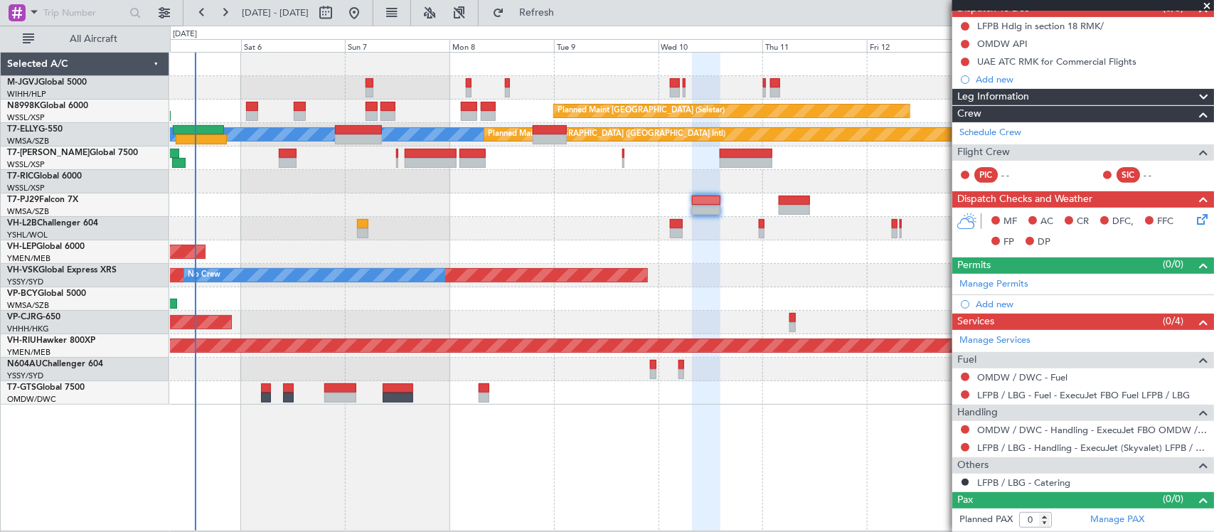
click at [676, 285] on div "Planned Maint Singapore (Seletar) Planned Maint Singapore (Seletar) MEL Planned…" at bounding box center [691, 229] width 1043 height 352
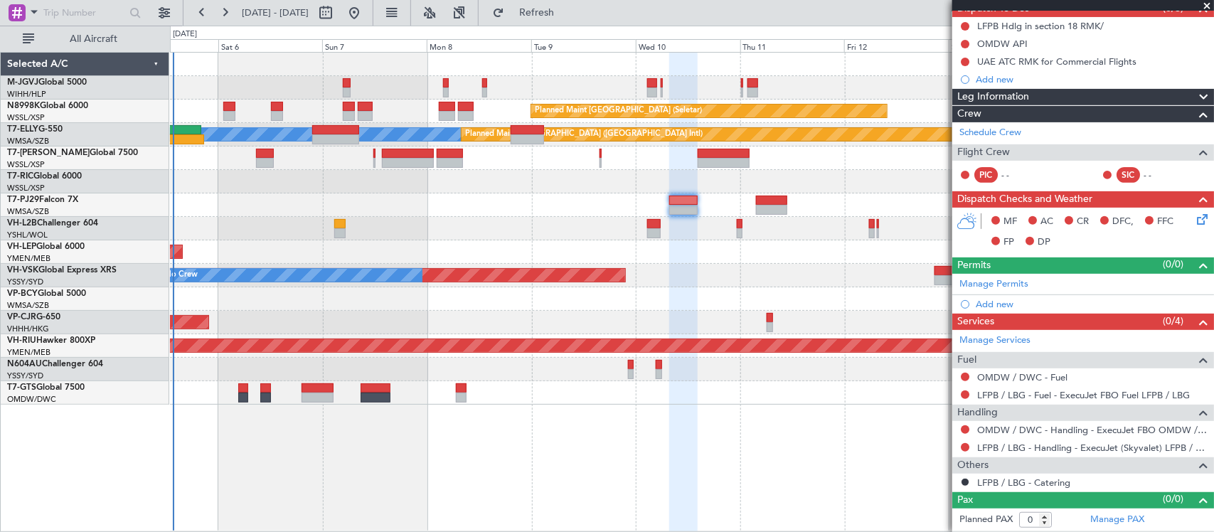
click at [713, 274] on div "Unplanned Maint Sydney ([PERSON_NAME] Intl) No Crew" at bounding box center [691, 275] width 1043 height 23
click at [1001, 77] on div "Add new" at bounding box center [1085, 79] width 218 height 12
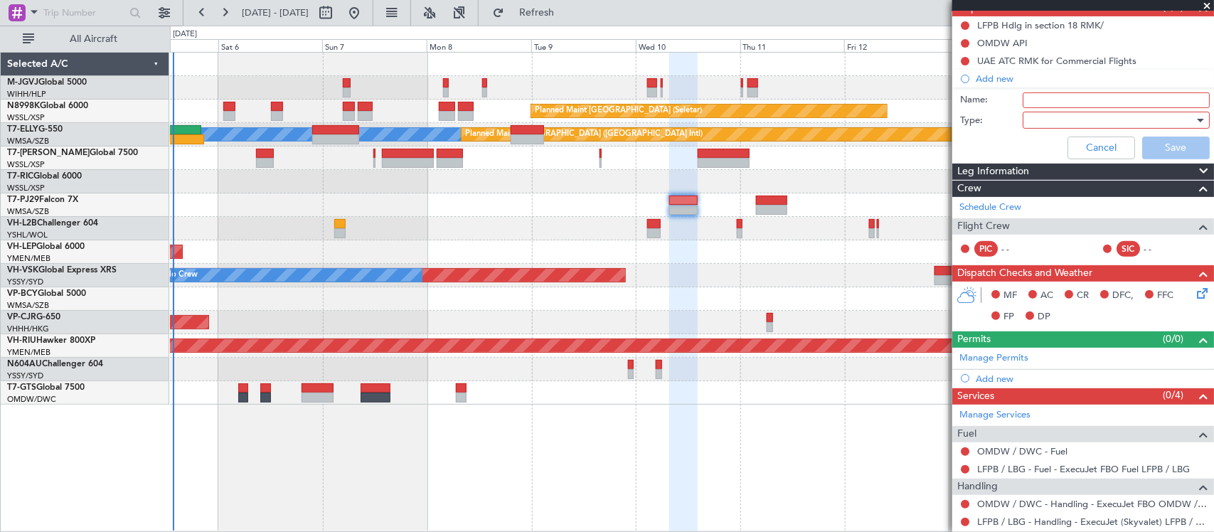
click at [1038, 96] on input "Name:" at bounding box center [1116, 100] width 187 height 16
type input "HMU"
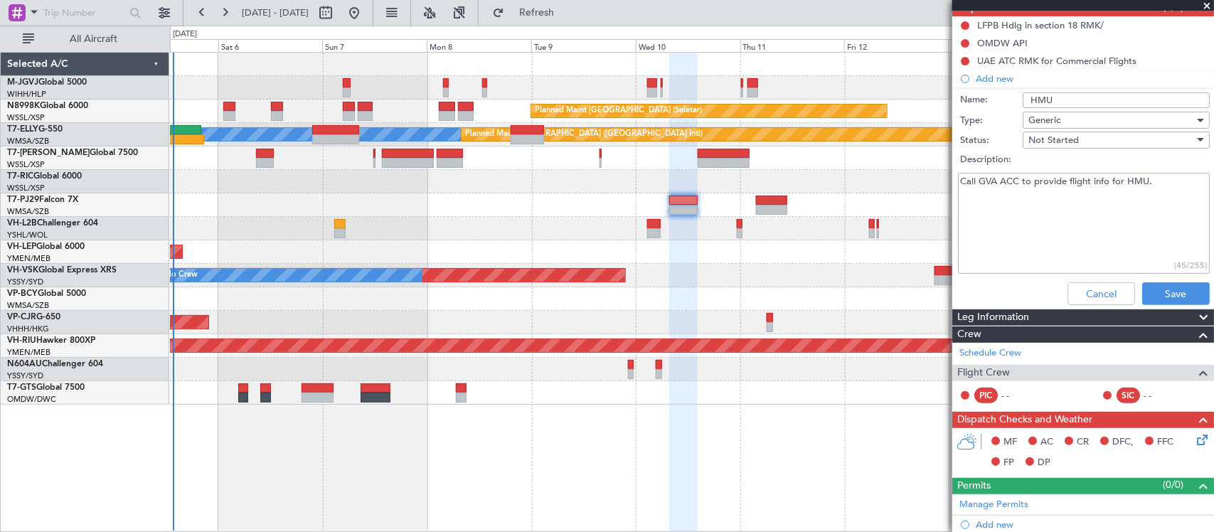
click at [990, 178] on textarea "Call GVA ACC to provide flight info for HMU." at bounding box center [1084, 224] width 252 height 102
click at [1175, 182] on textarea "Call Geneva ACC to provide flight info for HMU." at bounding box center [1084, 224] width 252 height 102
click at [1025, 179] on textarea "Call Geneva ACC to provide flight info for HMU." at bounding box center [1084, 224] width 252 height 102
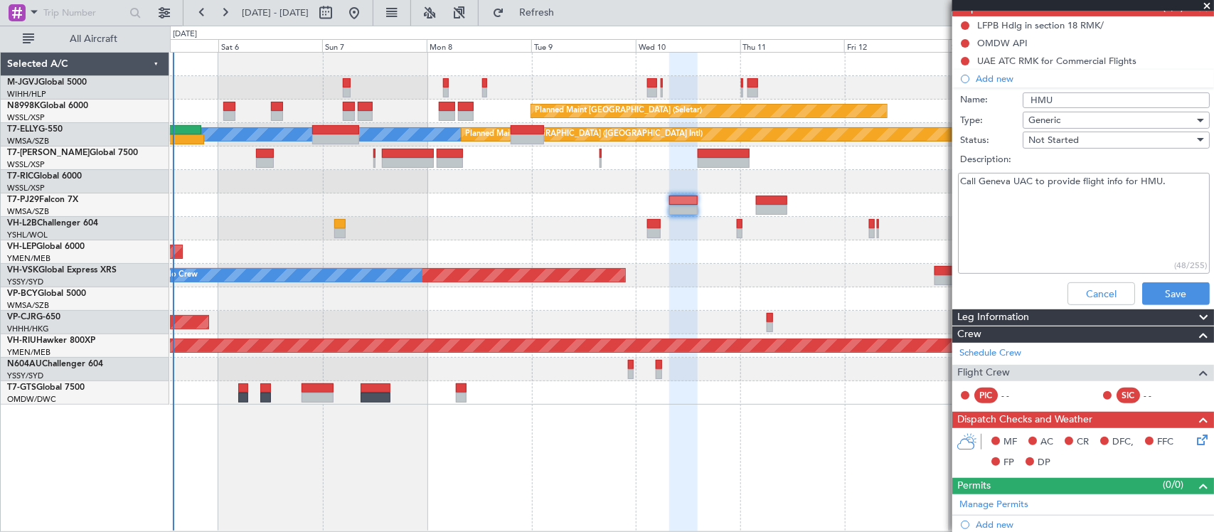
paste textarea "+41 22 417 40 40"
click at [1100, 236] on textarea "Call Geneva UAC to provide flight info for HMU. +41 22 417 40 40 They will ask …" at bounding box center [1084, 224] width 252 height 102
drag, startPoint x: 1107, startPoint y: 236, endPoint x: 958, endPoint y: 225, distance: 149.8
click at [958, 225] on textarea "Call Geneva UAC to provide flight info for HMU. +41 22 417 40 40 They will ask …" at bounding box center [1084, 224] width 252 height 102
click at [1078, 249] on textarea "Call Geneva UAC to provide flight info for HMU. +41 22 417 40 40 They will ask …" at bounding box center [1084, 224] width 252 height 102
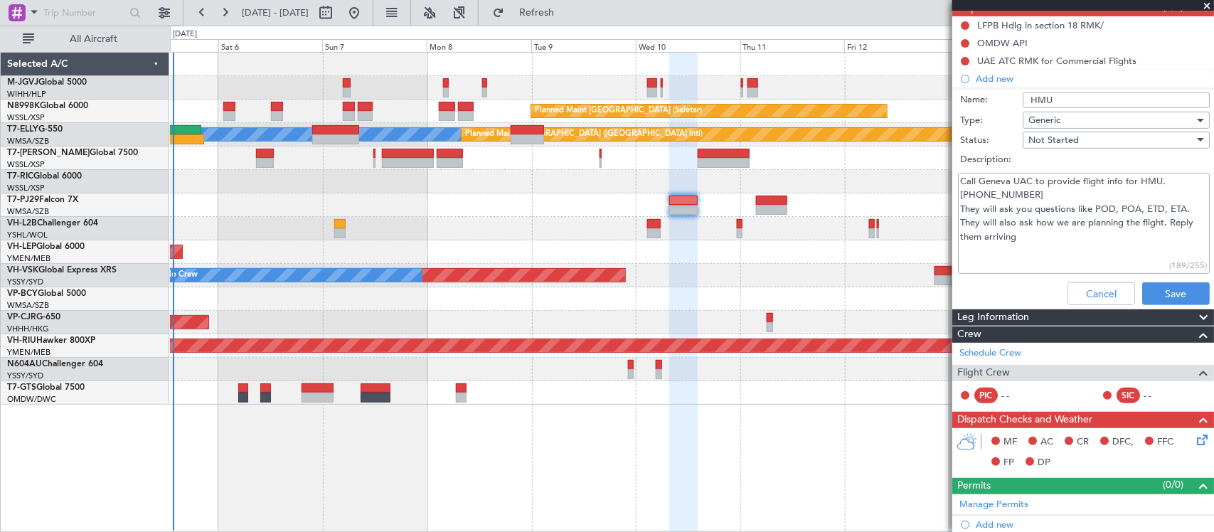
drag, startPoint x: 1053, startPoint y: 225, endPoint x: 1050, endPoint y: 242, distance: 16.6
click at [1050, 242] on textarea "Call Geneva UAC to provide flight info for HMU. +41 22 417 40 40 They will ask …" at bounding box center [1084, 224] width 252 height 102
click at [1028, 235] on textarea "Call Geneva UAC to provide flight info for HMU. +41 22 417 40 40 They will ask …" at bounding box center [1084, 224] width 252 height 102
click at [1102, 224] on textarea "Call Geneva UAC to provide flight info for HMU. +41 22 417 40 40 They will ask …" at bounding box center [1084, 224] width 252 height 102
click at [1035, 231] on textarea "Call Geneva UAC to provide flight info for HMU. +41 22 417 40 40 They will ask …" at bounding box center [1084, 224] width 252 height 102
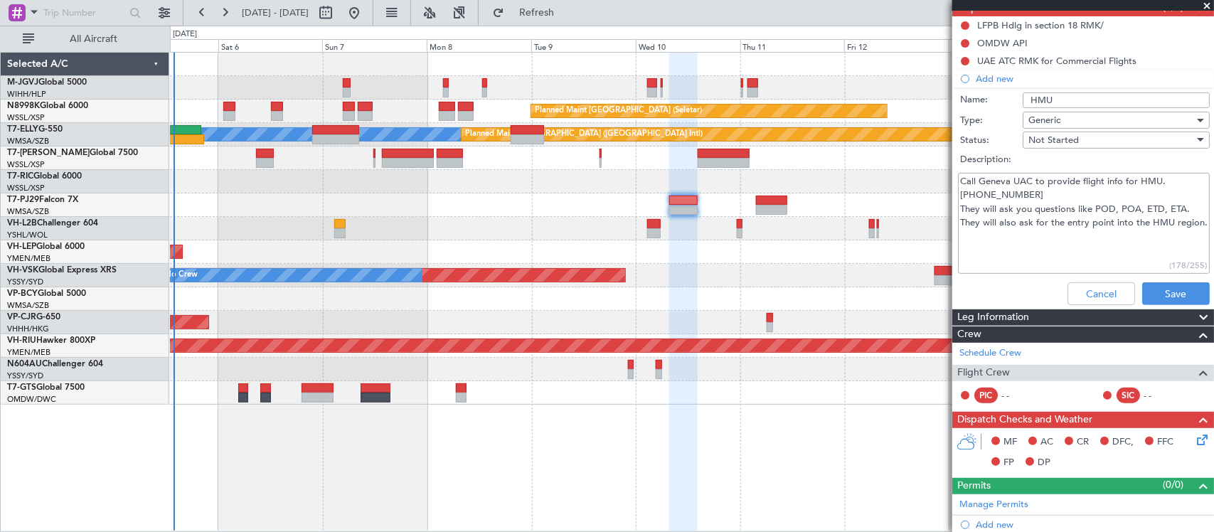
click at [1086, 221] on textarea "Call Geneva UAC to provide flight info for HMU. +41 22 417 40 40 They will ask …" at bounding box center [1084, 224] width 252 height 102
click at [1095, 219] on textarea "Call Geneva UAC to provide flight info for HMU. +41 22 417 40 40 They will ask …" at bounding box center [1084, 224] width 252 height 102
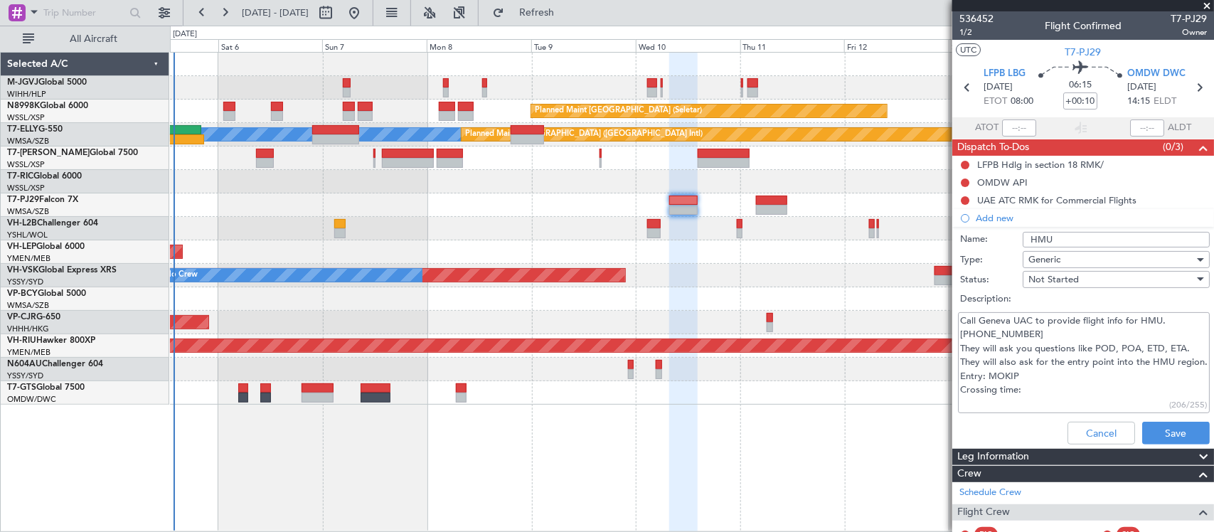
click at [1045, 404] on textarea "Call Geneva UAC to provide flight info for HMU. +41 22 417 40 40 They will ask …" at bounding box center [1084, 363] width 252 height 102
type textarea "Call Geneva UAC to provide flight info for HMU. +41 22 417 40 40 They will ask …"
click at [1163, 430] on button "Save" at bounding box center [1176, 433] width 68 height 23
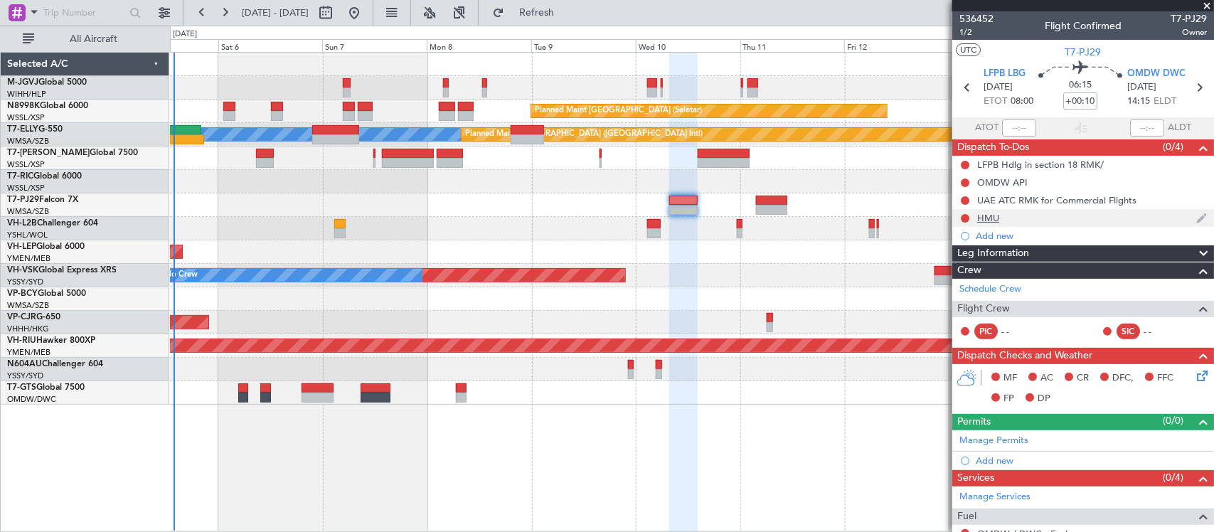
click at [993, 215] on div "HMU" at bounding box center [988, 218] width 22 height 12
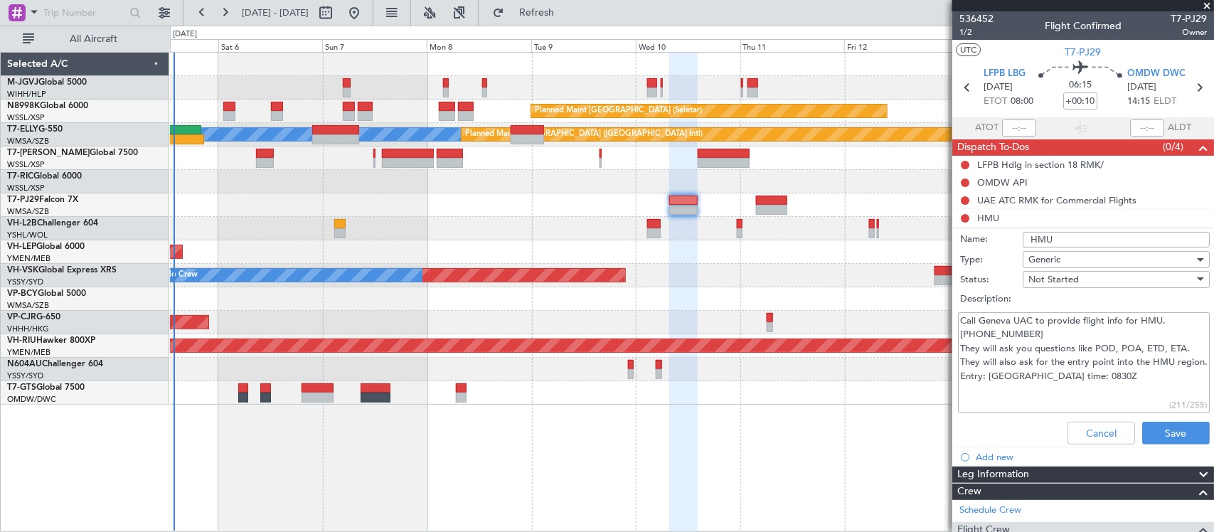
click at [1014, 331] on textarea "Call Geneva UAC to provide flight info for HMU. +41 22 417 40 40 They will ask …" at bounding box center [1084, 363] width 252 height 102
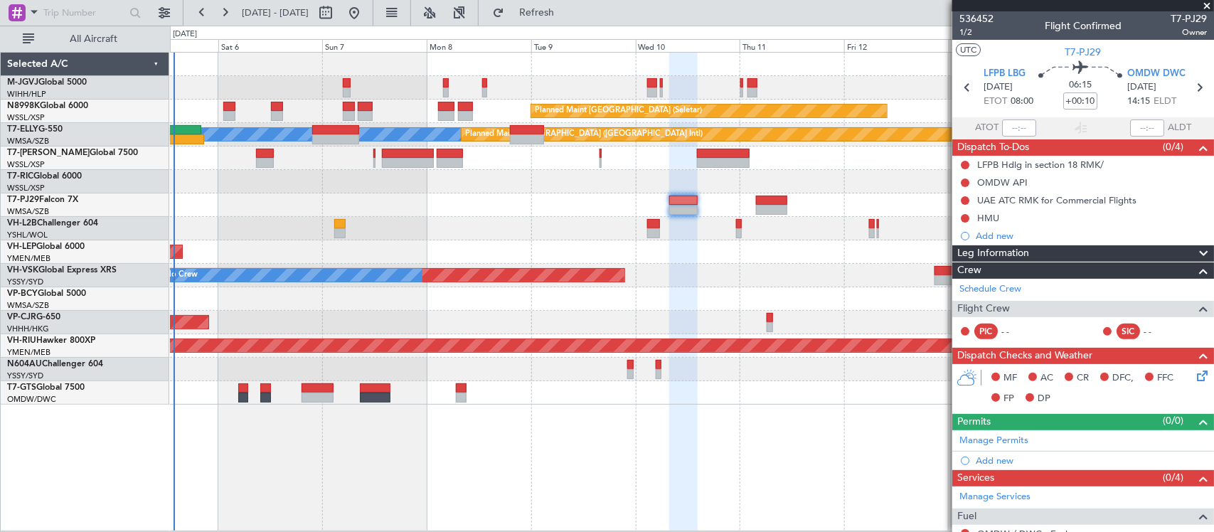
click at [1077, 165] on div "Incomplete" at bounding box center [1077, 165] width 0 height 0
click at [1021, 162] on div "LFPB Hdlg in section 18 RMK/" at bounding box center [1040, 165] width 127 height 12
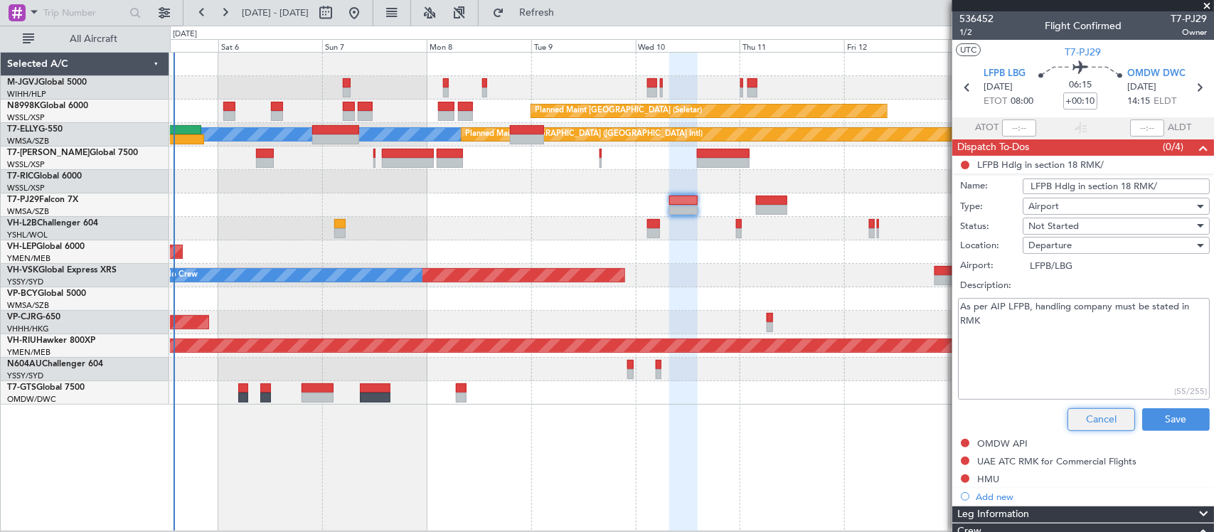
click at [1093, 409] on button "Cancel" at bounding box center [1101, 419] width 68 height 23
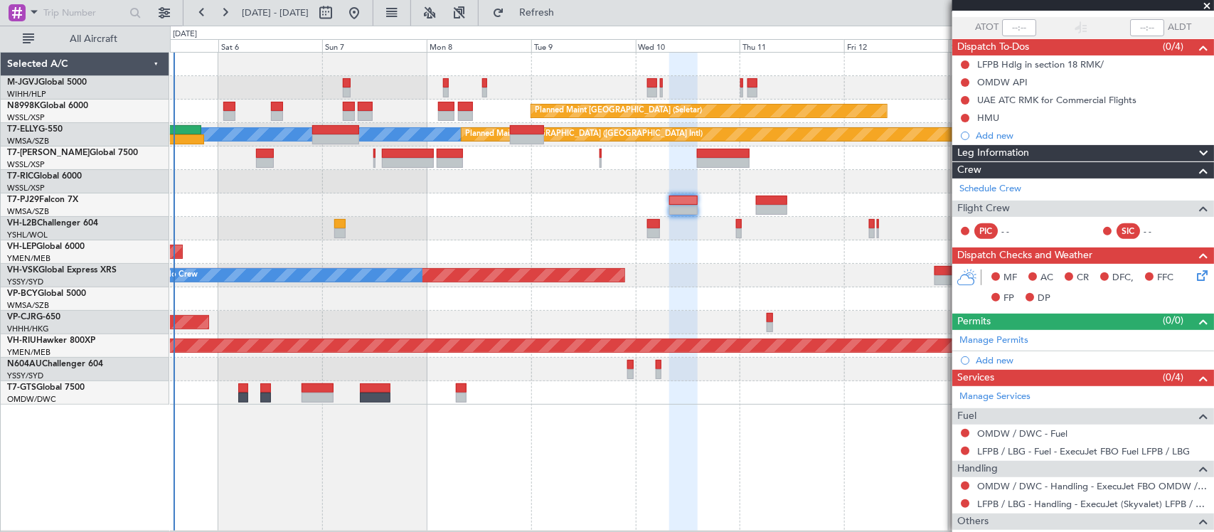
scroll to position [157, 0]
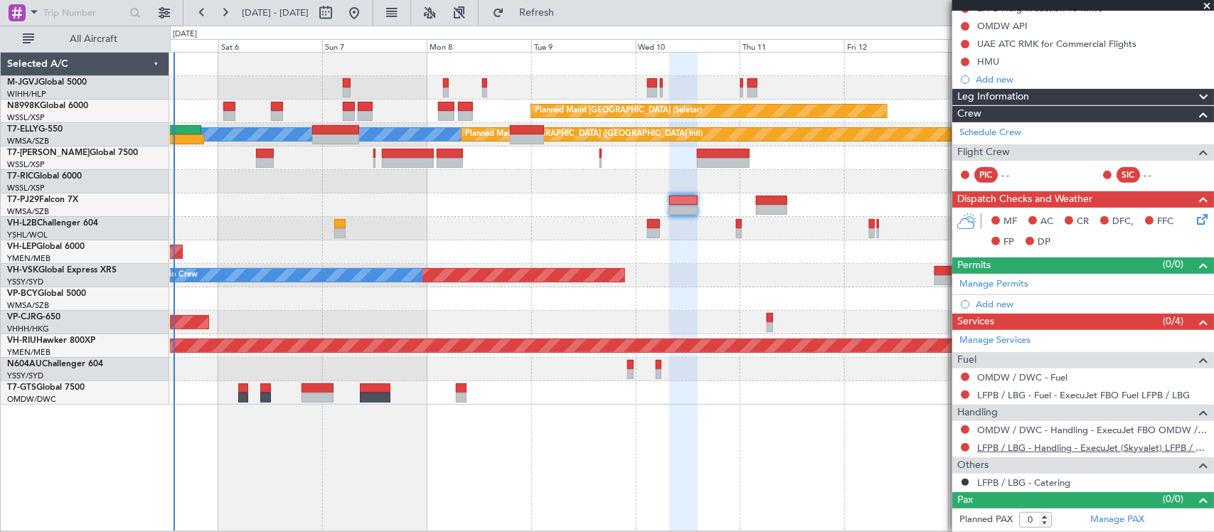
click at [1036, 452] on link "LFPB / LBG - Handling - ExecuJet (Skyvalet) LFPB / LBG" at bounding box center [1092, 448] width 230 height 12
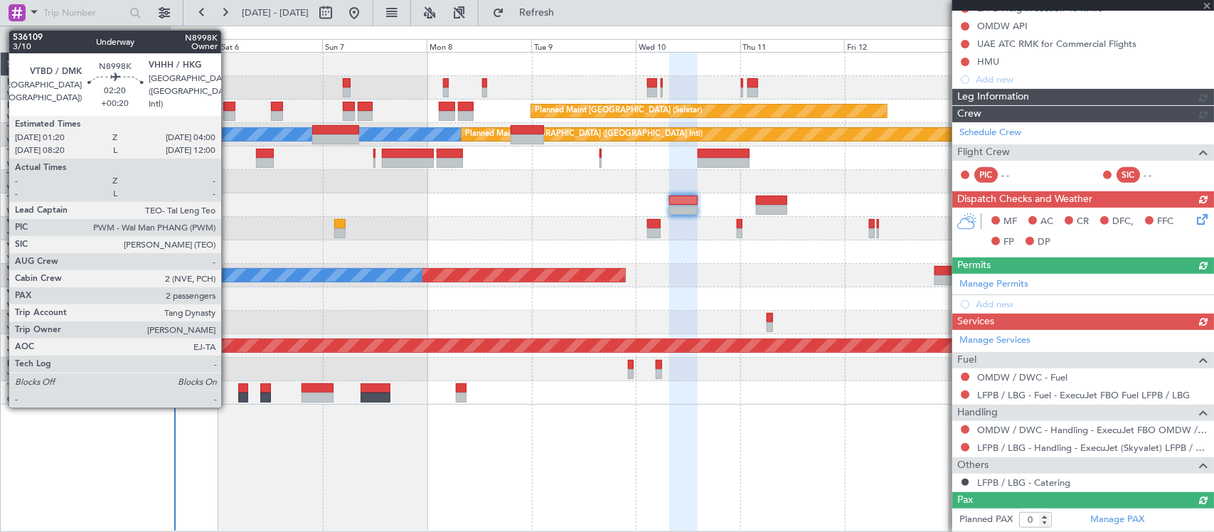
click at [228, 110] on div at bounding box center [229, 107] width 12 height 10
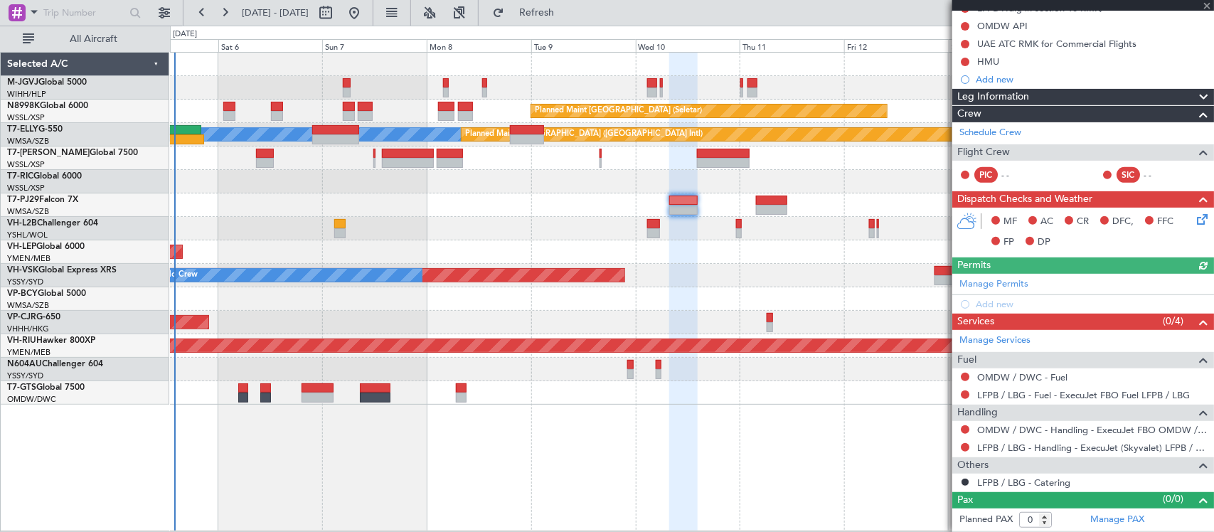
type input "+00:20"
type input "2"
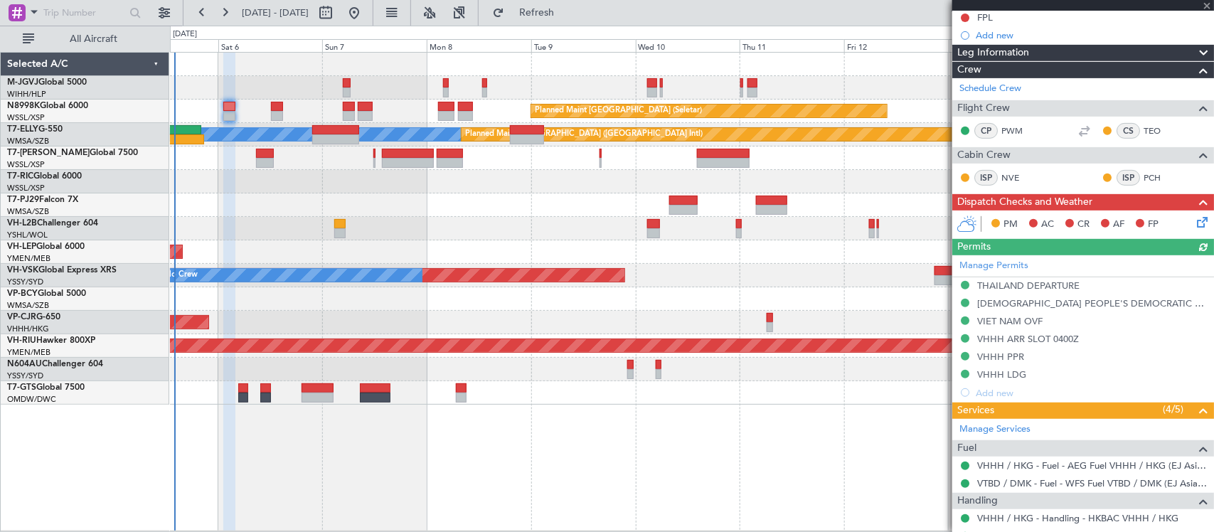
scroll to position [371, 0]
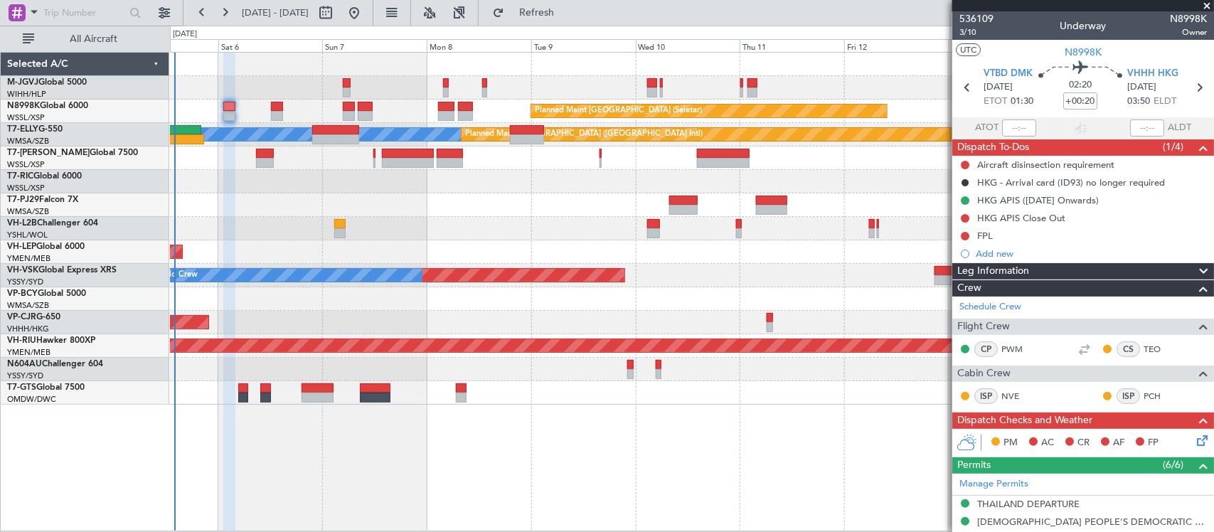
scroll to position [371, 0]
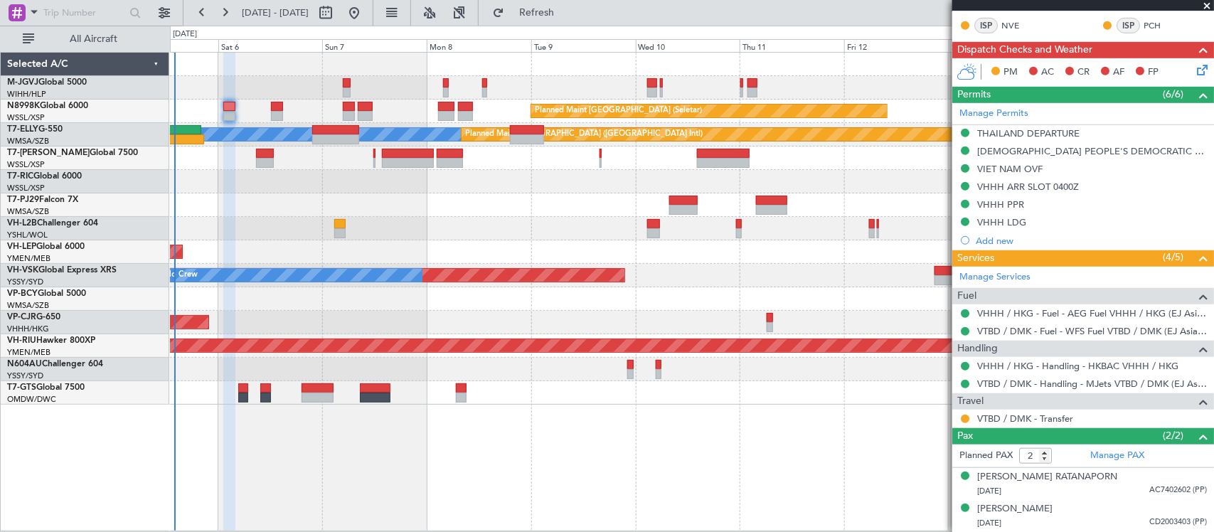
click at [999, 425] on div "VTBD / DMK - Transfer" at bounding box center [1083, 419] width 262 height 18
click at [1005, 418] on link "VTBD / DMK - Transfer" at bounding box center [1025, 418] width 96 height 12
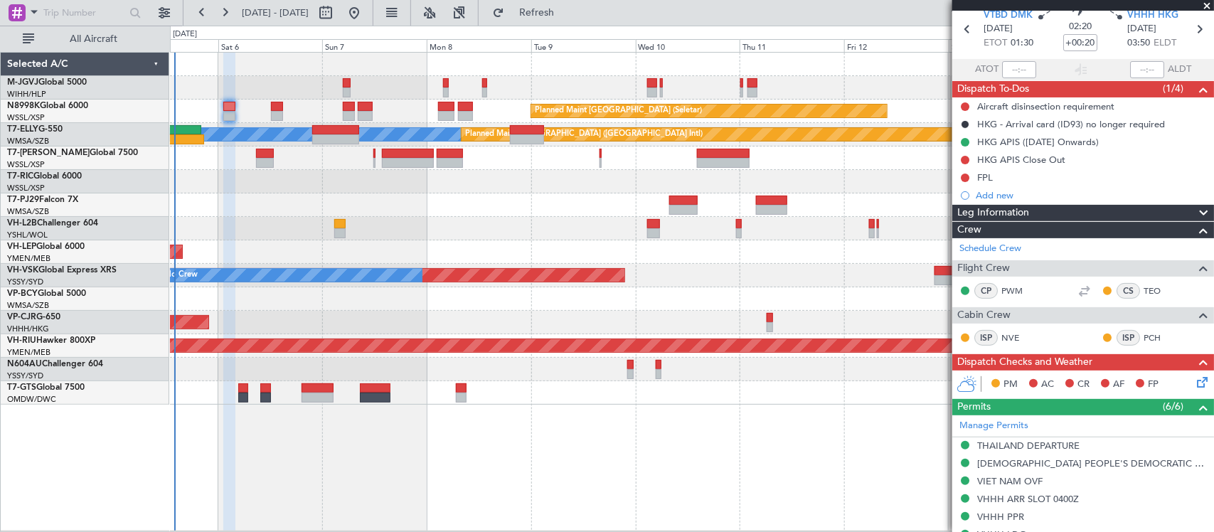
scroll to position [0, 0]
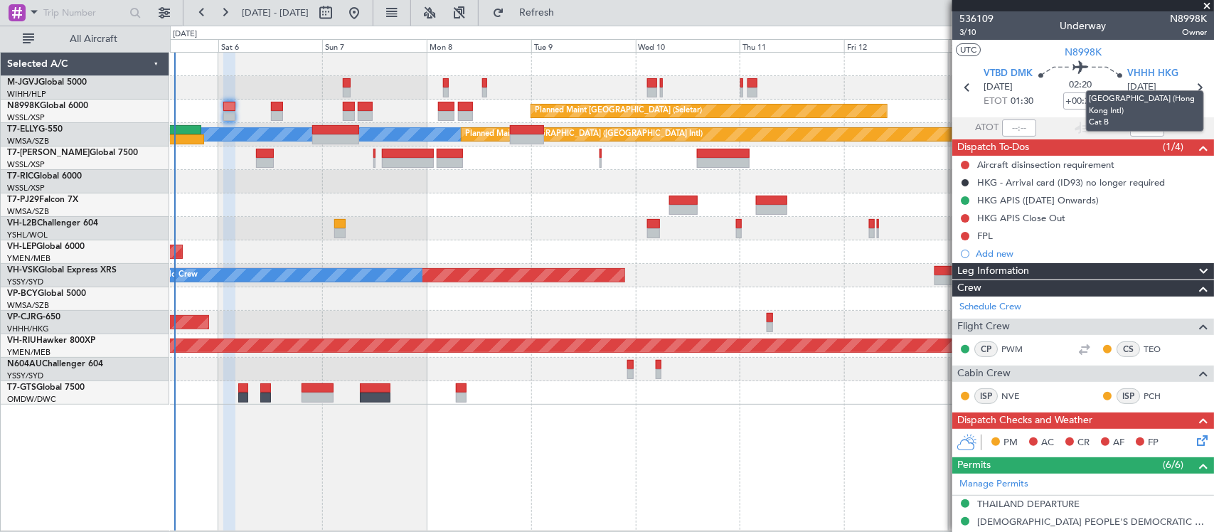
click at [1185, 85] on mat-tooltip-component "[GEOGRAPHIC_DATA] (Hong Kong Intl) Cat B" at bounding box center [1145, 110] width 138 height 61
click at [1190, 82] on icon at bounding box center [1199, 87] width 18 height 18
type input "+00:30"
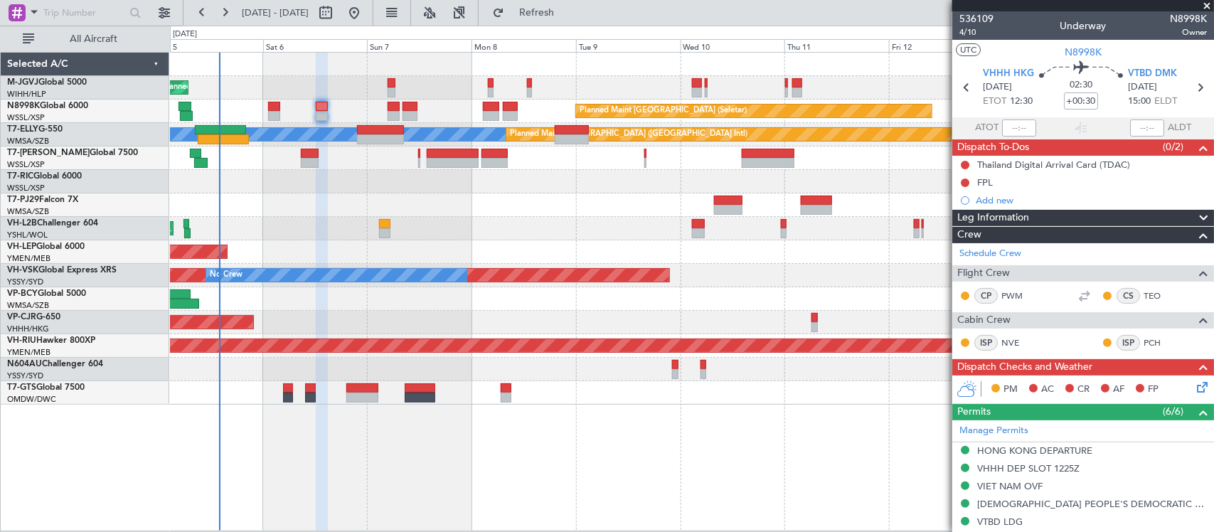
click at [365, 262] on div "Unplanned Maint Wichita (Wichita Mid-continent)" at bounding box center [691, 251] width 1043 height 23
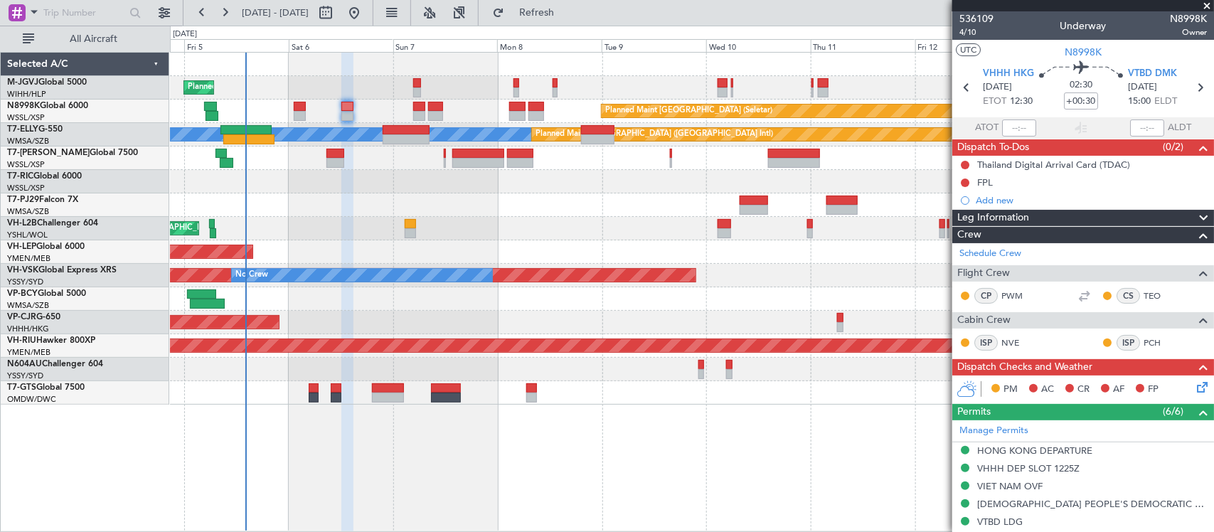
click at [659, 286] on div "Planned Maint Singapore (Seletar) Planned Maint Singapore (Seletar) Planned Mai…" at bounding box center [691, 229] width 1043 height 352
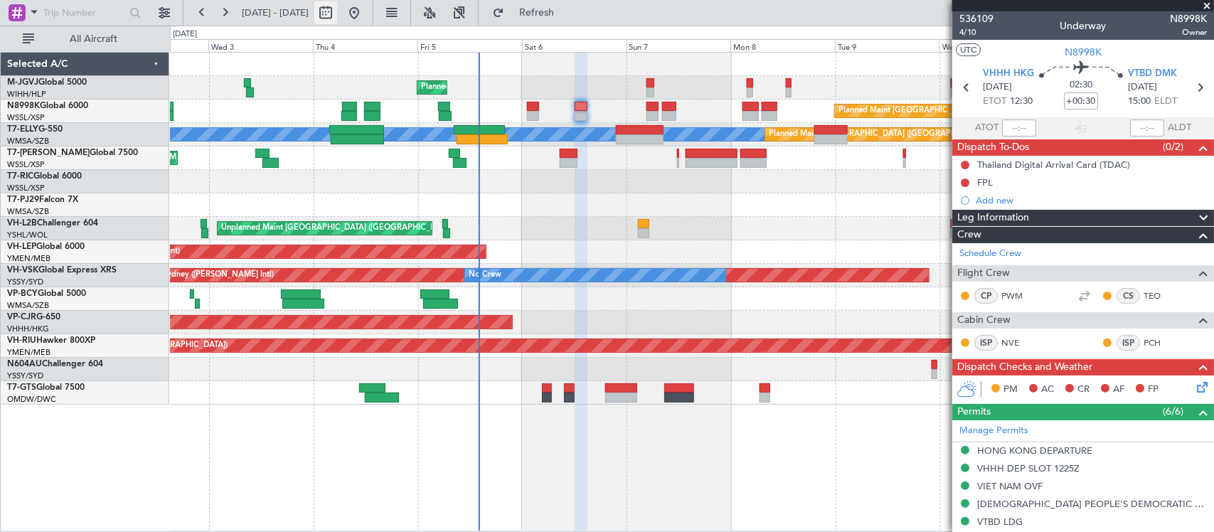
click at [337, 14] on button at bounding box center [325, 12] width 23 height 23
select select "9"
select select "2025"
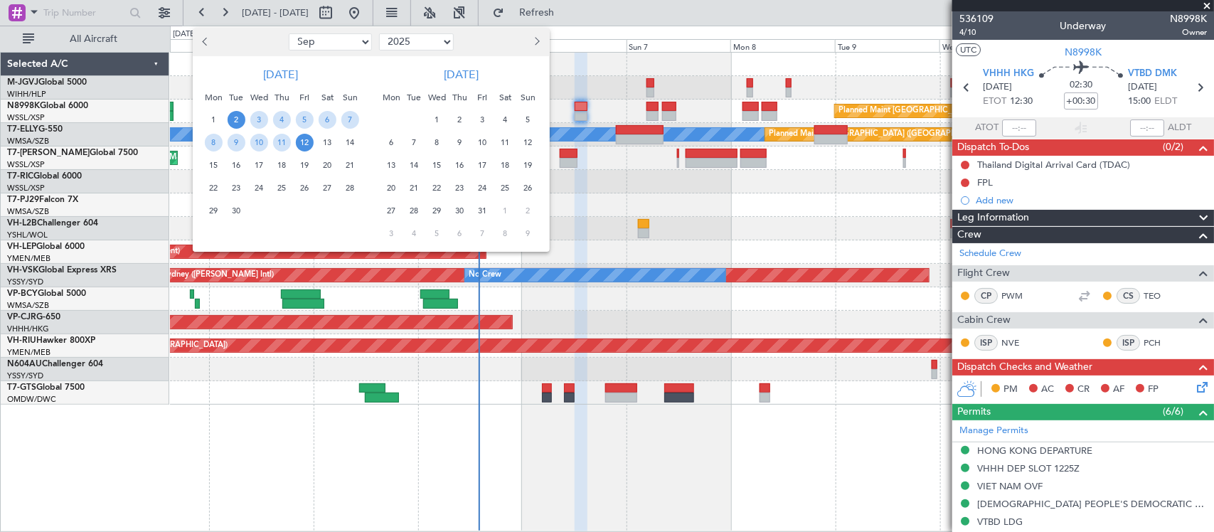
click at [724, 242] on div at bounding box center [607, 266] width 1214 height 532
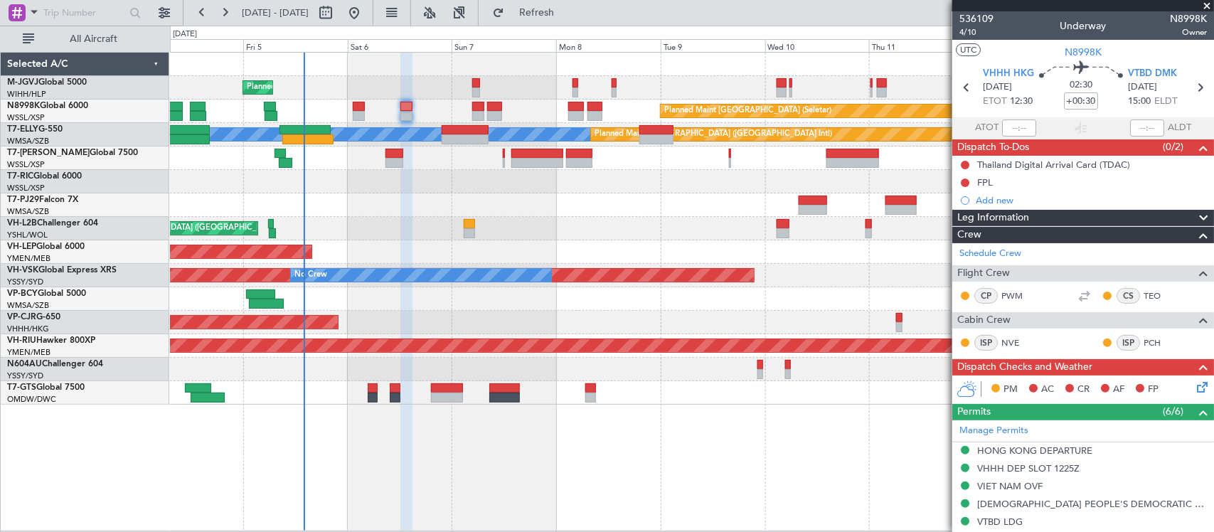
click at [806, 204] on div "Planned Maint Singapore (Seletar) Planned Maint Singapore (Seletar) Planned Mai…" at bounding box center [691, 229] width 1043 height 352
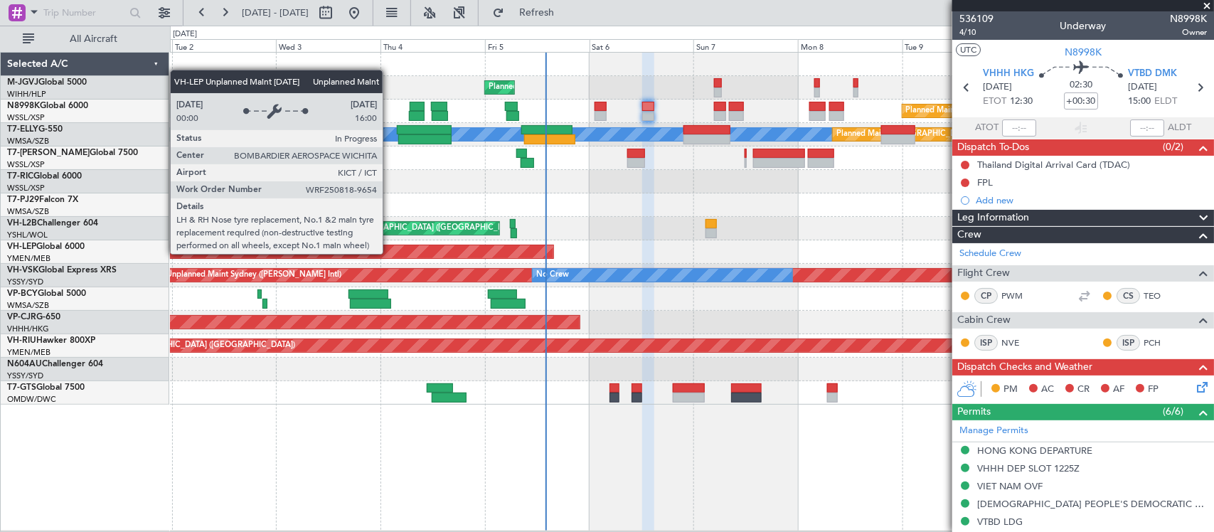
click at [554, 245] on div "Unplanned Maint Wichita (Wichita Mid-continent)" at bounding box center [310, 252] width 487 height 14
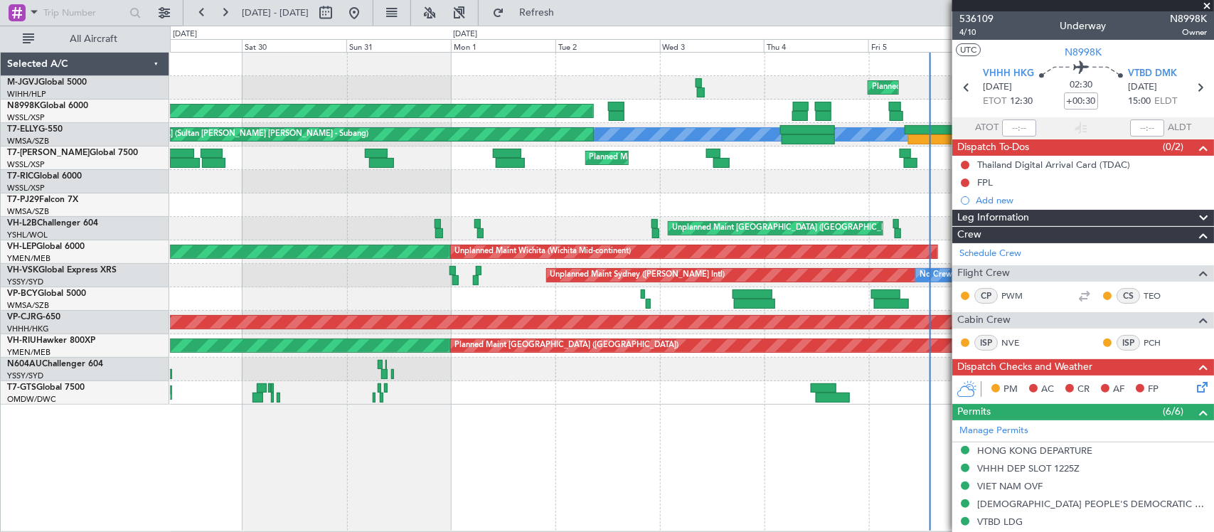
click at [779, 284] on div "Unplanned Maint Sydney (Kingsford Smith Intl) No Crew Unplanned Maint Sydney (K…" at bounding box center [691, 275] width 1043 height 23
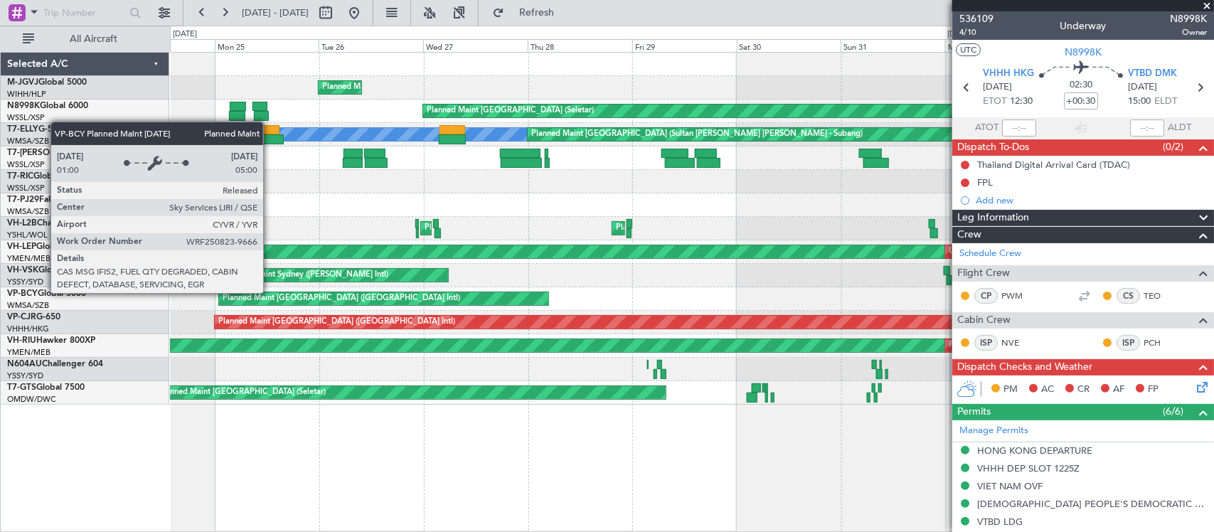
click at [826, 284] on div "Planned Maint Jakarta (Halim Intl) Planned Maint Singapore (Seletar) Planned Ma…" at bounding box center [691, 229] width 1043 height 352
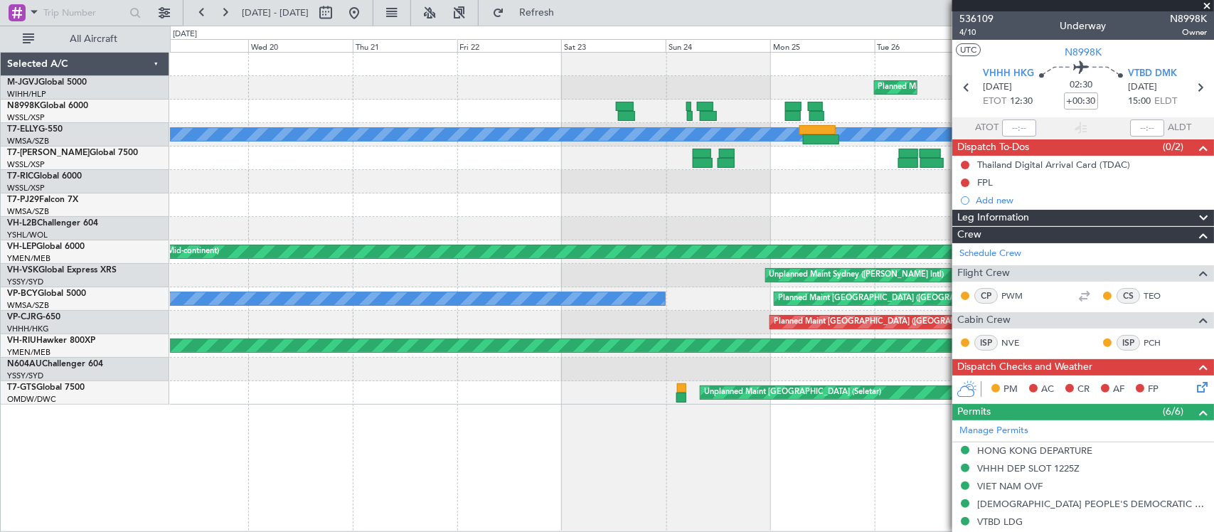
click at [769, 261] on div "Planned Maint Jakarta (Halim Intl) Planned Maint Singapore (Seletar) MEL Planne…" at bounding box center [691, 229] width 1043 height 352
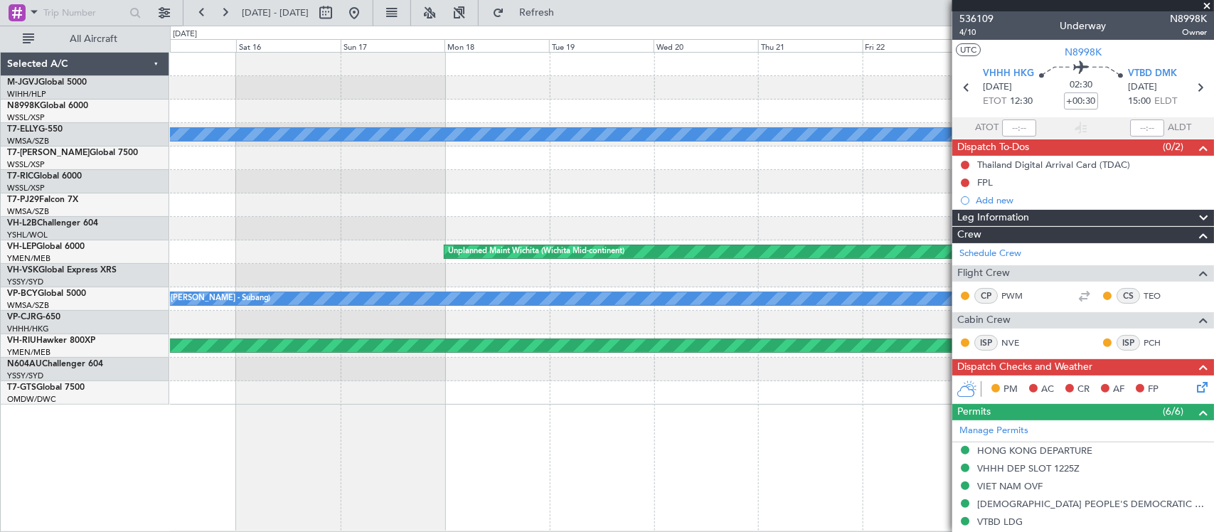
click at [621, 212] on div at bounding box center [691, 204] width 1043 height 23
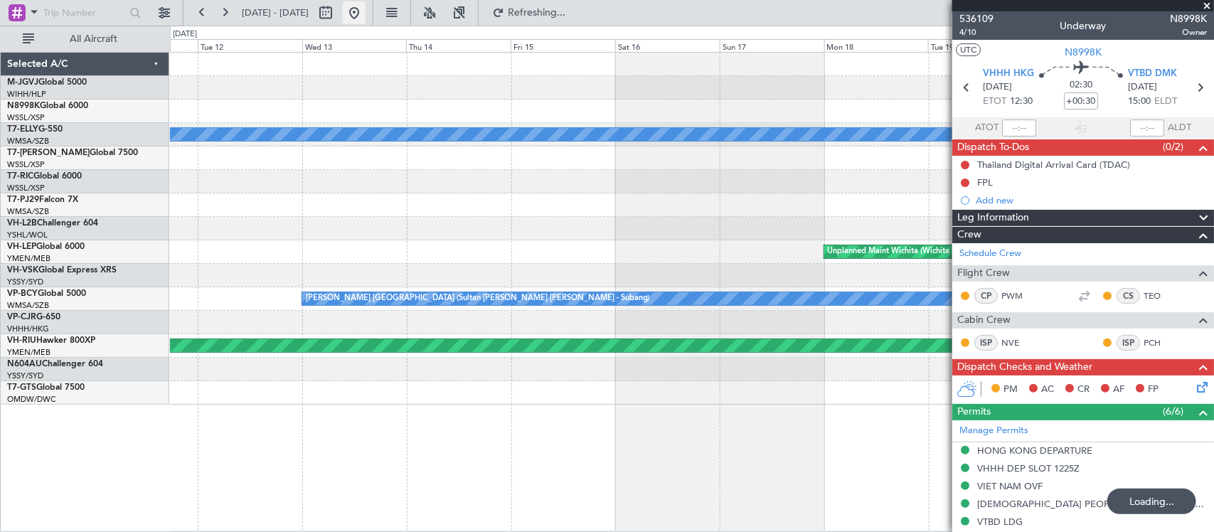
click at [366, 14] on button at bounding box center [354, 12] width 23 height 23
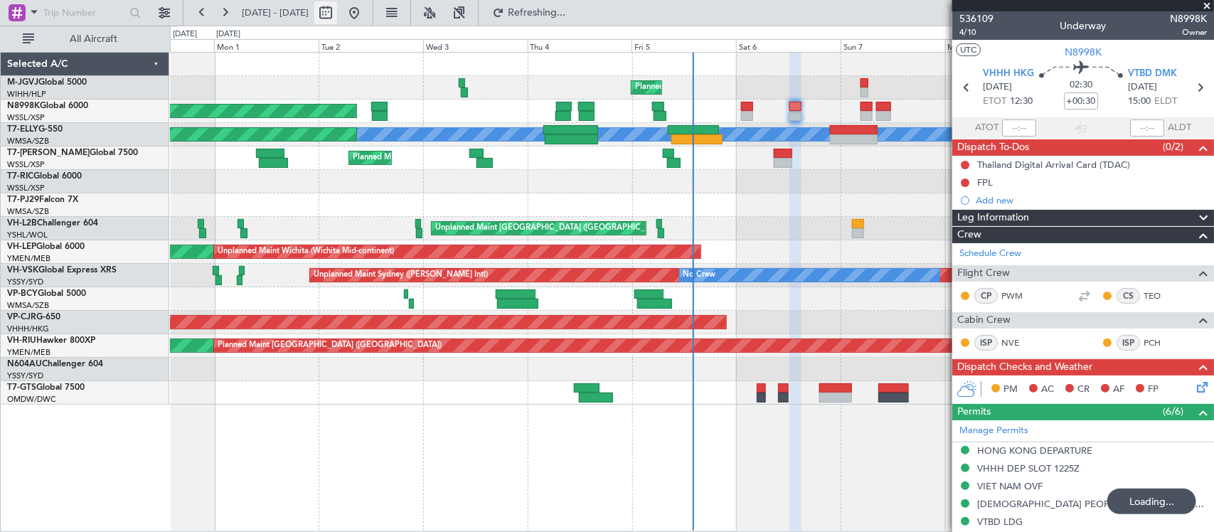
click at [337, 19] on button at bounding box center [325, 12] width 23 height 23
select select "8"
select select "2025"
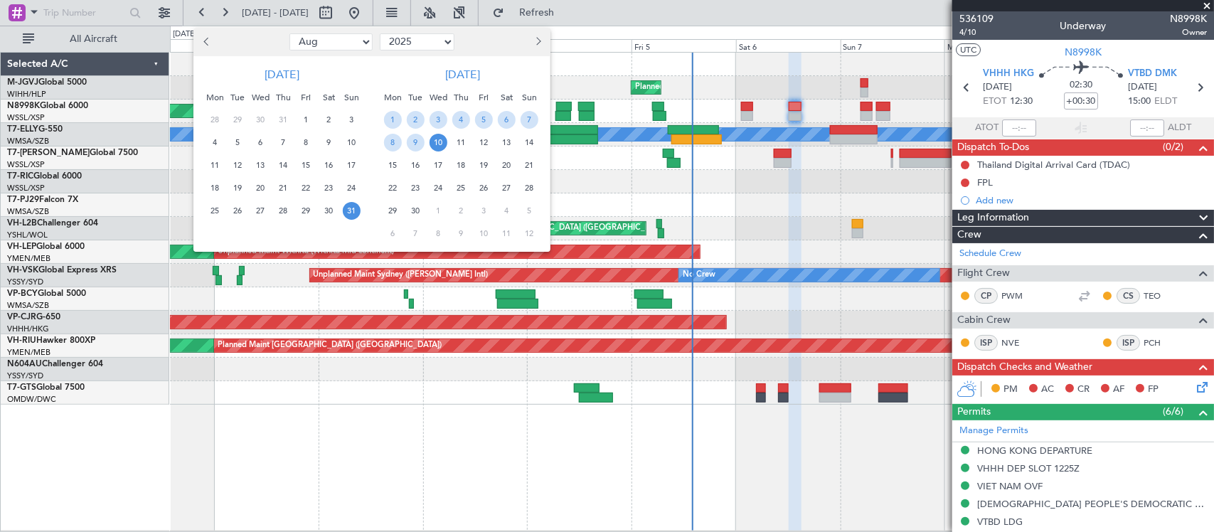
click at [207, 41] on span "Previous month" at bounding box center [207, 41] width 9 height 9
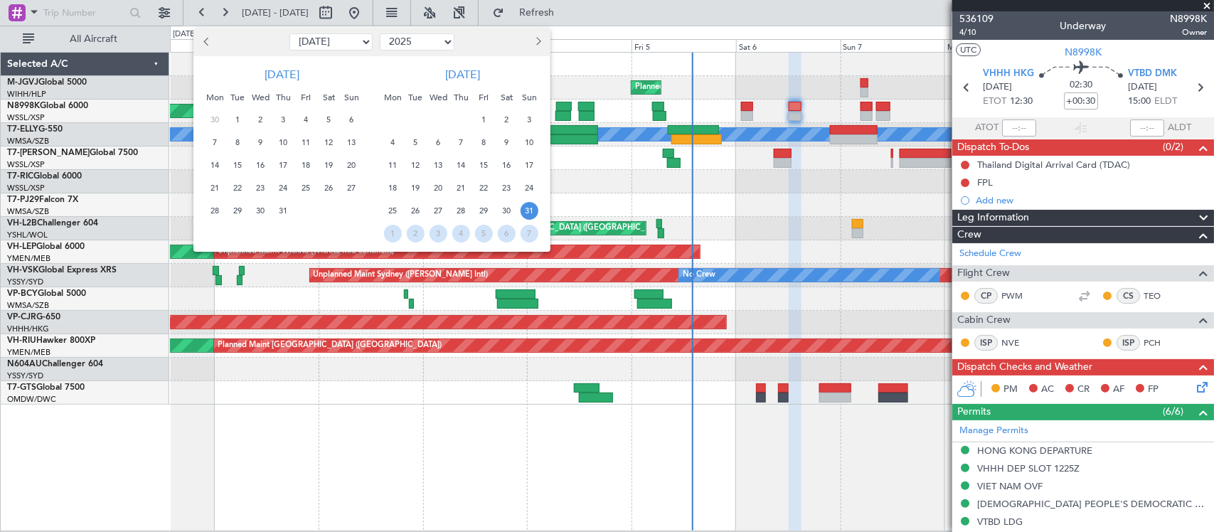
click at [207, 41] on span "Previous month" at bounding box center [207, 41] width 9 height 9
click at [538, 41] on span "Next month" at bounding box center [537, 41] width 9 height 9
click at [482, 117] on span "1" at bounding box center [484, 120] width 18 height 18
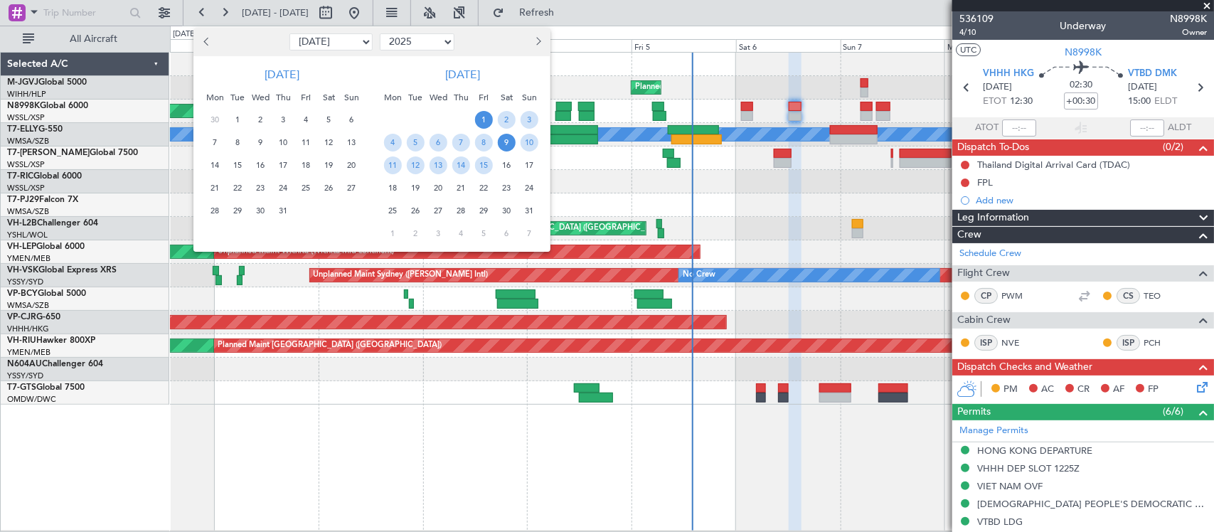
click at [507, 139] on span "9" at bounding box center [507, 143] width 18 height 18
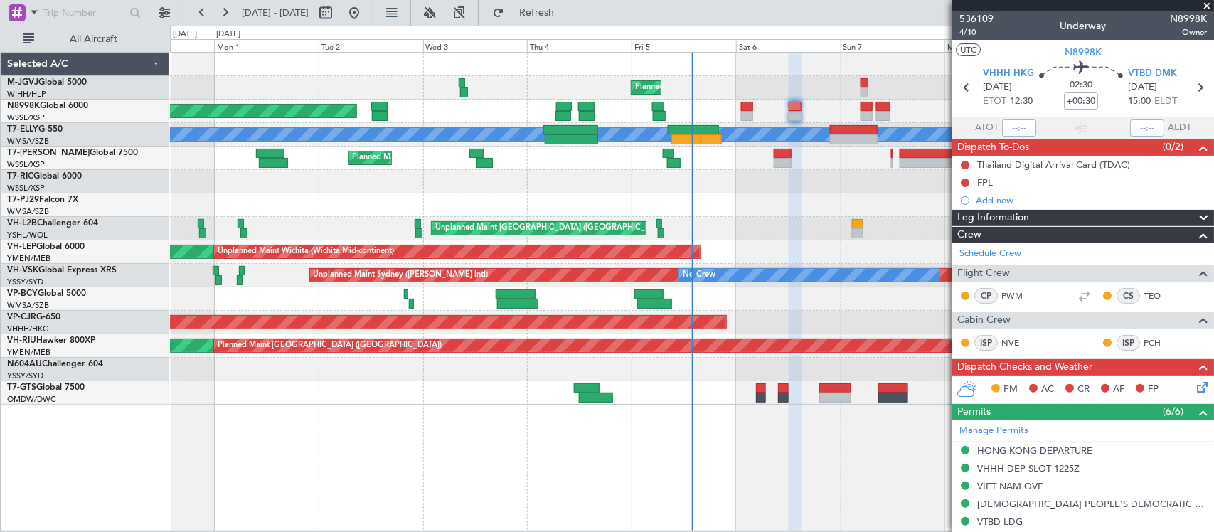
select select "8"
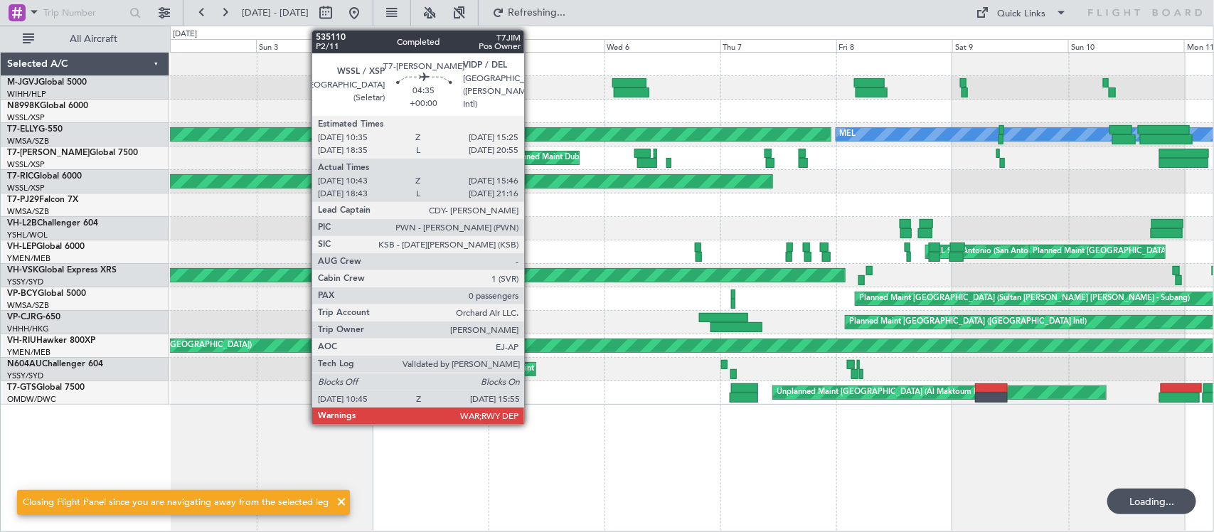
click at [590, 217] on div "MEL AOG Maint Granada (Federico Garcia Lorca) Unplanned Maint Kuala Lumpur (Sul…" at bounding box center [691, 229] width 1043 height 352
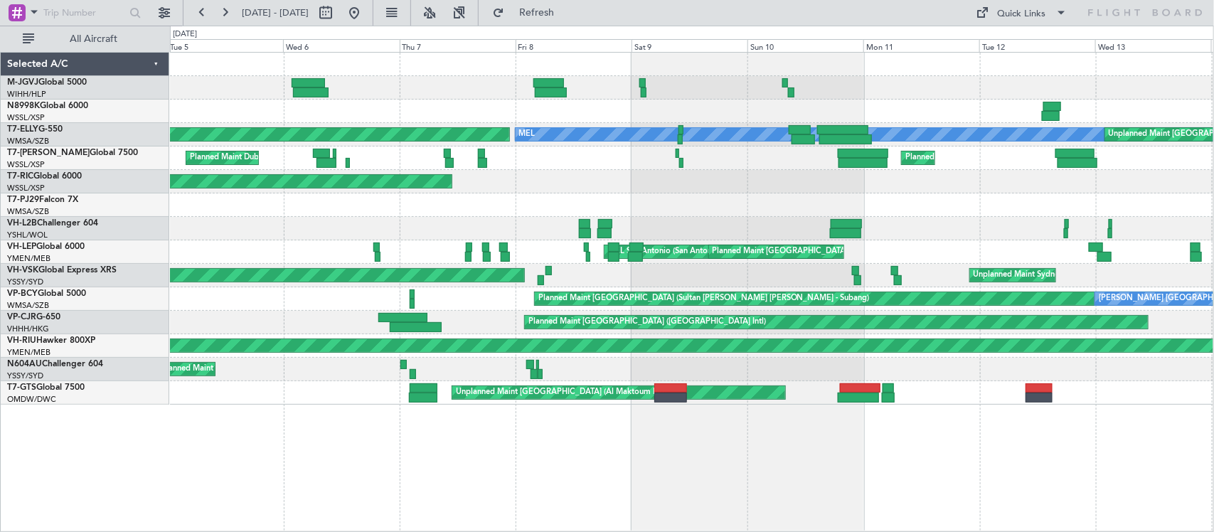
click at [471, 253] on div "MEL AOG Maint Granada (Federico Garcia Lorca) Unplanned Maint Kuala Lumpur (Sul…" at bounding box center [691, 229] width 1043 height 352
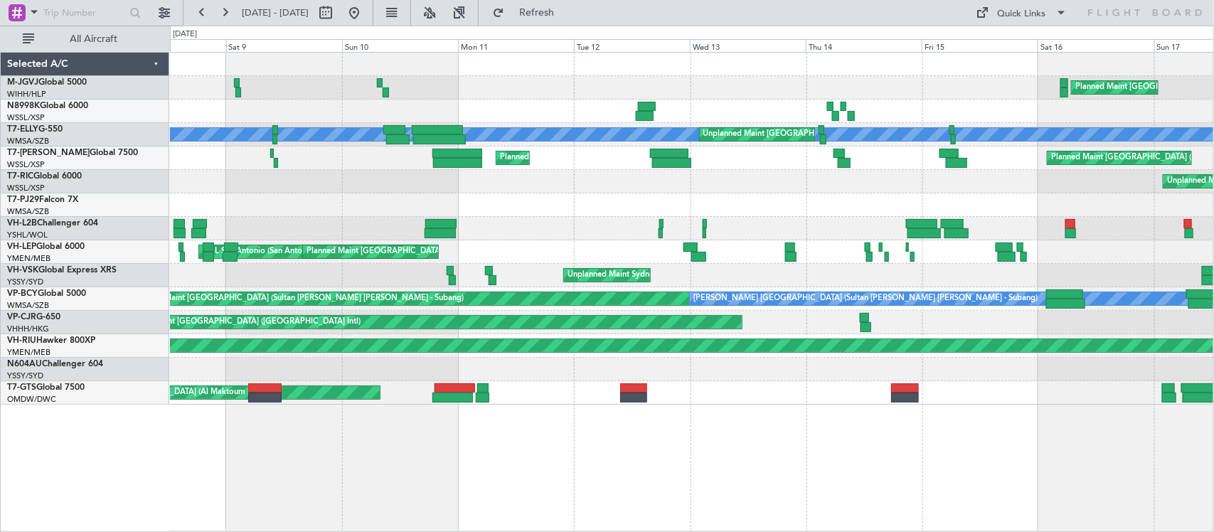
click at [528, 220] on div "Planned Maint Singapore (Seletar) MEL Unplanned Maint Kuala Lumpur (Sultan Abdu…" at bounding box center [691, 229] width 1043 height 352
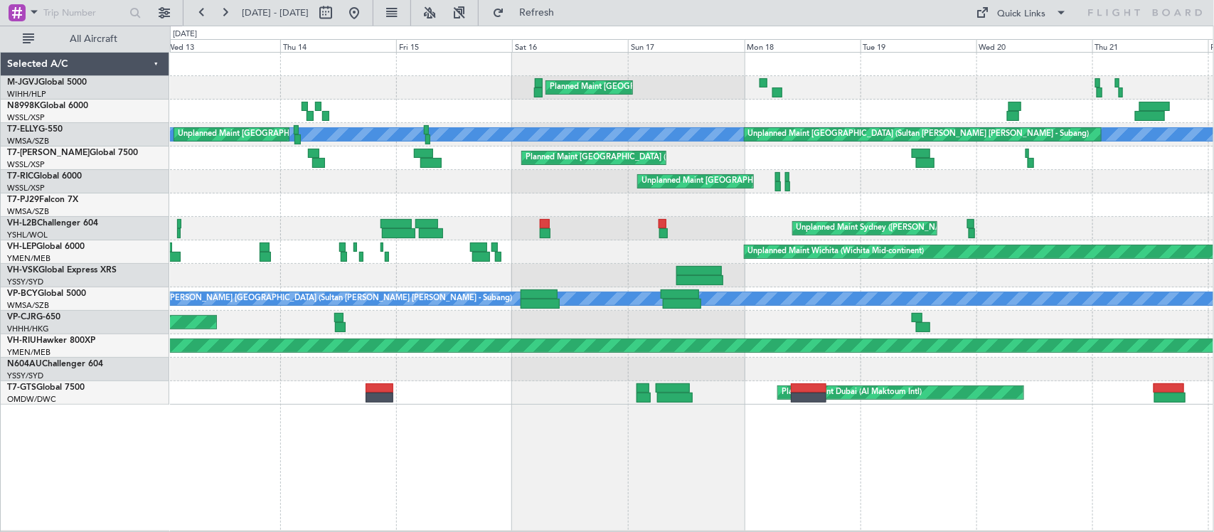
click at [189, 198] on div "Planned Maint Singapore (Seletar) MEL Unplanned Maint Kuala Lumpur (Sultan Abdu…" at bounding box center [691, 229] width 1043 height 352
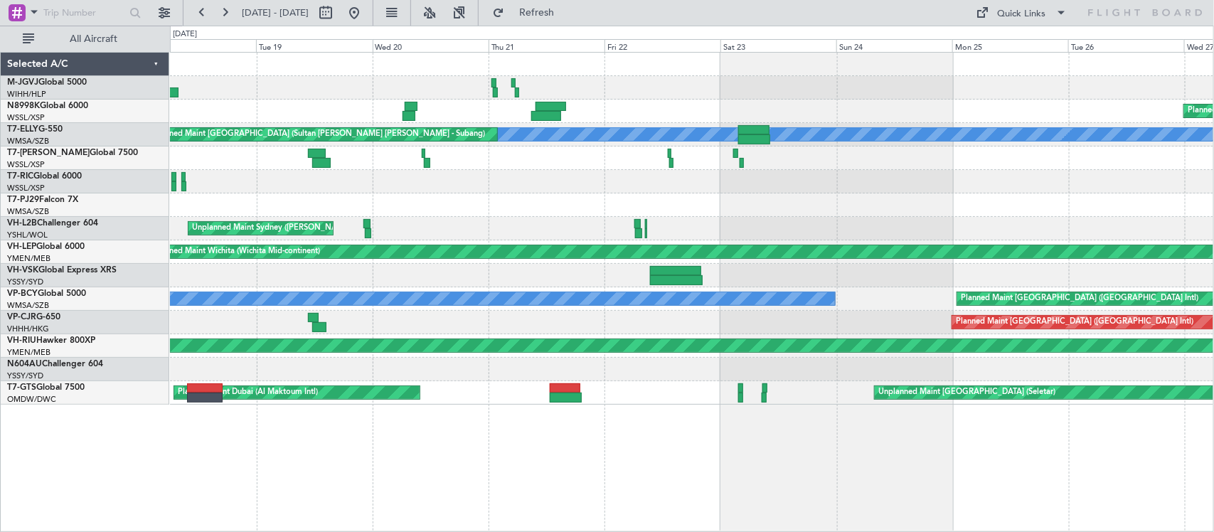
click at [464, 201] on div "Planned Maint Singapore (Seletar) Planned Maint Singapore (Seletar) MEL Unplann…" at bounding box center [691, 229] width 1043 height 352
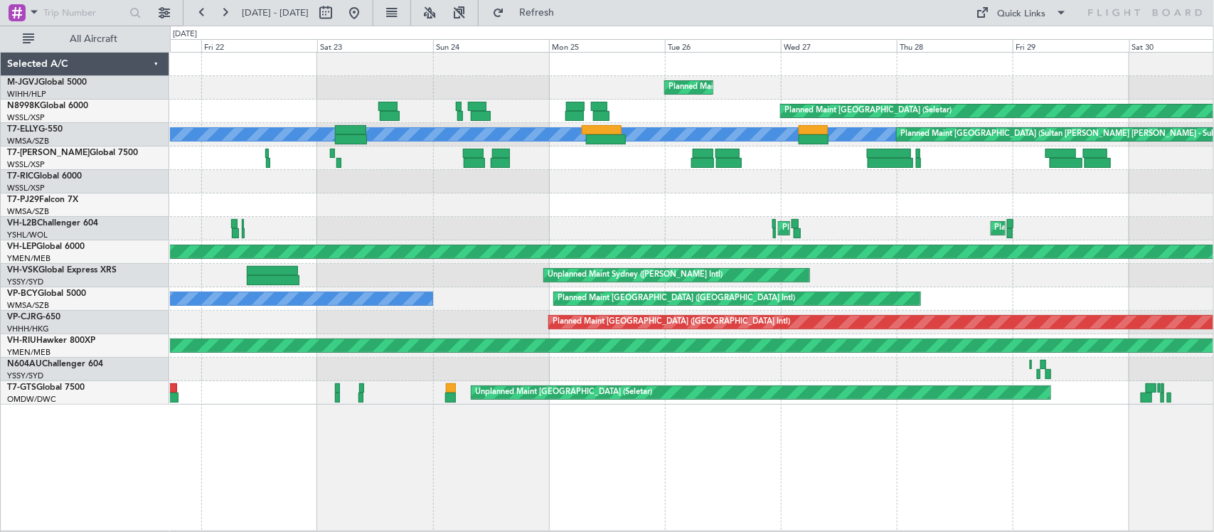
click at [518, 204] on div at bounding box center [691, 204] width 1043 height 23
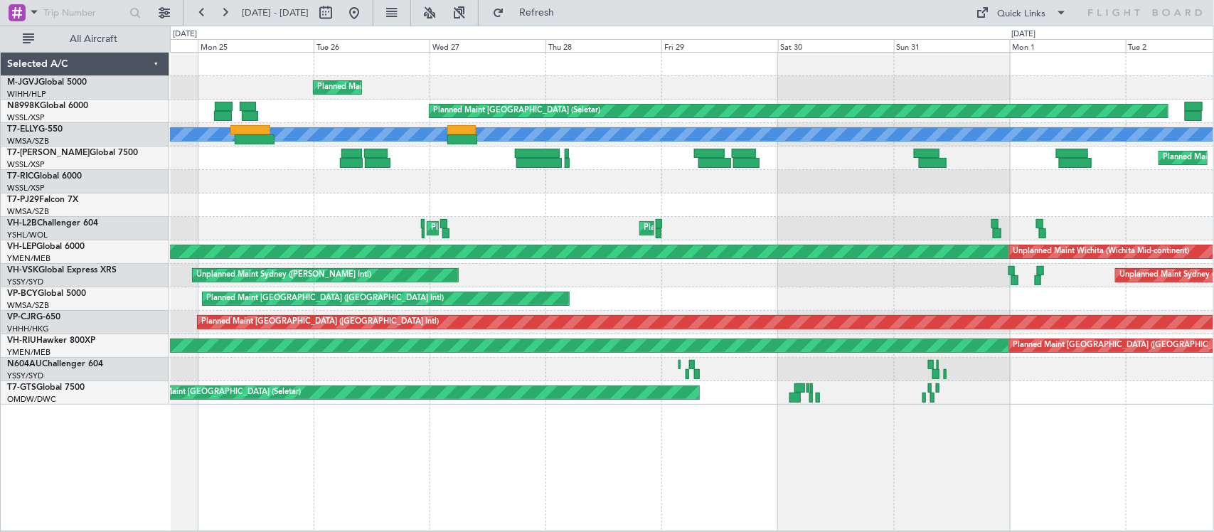
click at [514, 192] on div at bounding box center [691, 181] width 1043 height 23
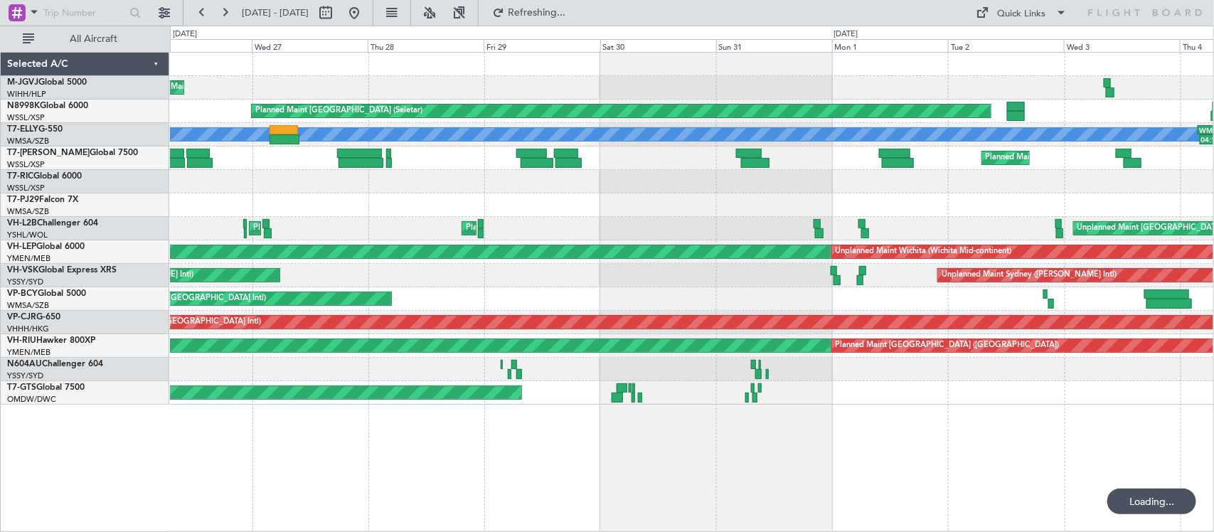
click at [912, 182] on div at bounding box center [691, 181] width 1043 height 23
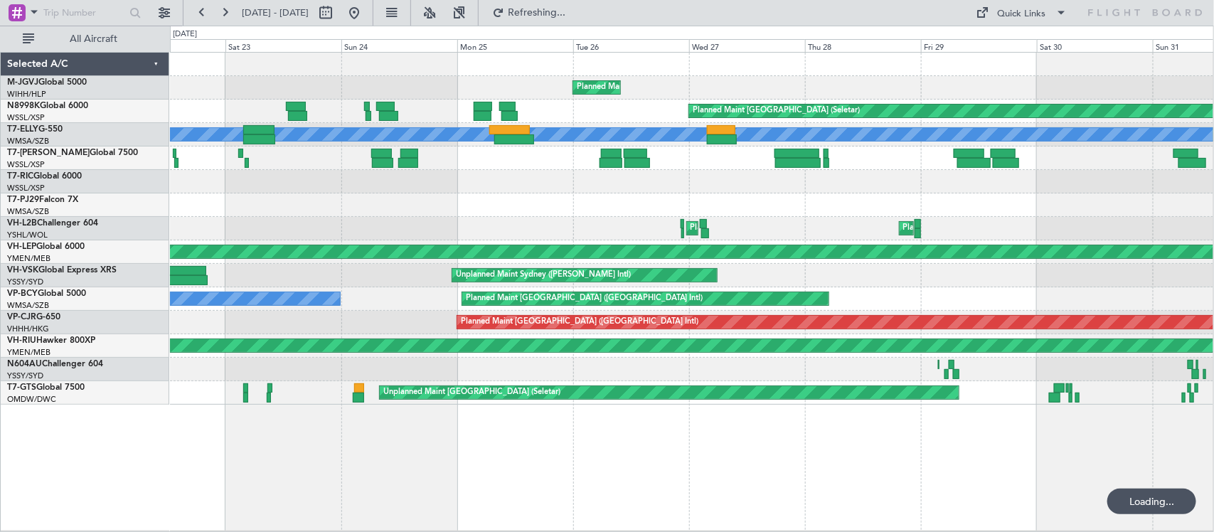
click at [999, 201] on div at bounding box center [691, 204] width 1043 height 23
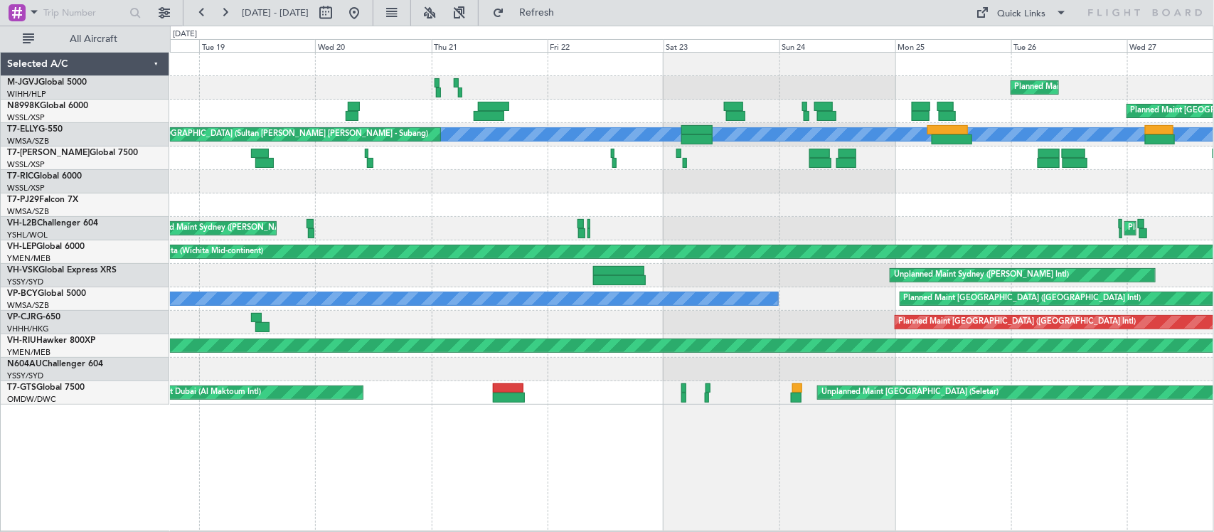
click at [922, 213] on div at bounding box center [691, 204] width 1043 height 23
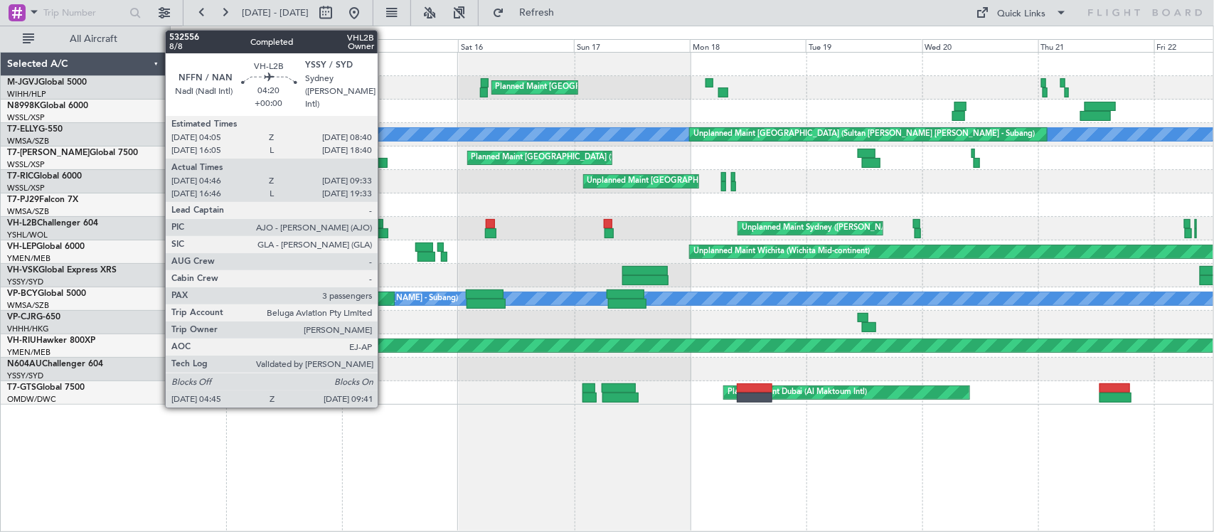
click at [1008, 201] on div "Planned Maint Singapore (Seletar) MEL Unplanned Maint Kuala Lumpur (Sultan Abdu…" at bounding box center [691, 229] width 1043 height 352
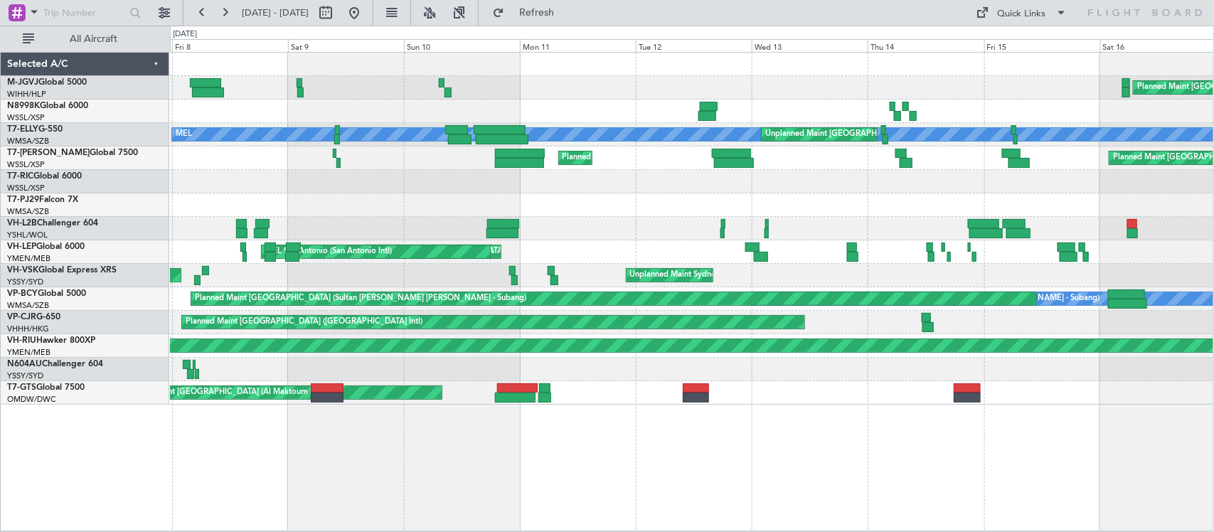
click at [954, 186] on div "Planned Maint Singapore (Seletar) MEL Unplanned Maint Kuala Lumpur (Sultan Abdu…" at bounding box center [691, 229] width 1043 height 352
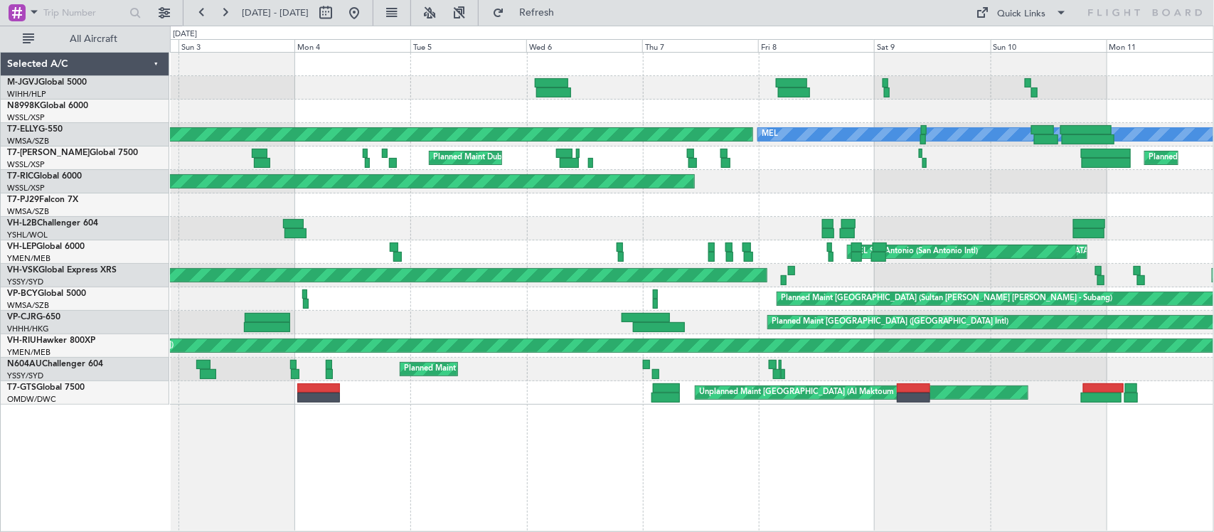
click at [918, 210] on div at bounding box center [691, 204] width 1043 height 23
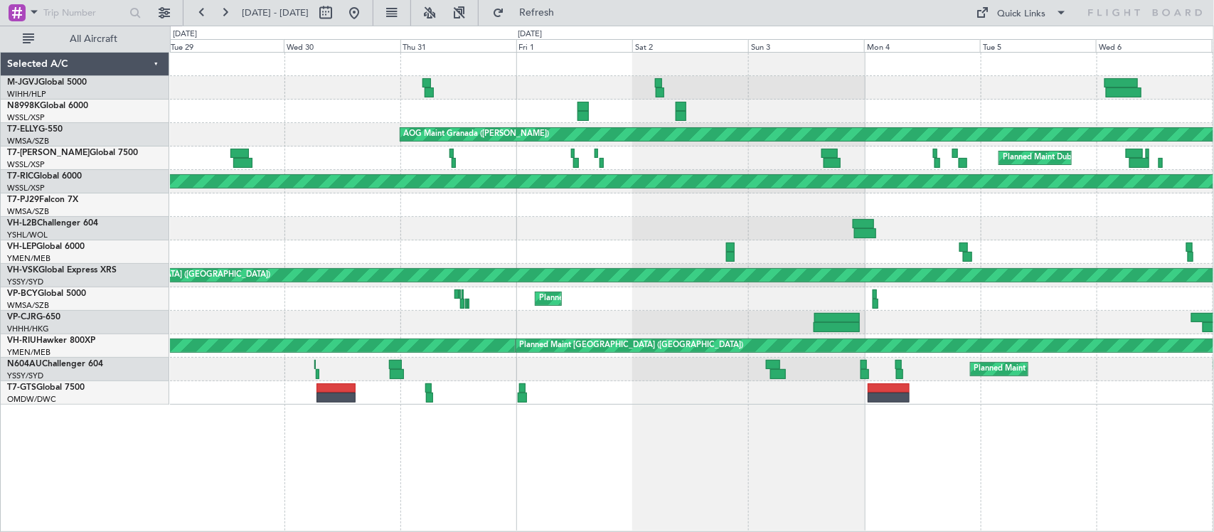
click at [973, 228] on div at bounding box center [691, 228] width 1043 height 23
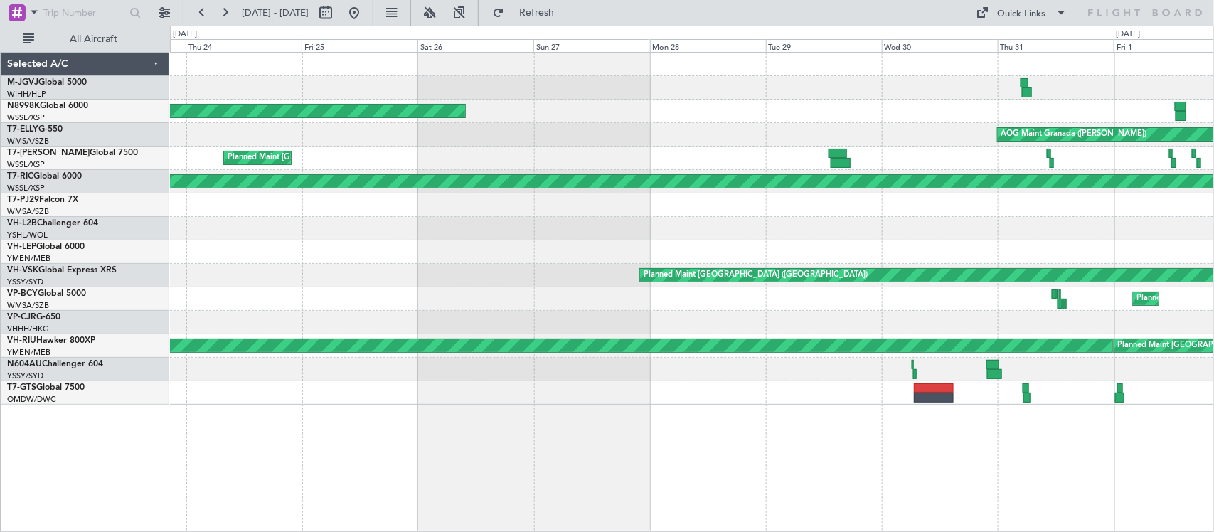
click at [961, 233] on div at bounding box center [691, 228] width 1043 height 23
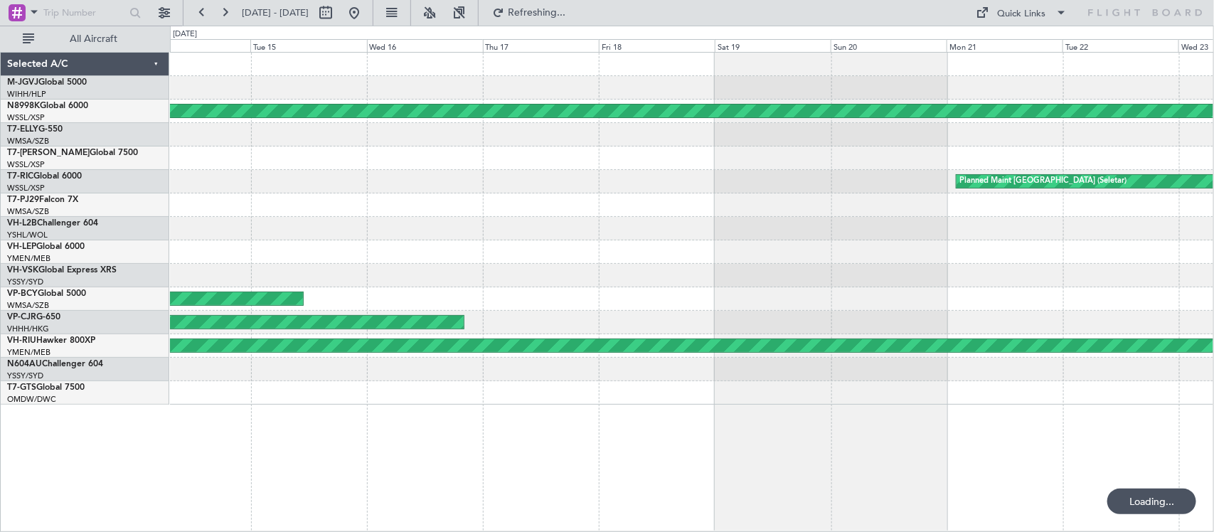
click at [832, 250] on div at bounding box center [691, 251] width 1043 height 23
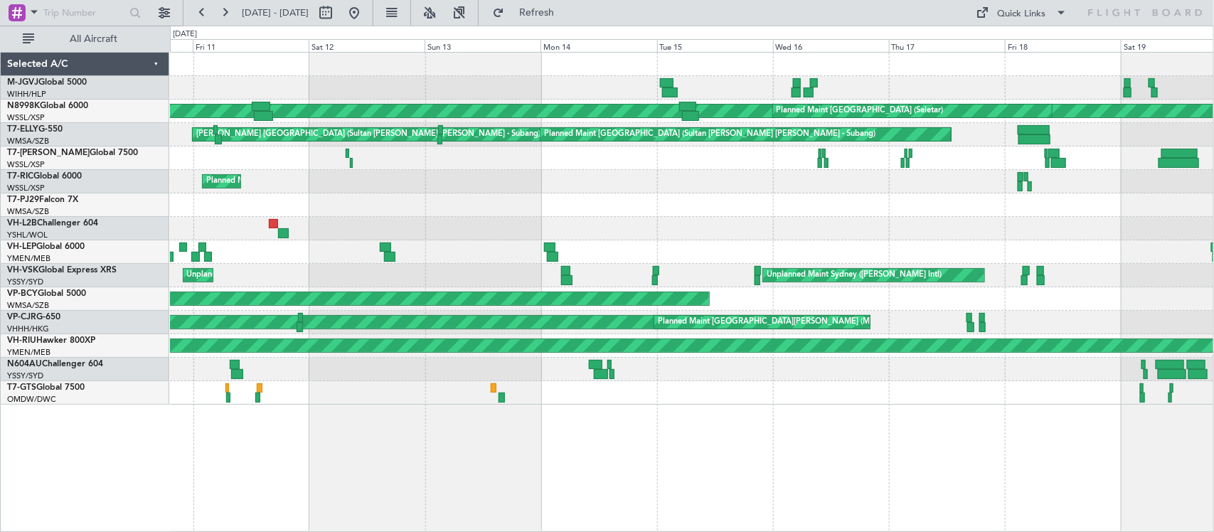
click at [726, 215] on div "MEL Singapore (Seletar) Planned Maint Singapore (Seletar) MEL Kuala Lumpur (Sul…" at bounding box center [691, 229] width 1043 height 352
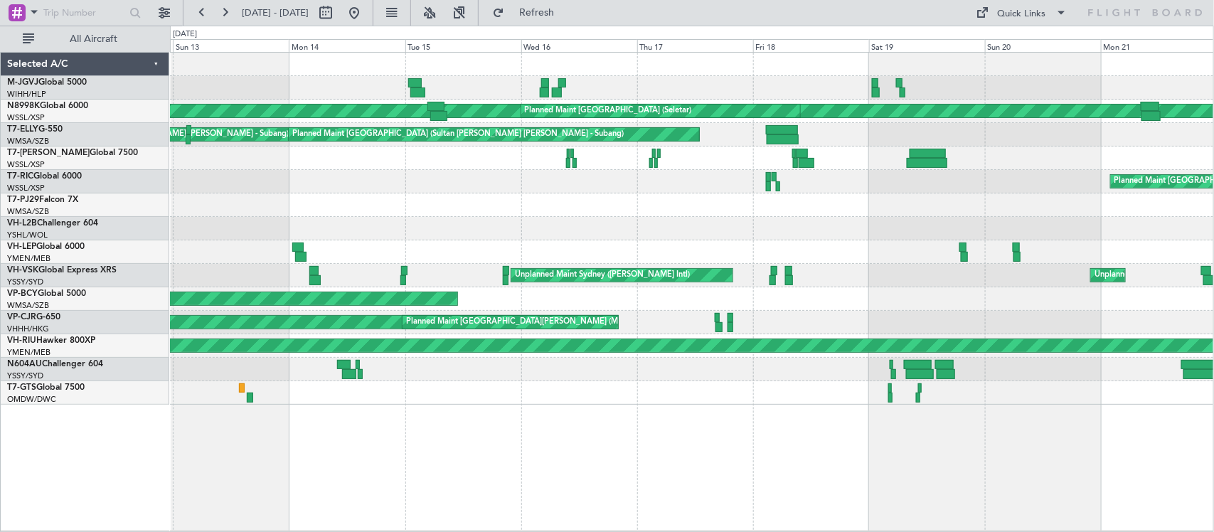
click at [360, 214] on div at bounding box center [691, 204] width 1043 height 23
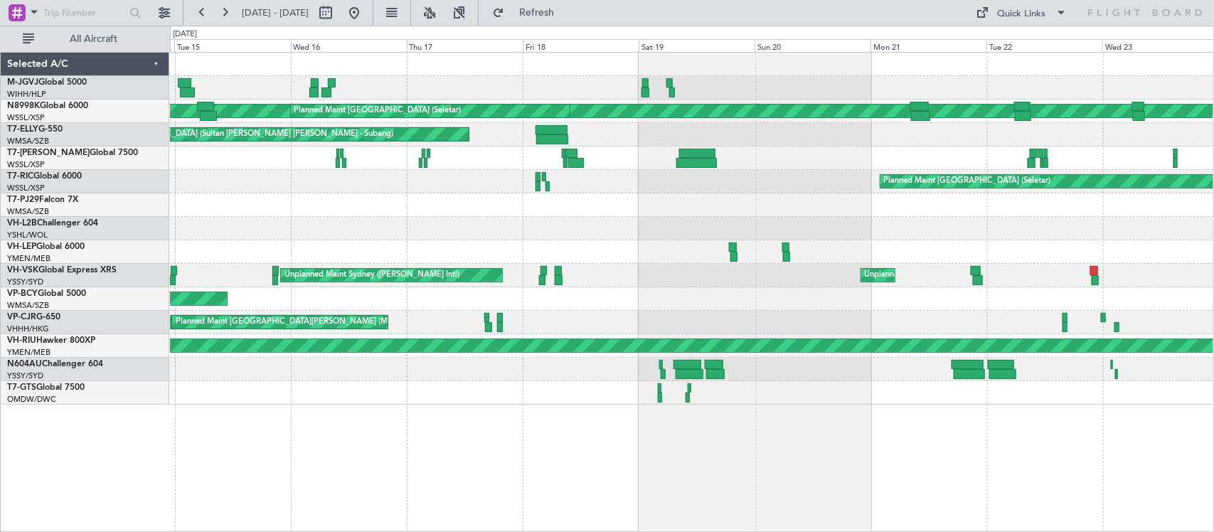
click at [438, 205] on div at bounding box center [691, 204] width 1043 height 23
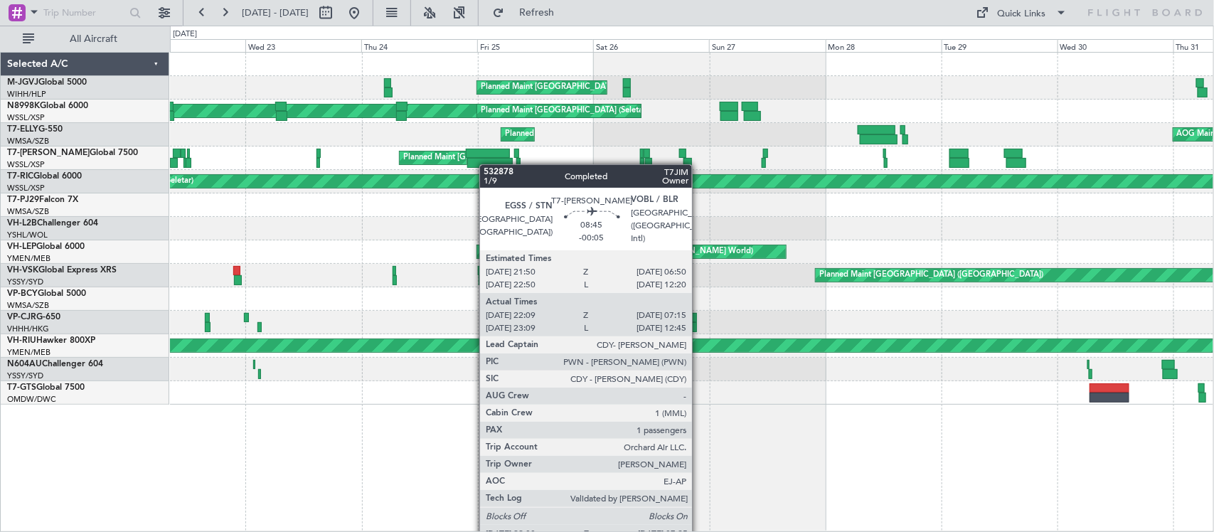
click at [481, 165] on div "Planned Maint London (Stansted)" at bounding box center [691, 157] width 1043 height 23
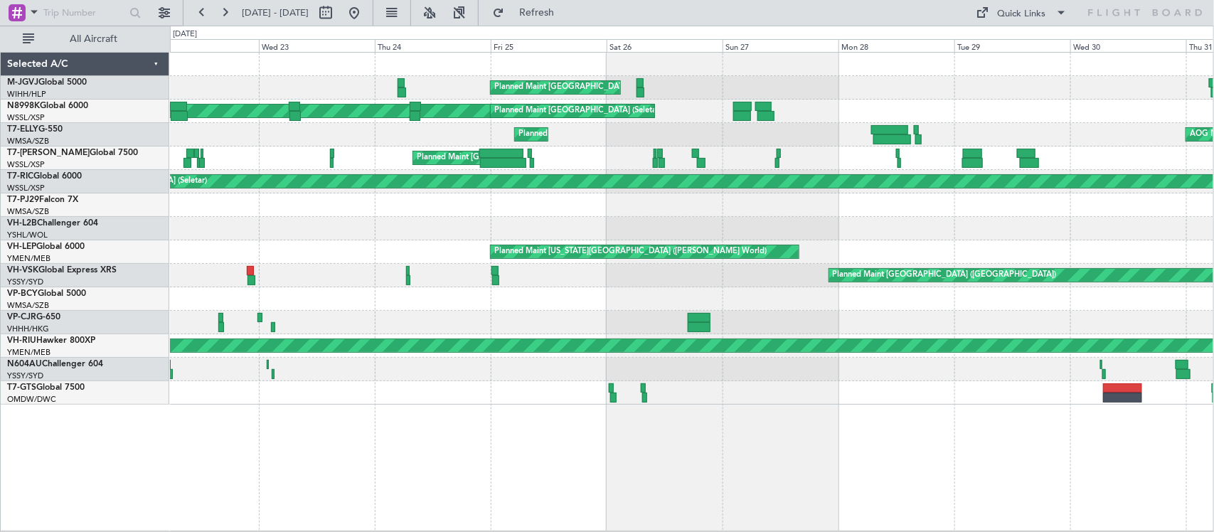
click at [846, 201] on div at bounding box center [691, 204] width 1043 height 23
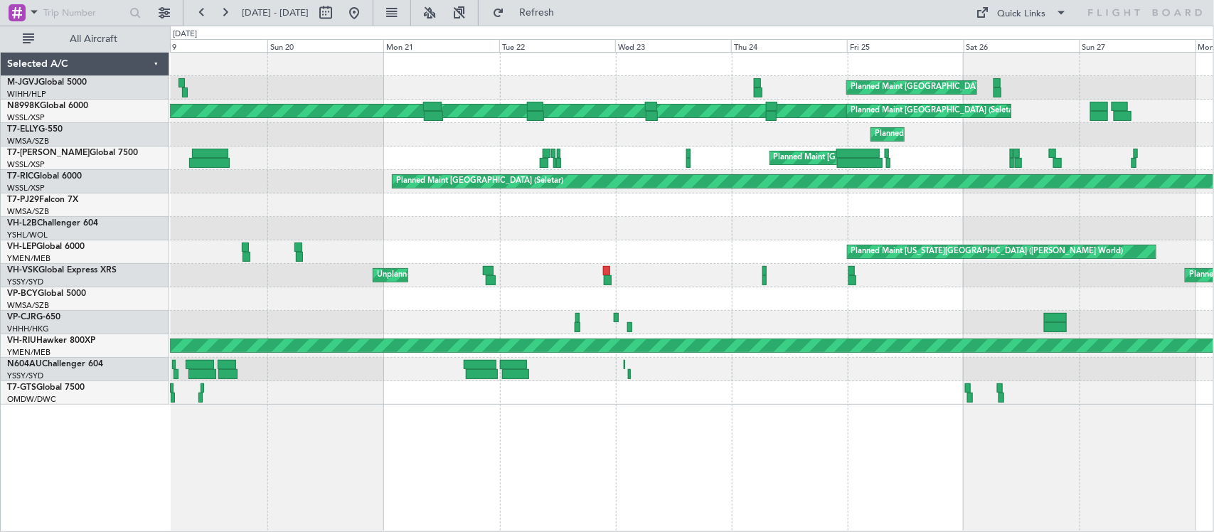
click at [659, 279] on div "Planned Maint Singapore (Seletar) MEL Singapore (Seletar) Planned Maint Singapo…" at bounding box center [691, 229] width 1043 height 352
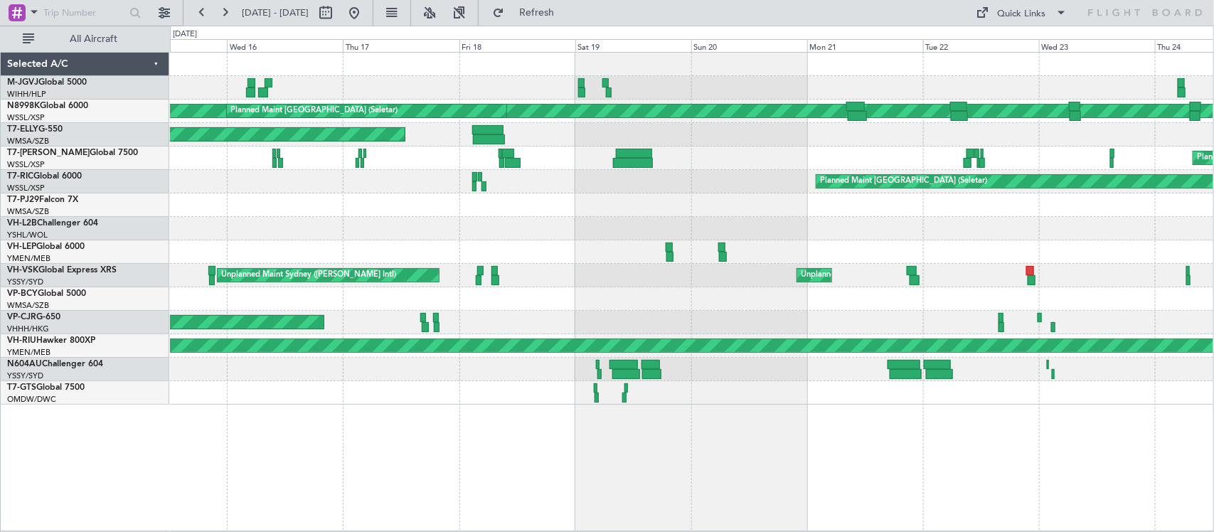
click at [924, 303] on div "Planned Maint Singapore (Seletar) MEL Singapore (Seletar) Planned Maint Singapo…" at bounding box center [691, 229] width 1043 height 352
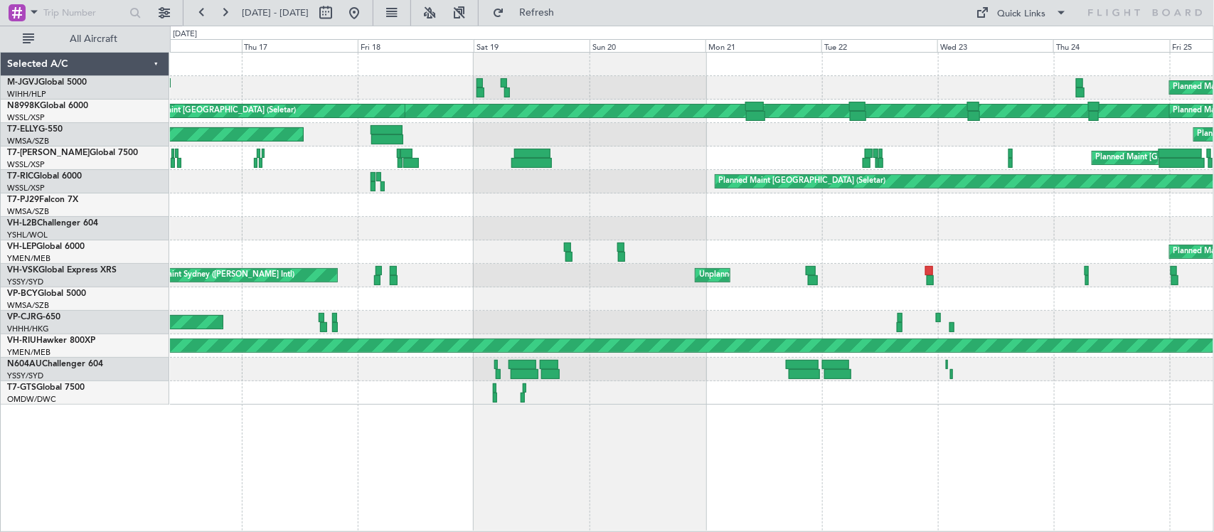
click at [377, 324] on div "Planned Maint San Jose (Mineta San Jose Intl) MEL San Jose (Mineta San Jose Int…" at bounding box center [691, 322] width 1043 height 23
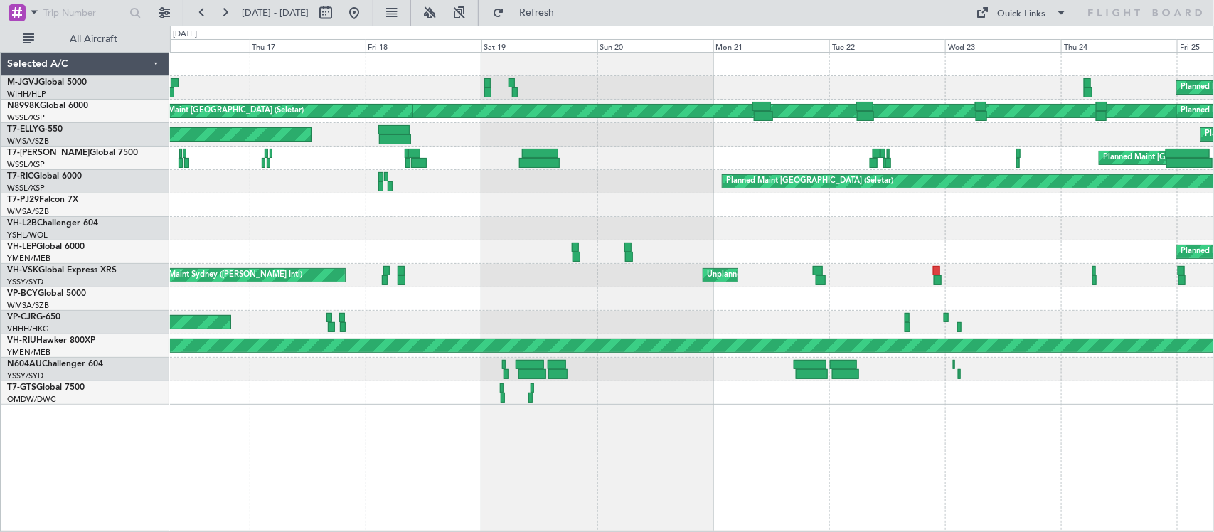
click at [375, 320] on div "Planned Maint San Jose (Mineta San Jose Intl) MEL San Jose (Mineta San Jose Int…" at bounding box center [691, 322] width 1043 height 23
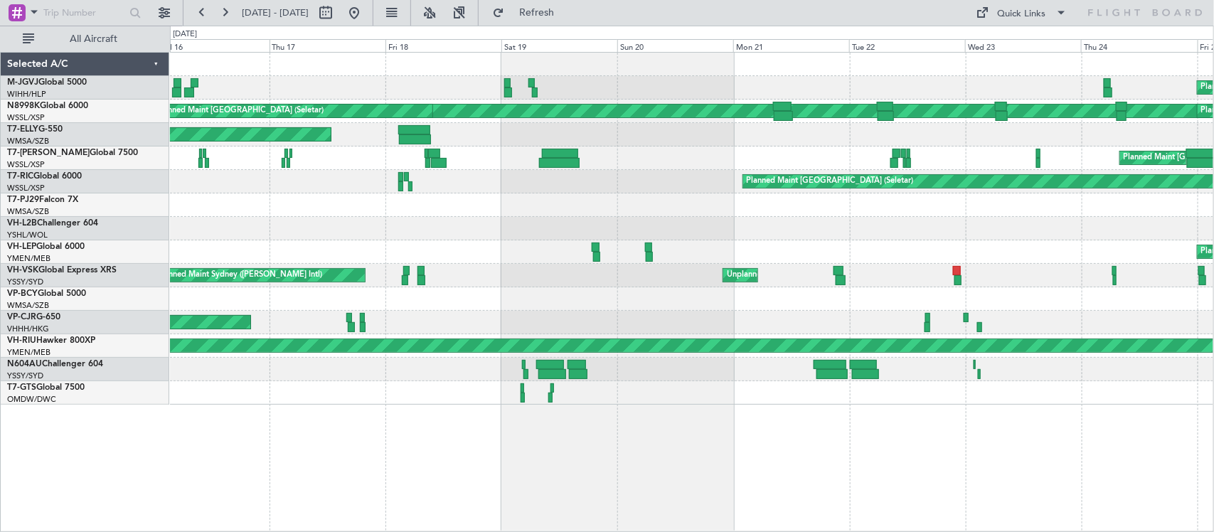
click at [265, 215] on div at bounding box center [691, 204] width 1043 height 23
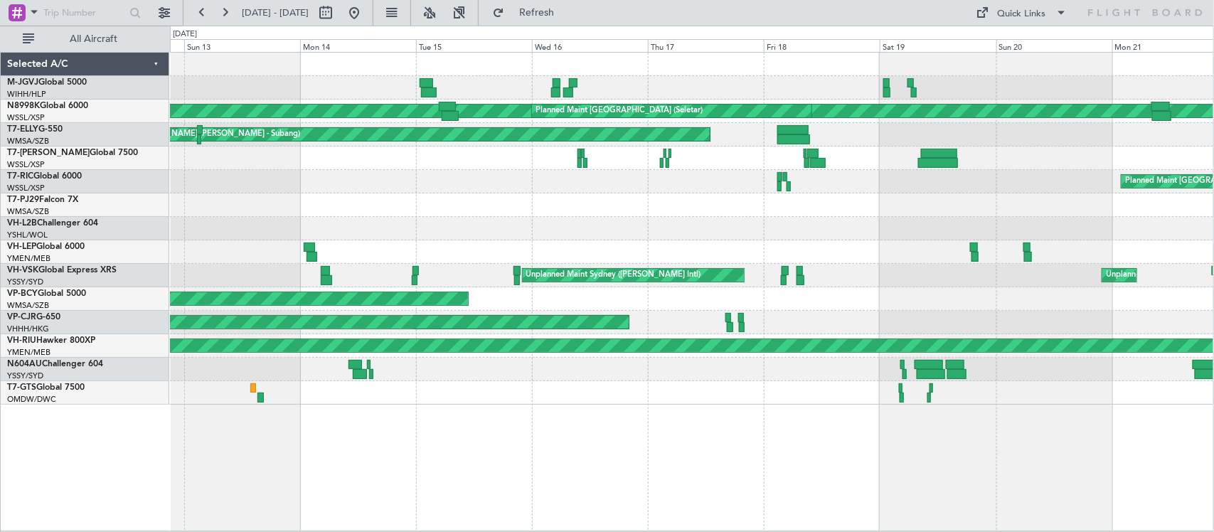
click at [809, 132] on div at bounding box center [793, 130] width 32 height 10
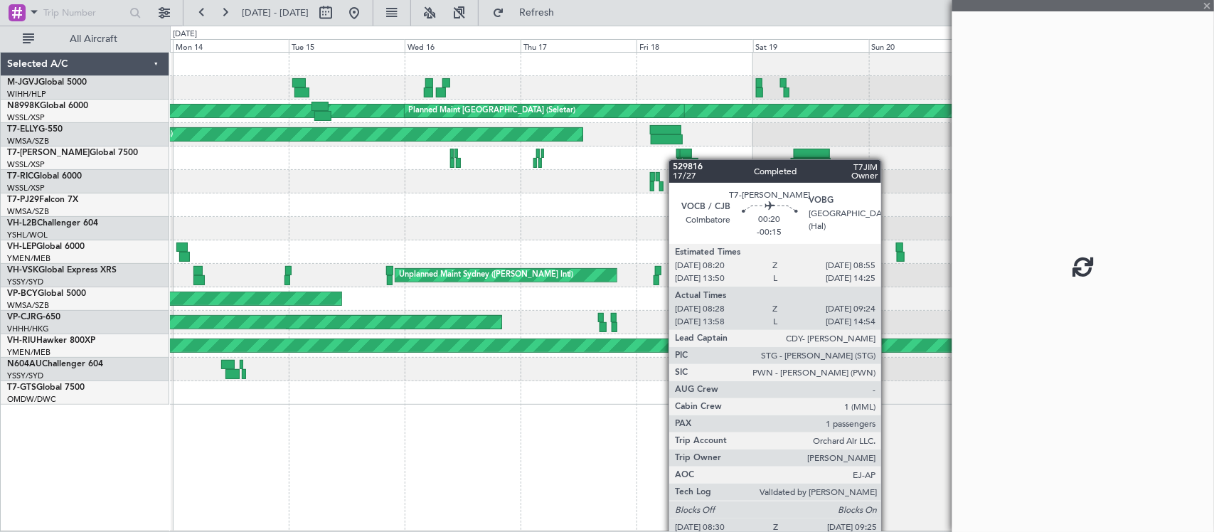
click at [676, 160] on div "Planned Maint Singapore (Seletar) MEL Singapore (Seletar) Planned Maint Singapo…" at bounding box center [691, 229] width 1043 height 352
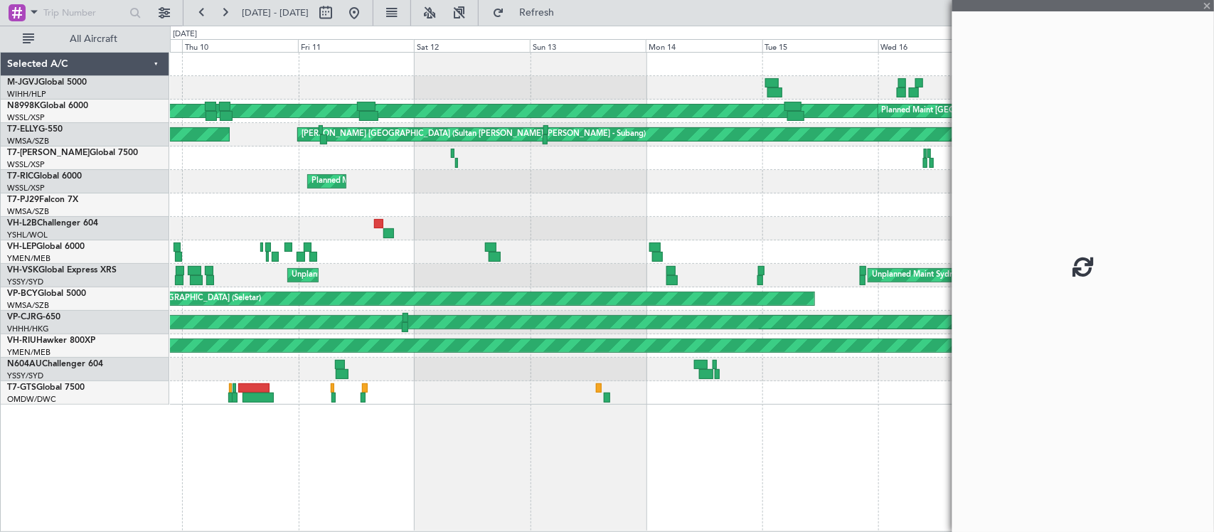
click at [661, 201] on div at bounding box center [691, 204] width 1043 height 23
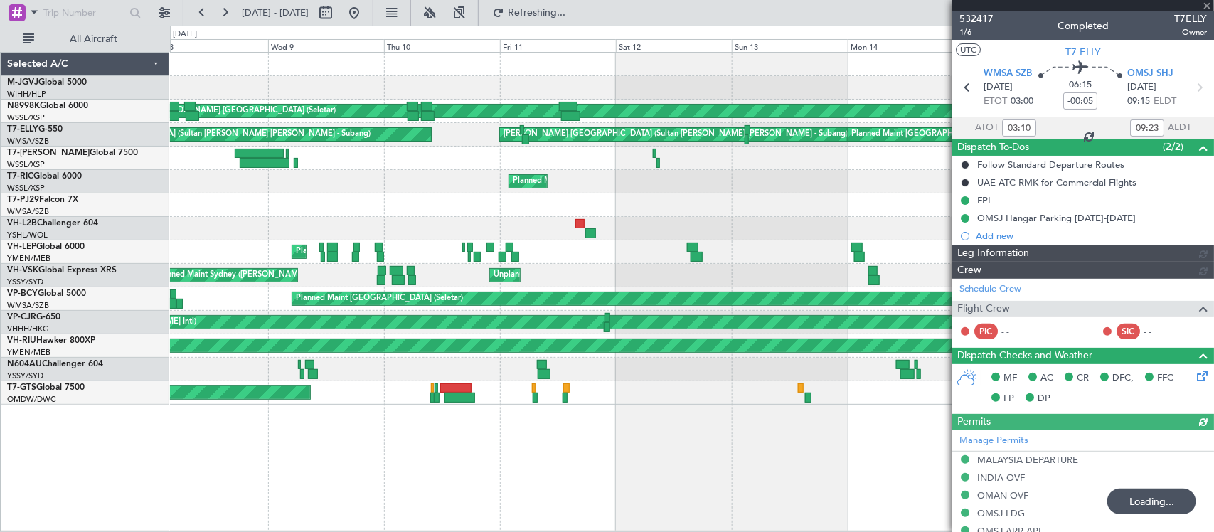
click at [758, 154] on div at bounding box center [691, 157] width 1043 height 23
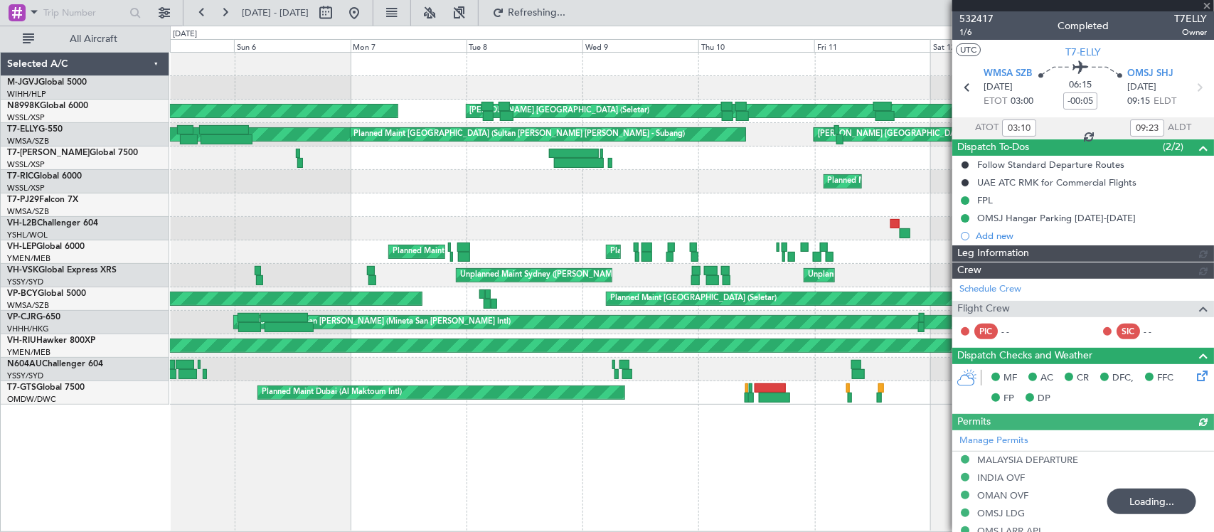
type input "Hafiz Sapuwan (HHAFI)"
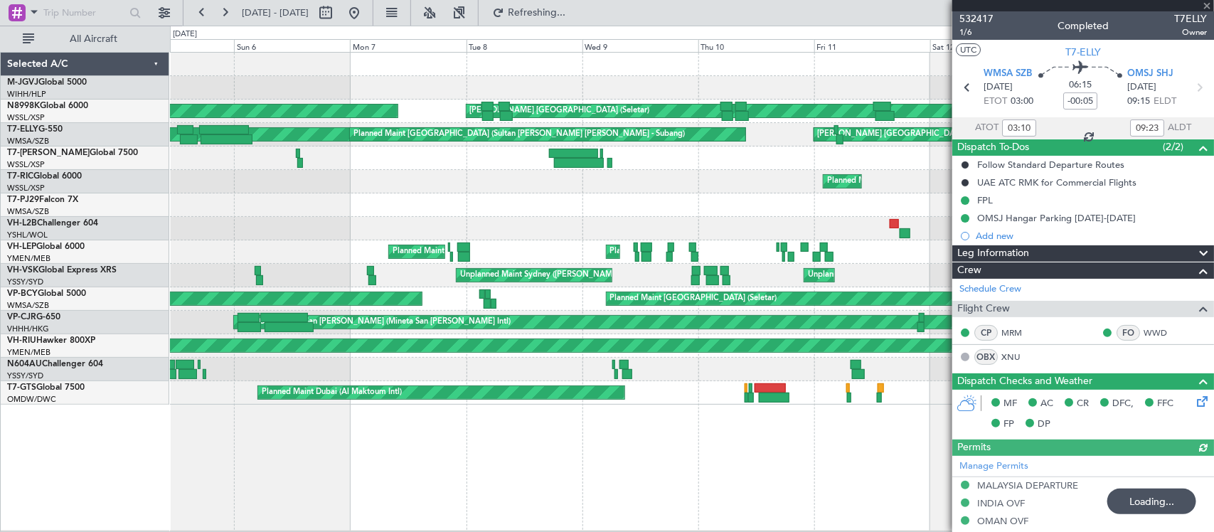
click at [705, 173] on div "Planned Maint [GEOGRAPHIC_DATA] (Seletar)" at bounding box center [691, 181] width 1043 height 23
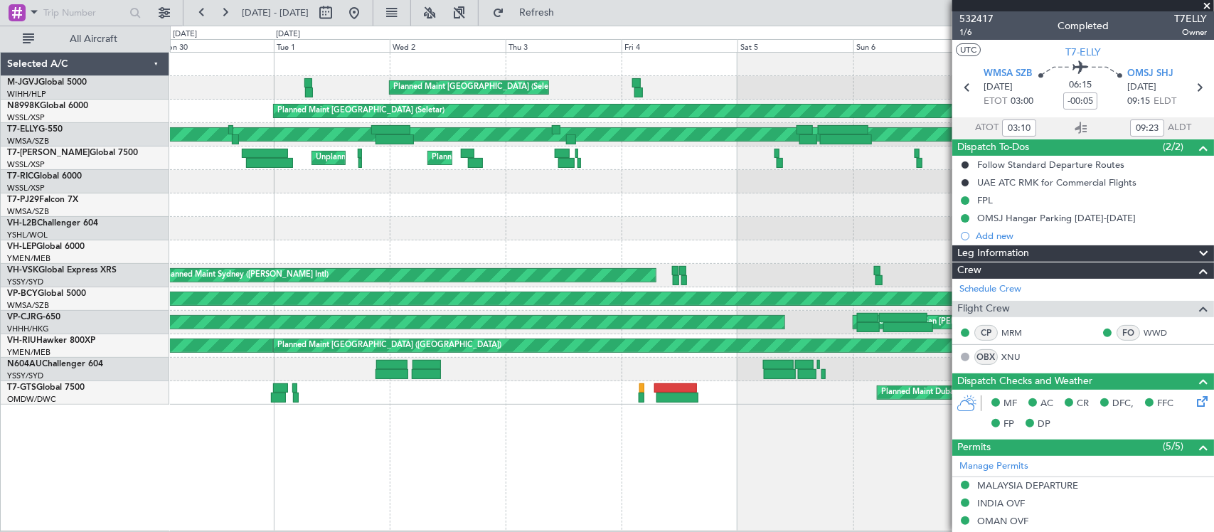
click at [816, 179] on div "Planned Maint [GEOGRAPHIC_DATA] (Seletar)" at bounding box center [691, 181] width 1043 height 23
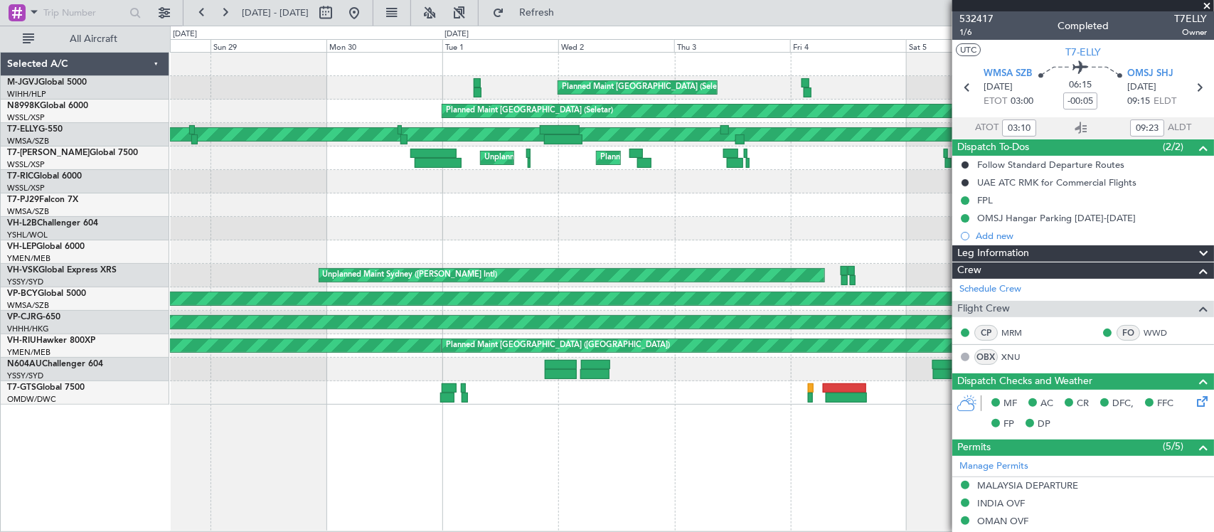
click at [705, 174] on div at bounding box center [691, 181] width 1043 height 23
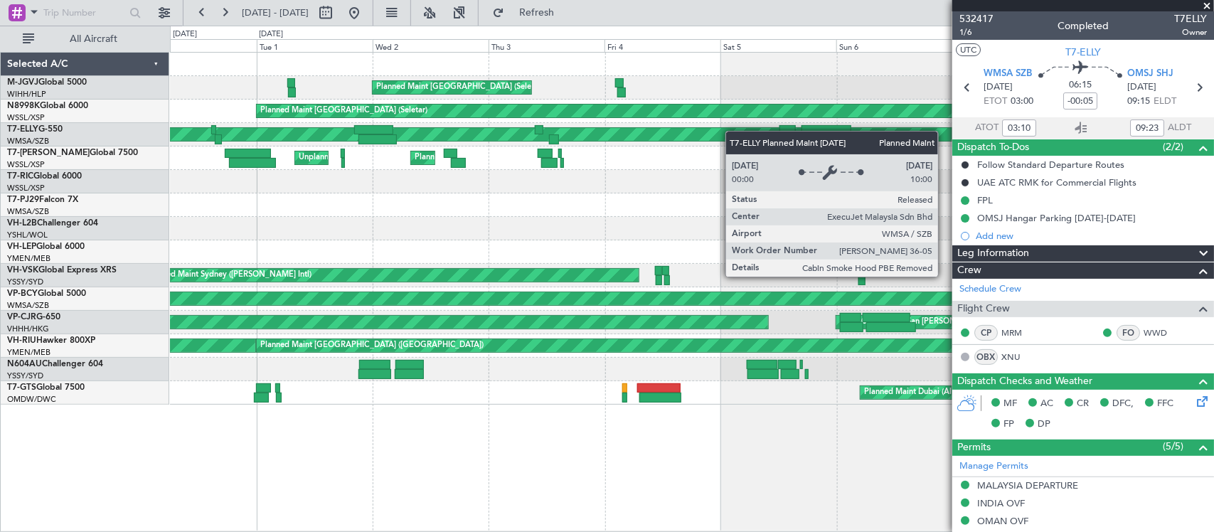
click at [540, 136] on div "Planned Maint Kuala Lumpur (Sultan Abdul Aziz Shah - Subang) Planned Maint Kual…" at bounding box center [691, 134] width 1043 height 23
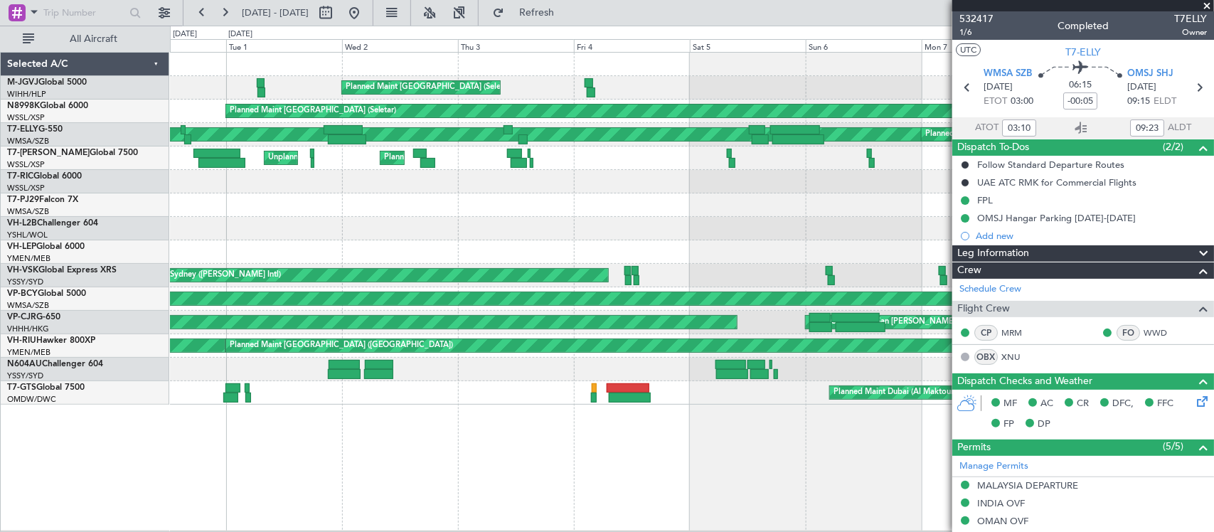
click at [633, 211] on div at bounding box center [691, 204] width 1043 height 23
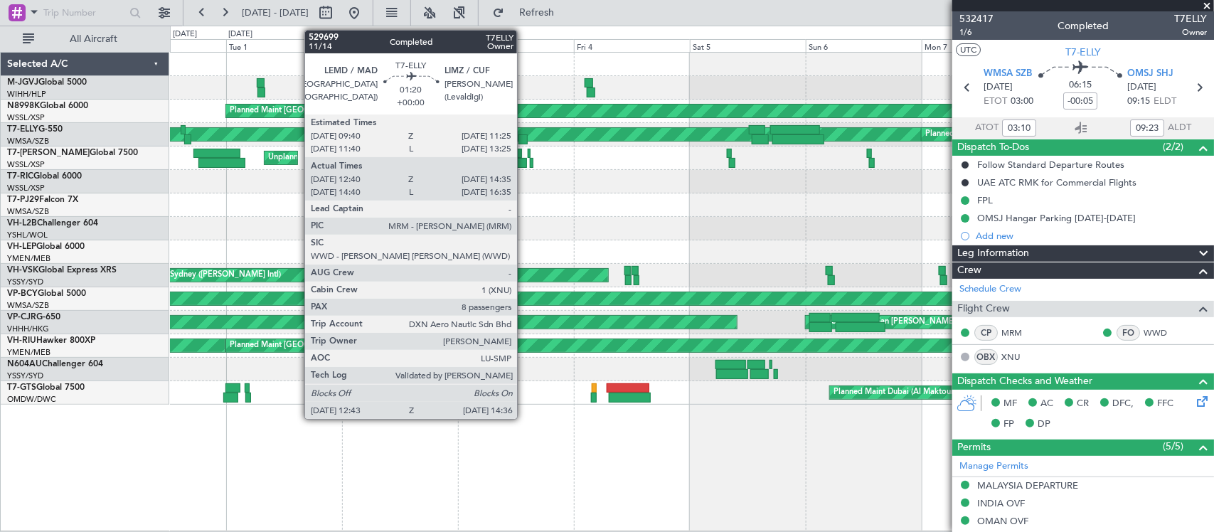
click at [524, 142] on div at bounding box center [522, 139] width 9 height 10
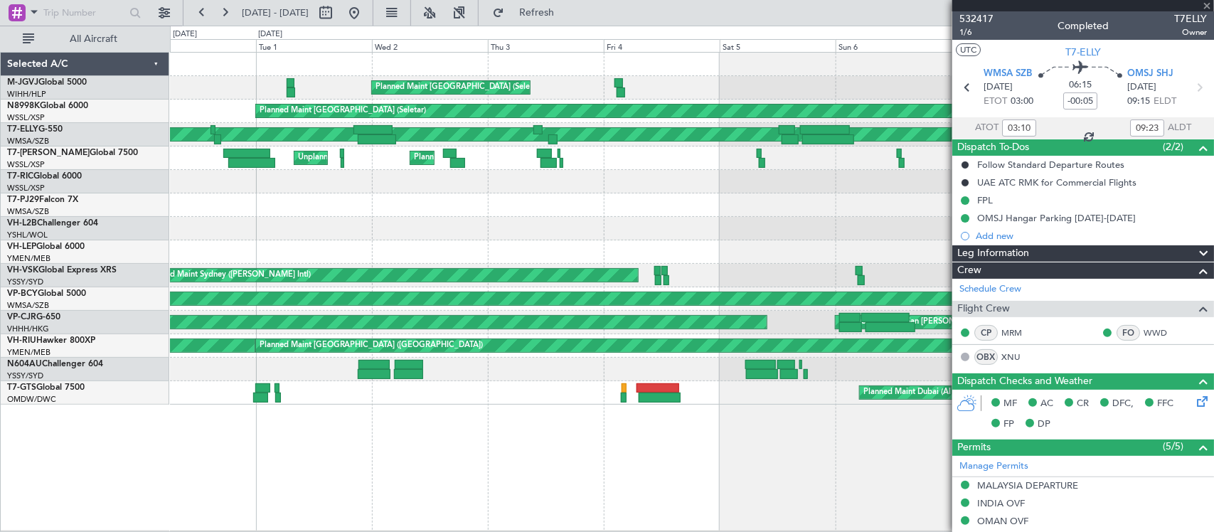
click at [787, 230] on div at bounding box center [691, 228] width 1043 height 23
type input "13:00"
type input "14:30"
type input "8"
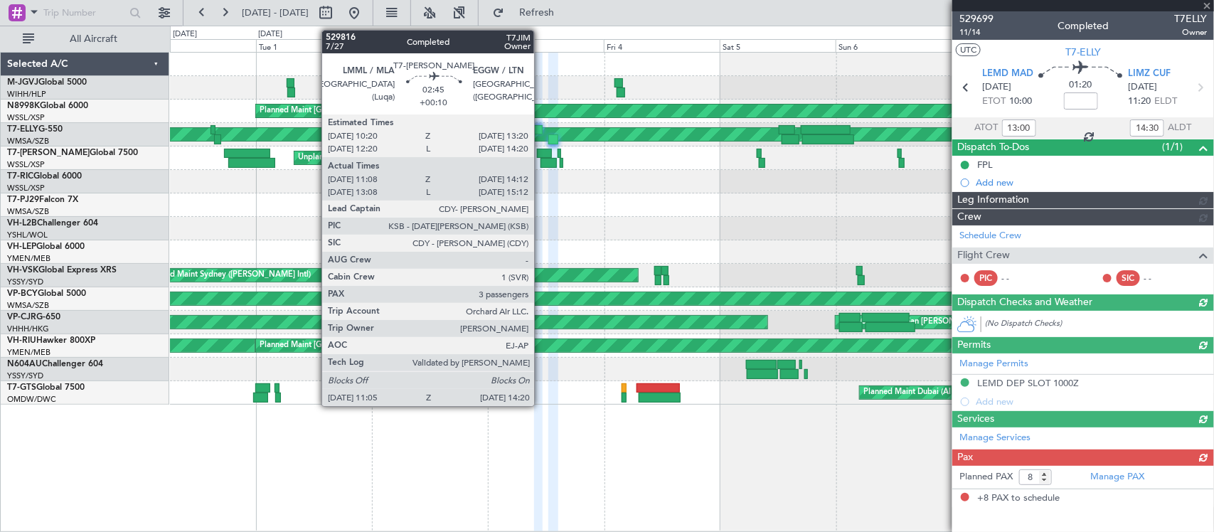
type input "Hafiz Sapuwan (HHAFI)"
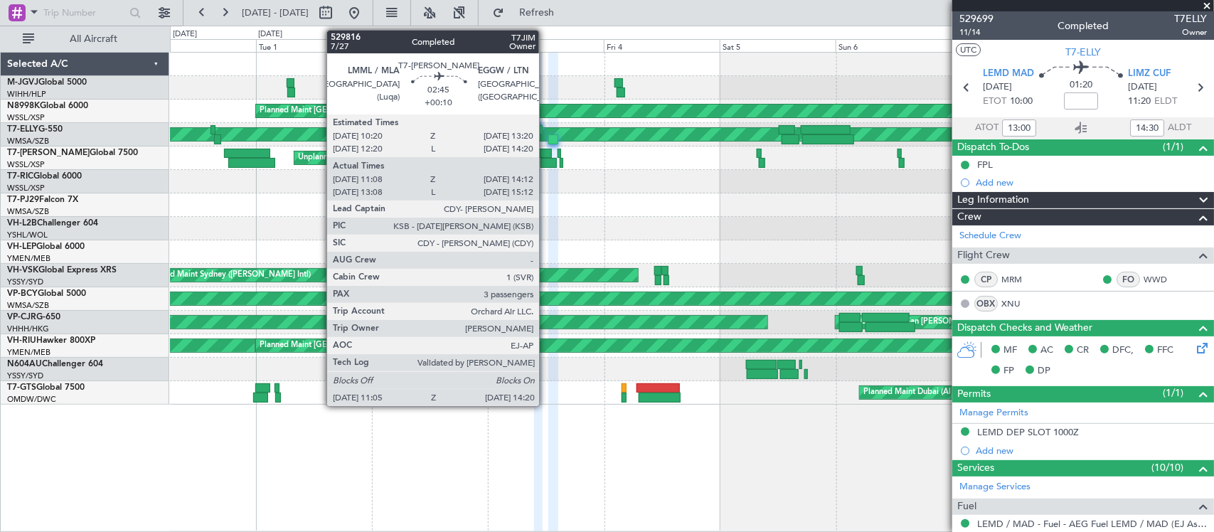
click at [546, 162] on div at bounding box center [548, 163] width 16 height 10
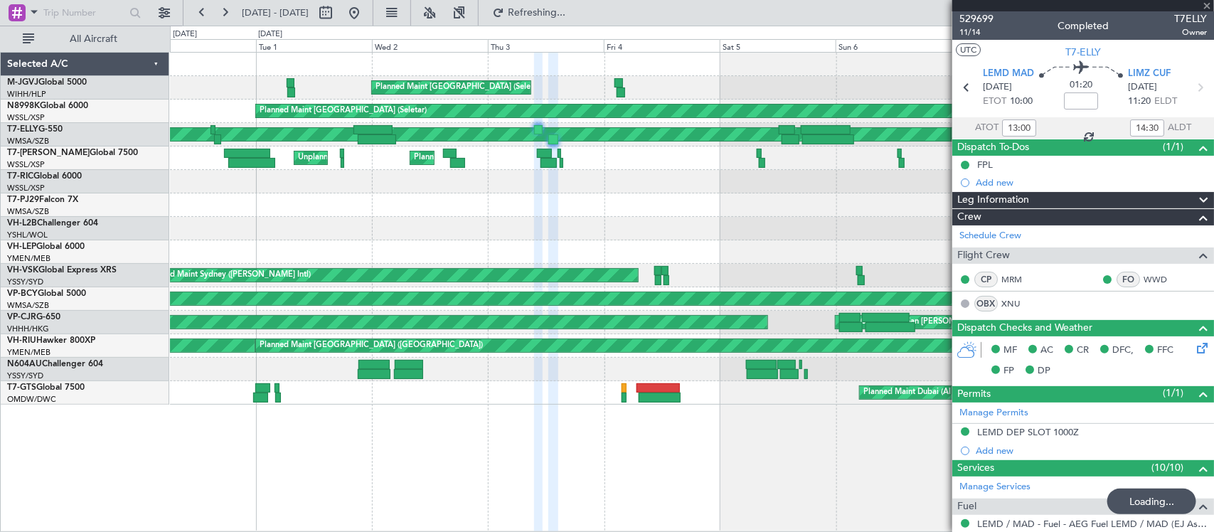
type input "+00:10"
type input "11:18"
type input "14:07"
type input "3"
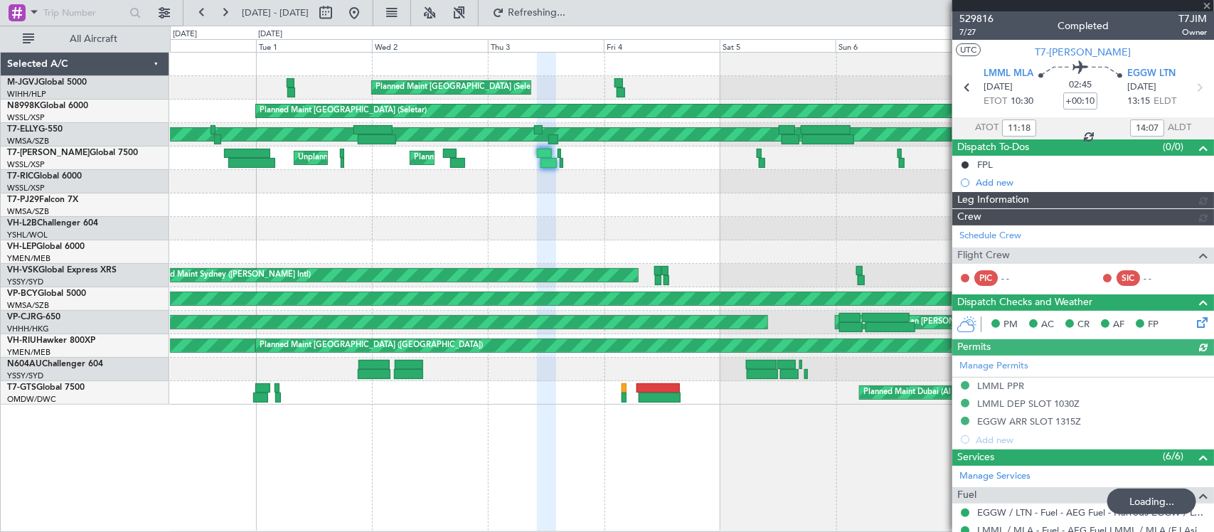
type input "Hafiz Sapuwan (HHAFI)"
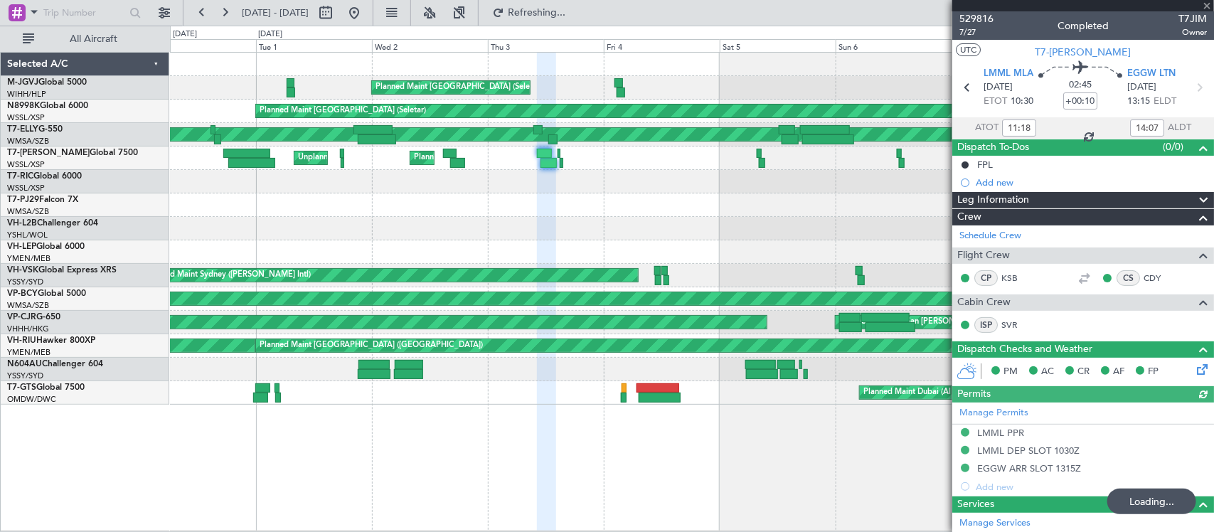
type input "13:00"
type input "14:30"
type input "8"
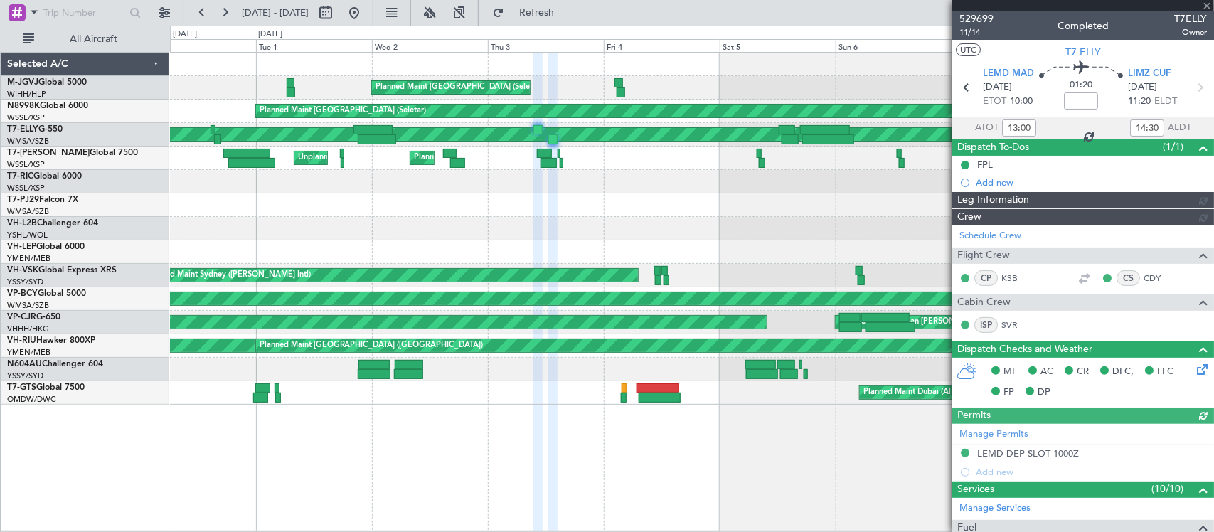
type input "Hafiz Sapuwan (HHAFI)"
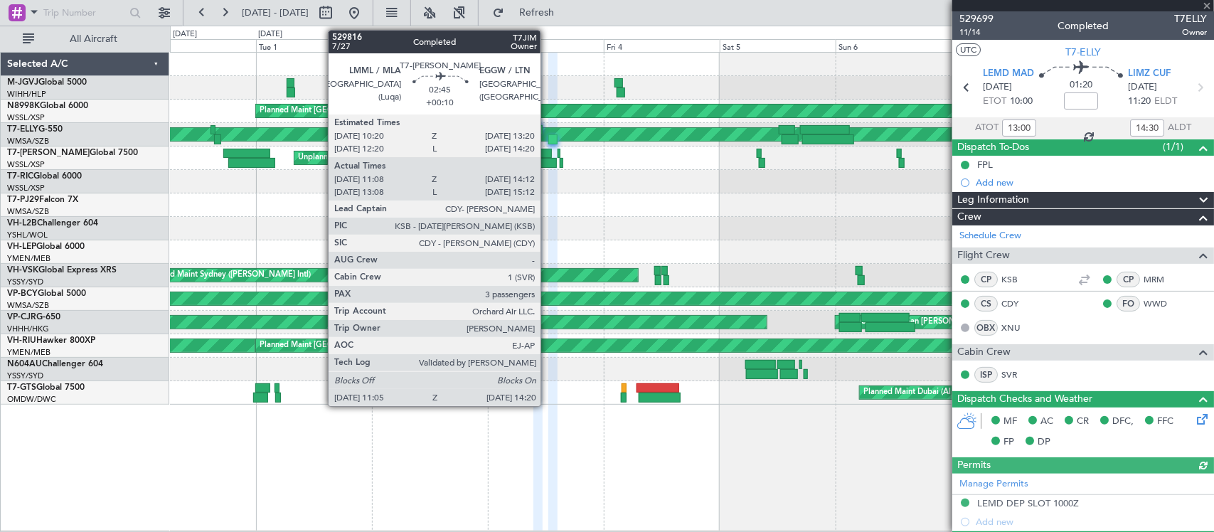
click at [548, 158] on div at bounding box center [548, 163] width 16 height 10
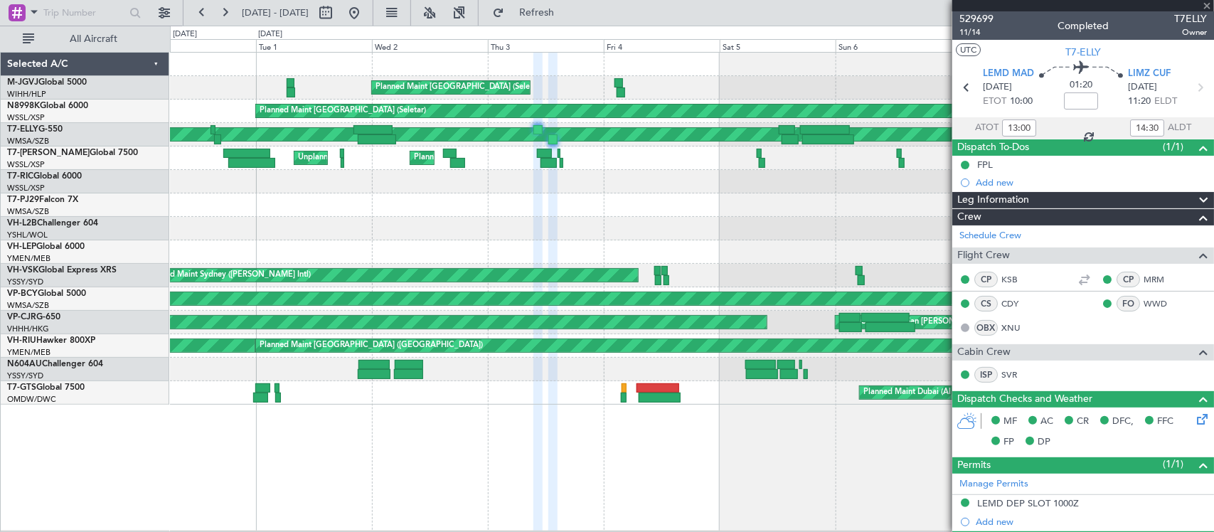
type input "+00:10"
type input "11:18"
type input "14:07"
type input "3"
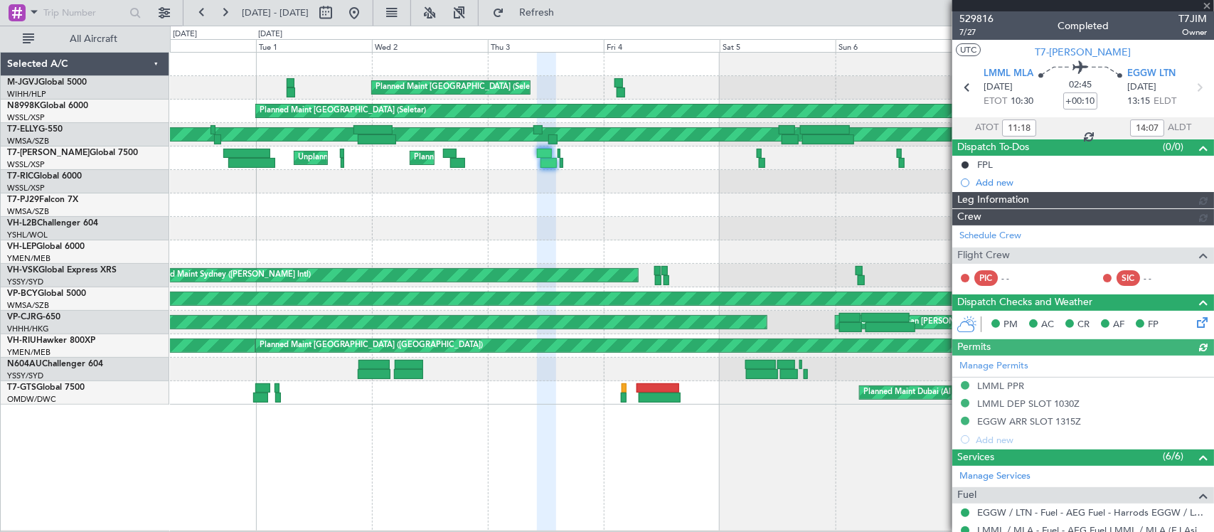
type input "Hafiz Sapuwan (HHAFI)"
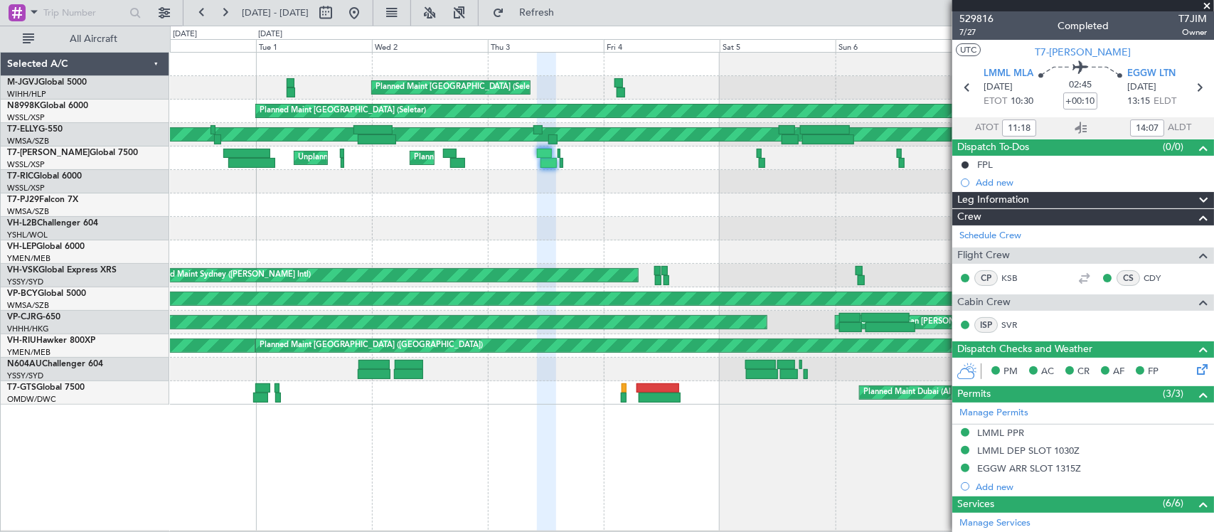
drag, startPoint x: 403, startPoint y: 11, endPoint x: 428, endPoint y: 38, distance: 36.7
click at [366, 11] on button at bounding box center [354, 12] width 23 height 23
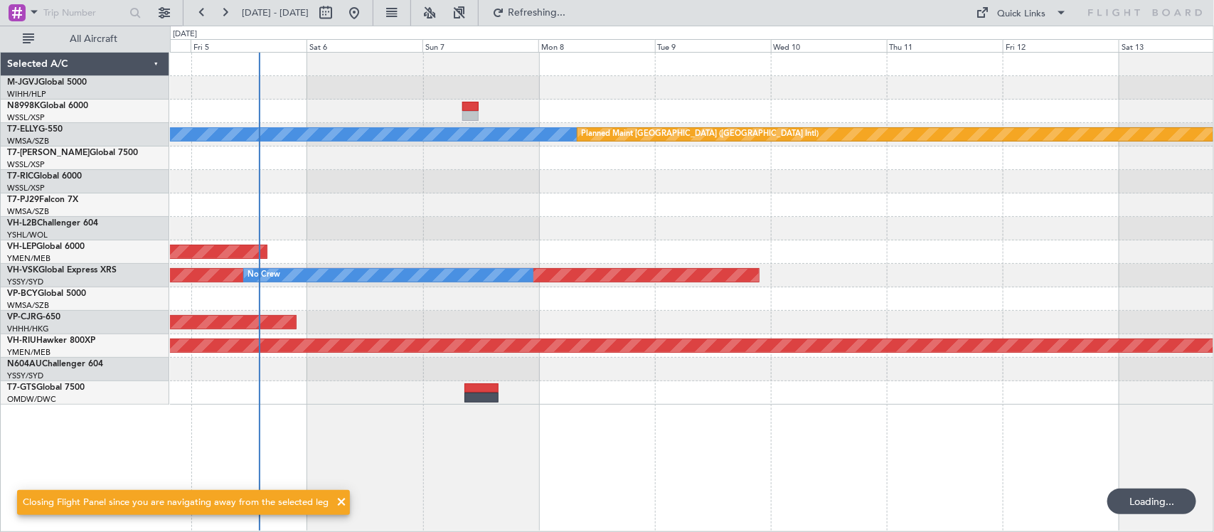
click at [361, 254] on div "MEL Planned Maint Dubai (Dubai Intl) Planned Maint Dubai (Al Maktoum Intl) Unpl…" at bounding box center [691, 229] width 1043 height 352
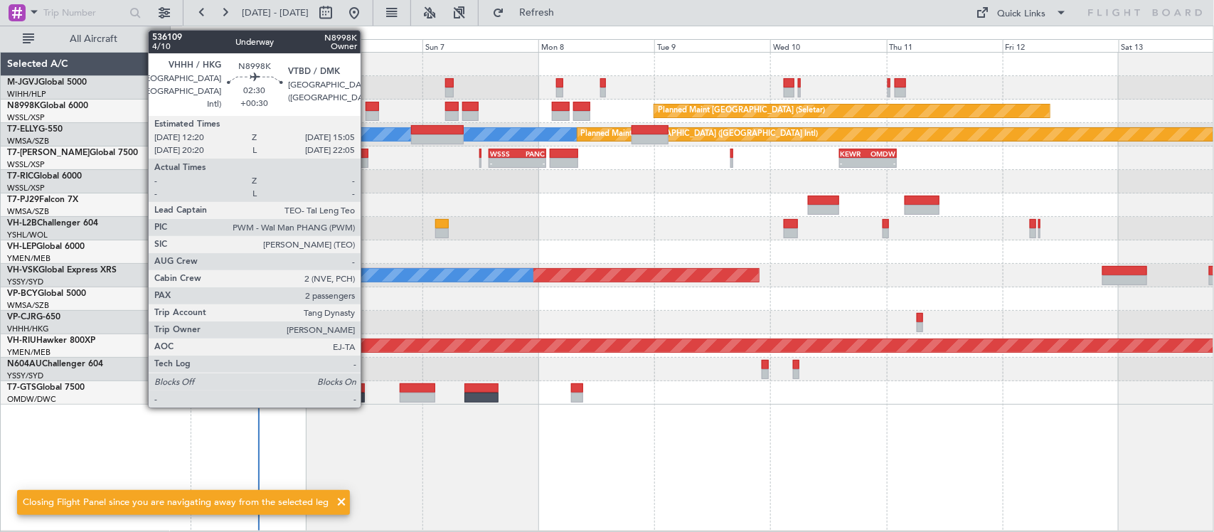
click at [368, 109] on div at bounding box center [373, 107] width 14 height 10
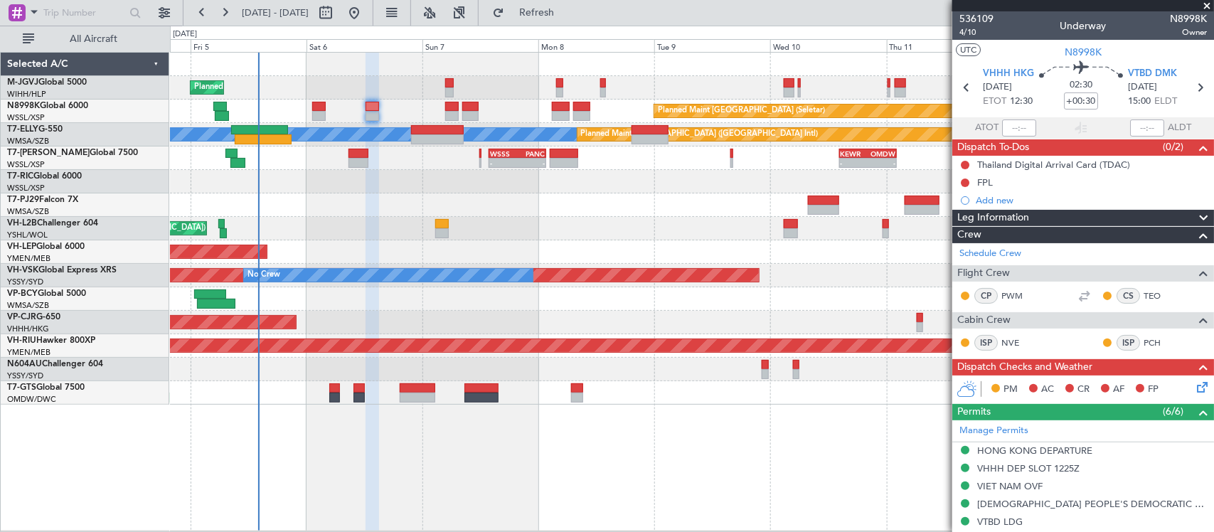
scroll to position [296, 0]
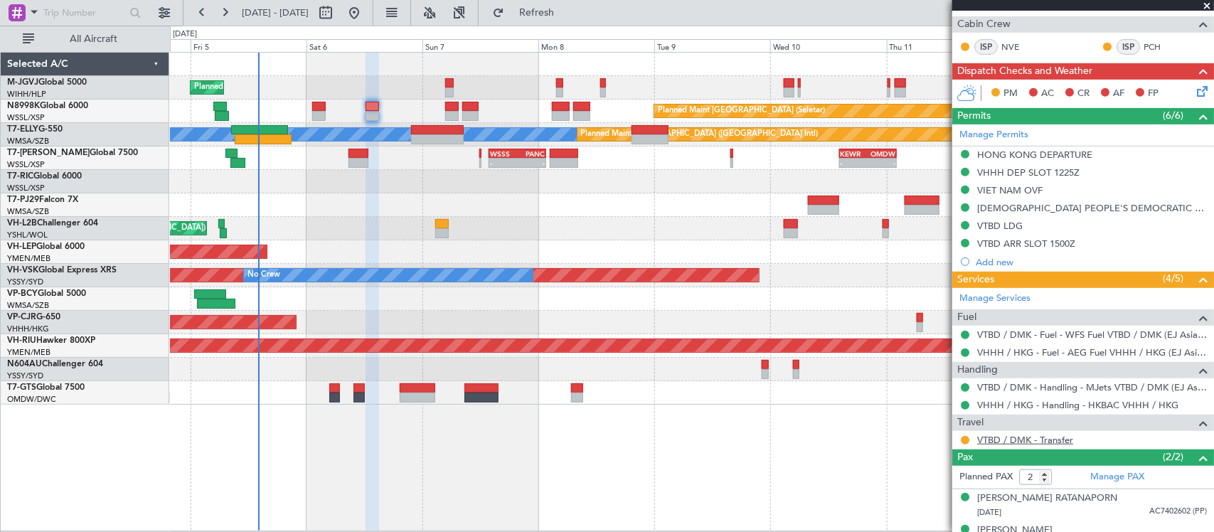
click at [993, 443] on link "VTBD / DMK - Transfer" at bounding box center [1025, 440] width 96 height 12
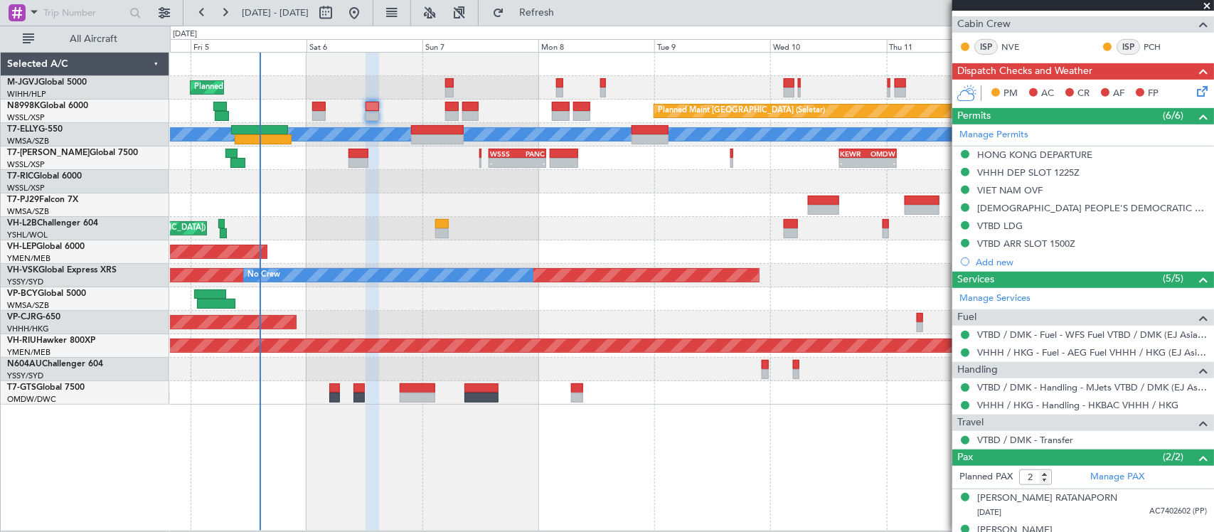
click at [706, 427] on div "Planned Maint Singapore (Seletar) Planned Maint Singapore (Seletar) Planned Mai…" at bounding box center [692, 291] width 1044 height 479
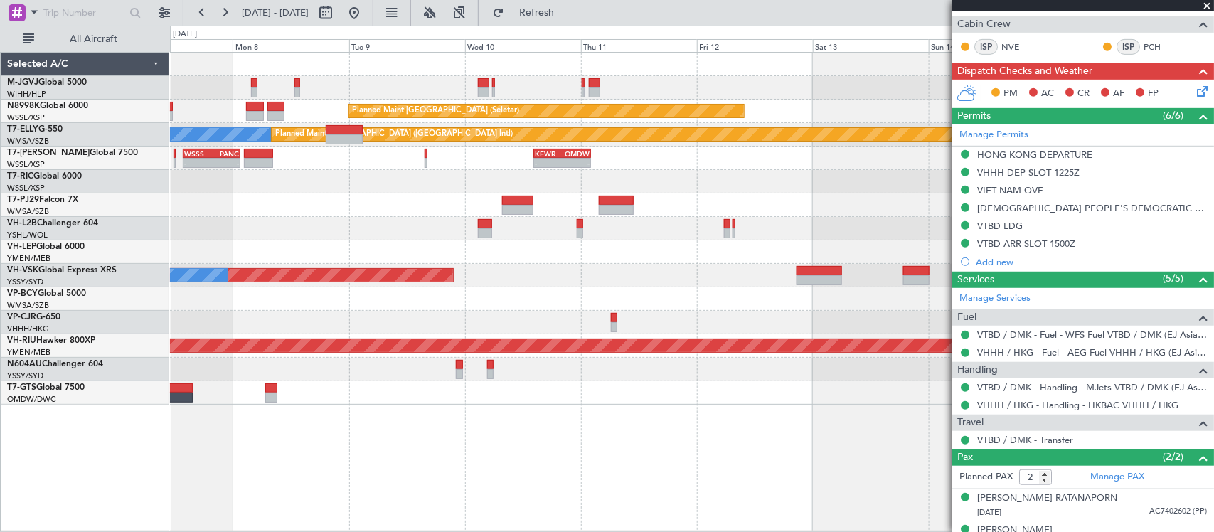
click at [324, 178] on div "Planned Maint Singapore (Seletar) Planned Maint Singapore (Seletar) MEL Planned…" at bounding box center [691, 229] width 1043 height 352
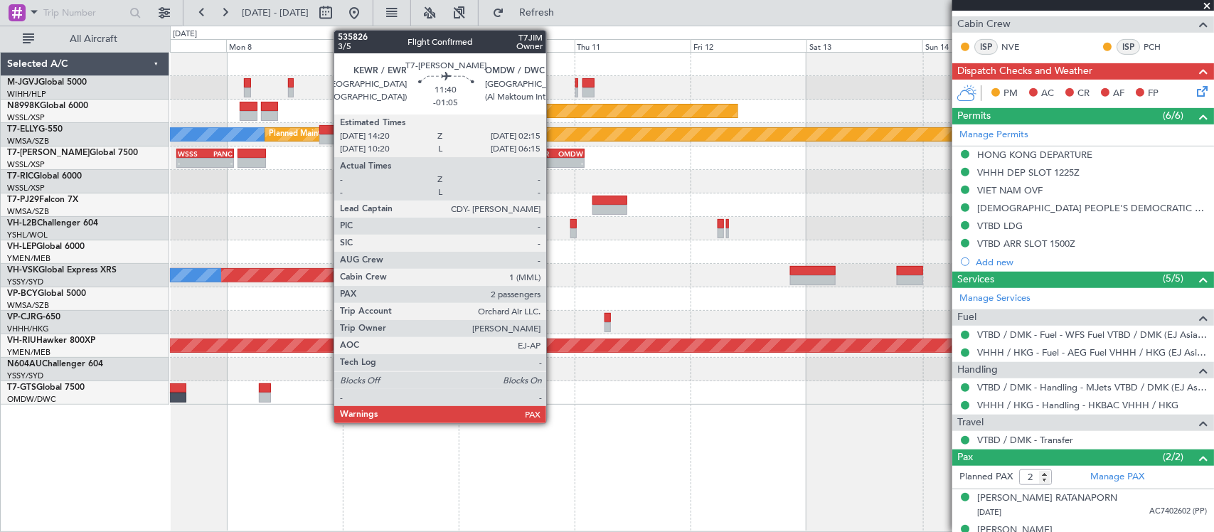
click at [553, 155] on div "KEWR" at bounding box center [542, 153] width 28 height 9
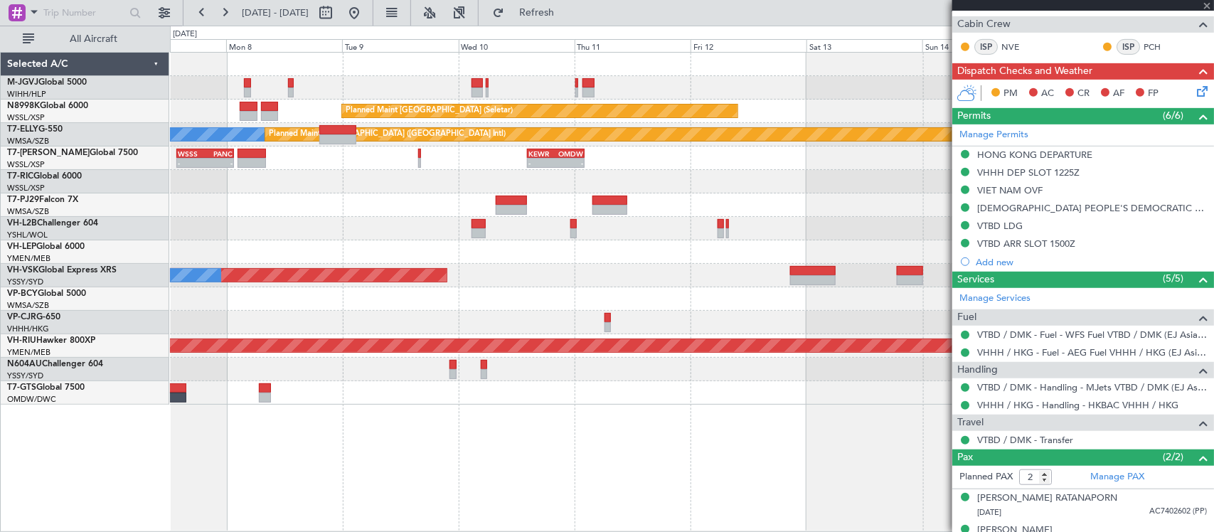
type input "-01:05"
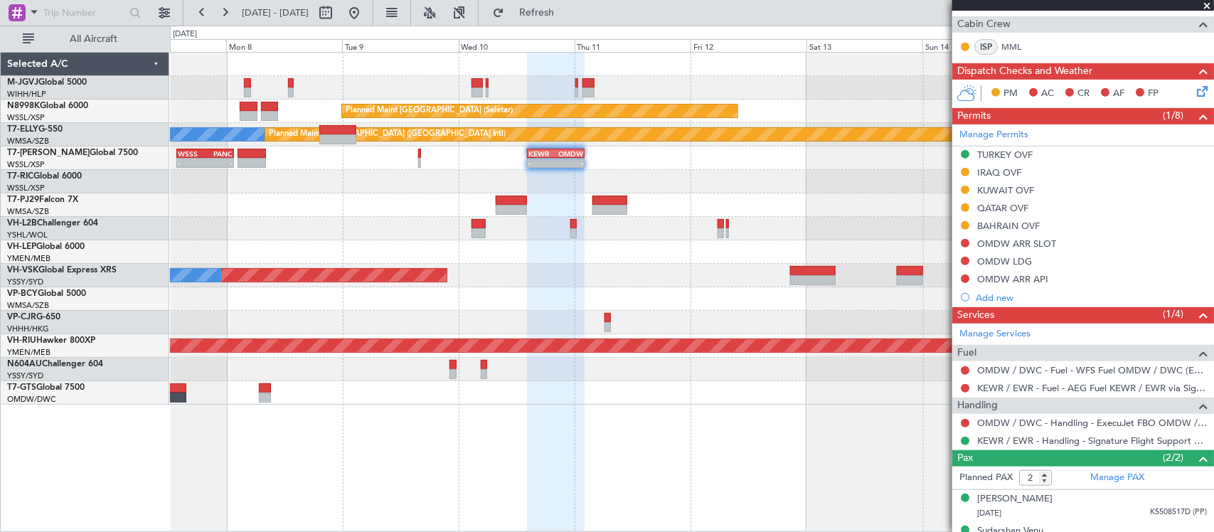
click at [996, 130] on link "Manage Permits" at bounding box center [993, 135] width 69 height 14
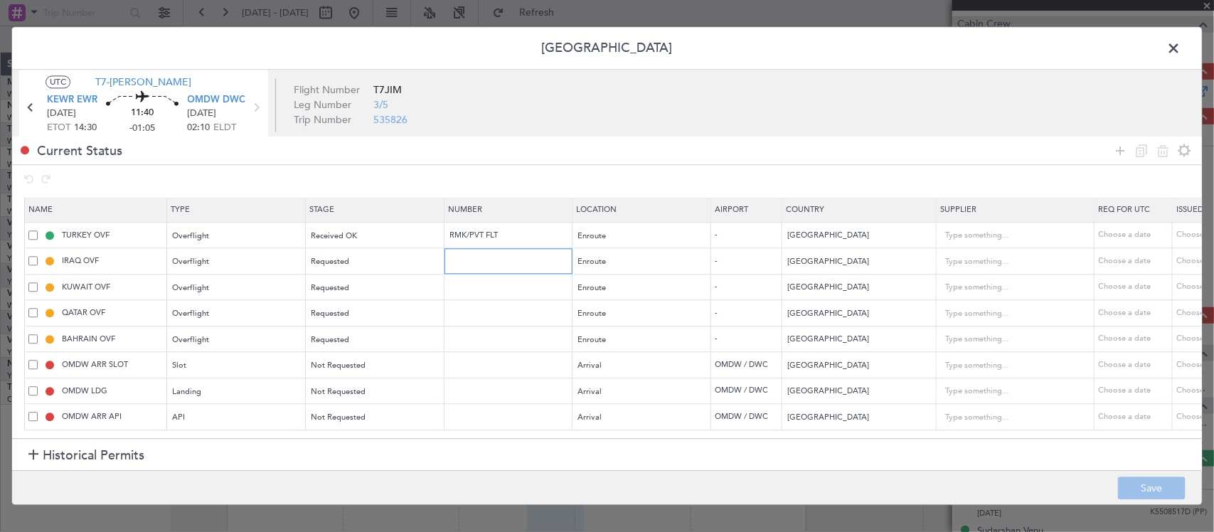
click at [533, 267] on input "text" at bounding box center [510, 261] width 124 height 12
click at [495, 297] on td at bounding box center [508, 288] width 128 height 26
click at [498, 289] on input "text" at bounding box center [510, 287] width 124 height 12
paste input "7676-ATO/25"
type input "7676-ATO/25"
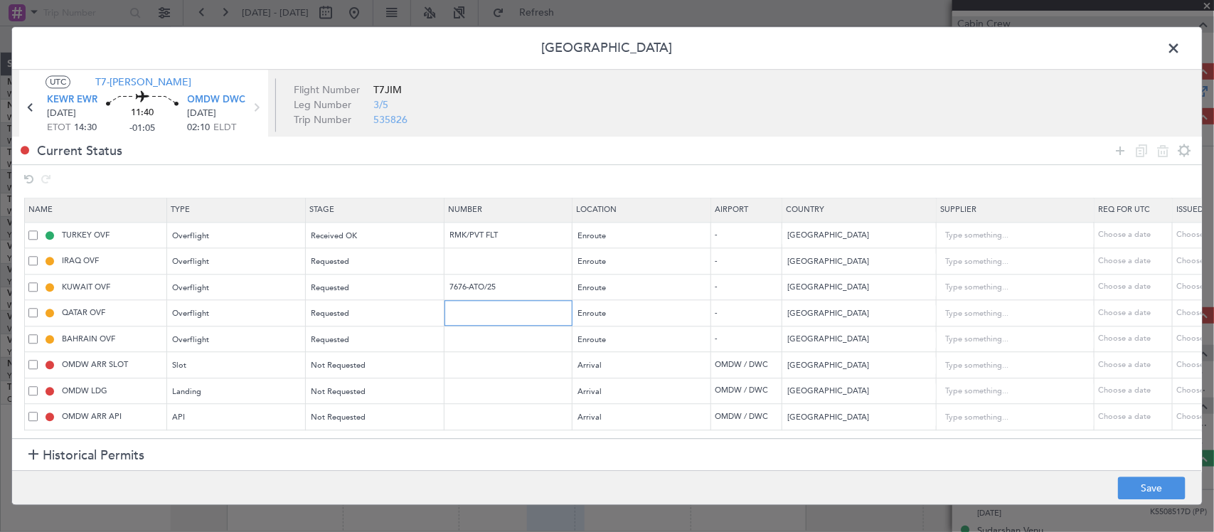
click at [457, 311] on input "text" at bounding box center [510, 313] width 124 height 12
paste input "AT/P/25-09/ON/000249"
type input "AT/P/25-09/ON/000249"
click at [463, 338] on input "text" at bounding box center [510, 339] width 124 height 12
click at [469, 311] on input "AT/P/25-09/ON/000249" at bounding box center [510, 313] width 124 height 12
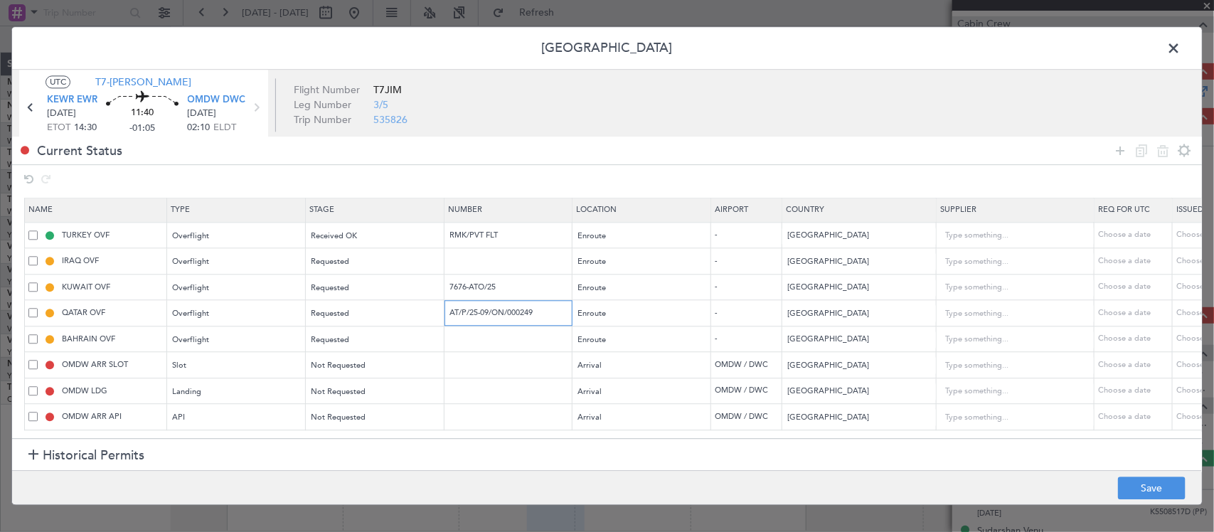
click at [469, 311] on input "AT/P/25-09/ON/000249" at bounding box center [510, 313] width 124 height 12
click at [474, 329] on td at bounding box center [508, 339] width 128 height 26
click at [476, 333] on td at bounding box center [508, 339] width 128 height 26
click at [476, 338] on input "text" at bounding box center [510, 339] width 124 height 12
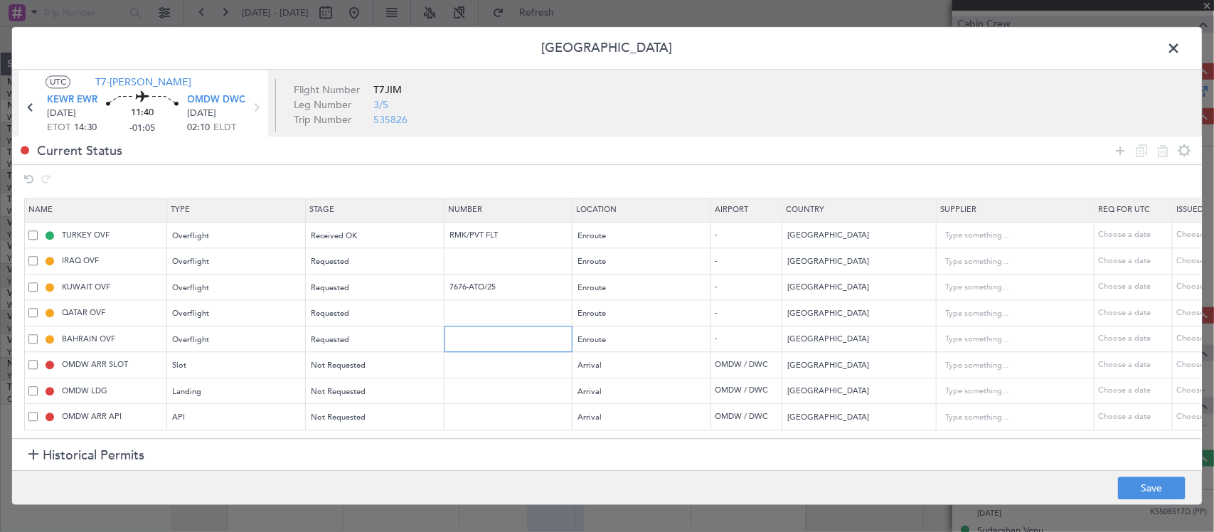
paste input "AT/P/25-09/ON/000249"
type input "AT/P/25-09/ON/000249"
click at [479, 314] on input "text" at bounding box center [510, 313] width 124 height 12
type input "Approved"
click at [1178, 287] on div "Choose a date" at bounding box center [1213, 288] width 74 height 12
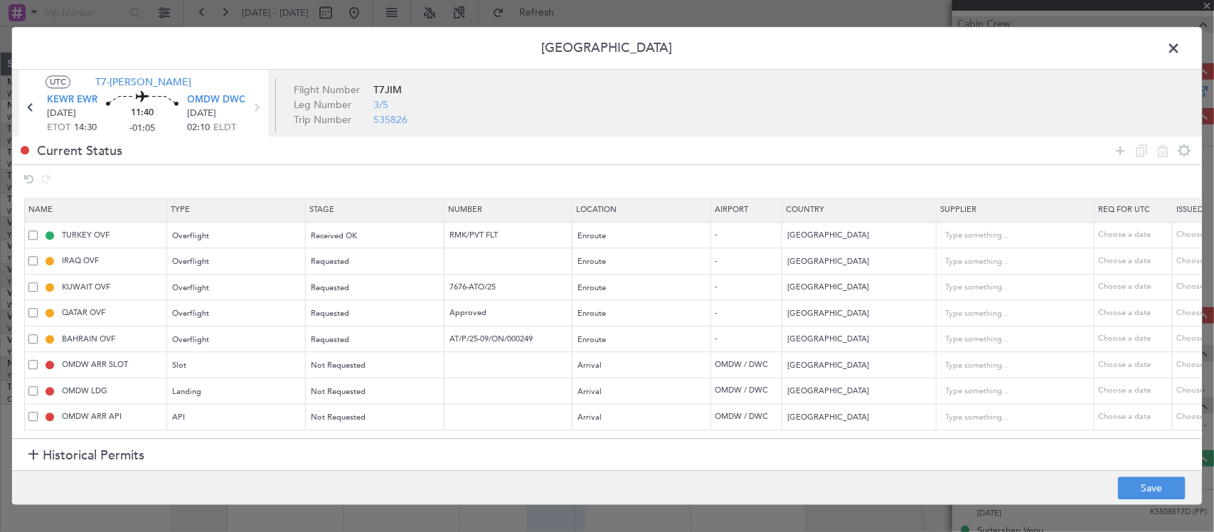
select select "9"
select select "2025"
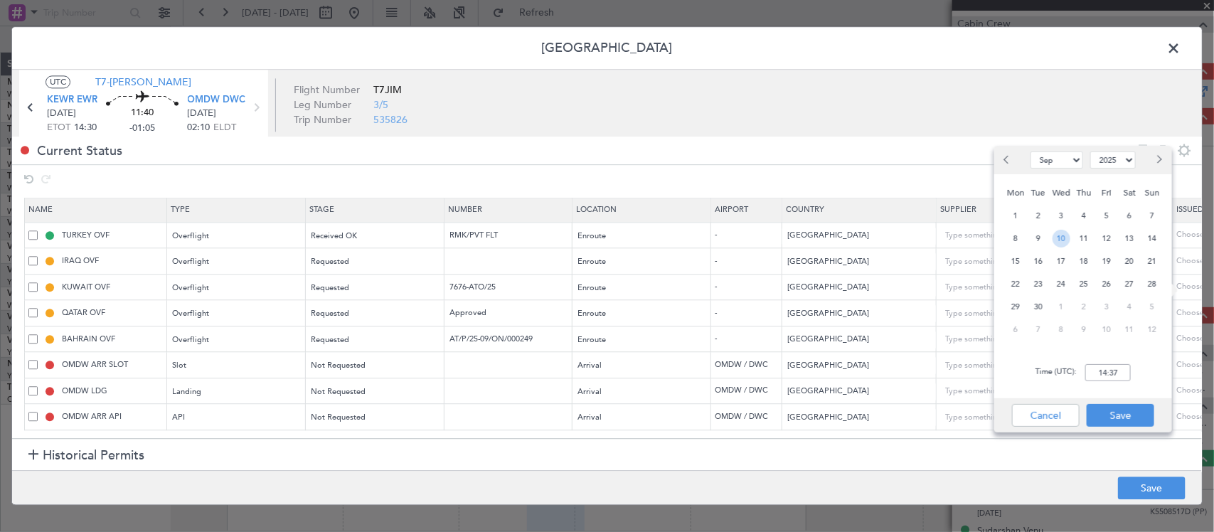
click at [1064, 235] on span "10" at bounding box center [1061, 239] width 18 height 18
click at [1114, 370] on input "00:00" at bounding box center [1108, 372] width 46 height 17
type input "14:30"
click at [1128, 407] on button "Save" at bounding box center [1121, 415] width 68 height 23
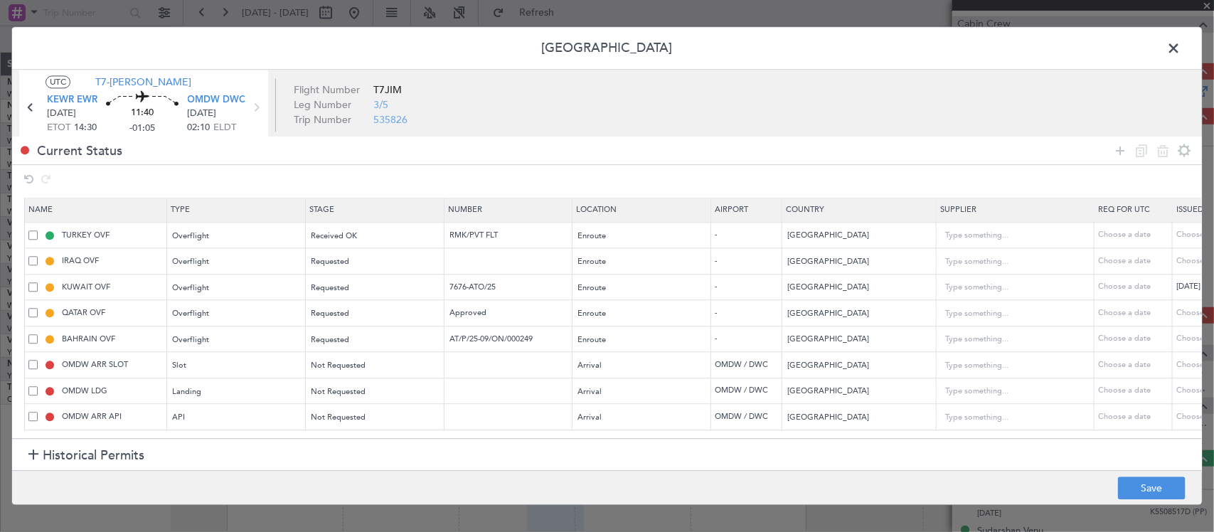
click at [1183, 317] on div "Choose a date" at bounding box center [1213, 313] width 74 height 12
select select "9"
select select "2025"
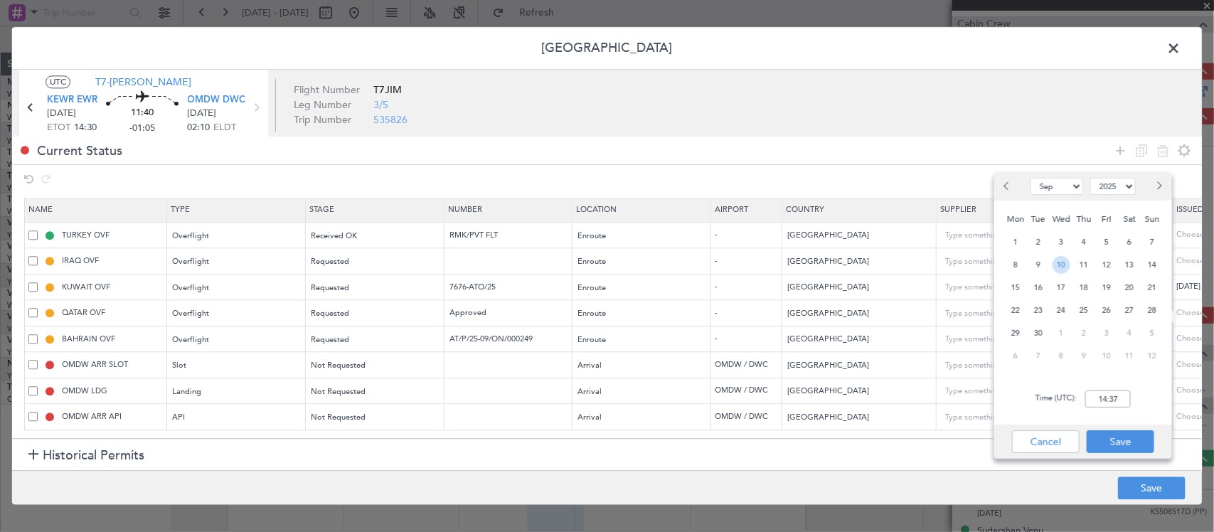
click at [1067, 268] on span "10" at bounding box center [1061, 265] width 18 height 18
click at [1121, 397] on input "00:00" at bounding box center [1108, 398] width 46 height 17
type input "14:30"
click at [1124, 436] on button "Save" at bounding box center [1121, 441] width 68 height 23
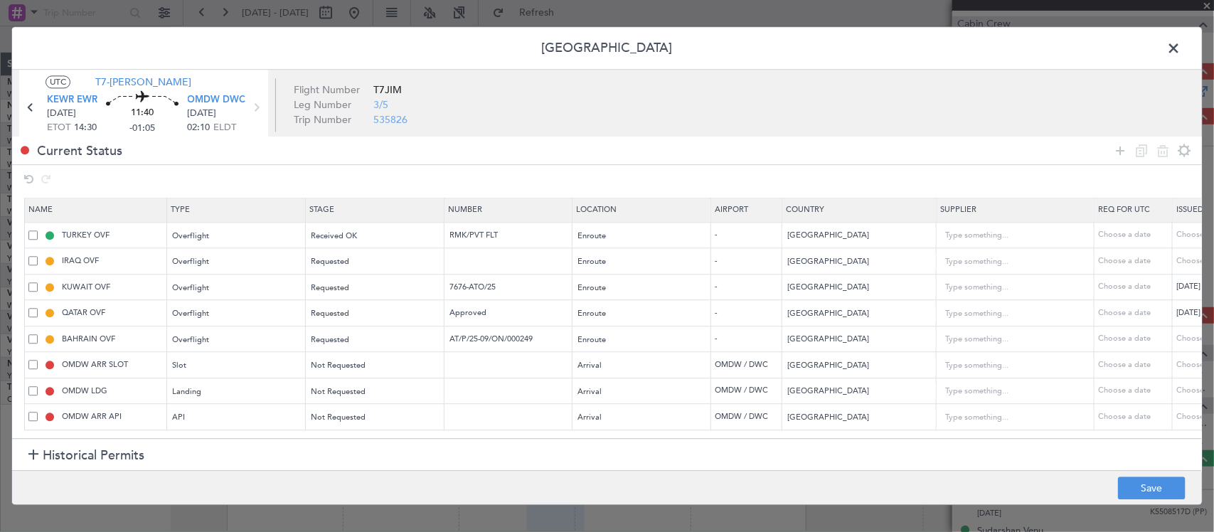
click at [1178, 343] on div "Choose a date" at bounding box center [1213, 340] width 74 height 12
select select "9"
select select "2025"
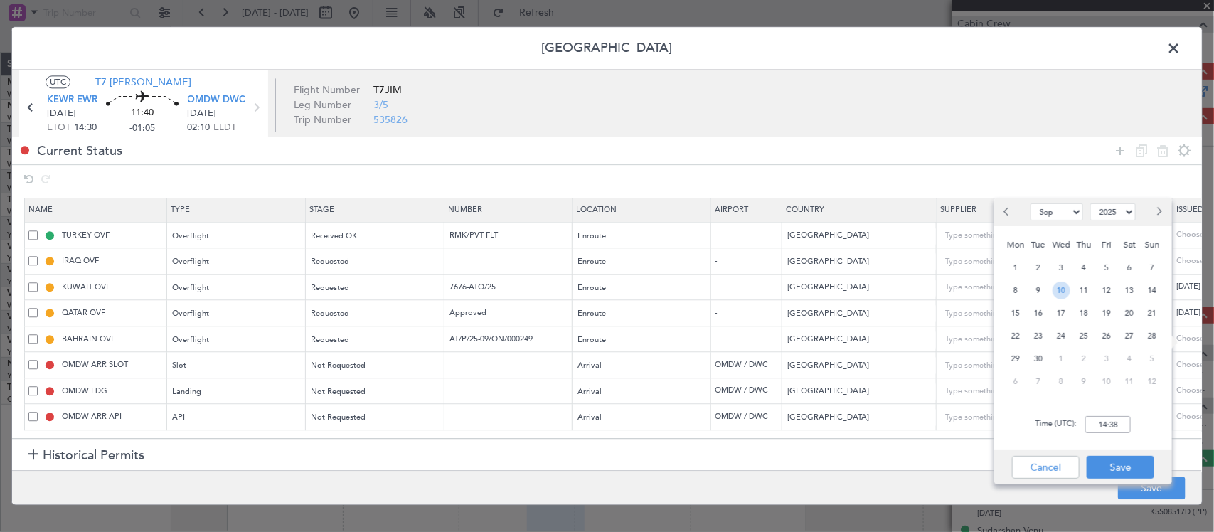
click at [1065, 285] on span "10" at bounding box center [1061, 291] width 18 height 18
click at [1116, 422] on input "00:00" at bounding box center [1108, 424] width 46 height 17
type input "14:30"
click at [1118, 460] on button "Save" at bounding box center [1121, 467] width 68 height 23
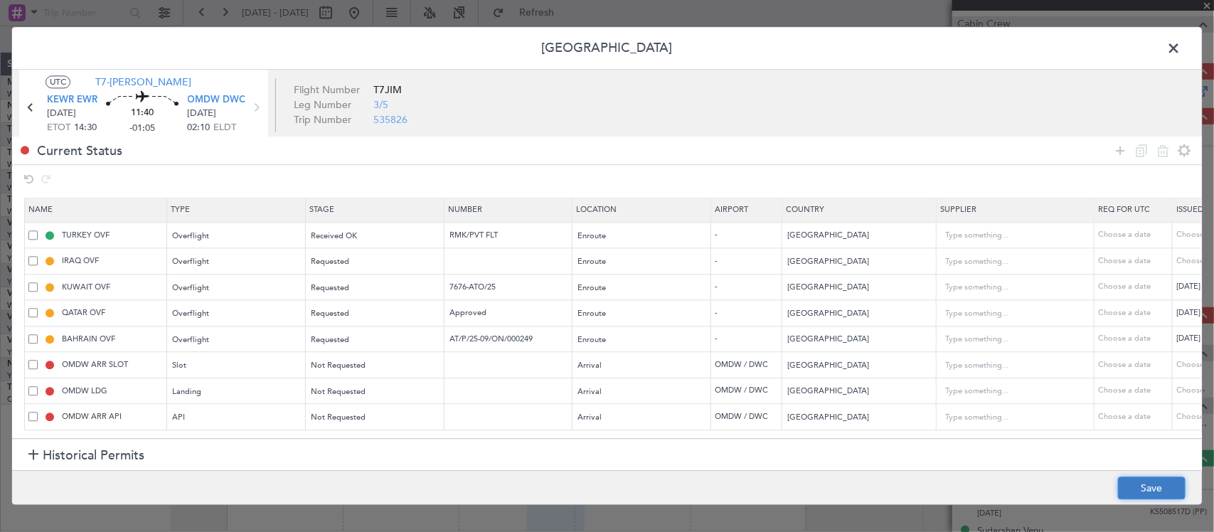
click at [1138, 485] on button "Save" at bounding box center [1152, 488] width 68 height 23
click at [1180, 58] on span at bounding box center [1180, 52] width 0 height 28
